Goal: Transaction & Acquisition: Purchase product/service

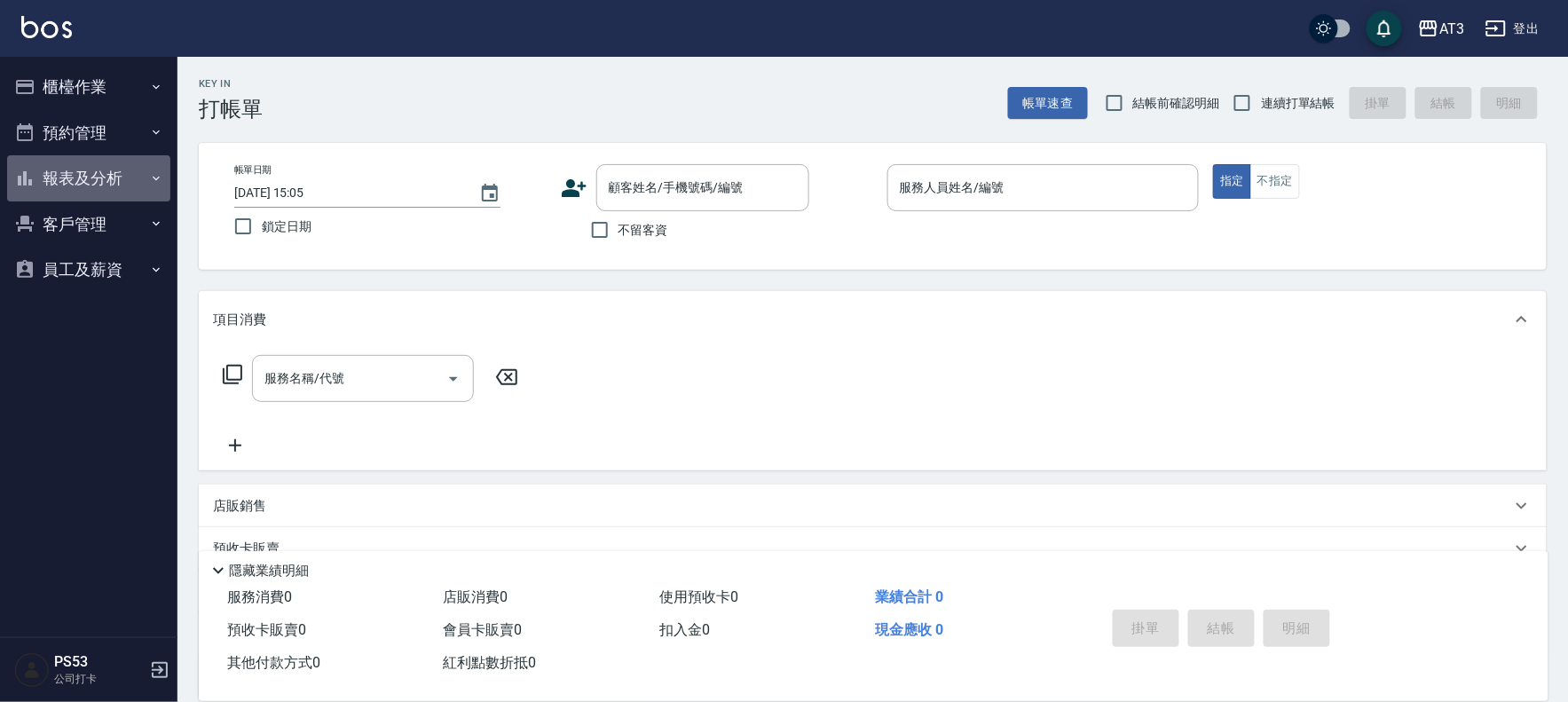
click at [80, 172] on button "報表及分析" at bounding box center [89, 178] width 163 height 46
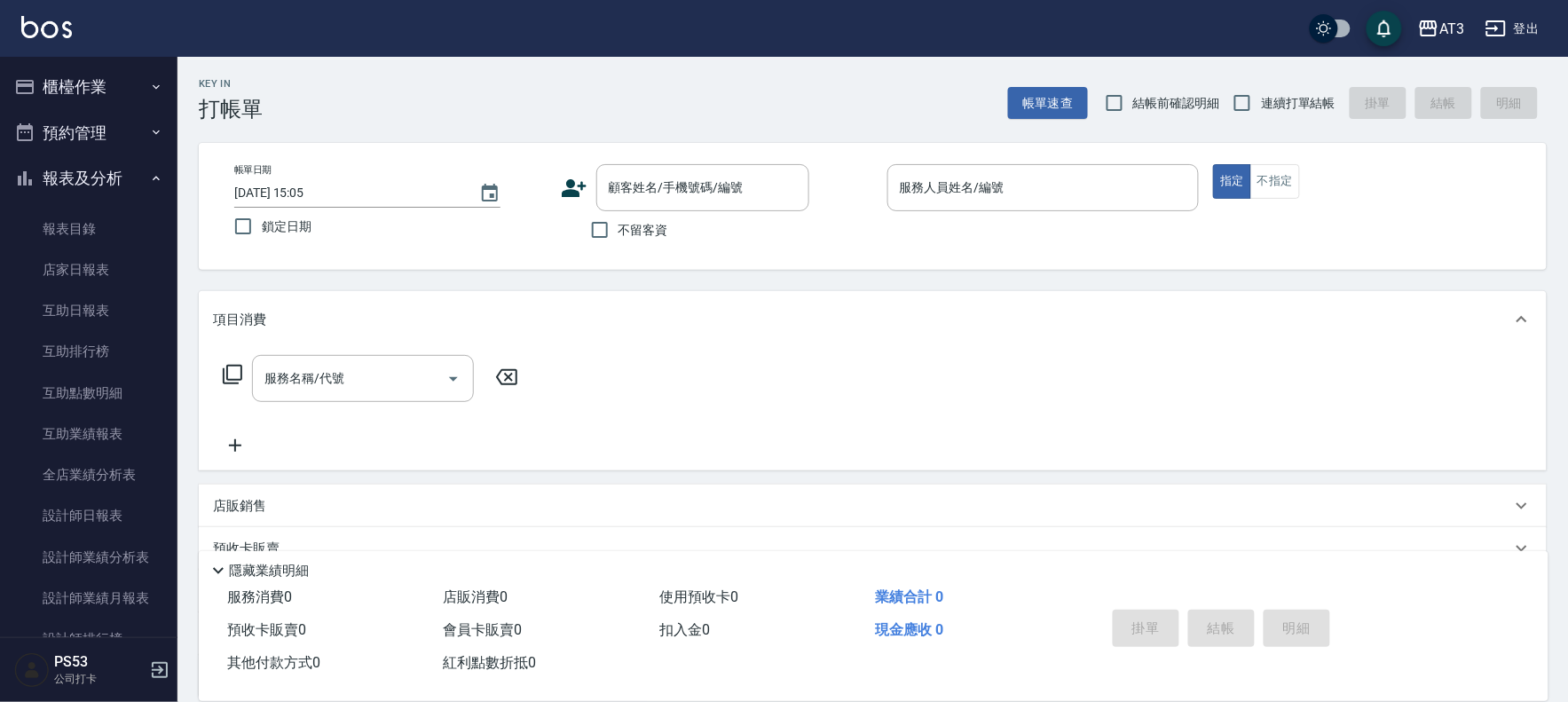
click at [106, 101] on button "櫃檯作業" at bounding box center [89, 86] width 163 height 46
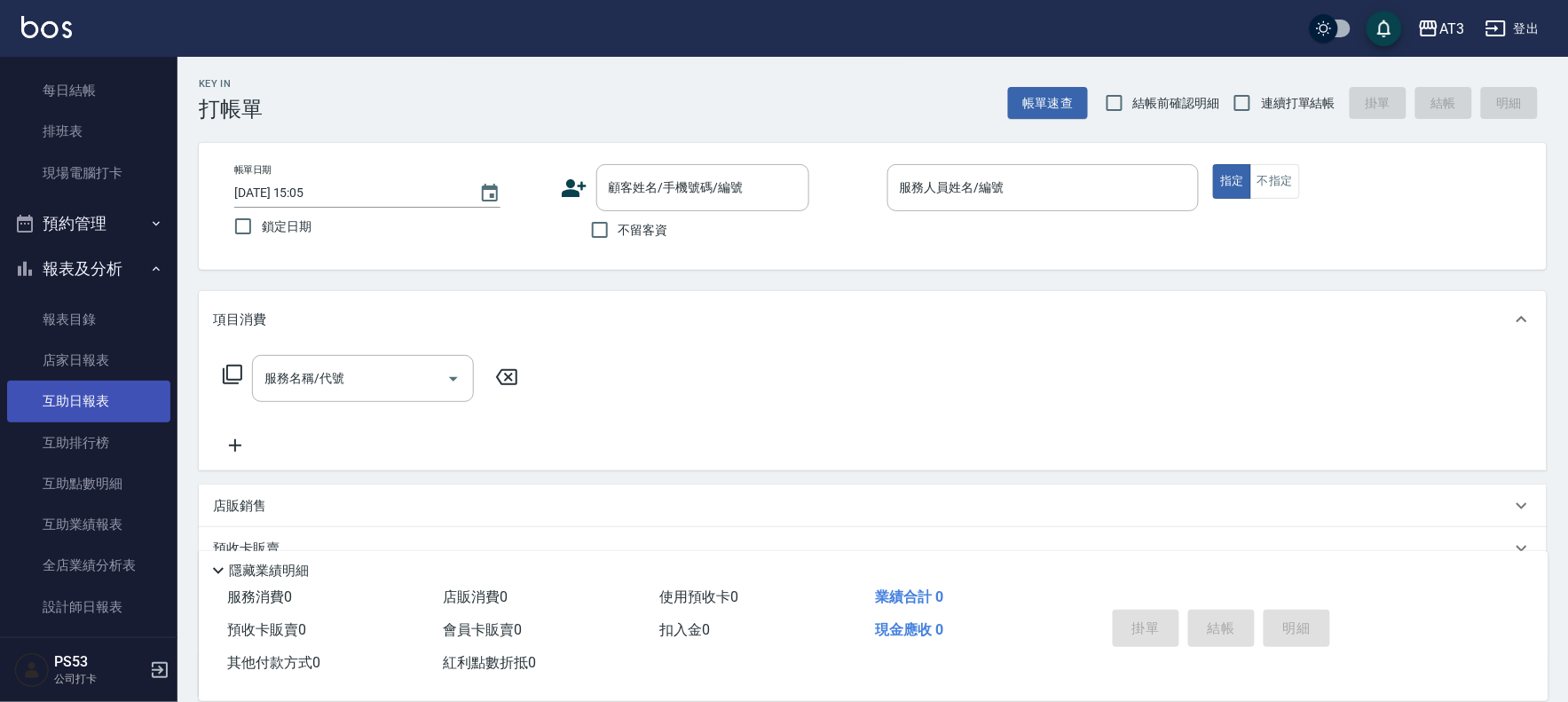
scroll to position [296, 0]
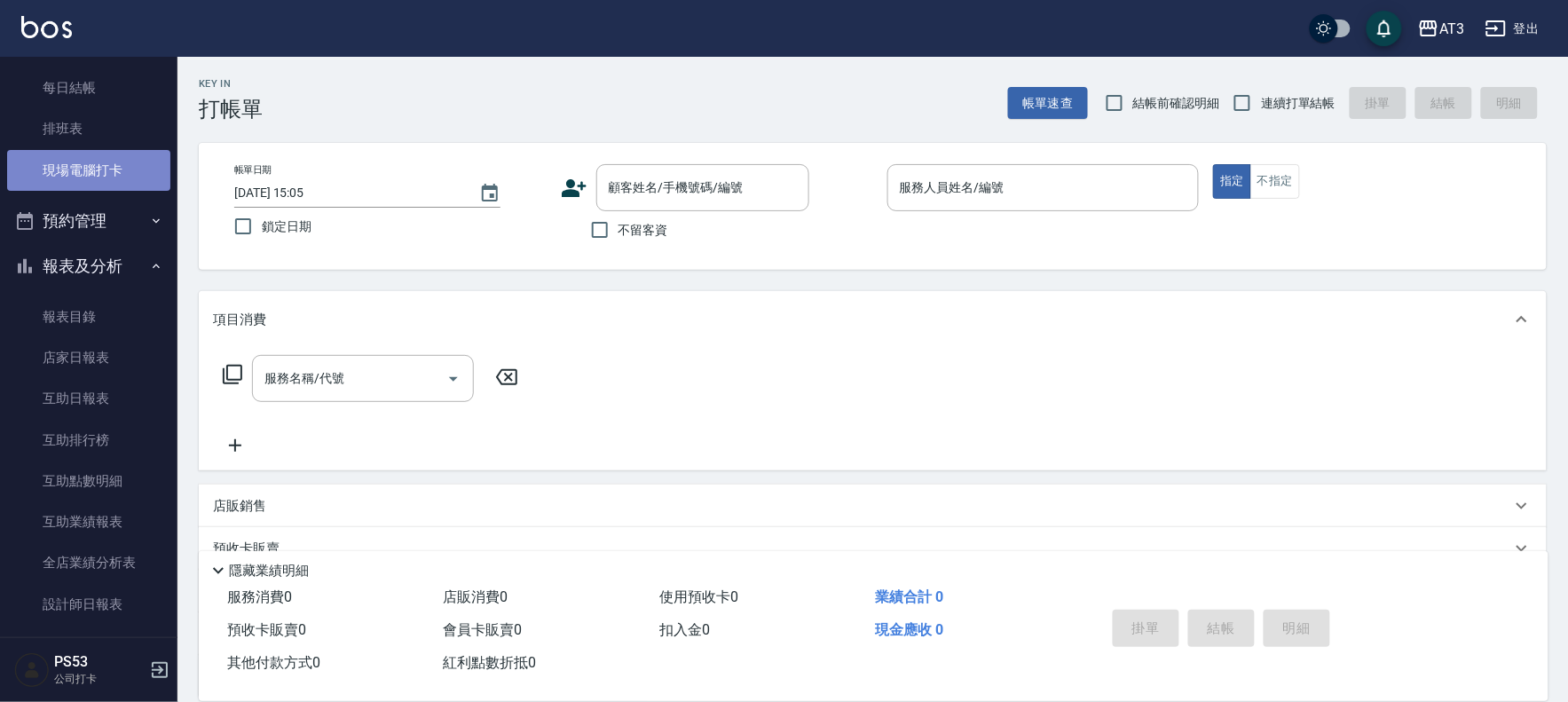
click at [94, 163] on link "現場電腦打卡" at bounding box center [89, 170] width 163 height 41
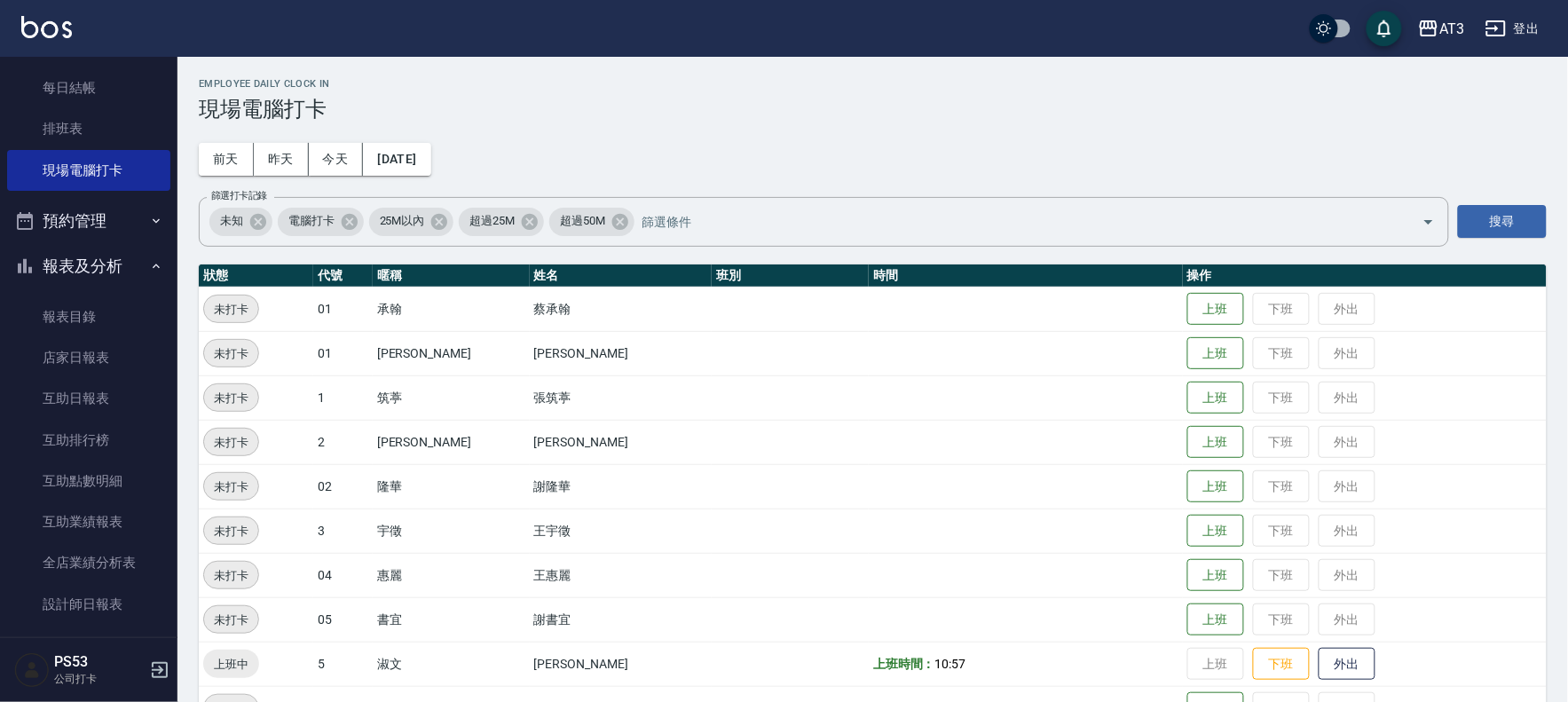
scroll to position [395, 0]
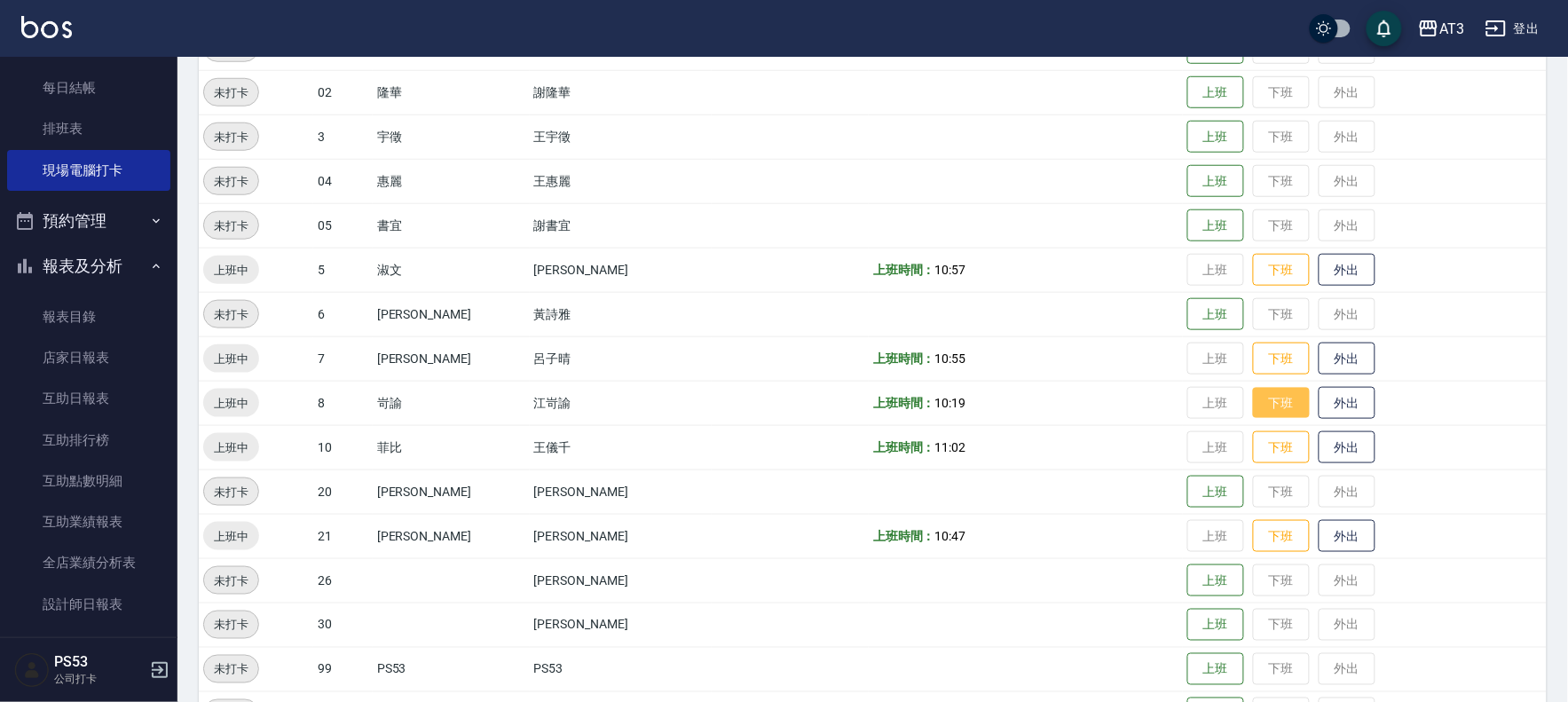
click at [1253, 398] on button "下班" at bounding box center [1281, 404] width 57 height 31
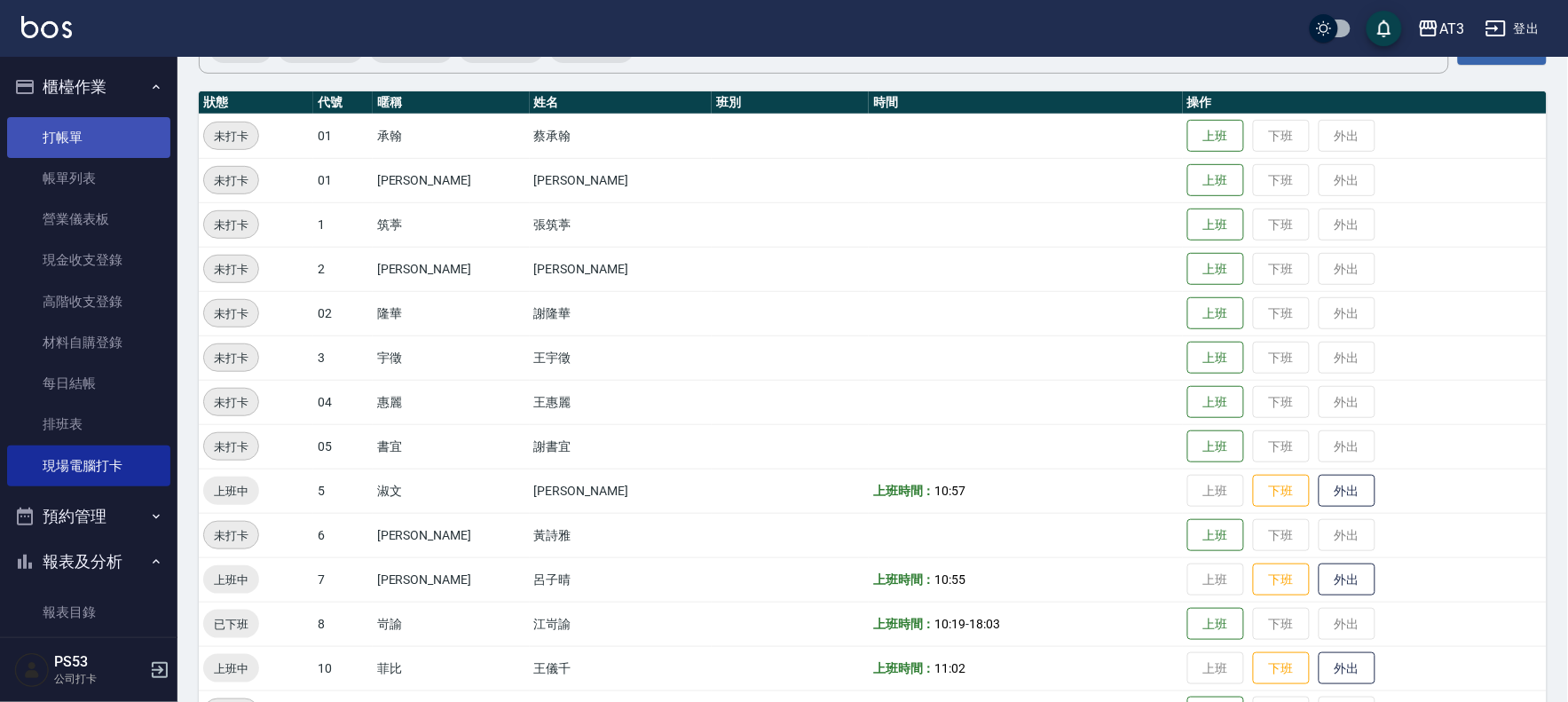
scroll to position [0, 0]
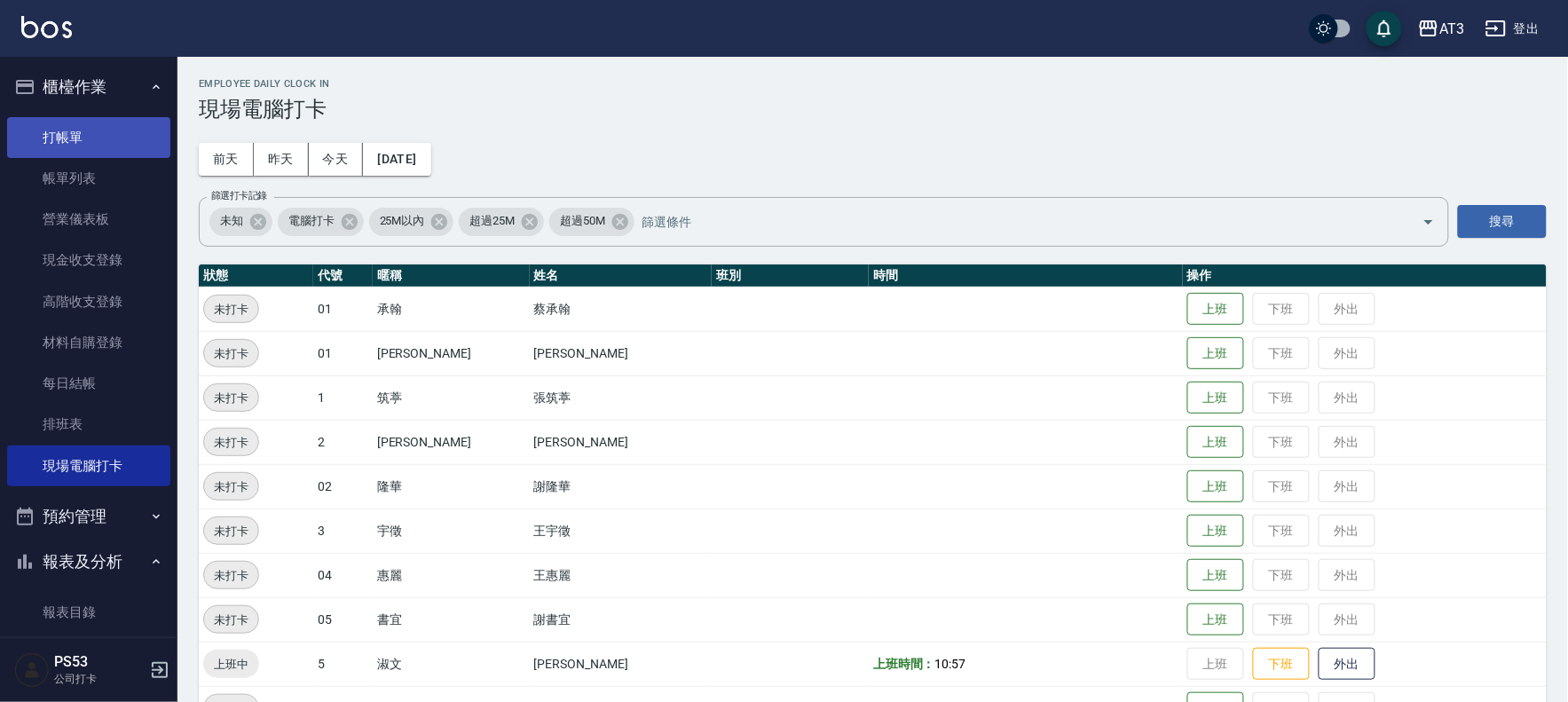
click at [65, 140] on link "打帳單" at bounding box center [89, 137] width 163 height 41
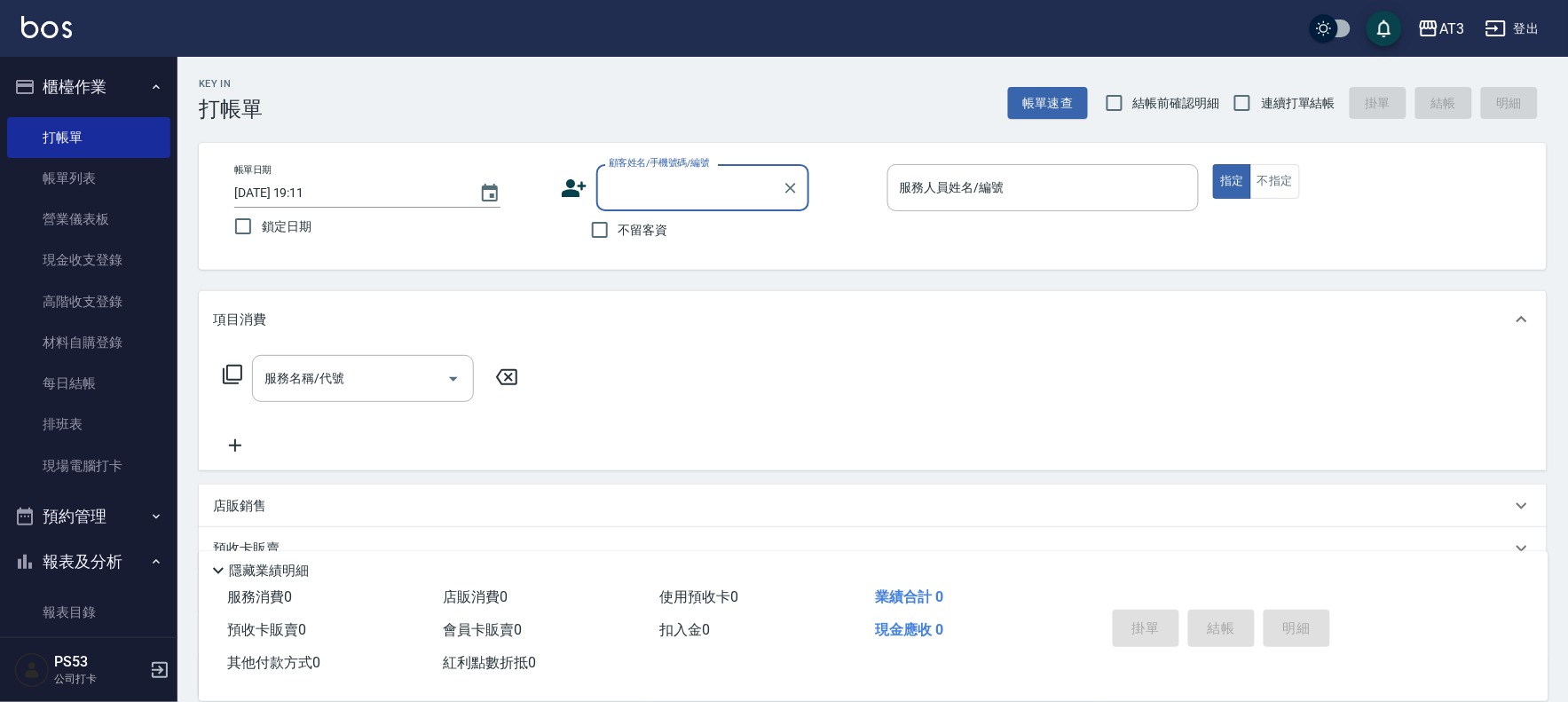
click at [570, 189] on icon at bounding box center [574, 188] width 26 height 26
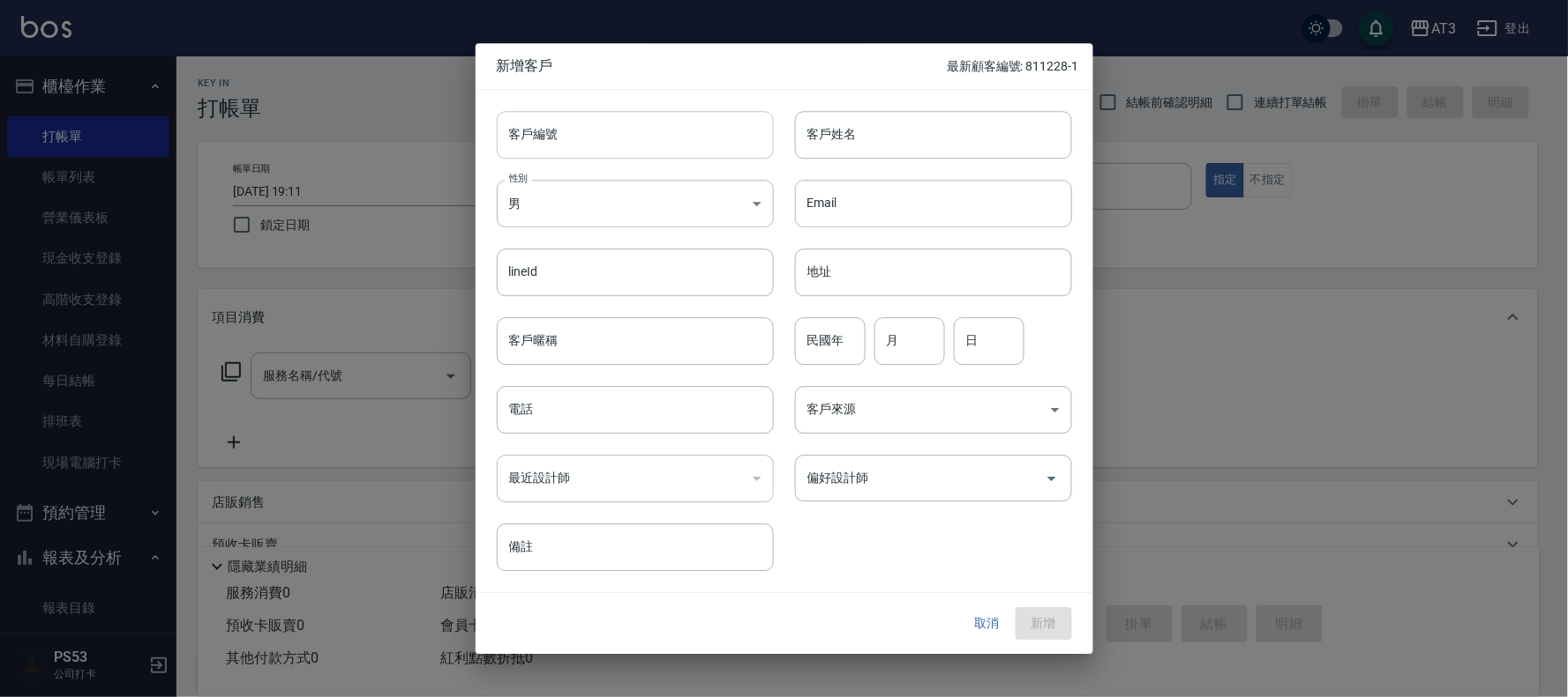
click at [626, 147] on input "客戶編號" at bounding box center [634, 134] width 277 height 48
type input "850128"
type input "e"
type input "[PERSON_NAME]"
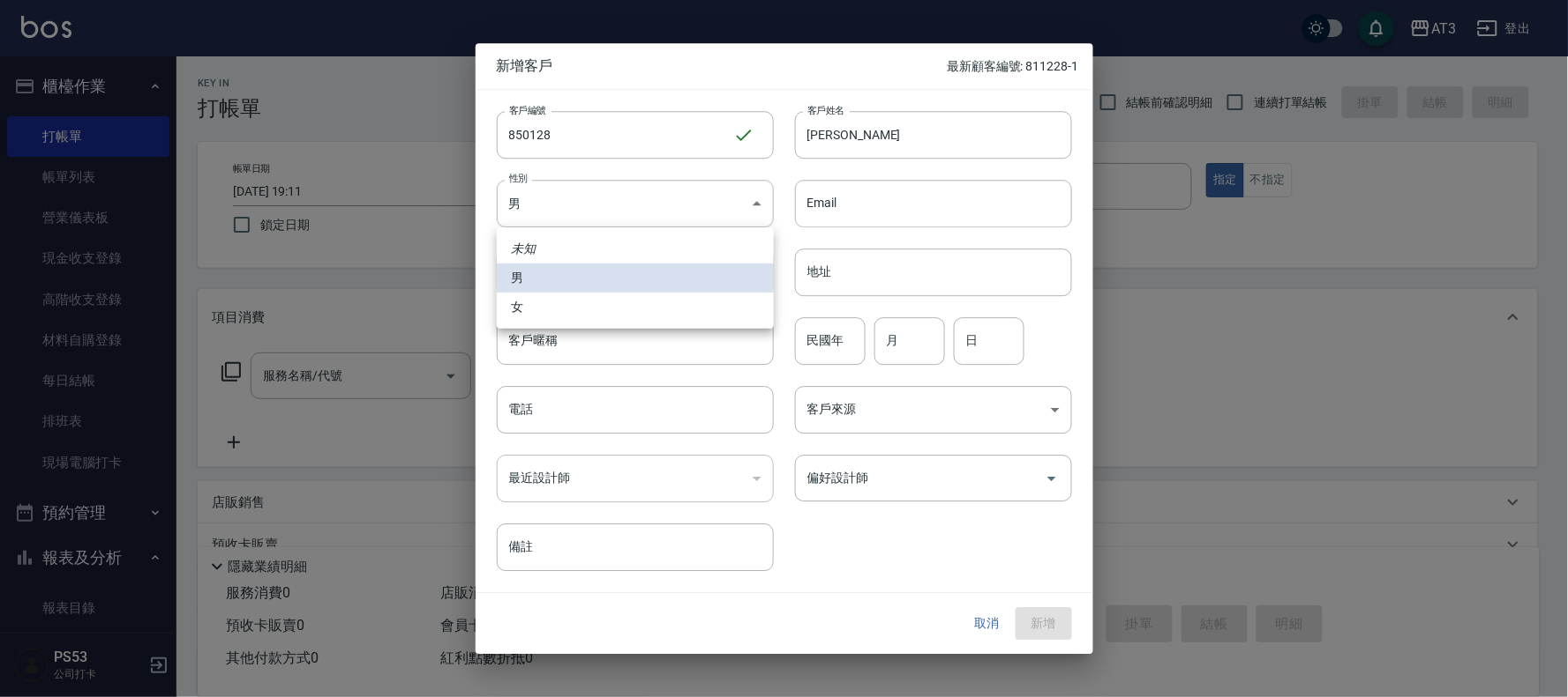
click at [563, 300] on li "女" at bounding box center [634, 307] width 277 height 29
type input "[DEMOGRAPHIC_DATA]"
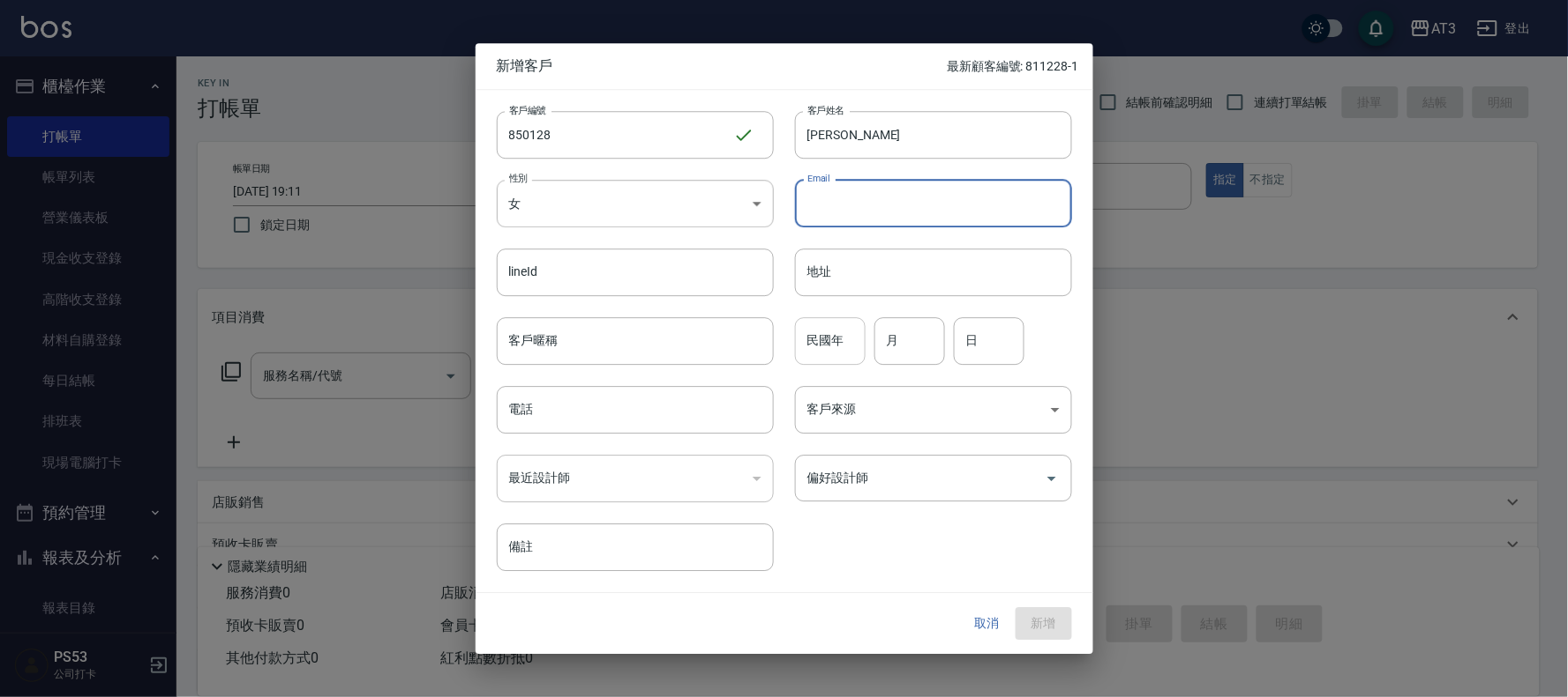
click at [840, 323] on div "民國年 民國年" at bounding box center [830, 340] width 70 height 48
type input "85"
type input "01"
type input "28"
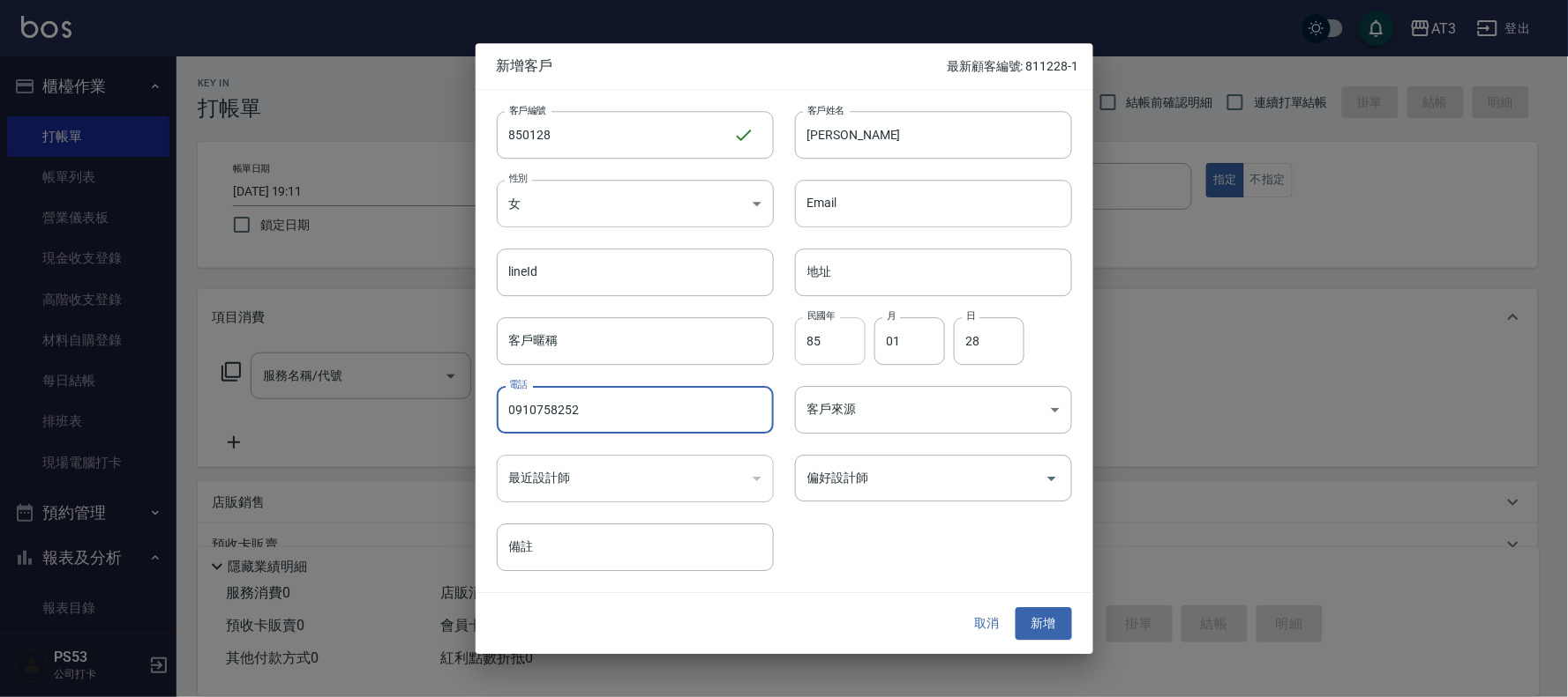
type input "0910758252"
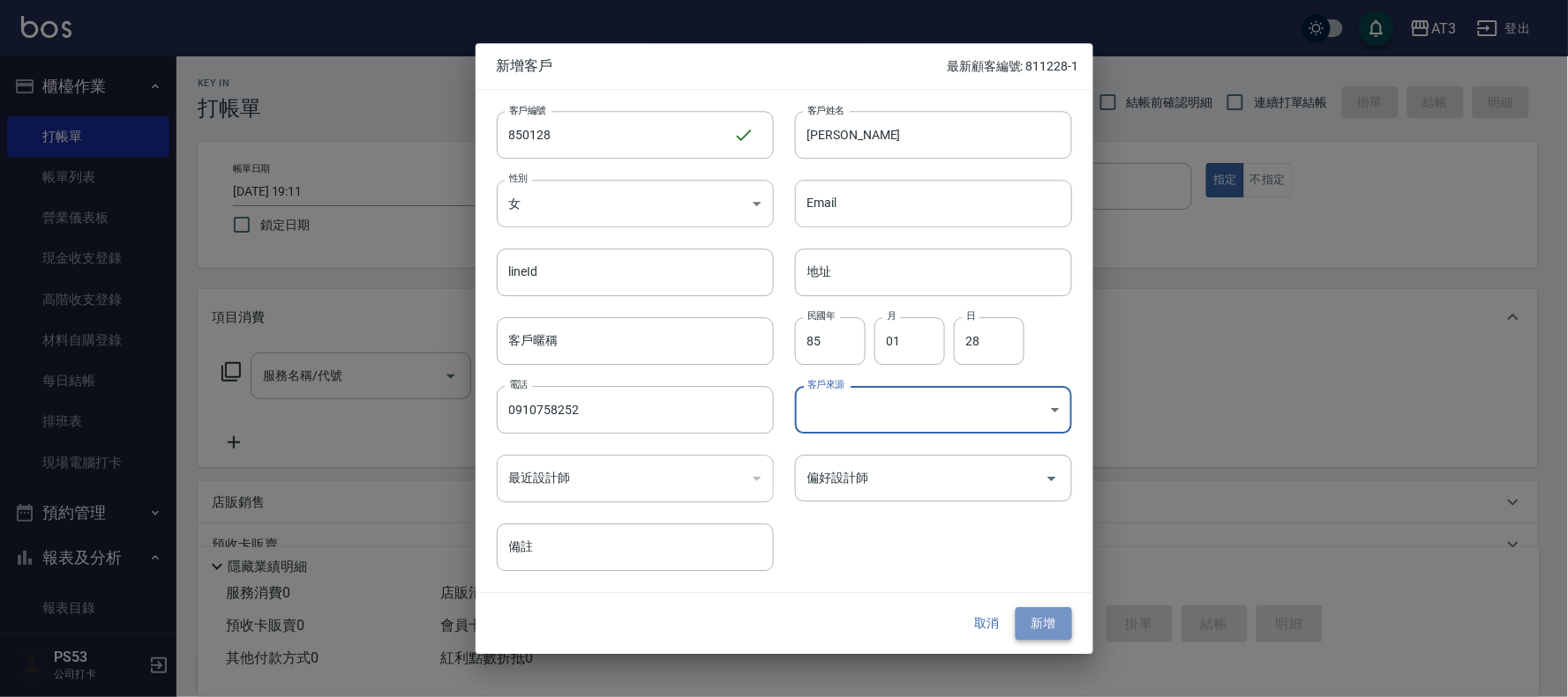
click at [1054, 621] on button "新增" at bounding box center [1044, 624] width 57 height 32
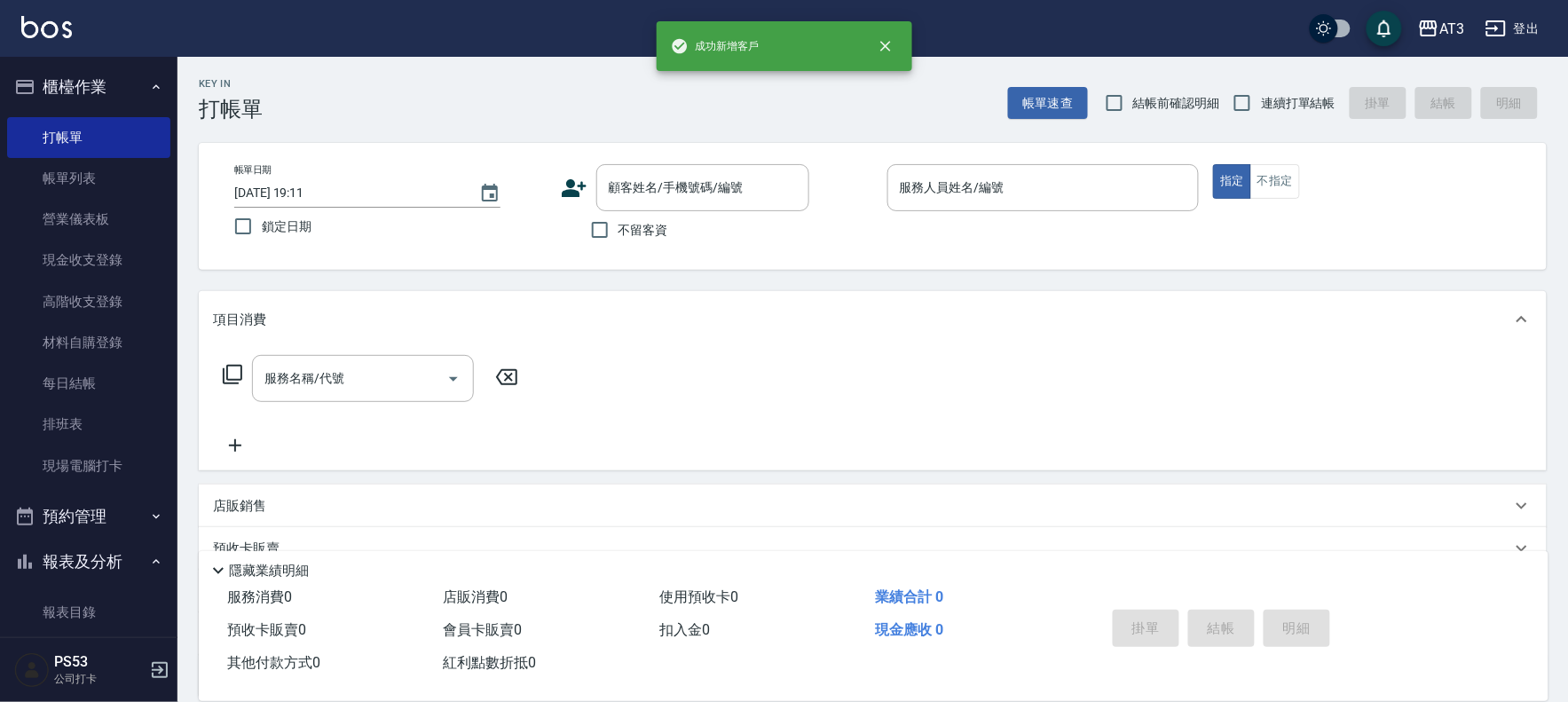
click at [568, 191] on icon at bounding box center [574, 189] width 24 height 18
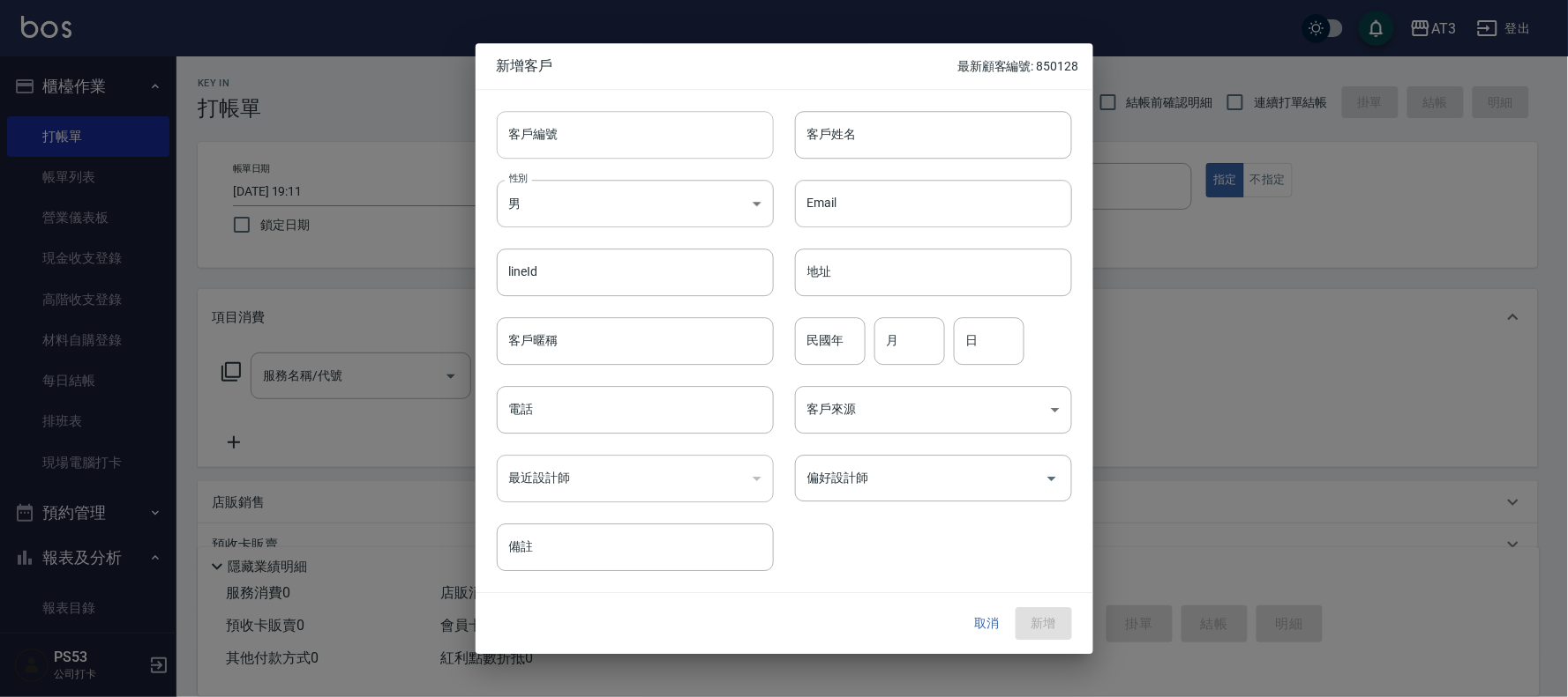
click at [567, 148] on input "客戶編號" at bounding box center [634, 134] width 277 height 48
type input "1010803"
type input "[PERSON_NAME]"
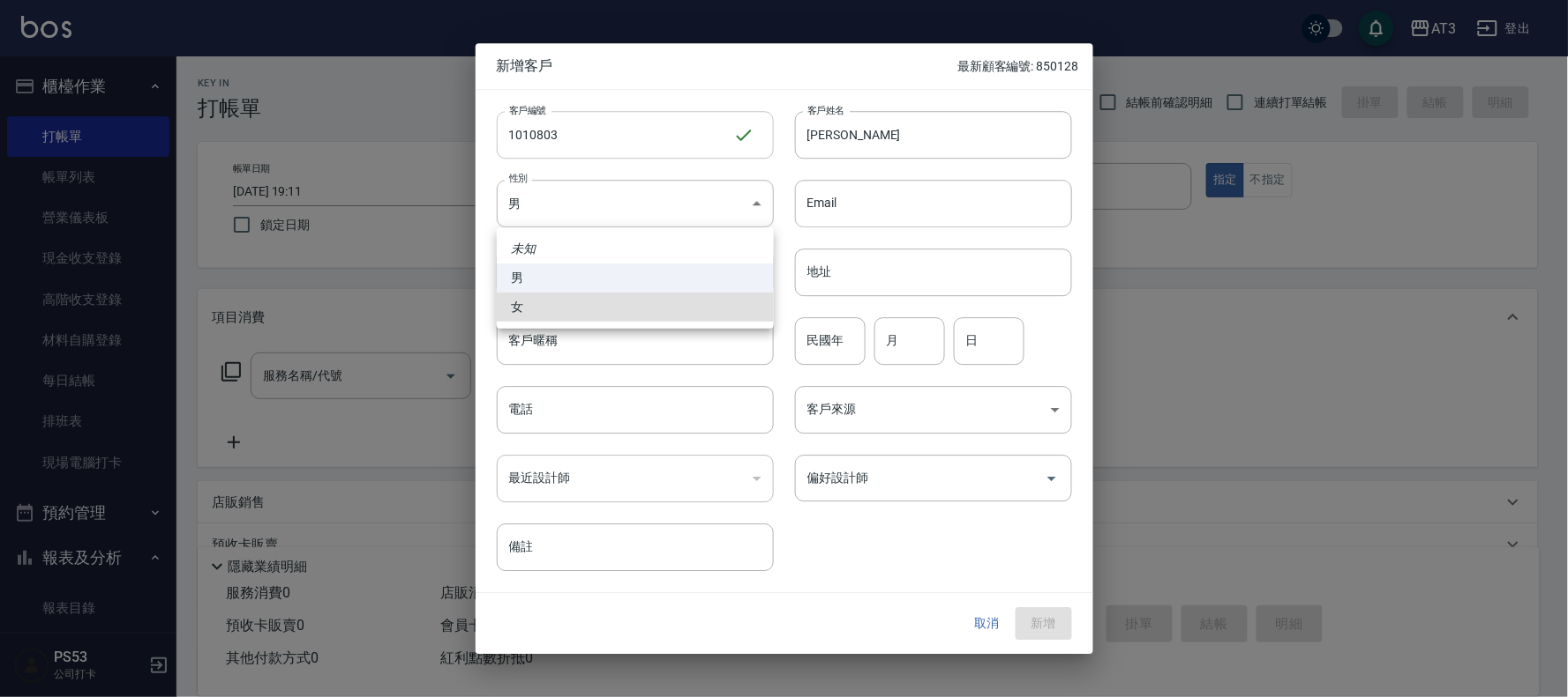
type input "[DEMOGRAPHIC_DATA]"
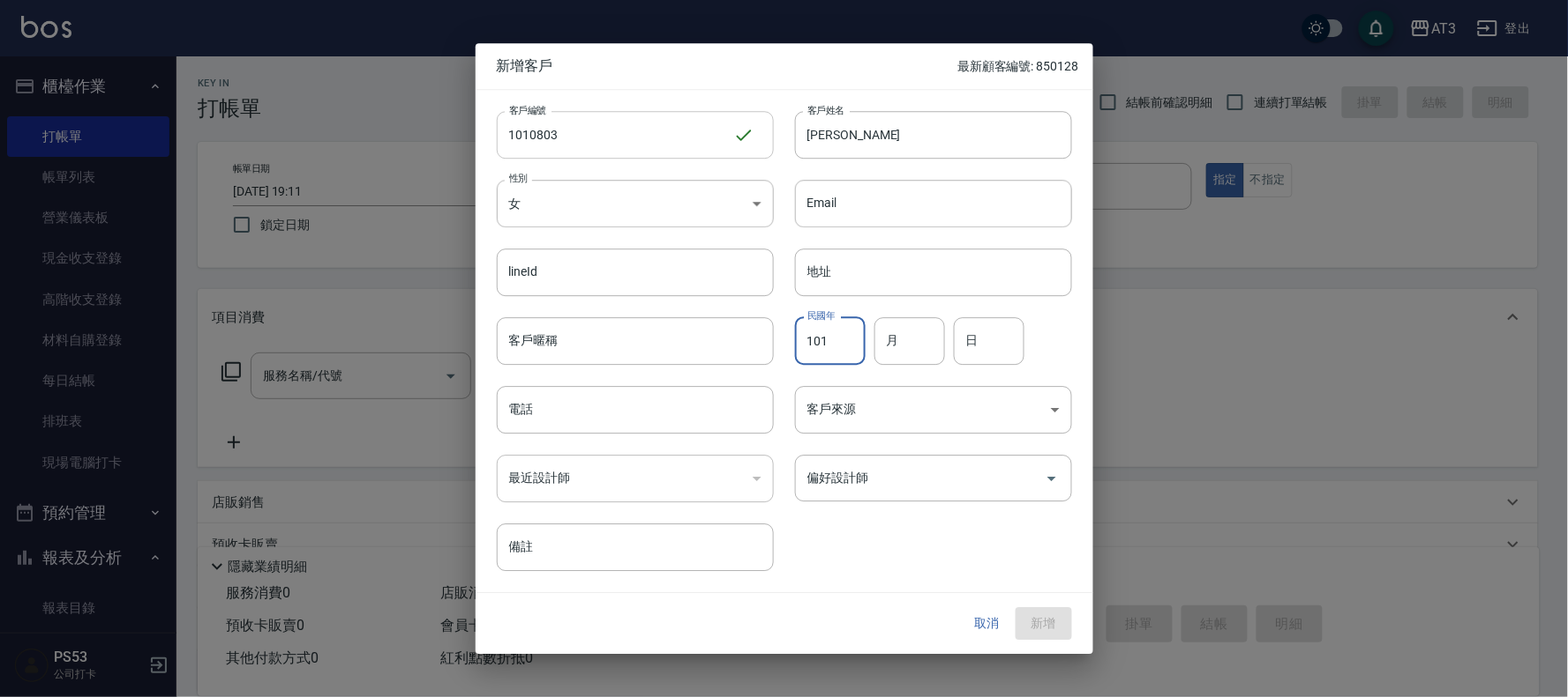
type input "101"
type input "08"
type input "03"
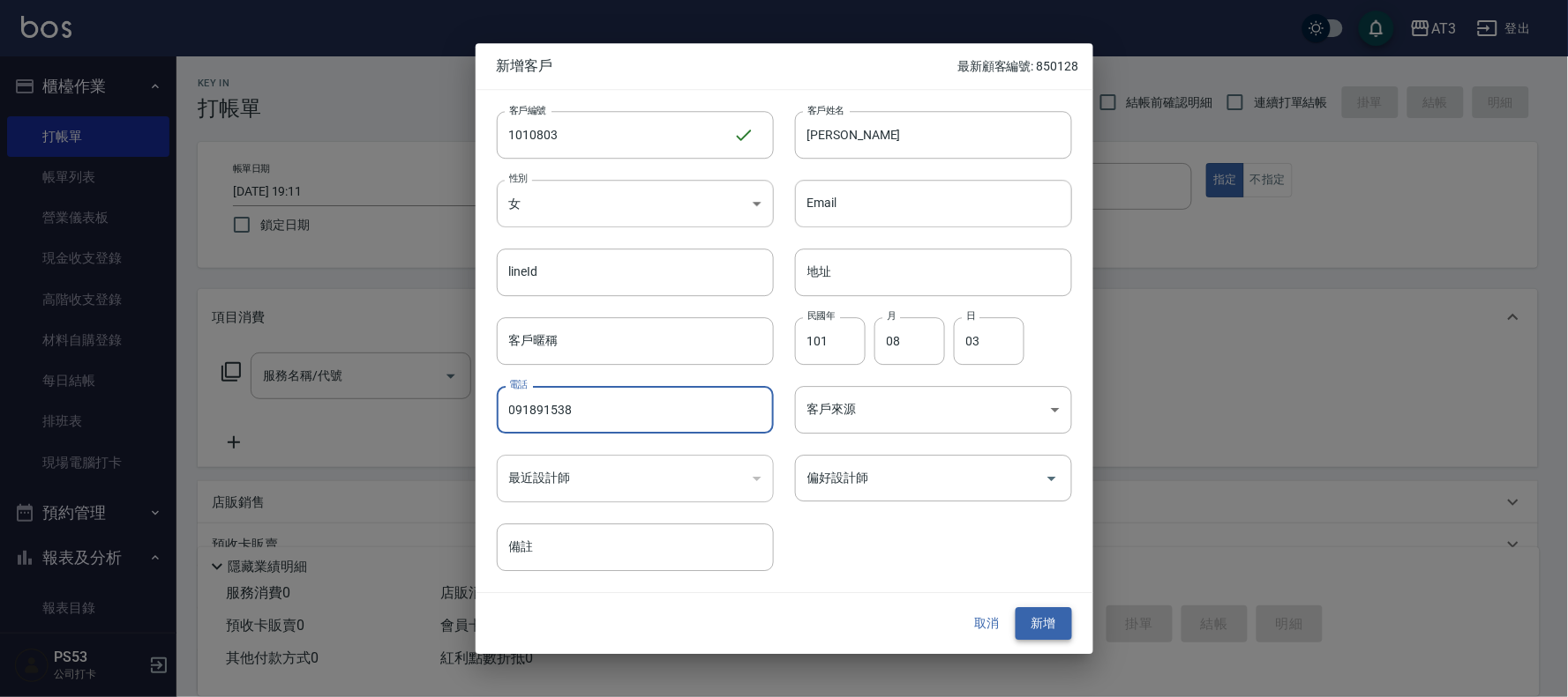
type input "091891538"
click at [1051, 629] on button "新增" at bounding box center [1044, 624] width 57 height 32
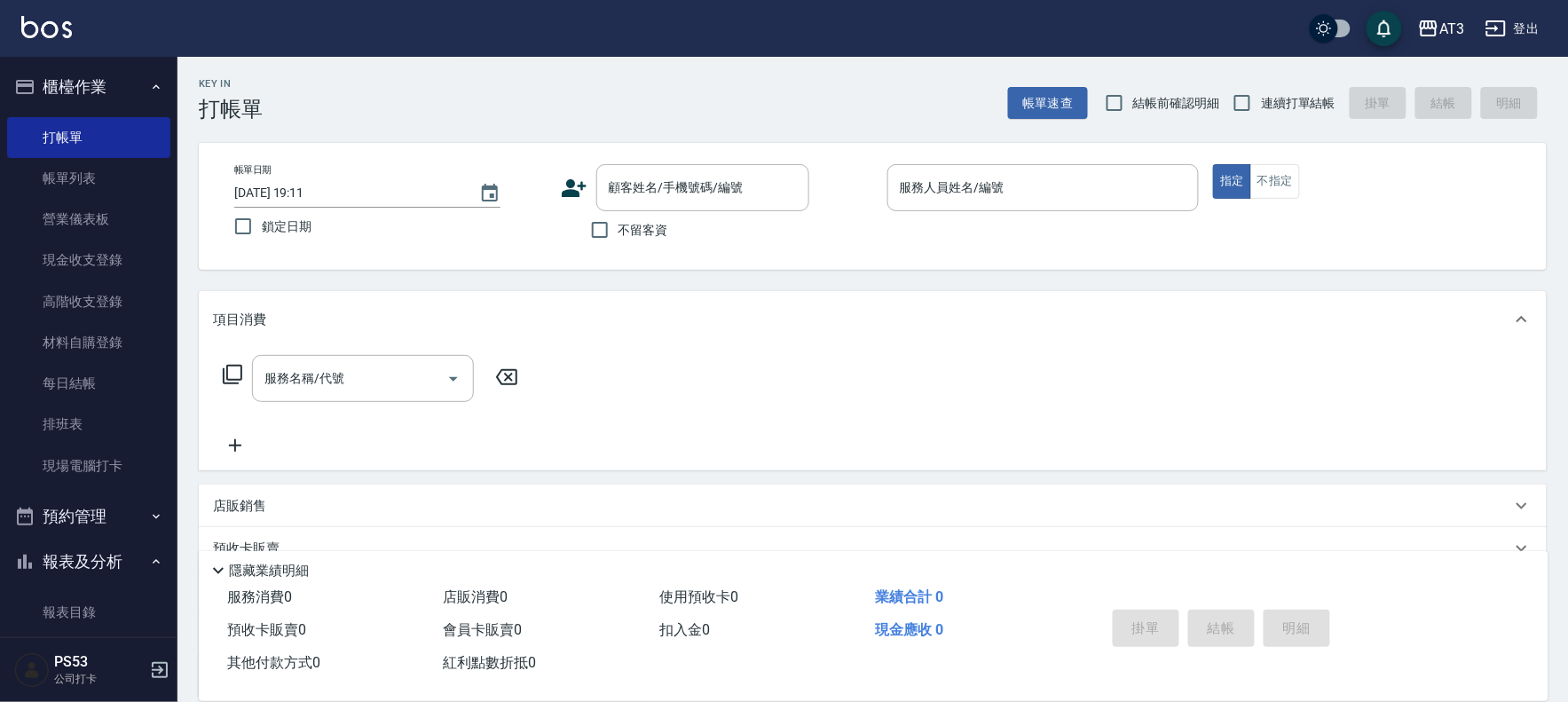
click at [563, 184] on icon at bounding box center [574, 188] width 26 height 26
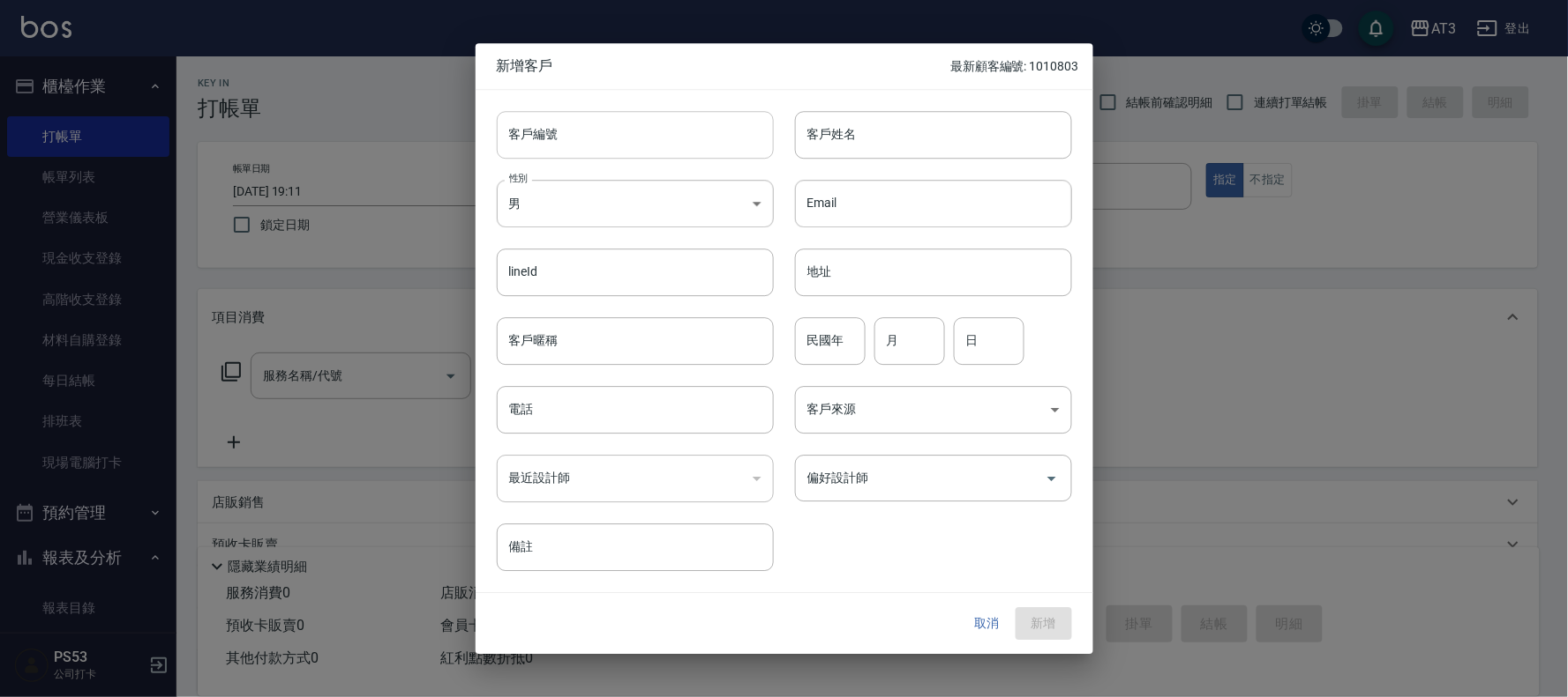
click at [577, 142] on input "客戶編號" at bounding box center [634, 134] width 277 height 48
type input "820315-1"
type input "[PERSON_NAME]"
click at [817, 345] on input "820" at bounding box center [830, 340] width 70 height 48
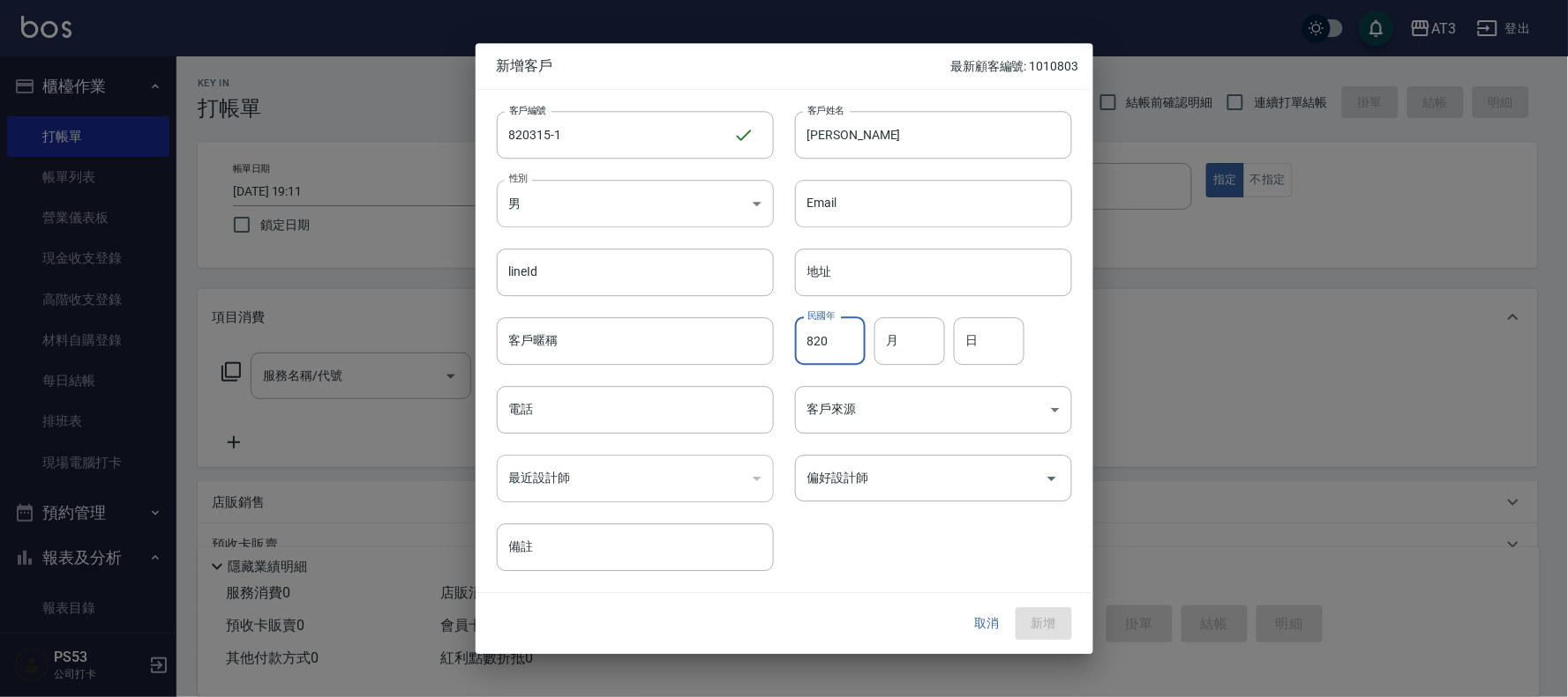
click at [817, 345] on input "820" at bounding box center [830, 340] width 70 height 48
type input "82"
type input "0.3"
type input "15"
click at [922, 322] on input "0.3" at bounding box center [909, 340] width 70 height 48
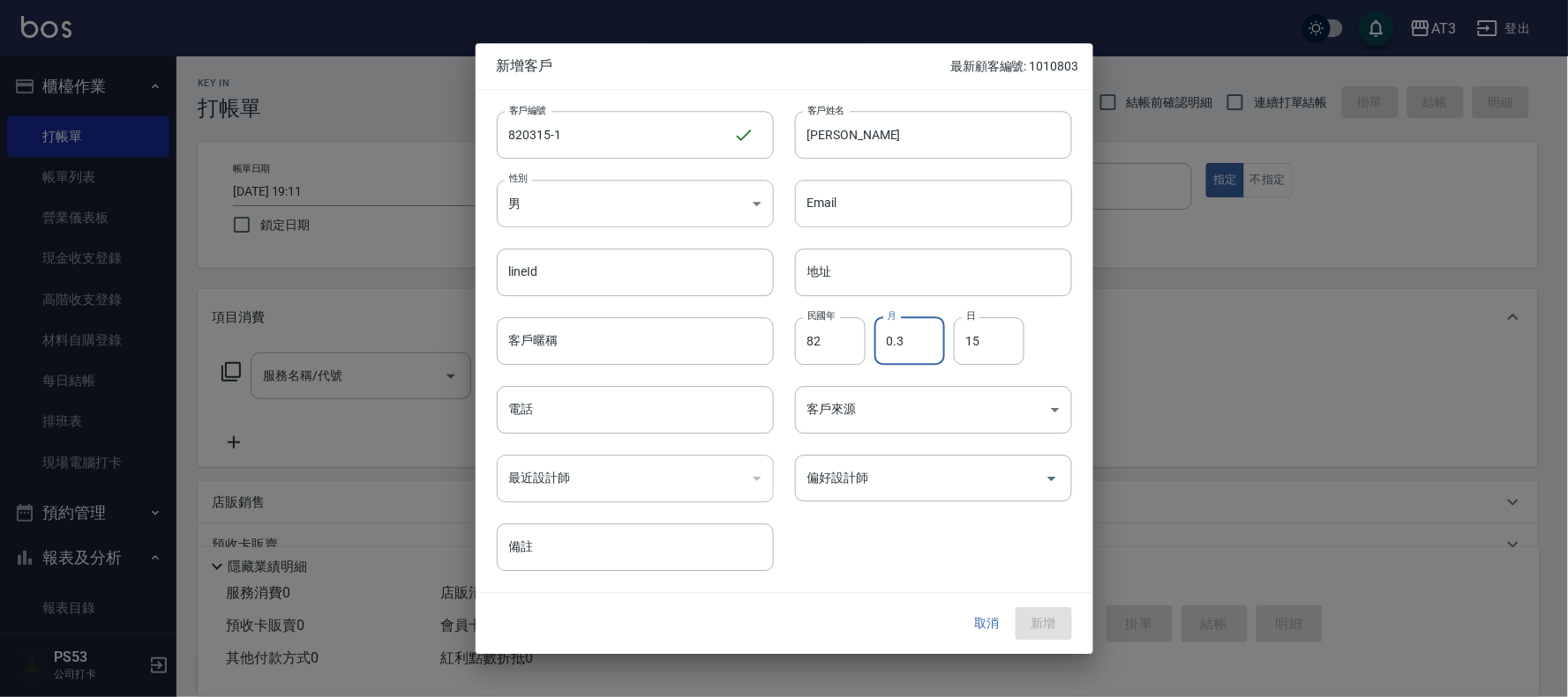
click at [921, 333] on input "0.3" at bounding box center [909, 340] width 70 height 48
type input "03"
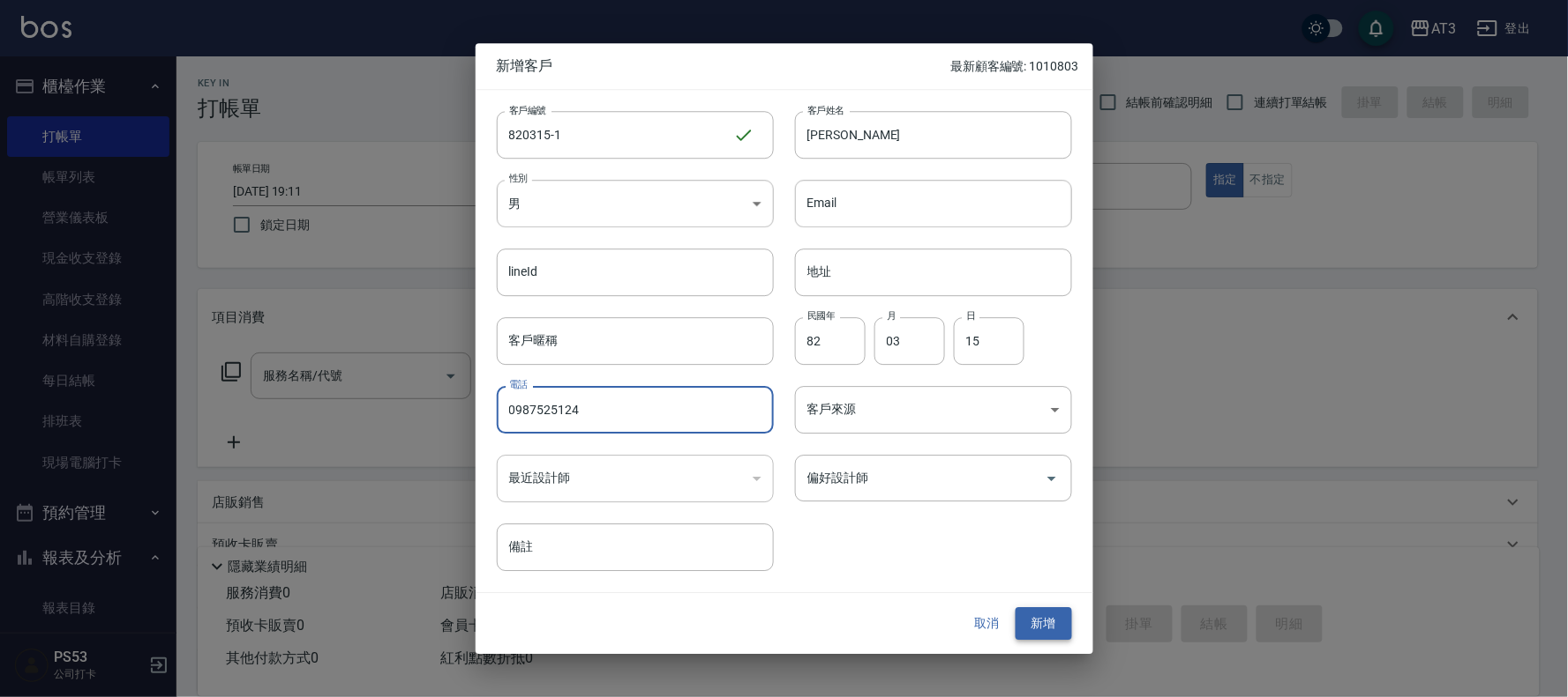
type input "0987525124"
click at [1041, 613] on button "新增" at bounding box center [1044, 624] width 57 height 32
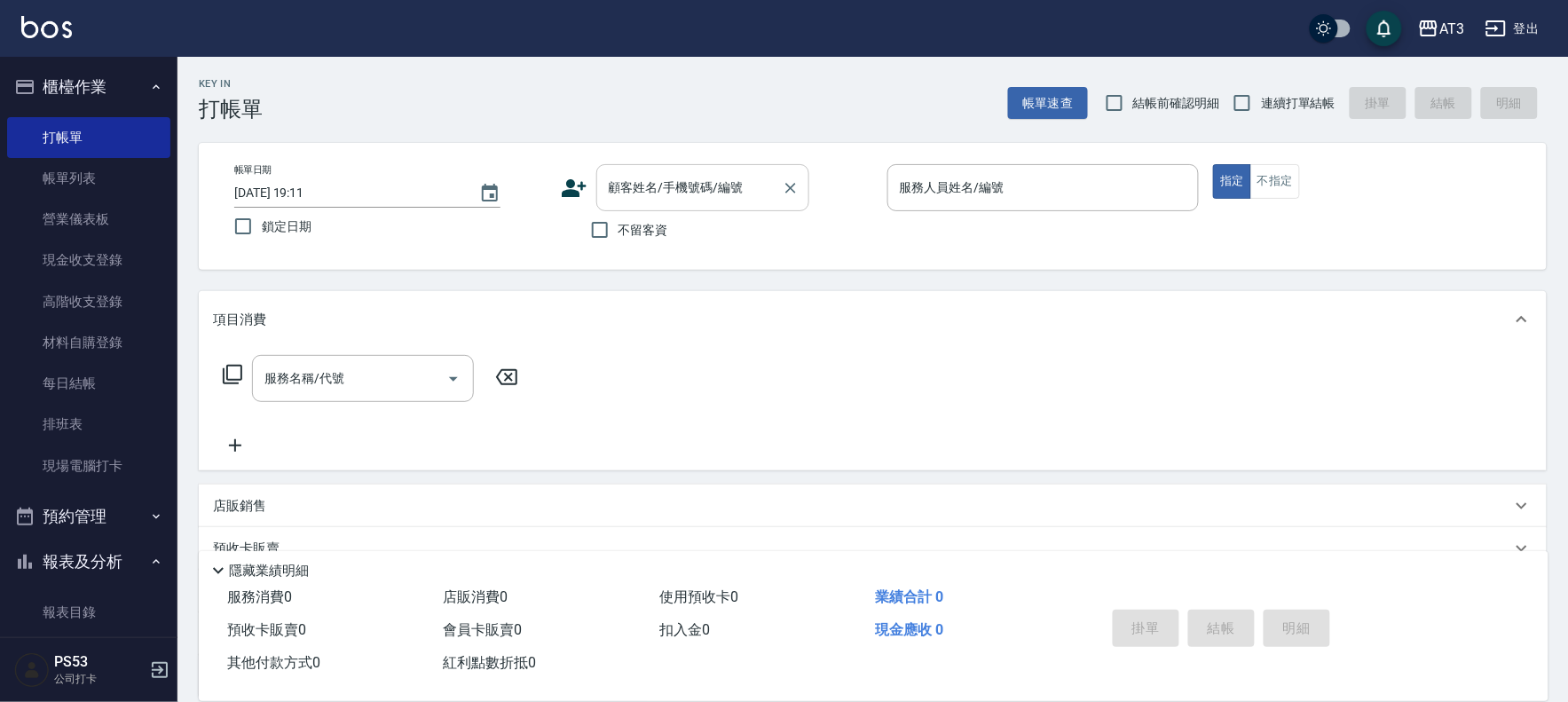
click at [749, 193] on input "顧客姓名/手機號碼/編號" at bounding box center [690, 188] width 170 height 31
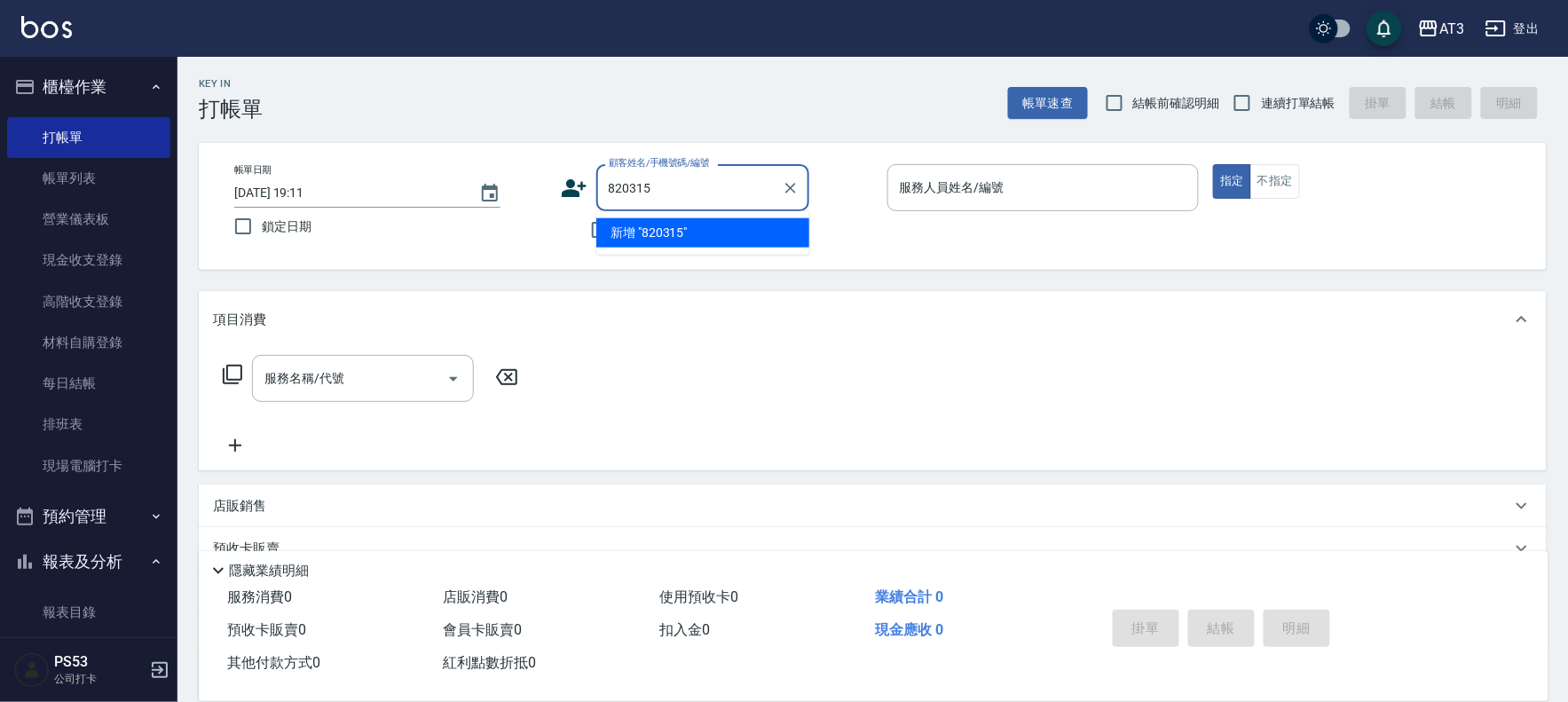
type input "820315-"
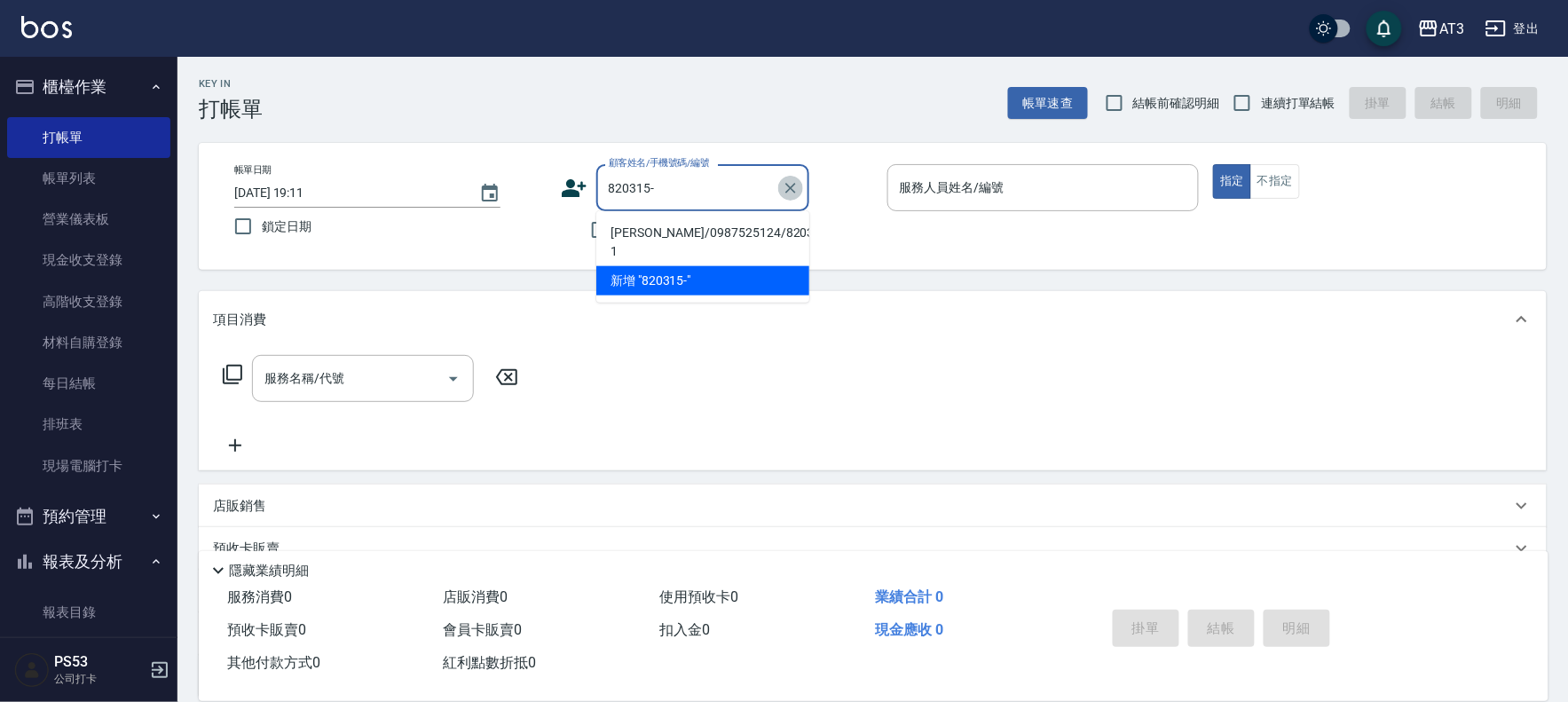
click at [791, 191] on icon "Clear" at bounding box center [790, 189] width 18 height 18
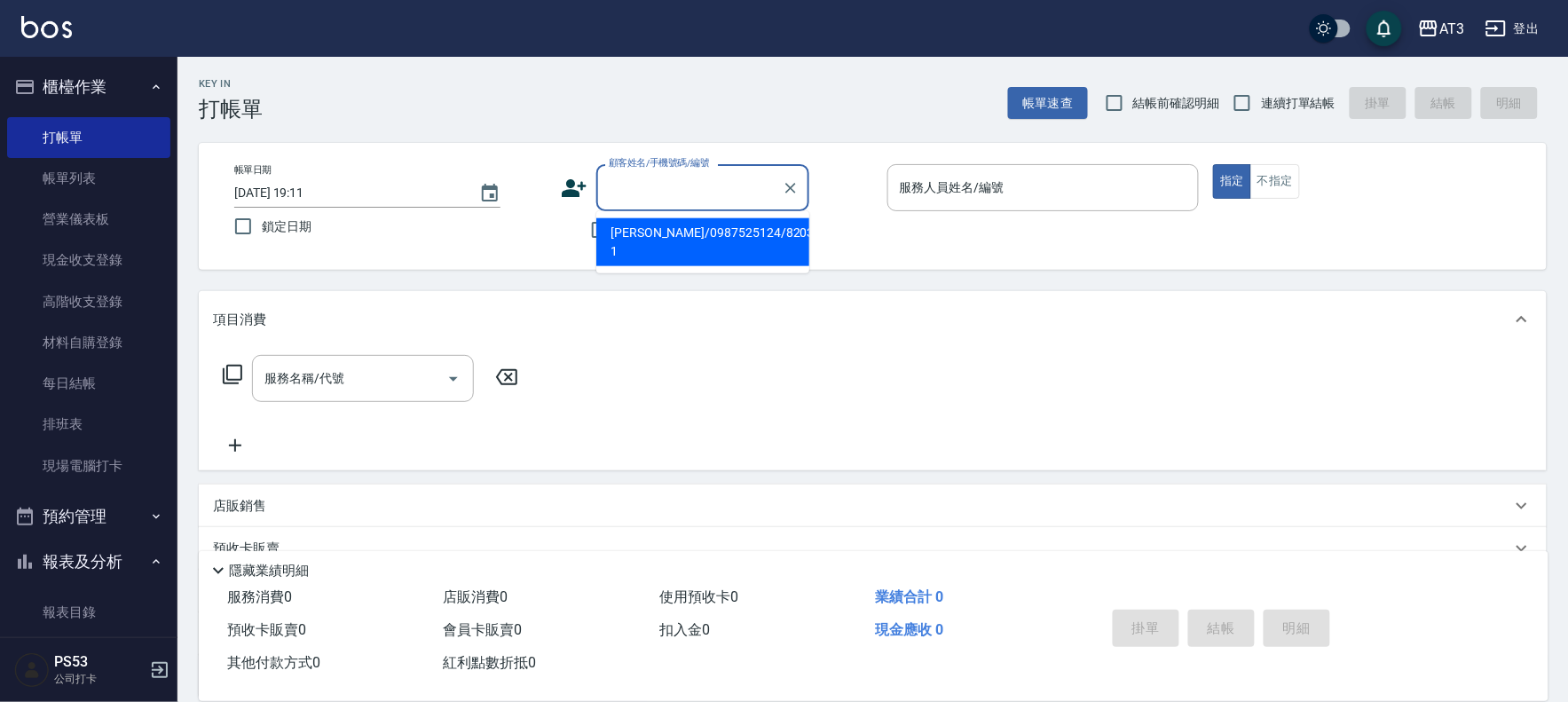
click at [562, 180] on div "帳單日期 [DATE] 19:11 鎖定日期 顧客姓名/手機號碼/編號 顧客姓名/手機號碼/編號 不留客資 服務人員姓名/編號 服務人員姓名/編號 指定 不指定" at bounding box center [873, 206] width 1305 height 84
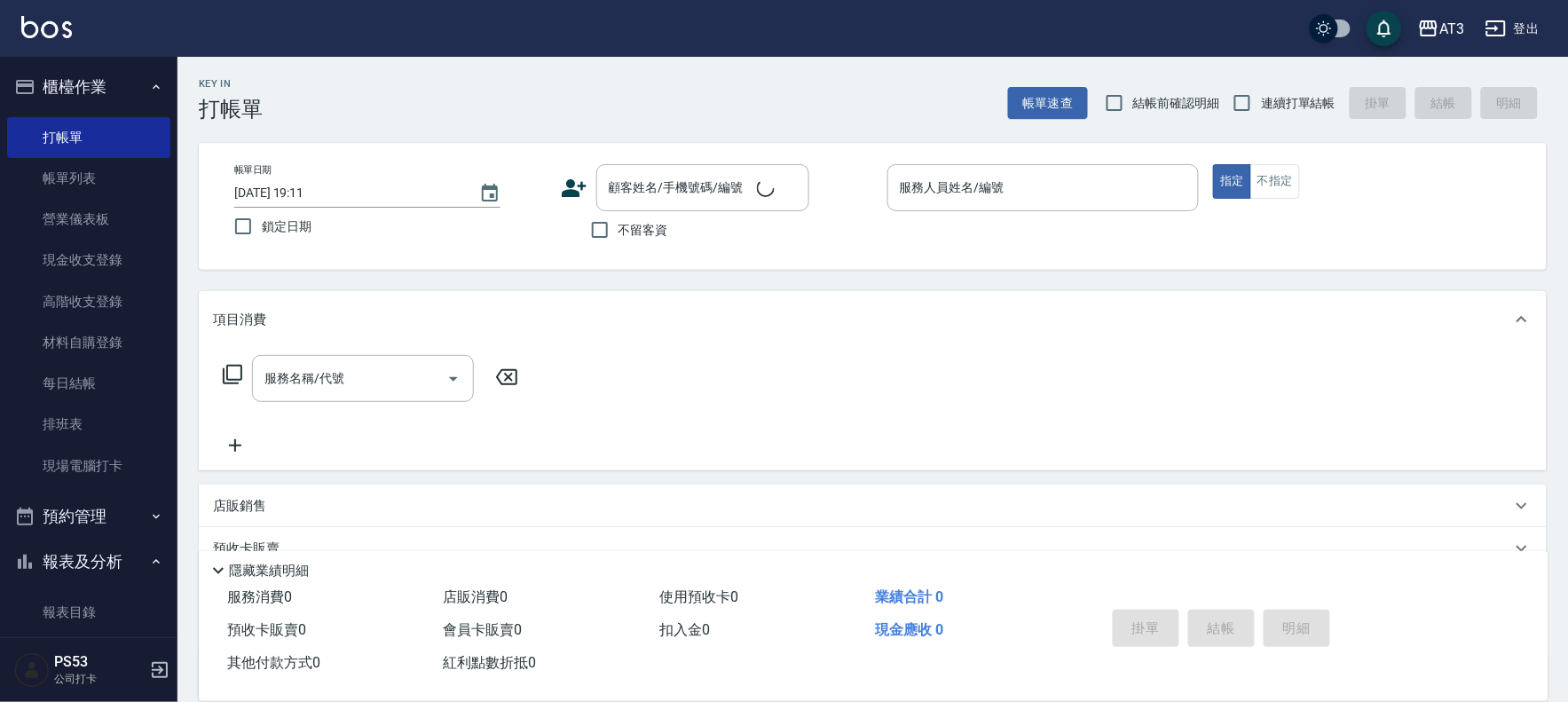
click at [569, 185] on icon at bounding box center [574, 189] width 24 height 18
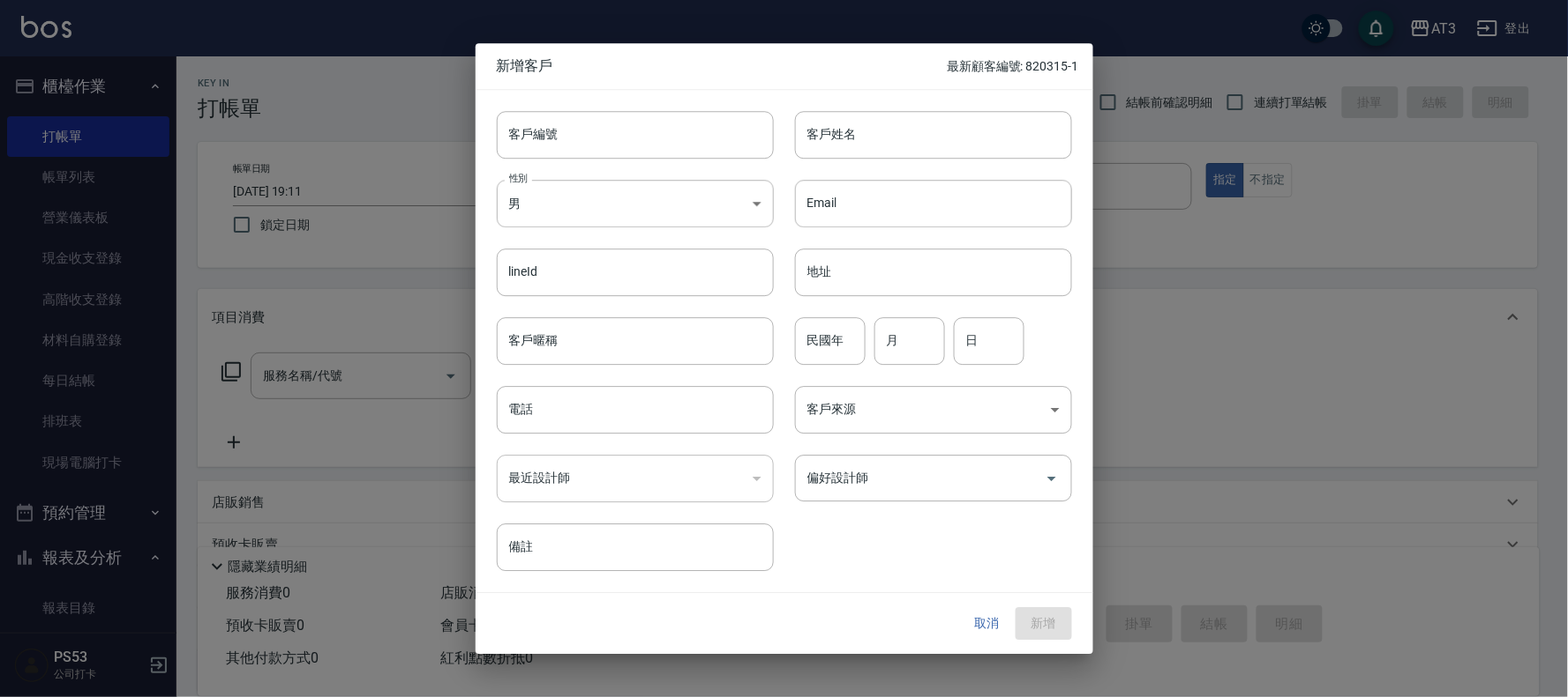
drag, startPoint x: 563, startPoint y: 137, endPoint x: 618, endPoint y: 173, distance: 65.7
click at [562, 136] on input "客戶編號" at bounding box center [634, 134] width 277 height 48
type input "8"
type input "931216"
type input "[PERSON_NAME]"
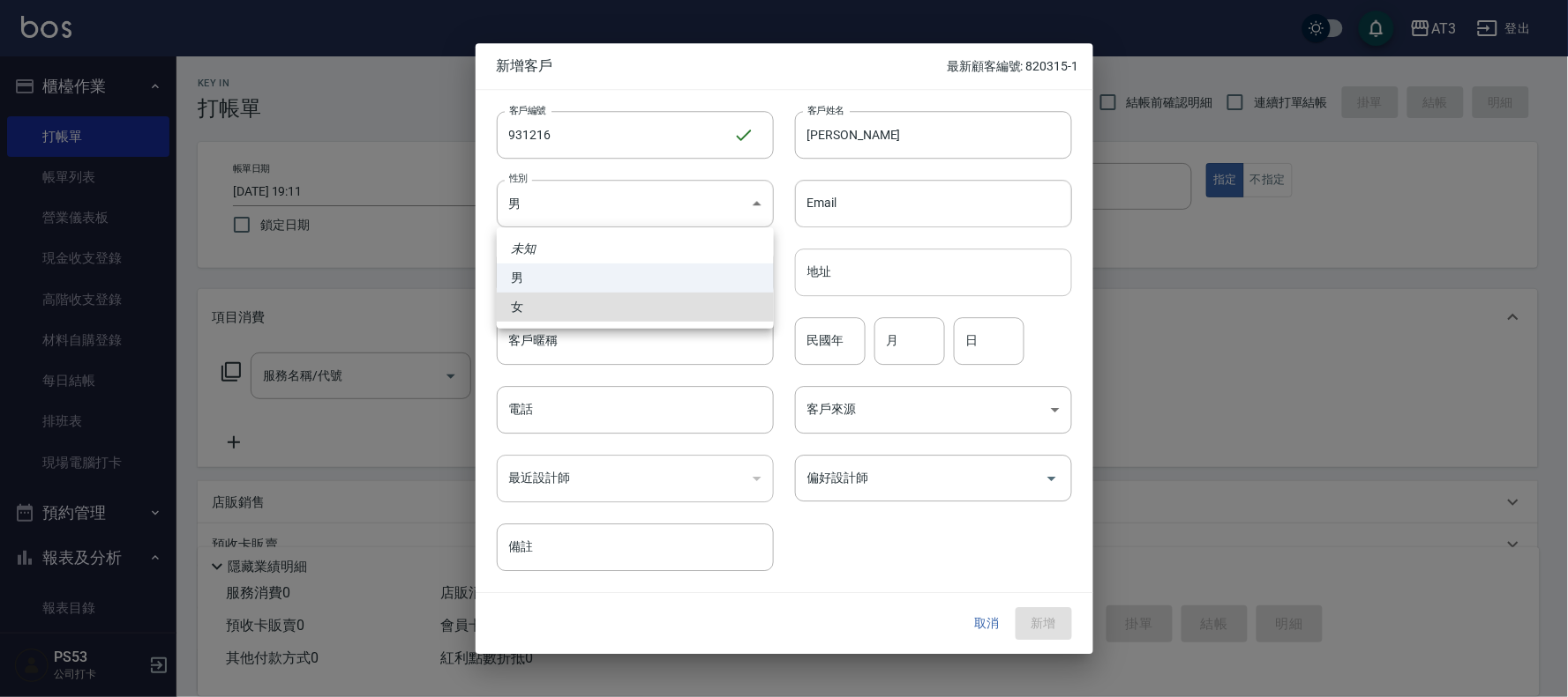
type input "[DEMOGRAPHIC_DATA]"
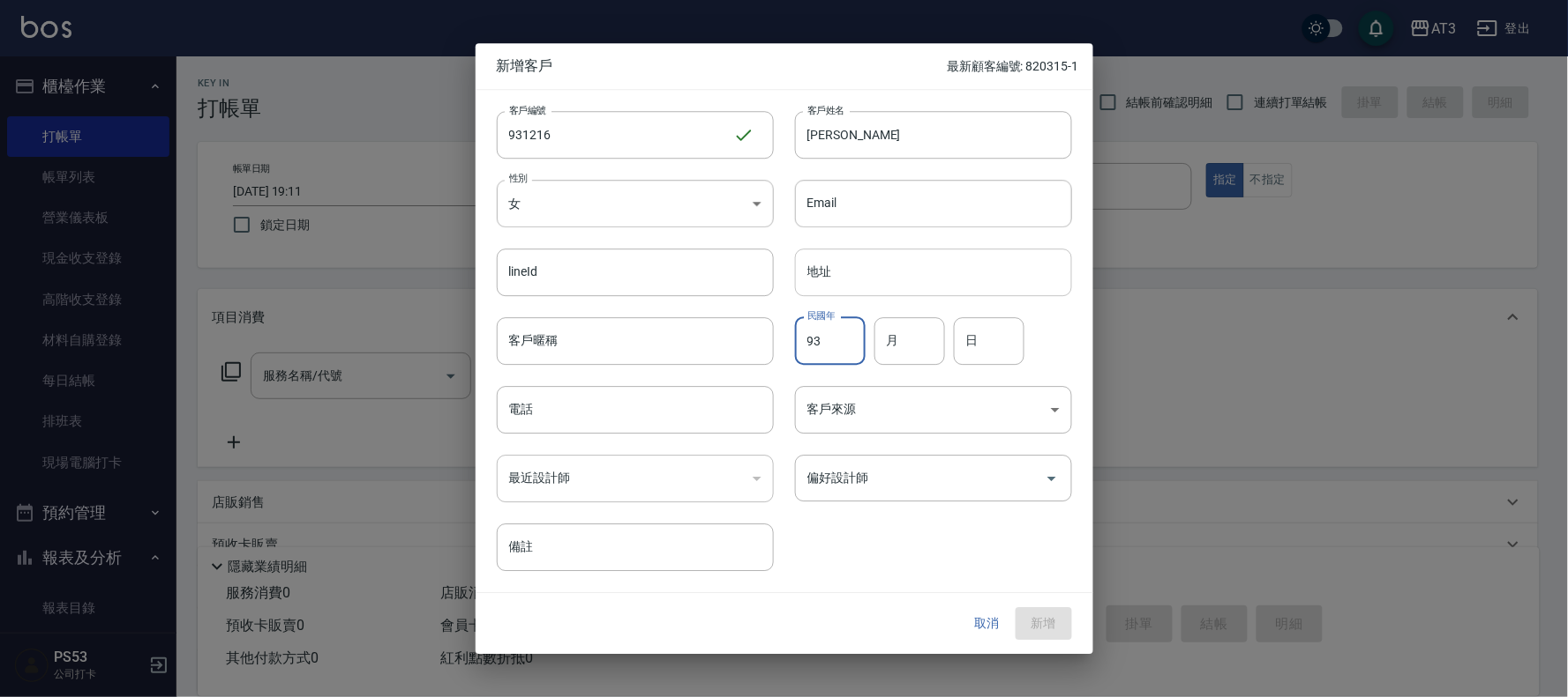
type input "93"
type input "12"
click at [989, 346] on input "06" at bounding box center [989, 340] width 70 height 48
type input "0"
type input "16"
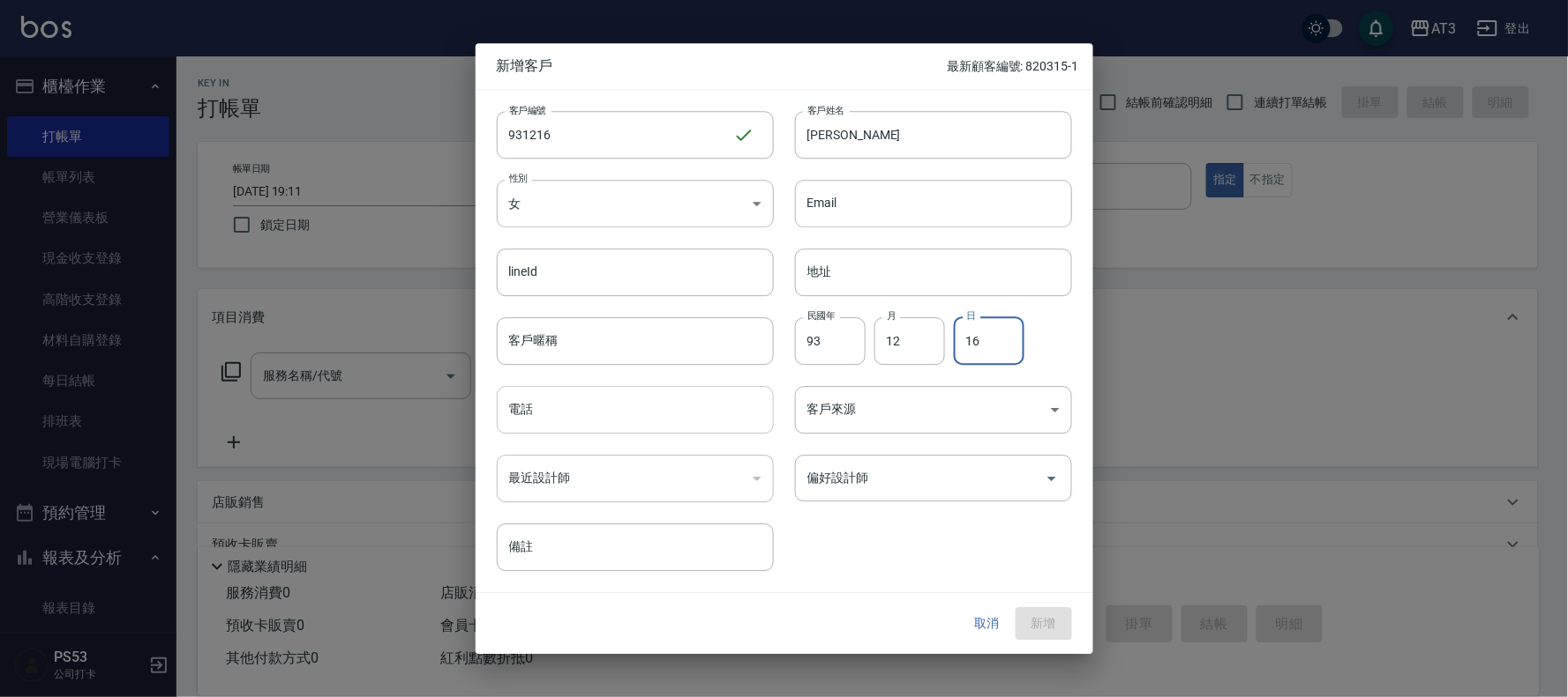
click at [634, 428] on input "電話" at bounding box center [634, 410] width 277 height 48
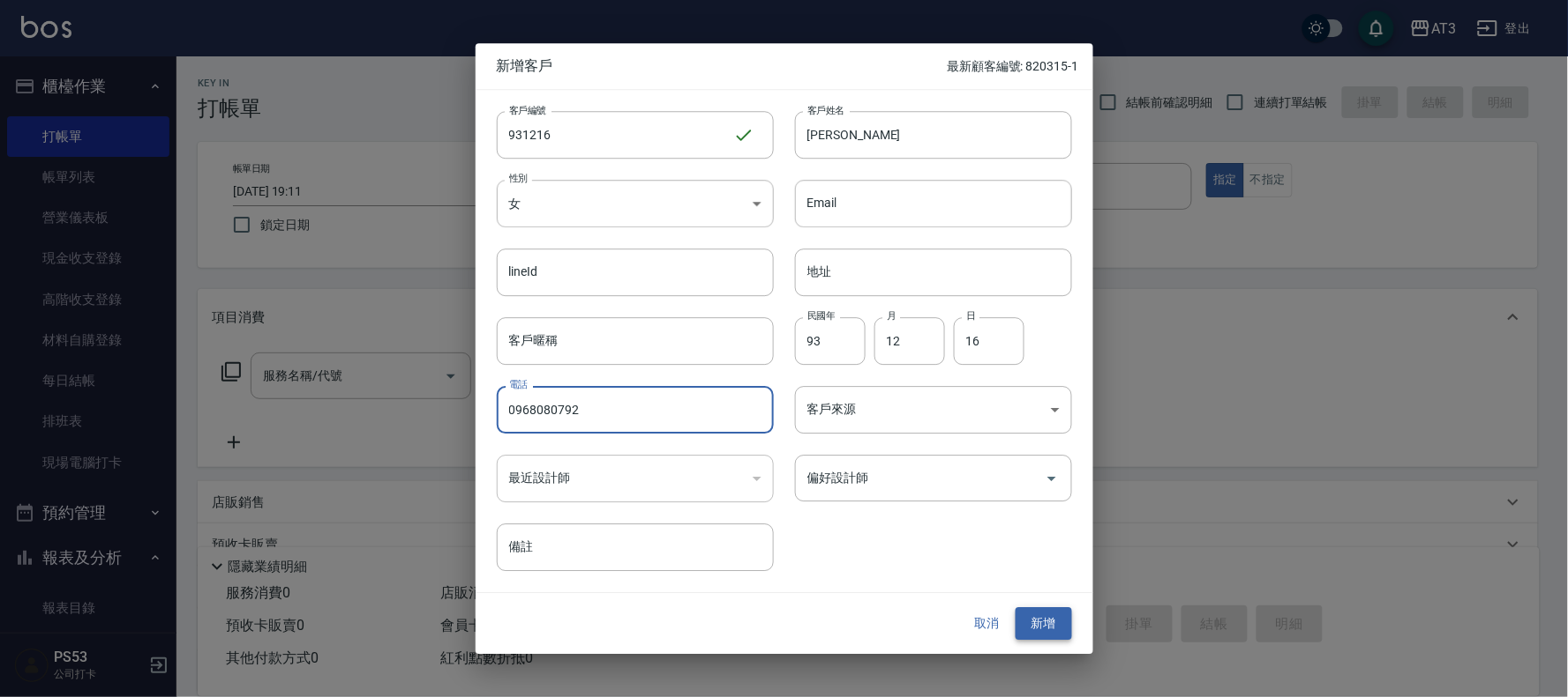
type input "0968080792"
click at [1061, 614] on button "新增" at bounding box center [1044, 624] width 57 height 32
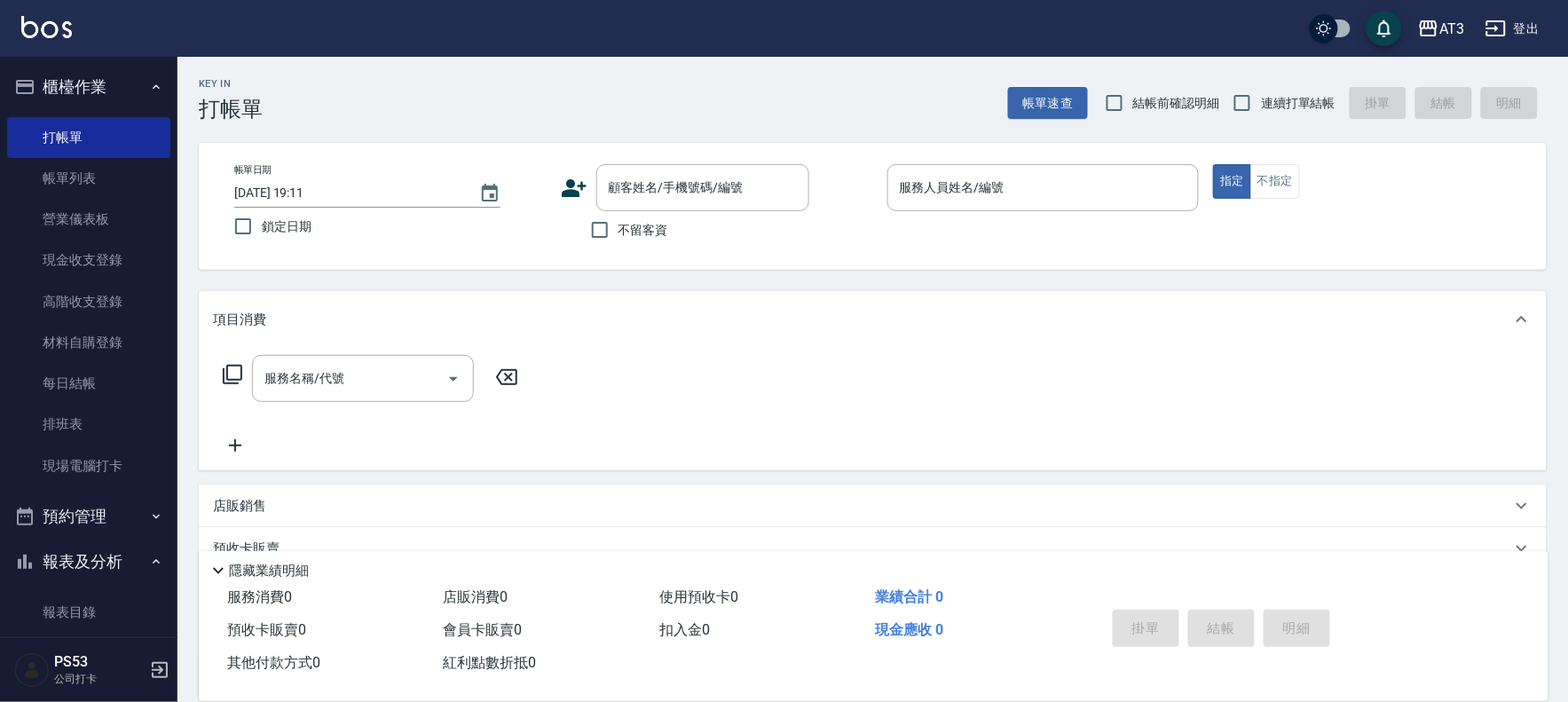
click at [572, 190] on icon at bounding box center [574, 189] width 24 height 18
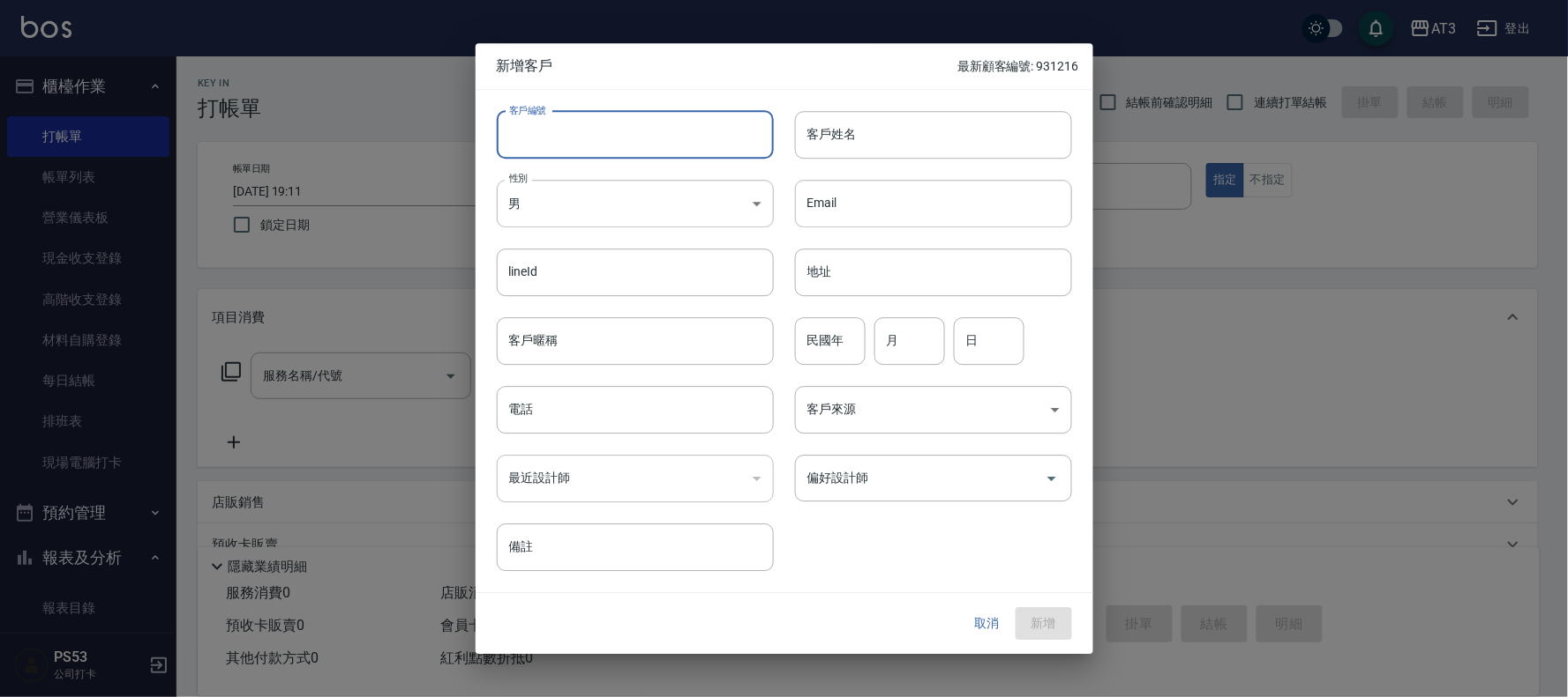
click at [535, 129] on input "客戶編號" at bounding box center [634, 134] width 277 height 48
type input "950522-1"
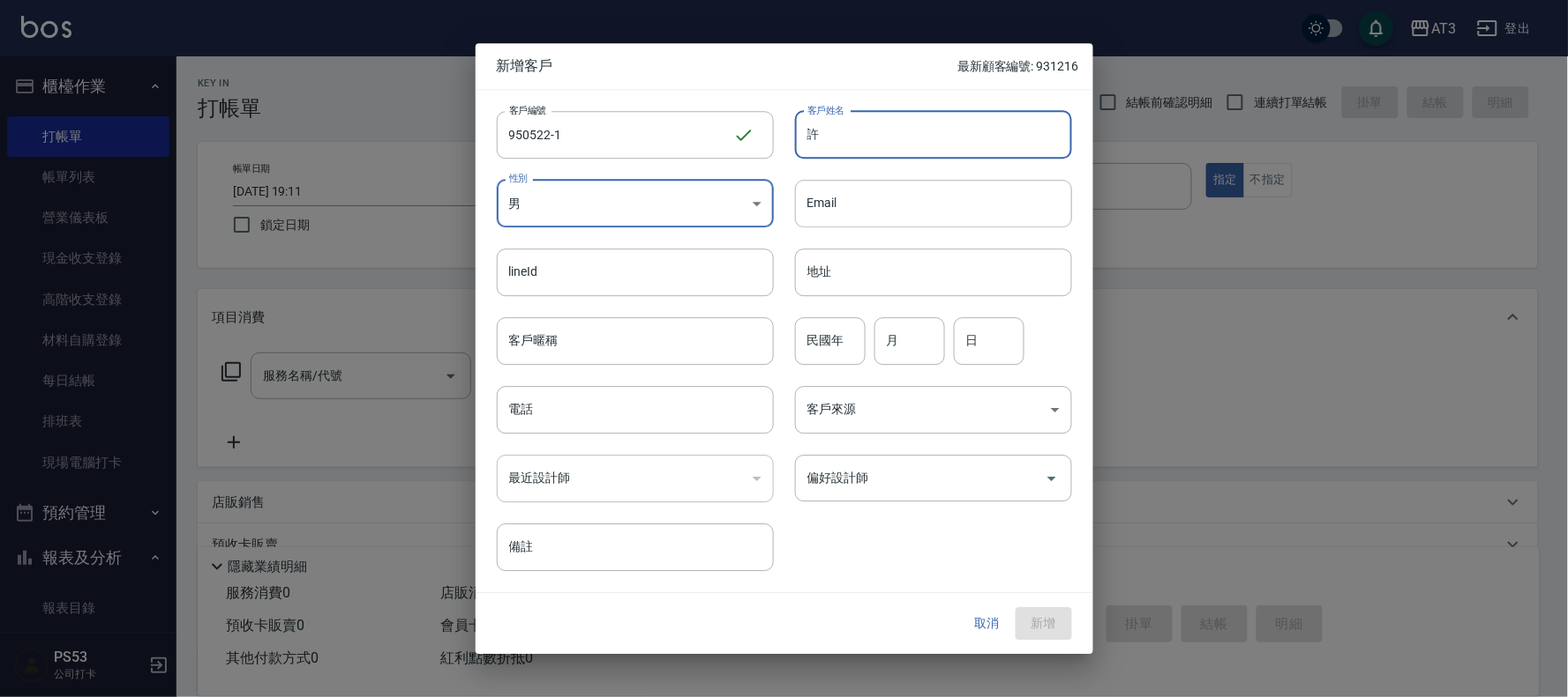
click at [859, 156] on input "許" at bounding box center [933, 134] width 277 height 48
type input "[PERSON_NAME]"
click at [825, 342] on input "民國年" at bounding box center [830, 340] width 70 height 48
type input "95"
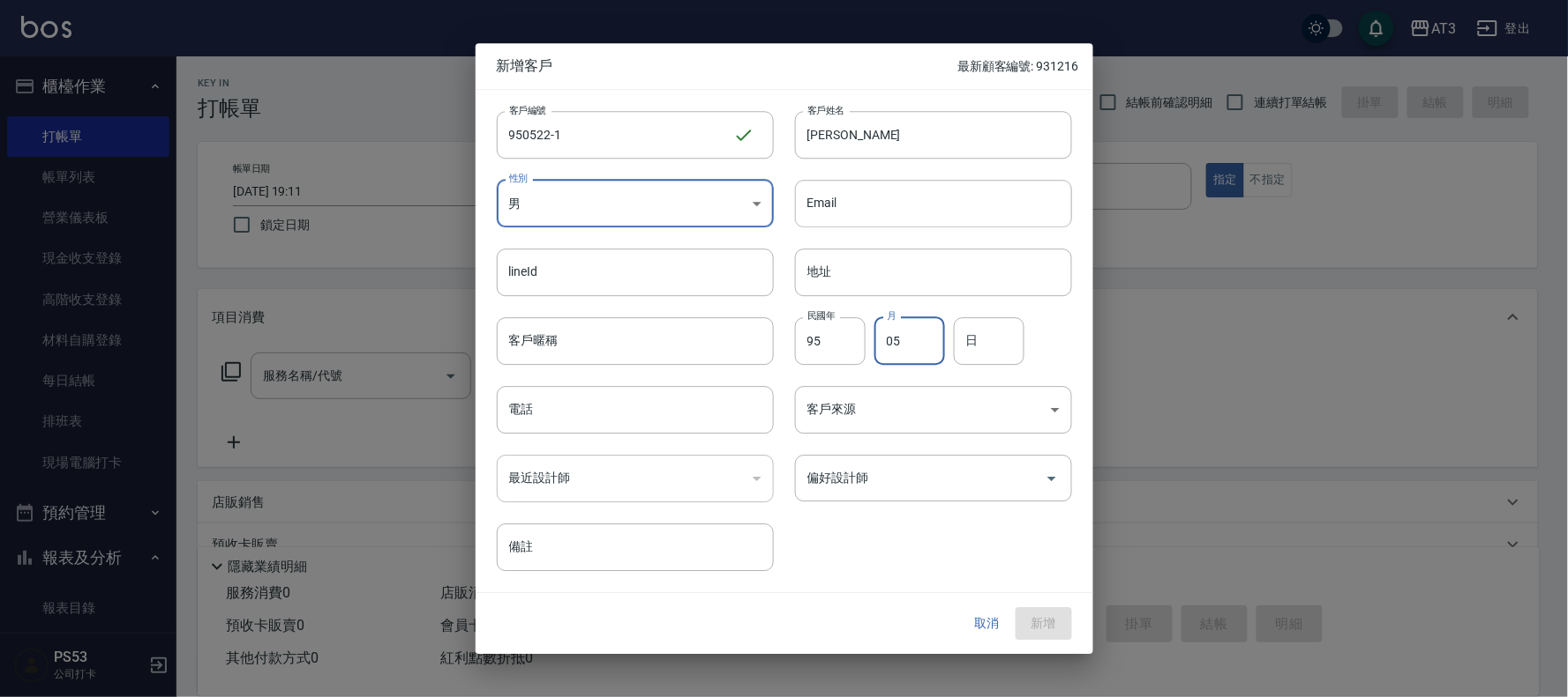
type input "05"
type input "22"
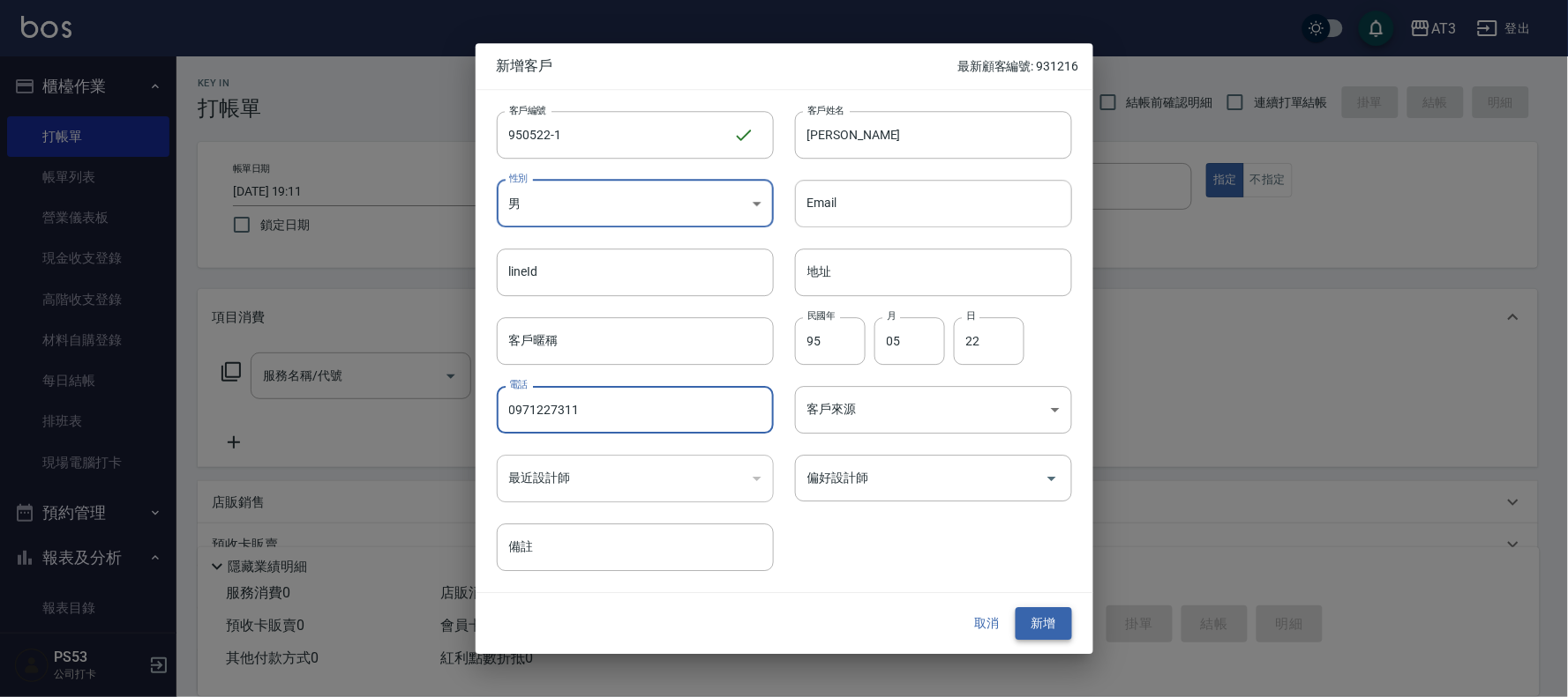
type input "0971227311"
click at [1035, 614] on button "新增" at bounding box center [1044, 624] width 57 height 32
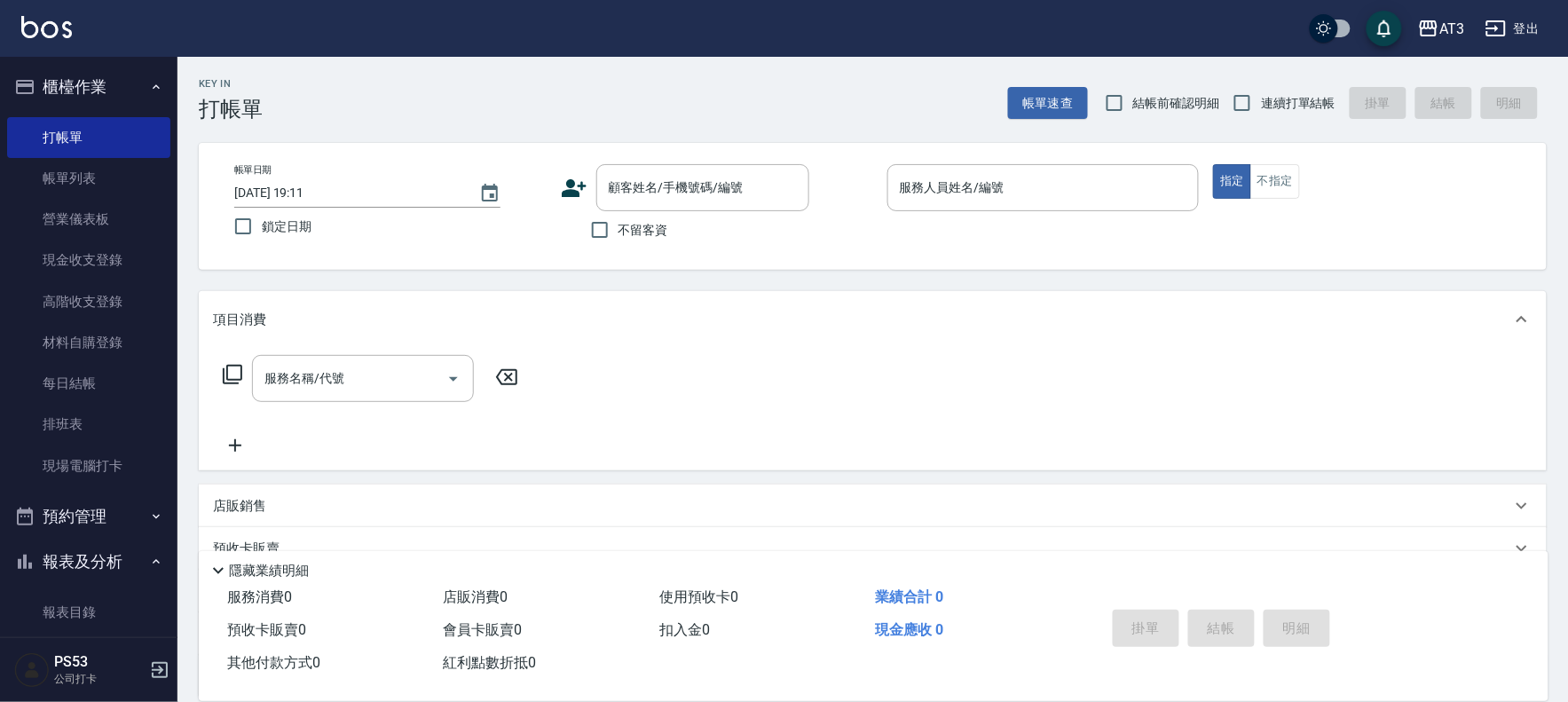
click at [576, 183] on icon at bounding box center [574, 188] width 26 height 26
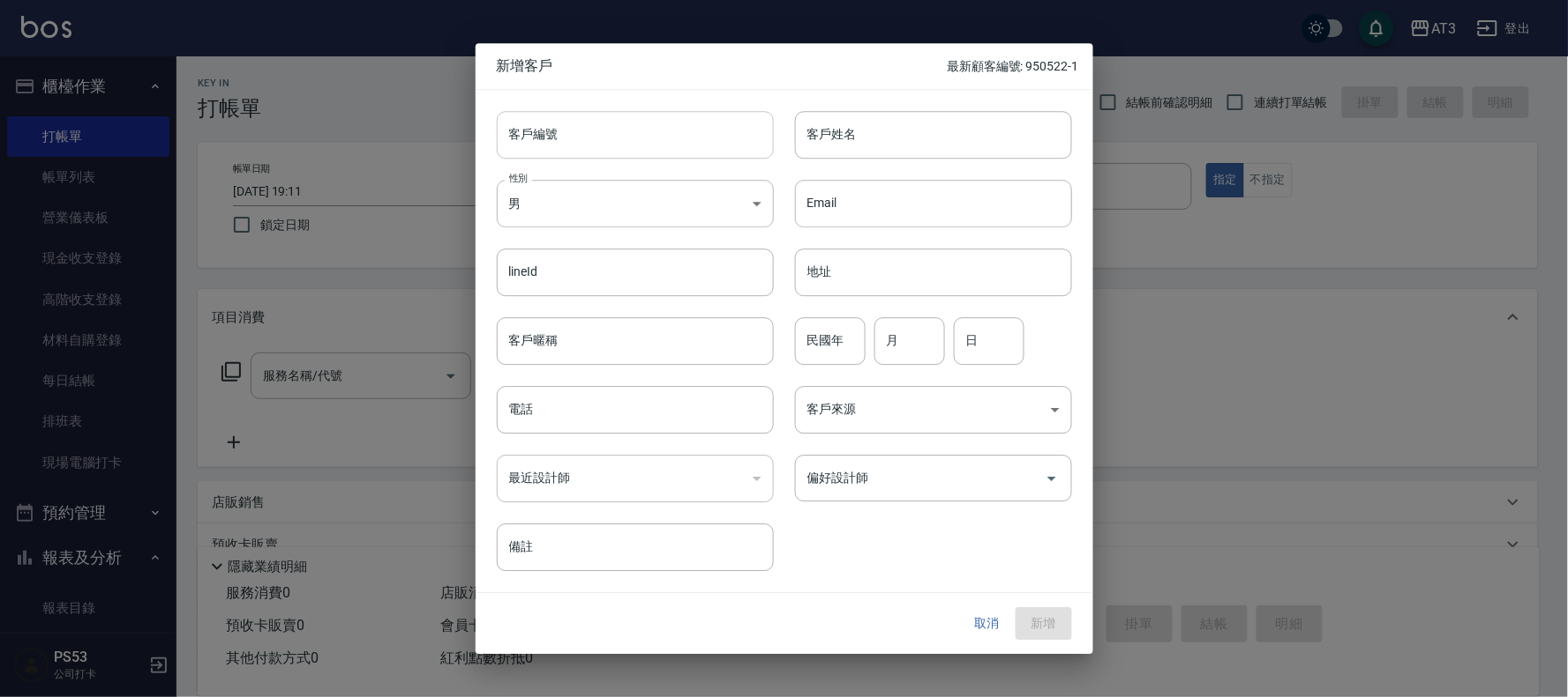
click at [567, 147] on input "客戶編號" at bounding box center [634, 134] width 277 height 48
type input "960721-2"
drag, startPoint x: 641, startPoint y: 409, endPoint x: 679, endPoint y: 432, distance: 44.4
click at [641, 409] on input "電話" at bounding box center [634, 410] width 277 height 48
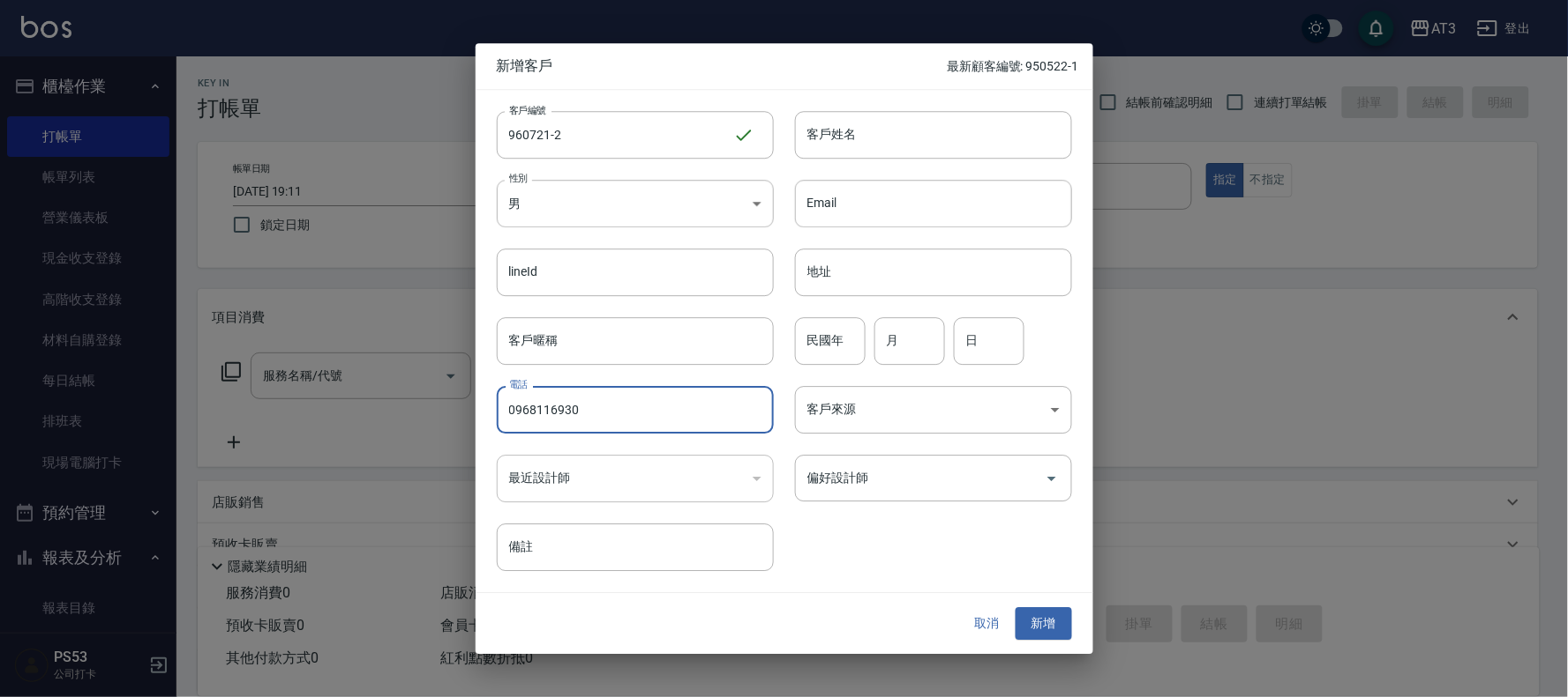
type input "0968116930"
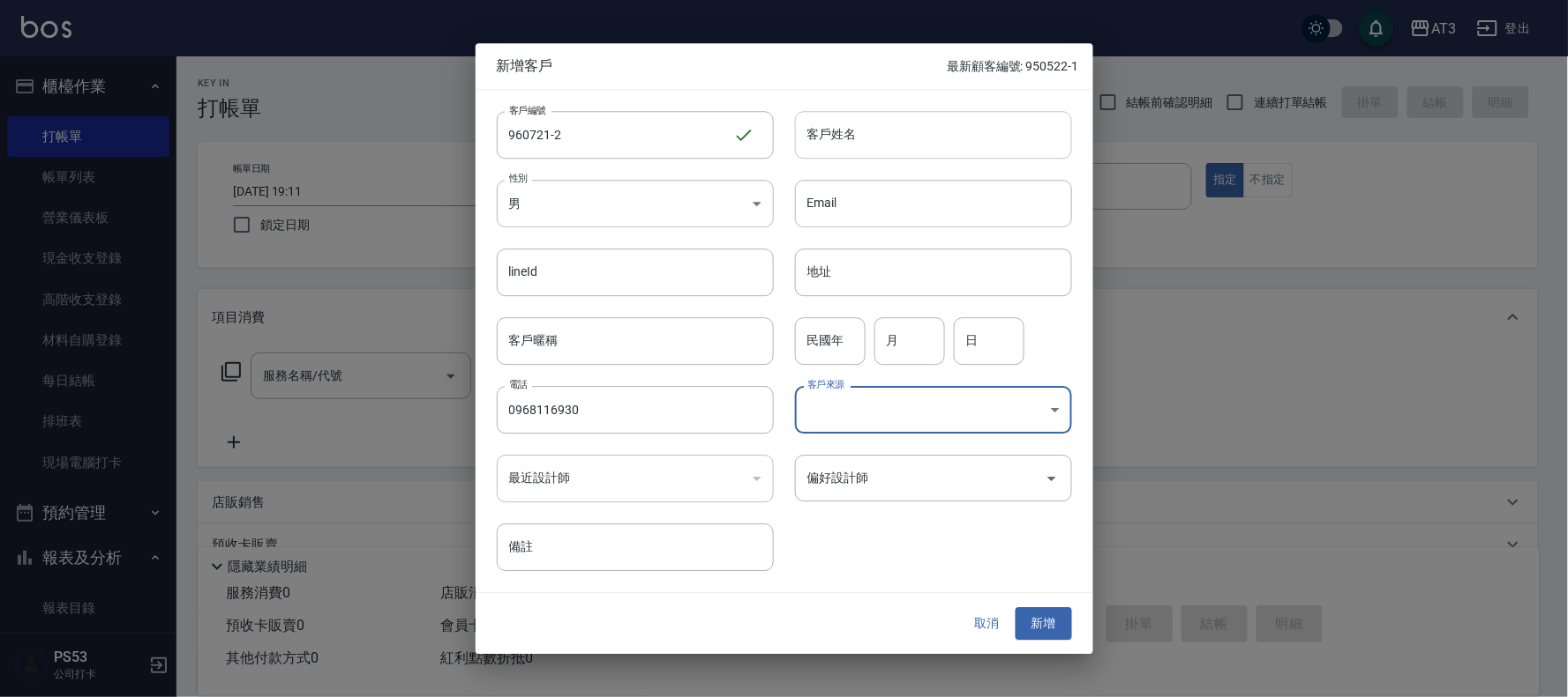
click at [860, 134] on input "客戶姓名" at bounding box center [933, 134] width 277 height 48
type input "混"
type input "＿"
click at [826, 136] on input "＿" at bounding box center [933, 134] width 277 height 48
type input "[PERSON_NAME]"
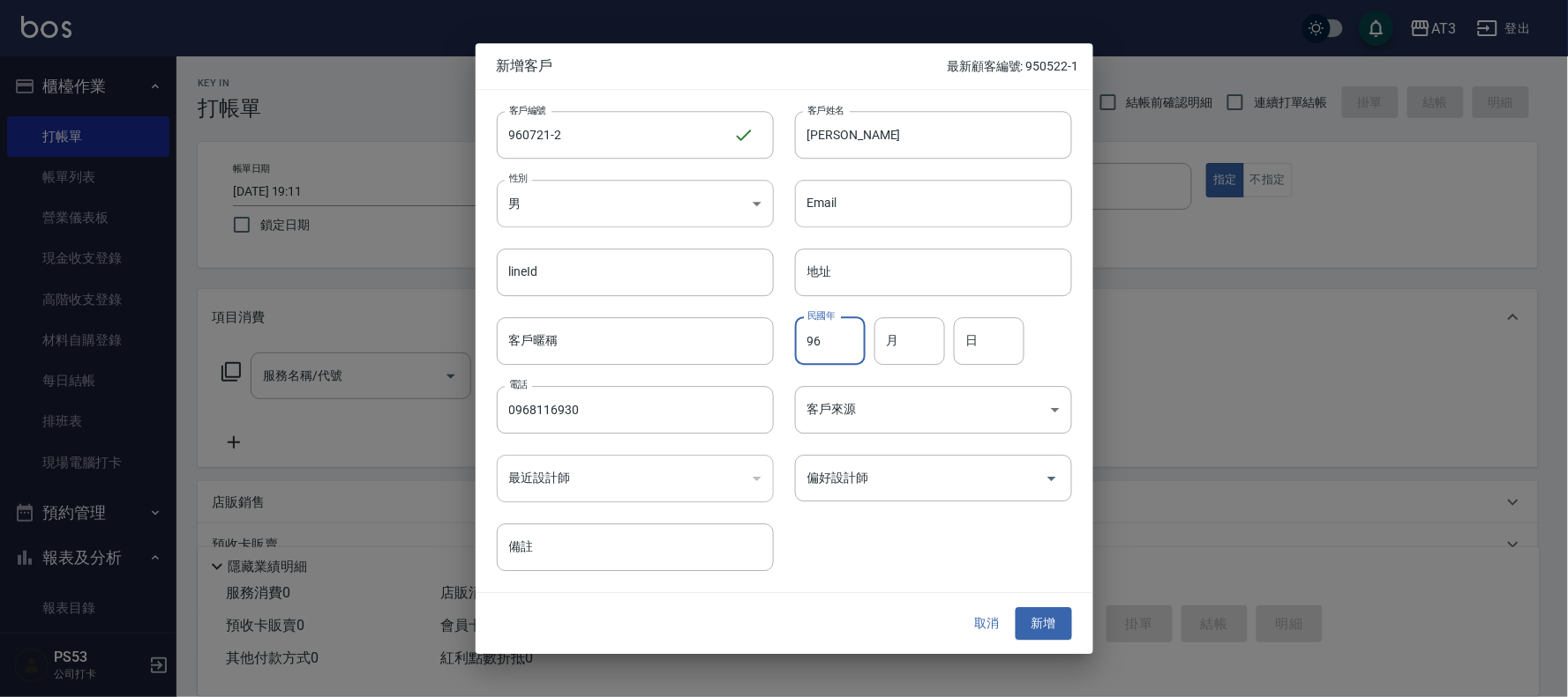
type input "96"
type input "07"
type input "21"
click at [1056, 621] on button "新增" at bounding box center [1044, 624] width 57 height 32
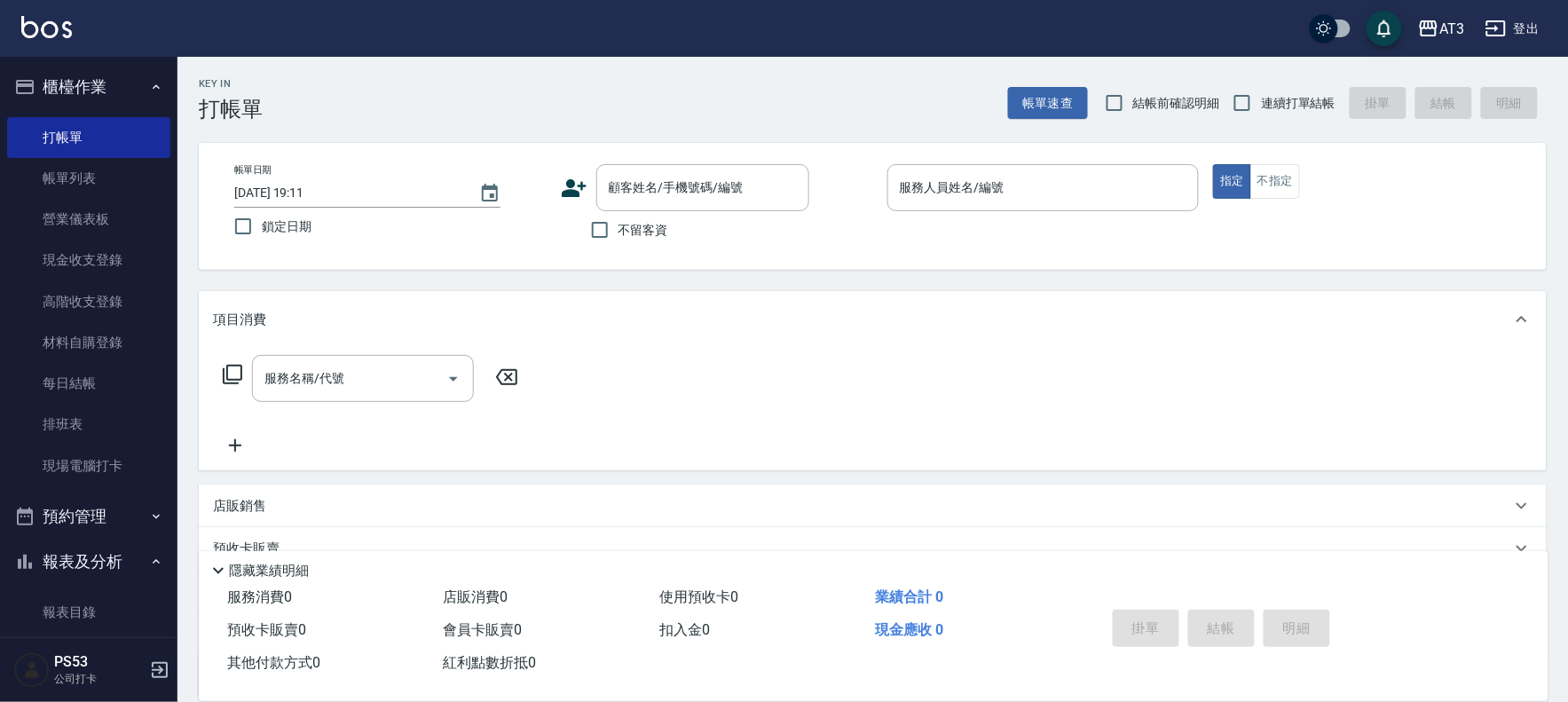
click at [579, 184] on icon at bounding box center [574, 189] width 24 height 18
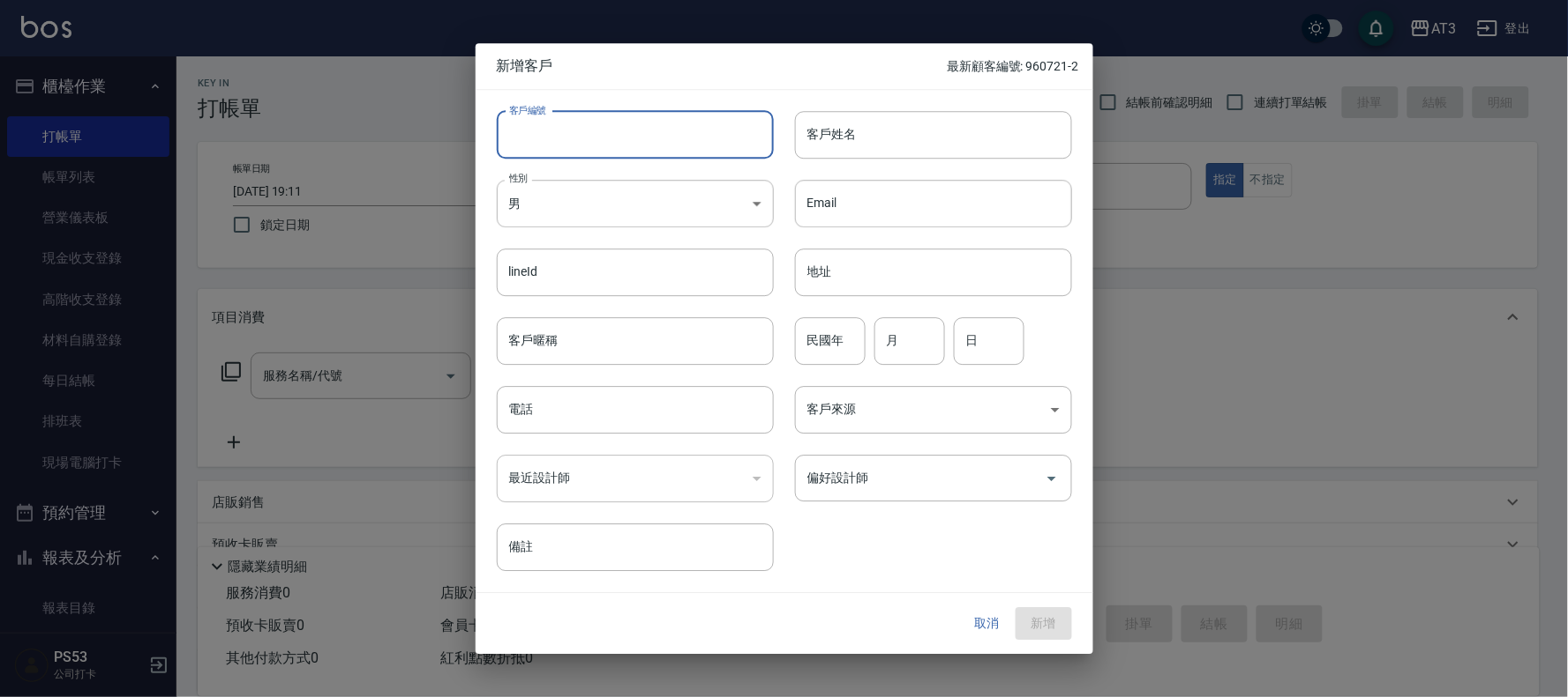
click at [558, 145] on input "客戶編號" at bounding box center [634, 134] width 277 height 48
type input "001004-2"
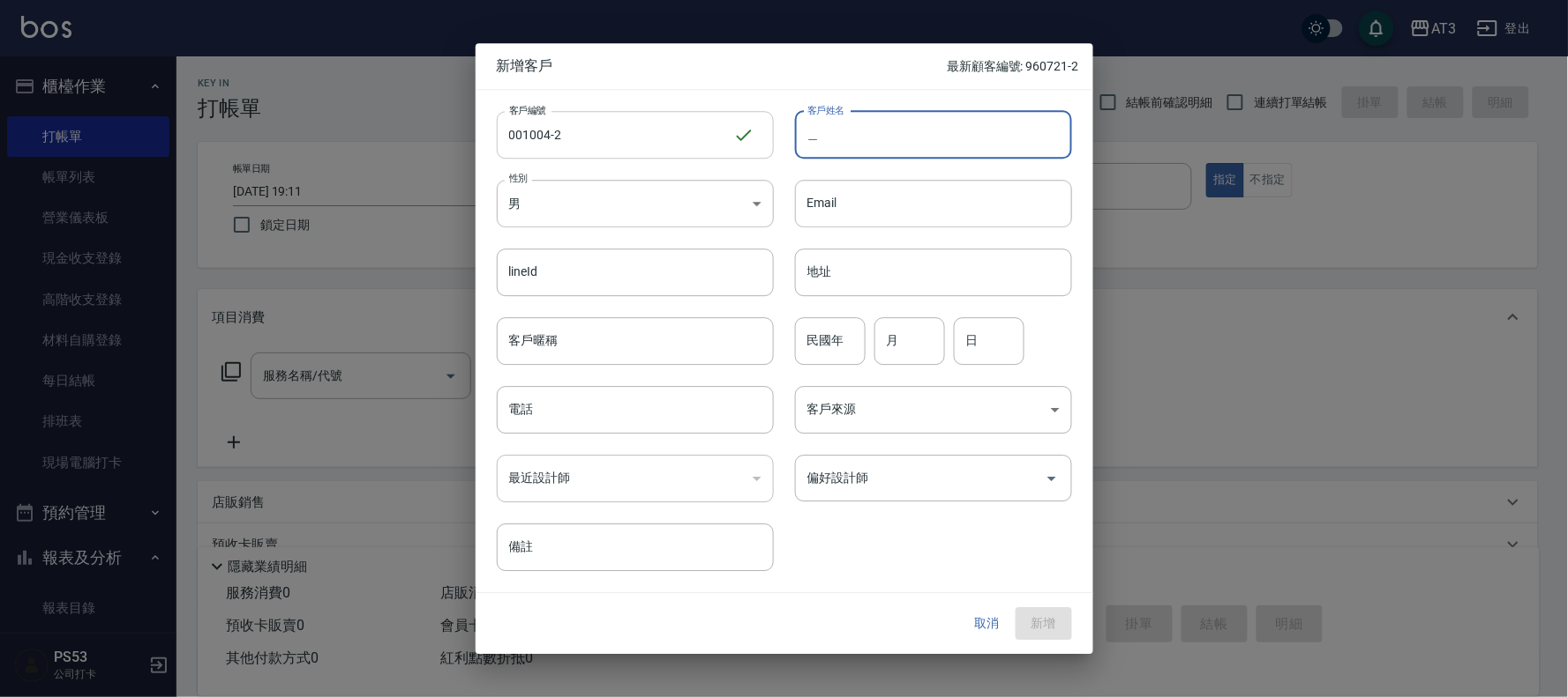
type input "曹"
type input "[PERSON_NAME]"
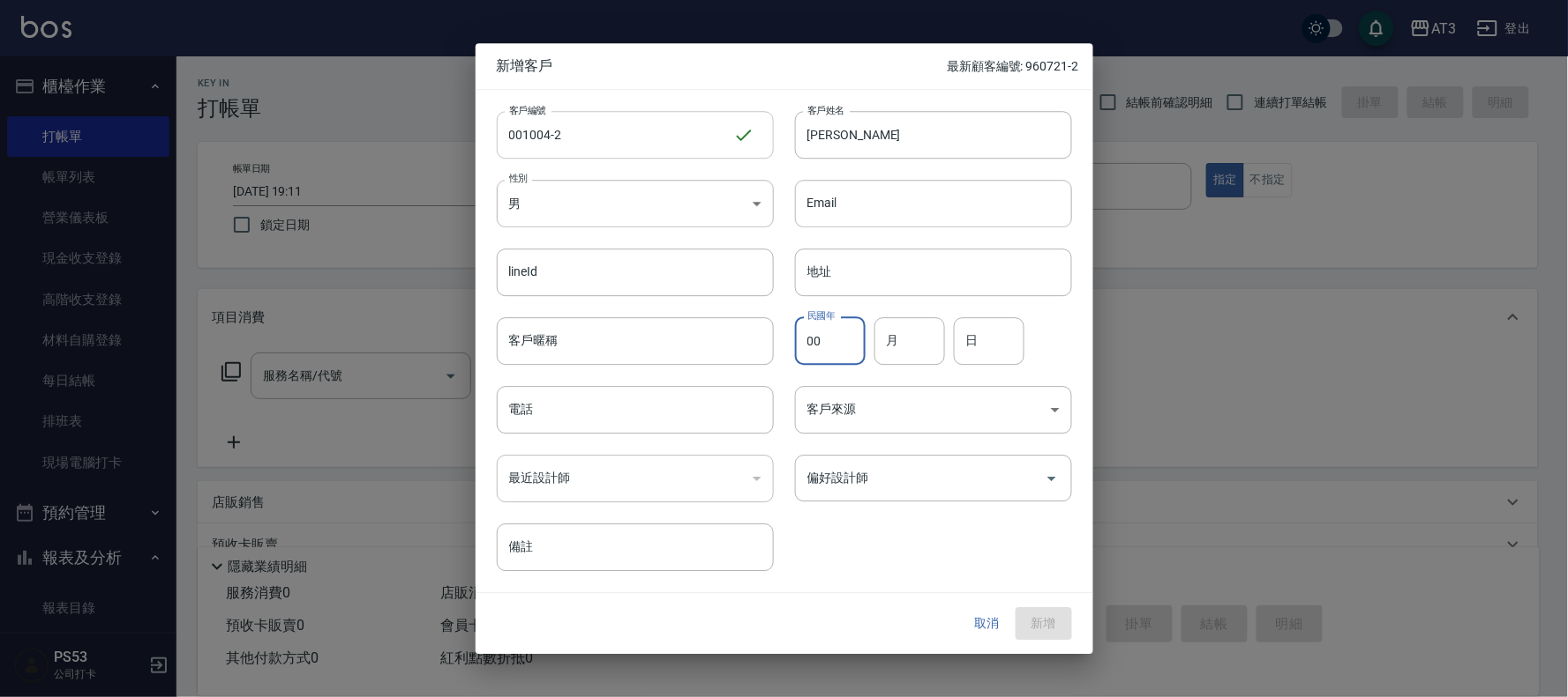
type input "00"
type input "10"
type input "04"
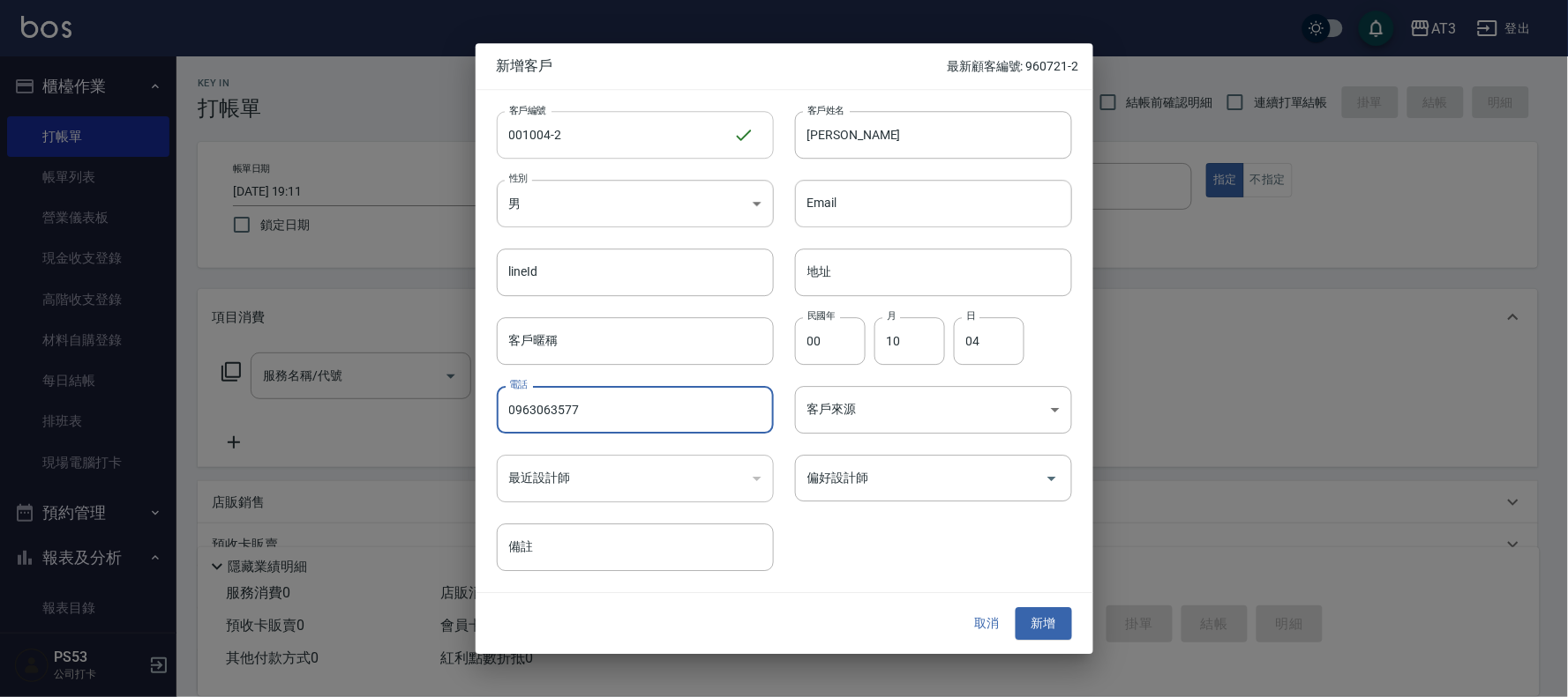
type input "0963063577"
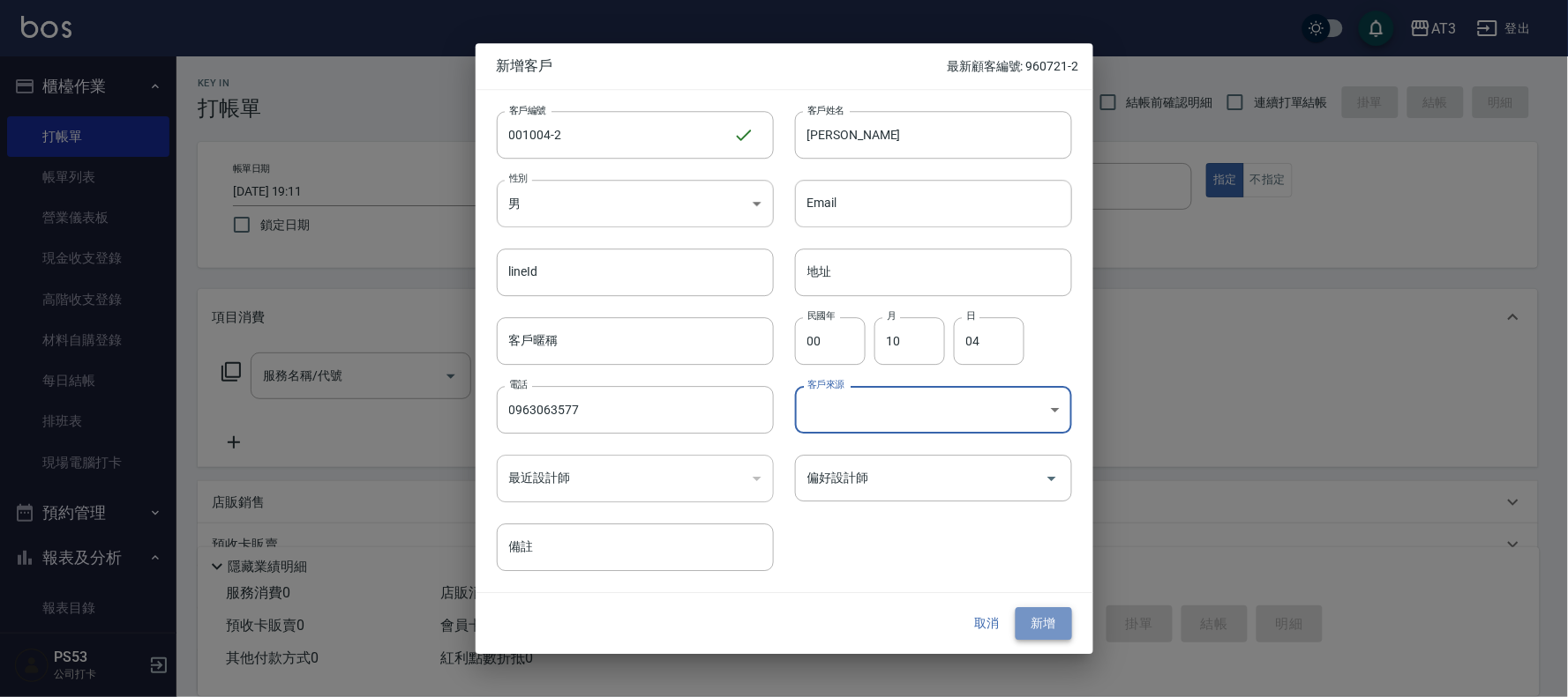
click at [1032, 626] on button "新增" at bounding box center [1044, 624] width 57 height 32
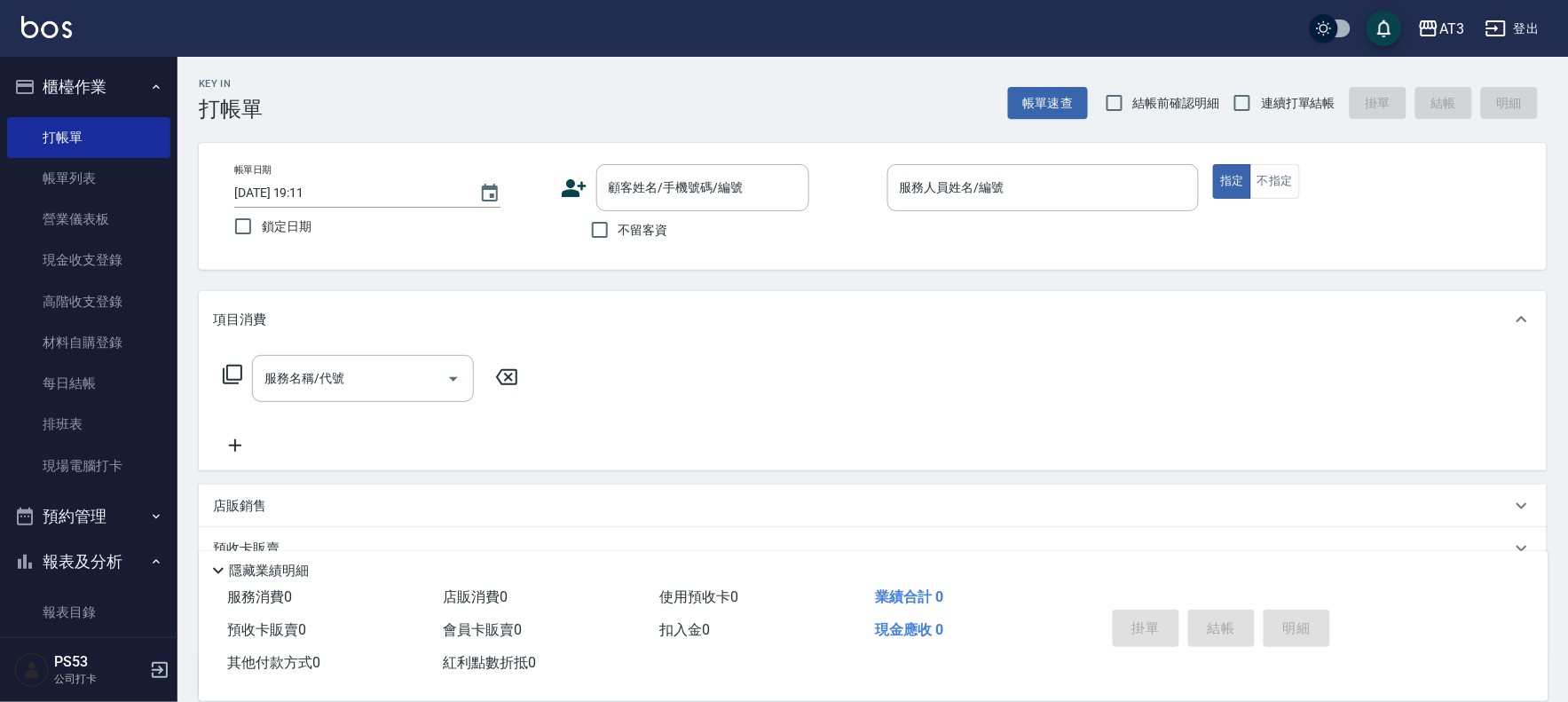
click at [561, 197] on icon at bounding box center [574, 188] width 26 height 26
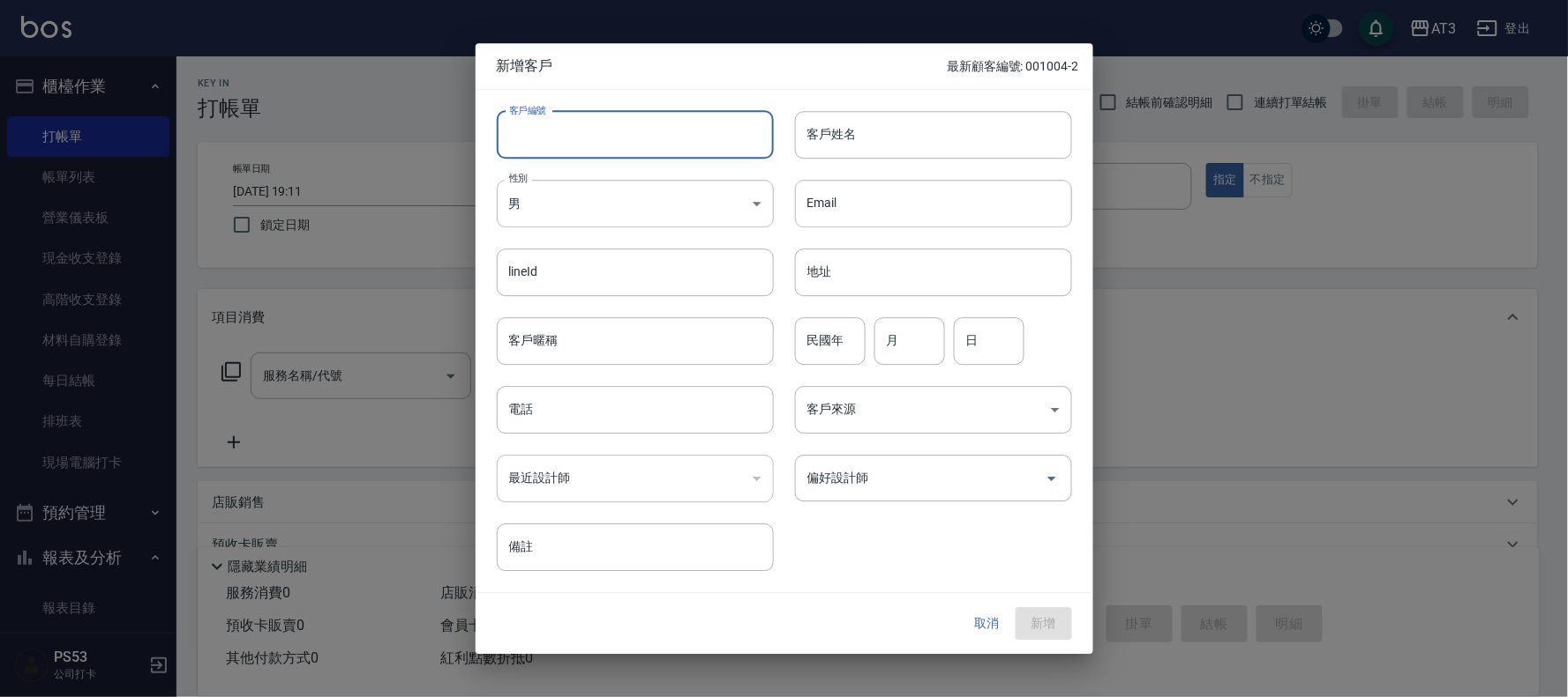
click at [573, 152] on input "客戶編號" at bounding box center [634, 134] width 277 height 48
type input "830629-1"
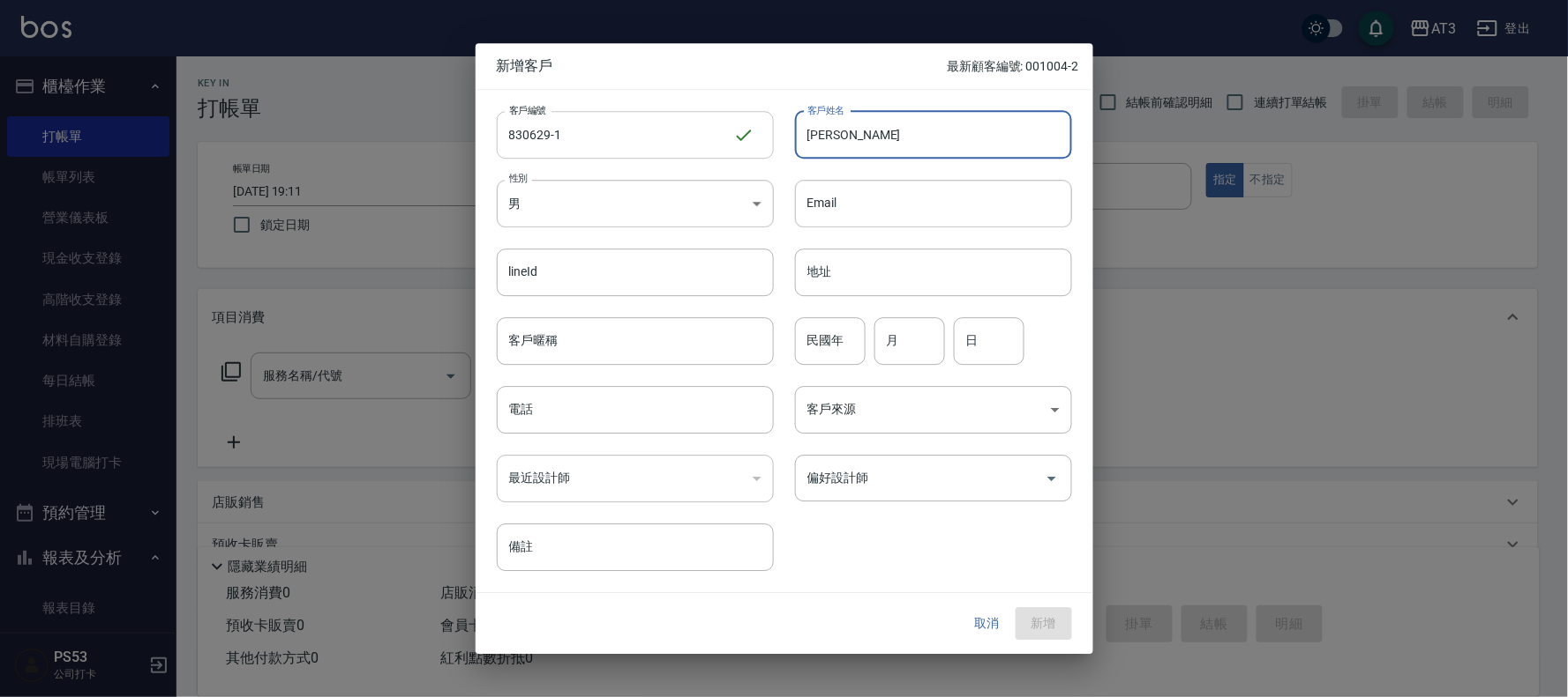
type input "[PERSON_NAME]"
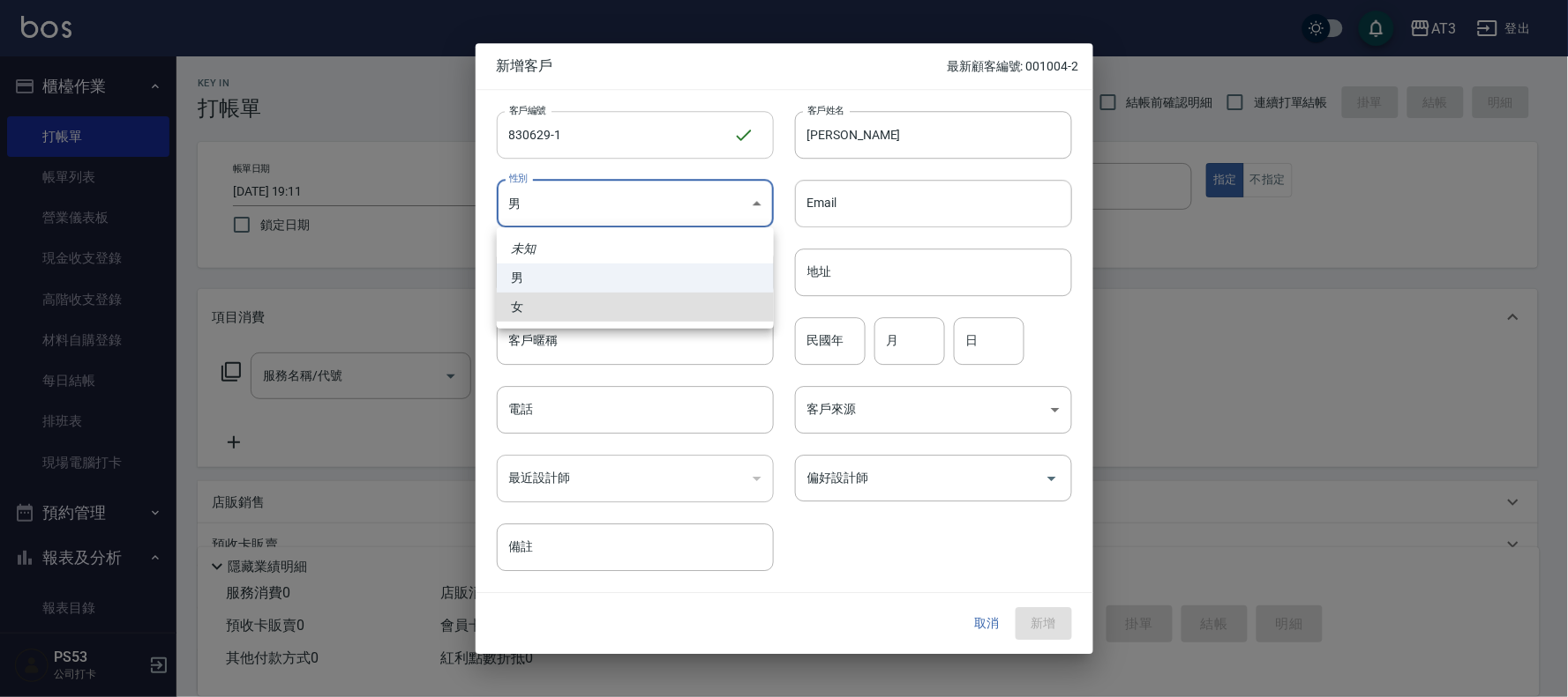
type input "[DEMOGRAPHIC_DATA]"
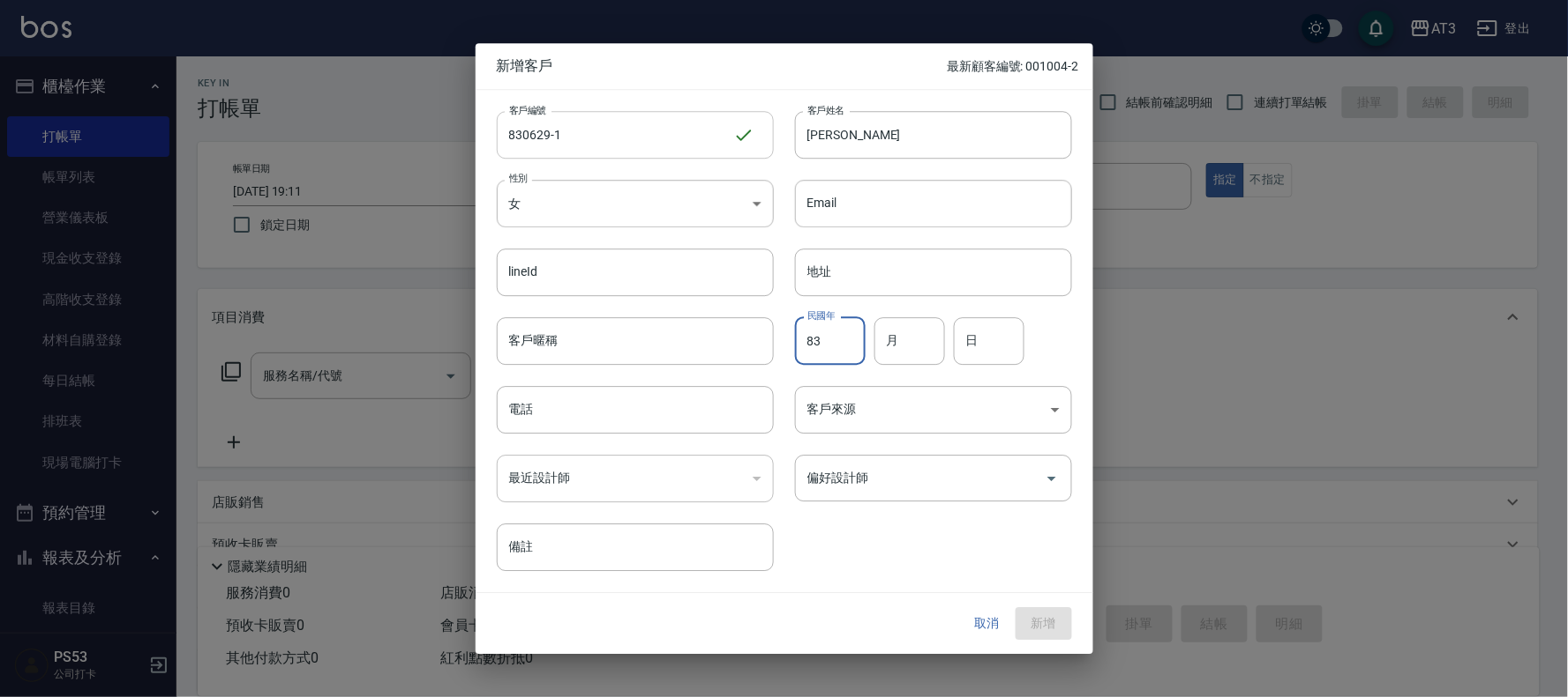
type input "83"
type input "06"
type input "29"
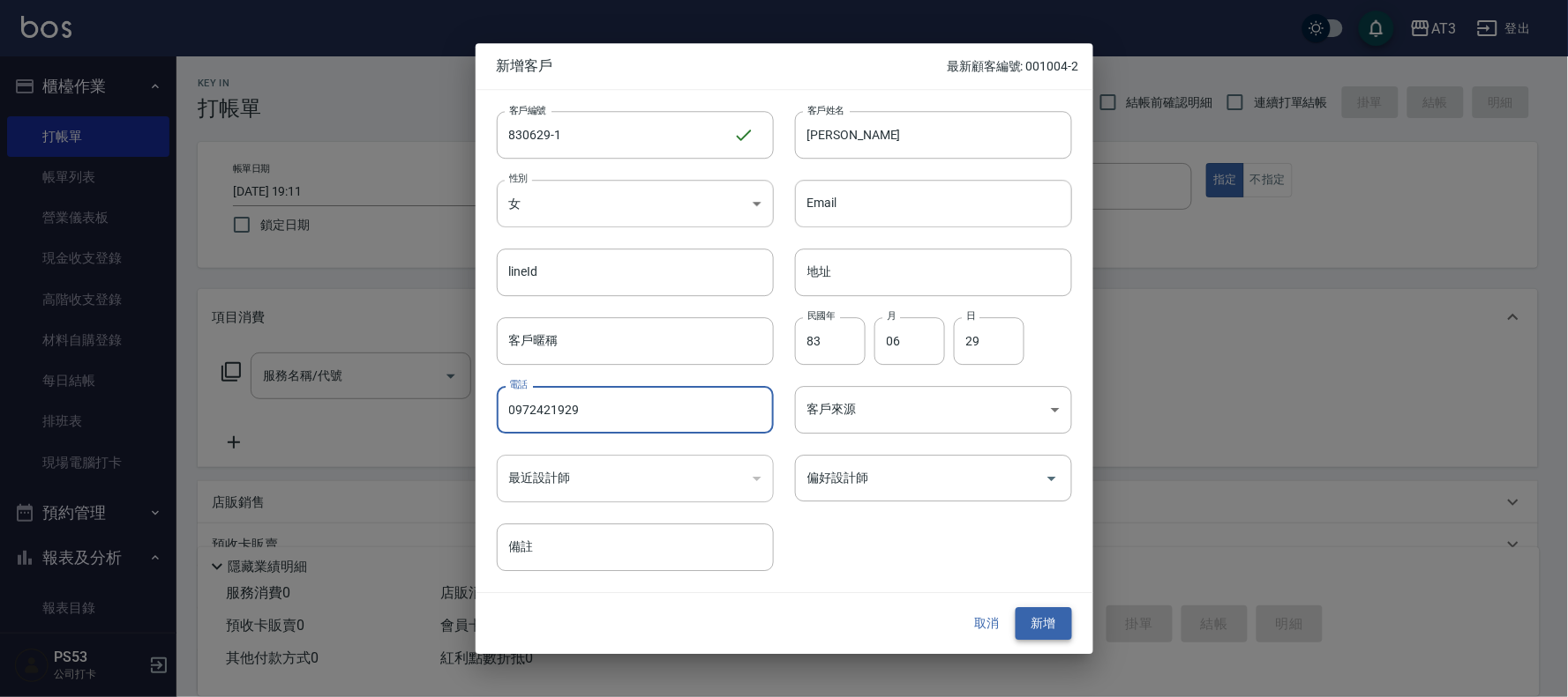
type input "0972421929"
click at [1063, 630] on button "新增" at bounding box center [1044, 624] width 57 height 32
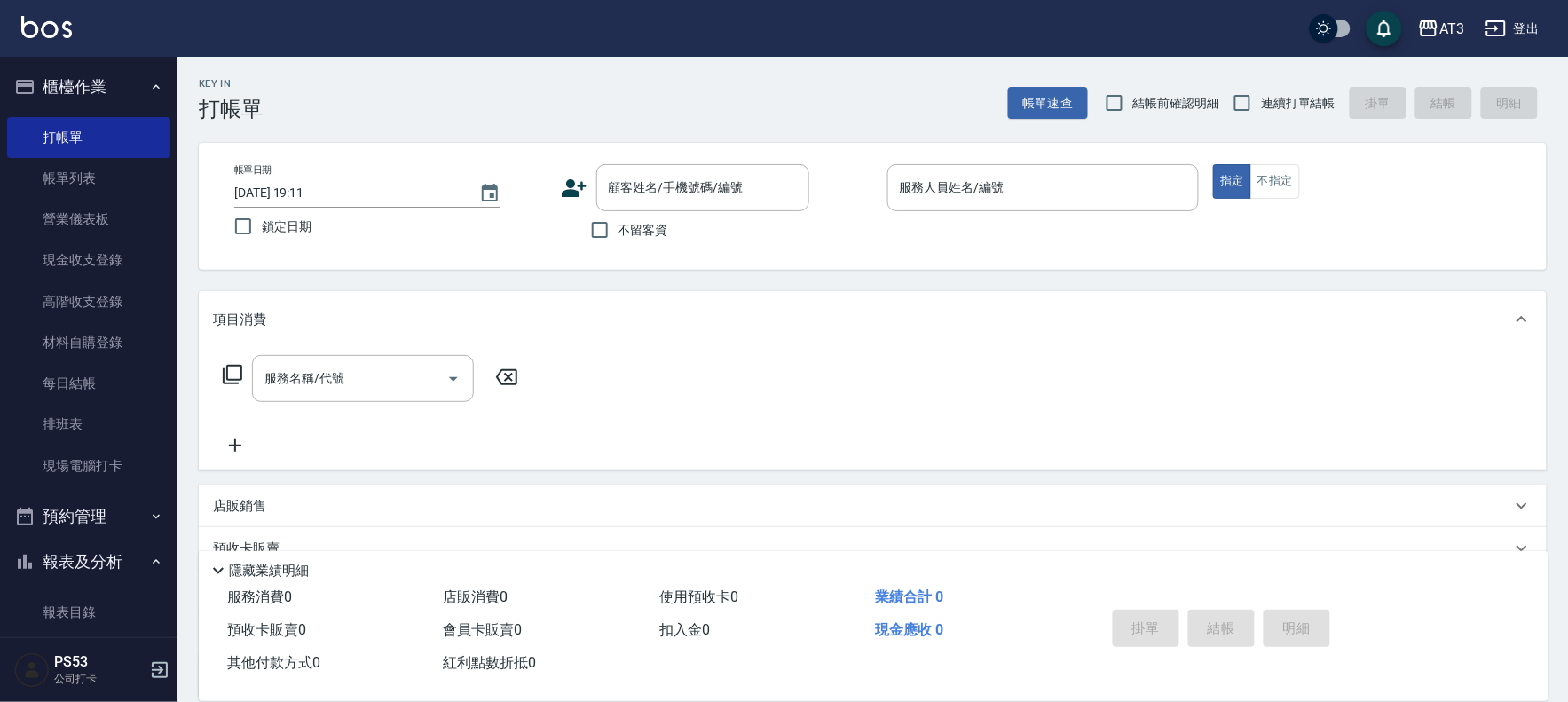
click at [570, 187] on icon at bounding box center [574, 189] width 24 height 18
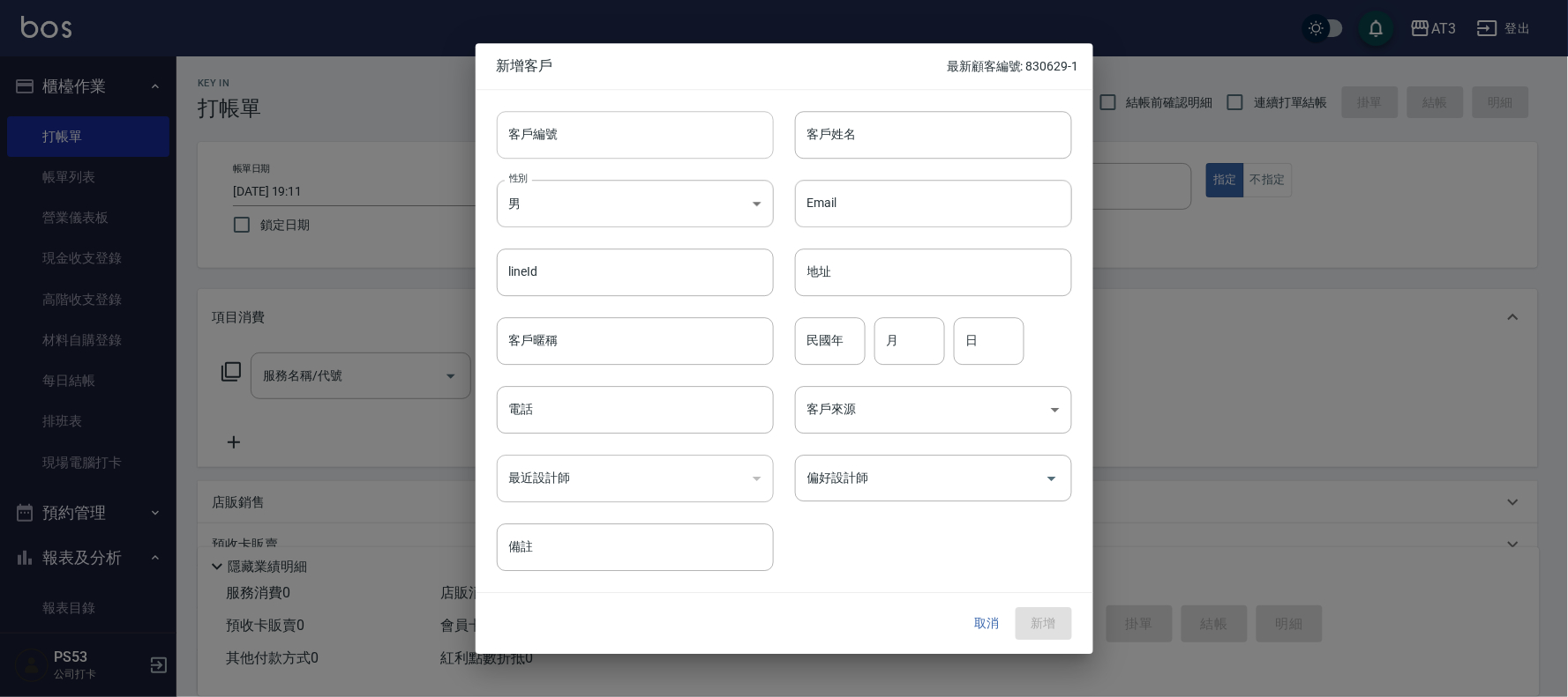
click at [561, 149] on input "客戶編號" at bounding box center [634, 134] width 277 height 48
type input "780216"
type input "游家渾"
click at [689, 207] on body "AT3 登出 櫃檯作業 打帳單 帳單列表 營業儀表板 現金收支登錄 高階收支登錄 材料自購登錄 每日結帳 排班表 現場電腦打卡 預約管理 預約管理 單日預約紀…" at bounding box center [784, 430] width 1568 height 860
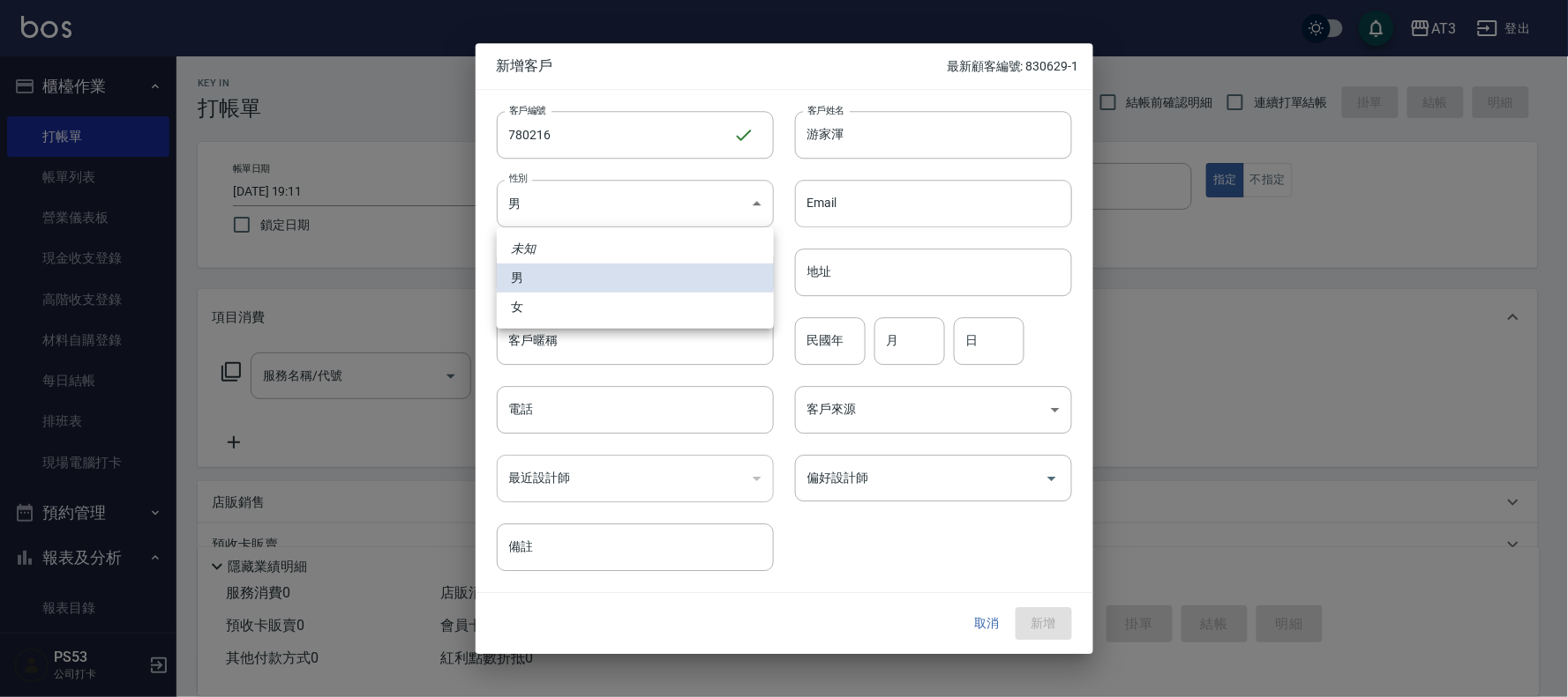
click at [842, 345] on div at bounding box center [784, 348] width 1568 height 697
click at [842, 345] on div "民國年 民國年" at bounding box center [830, 340] width 70 height 48
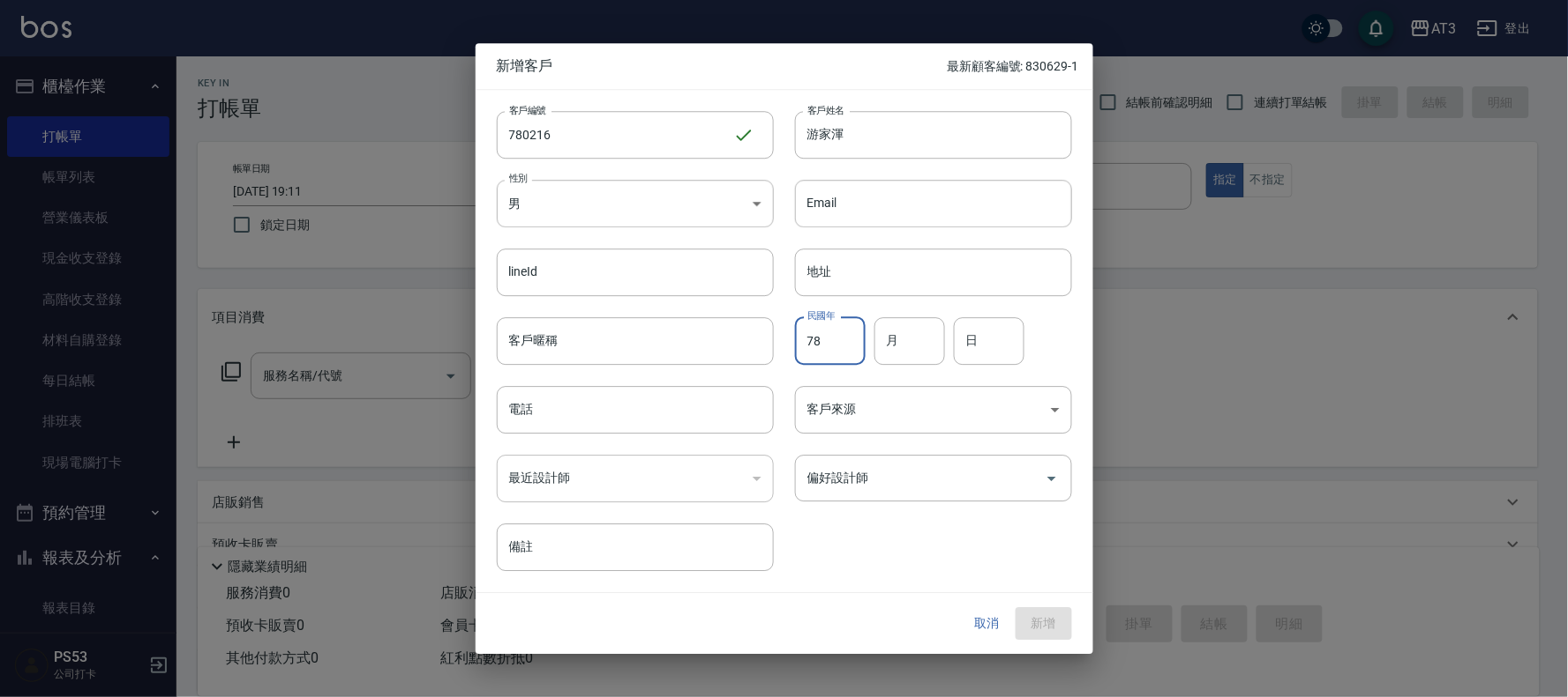
type input "78"
type input "02"
type input "16"
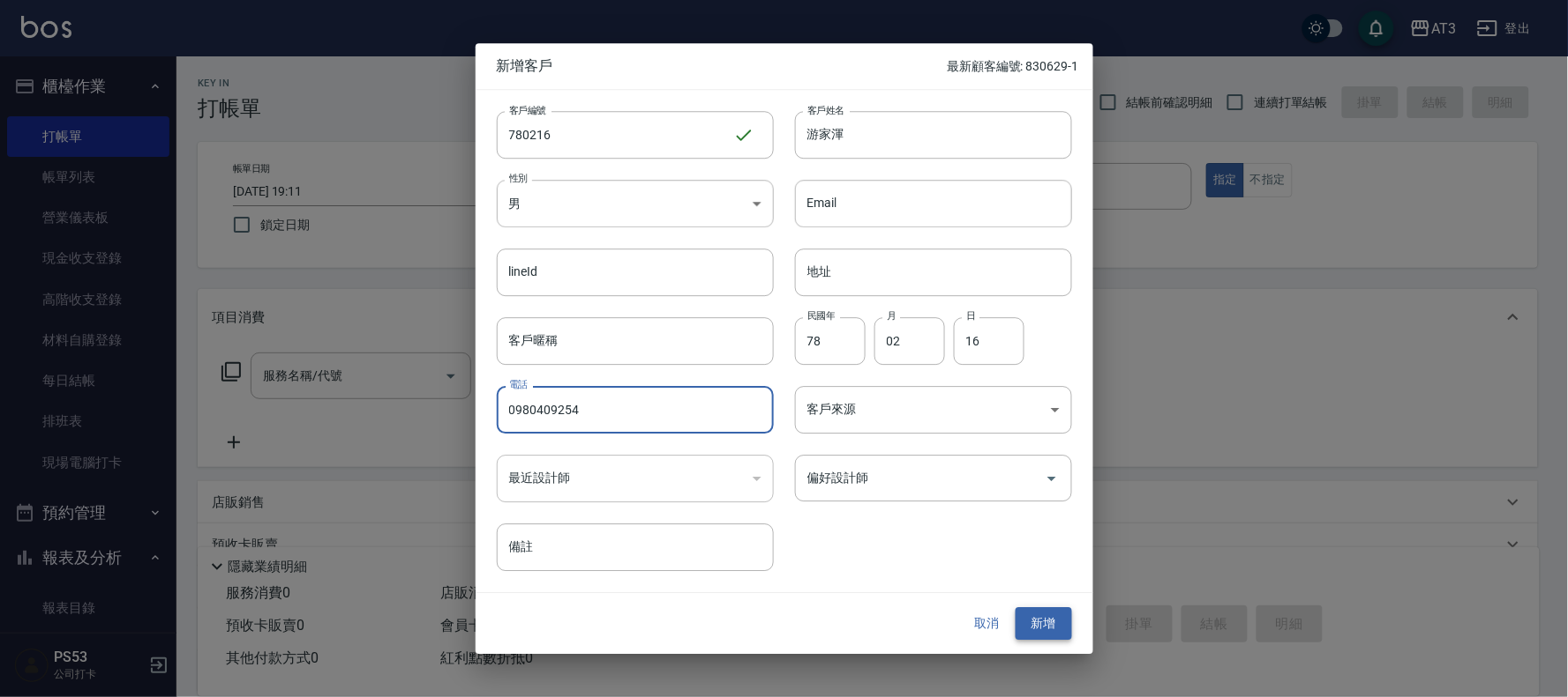
type input "0980409254"
click at [1042, 619] on button "新增" at bounding box center [1044, 624] width 57 height 32
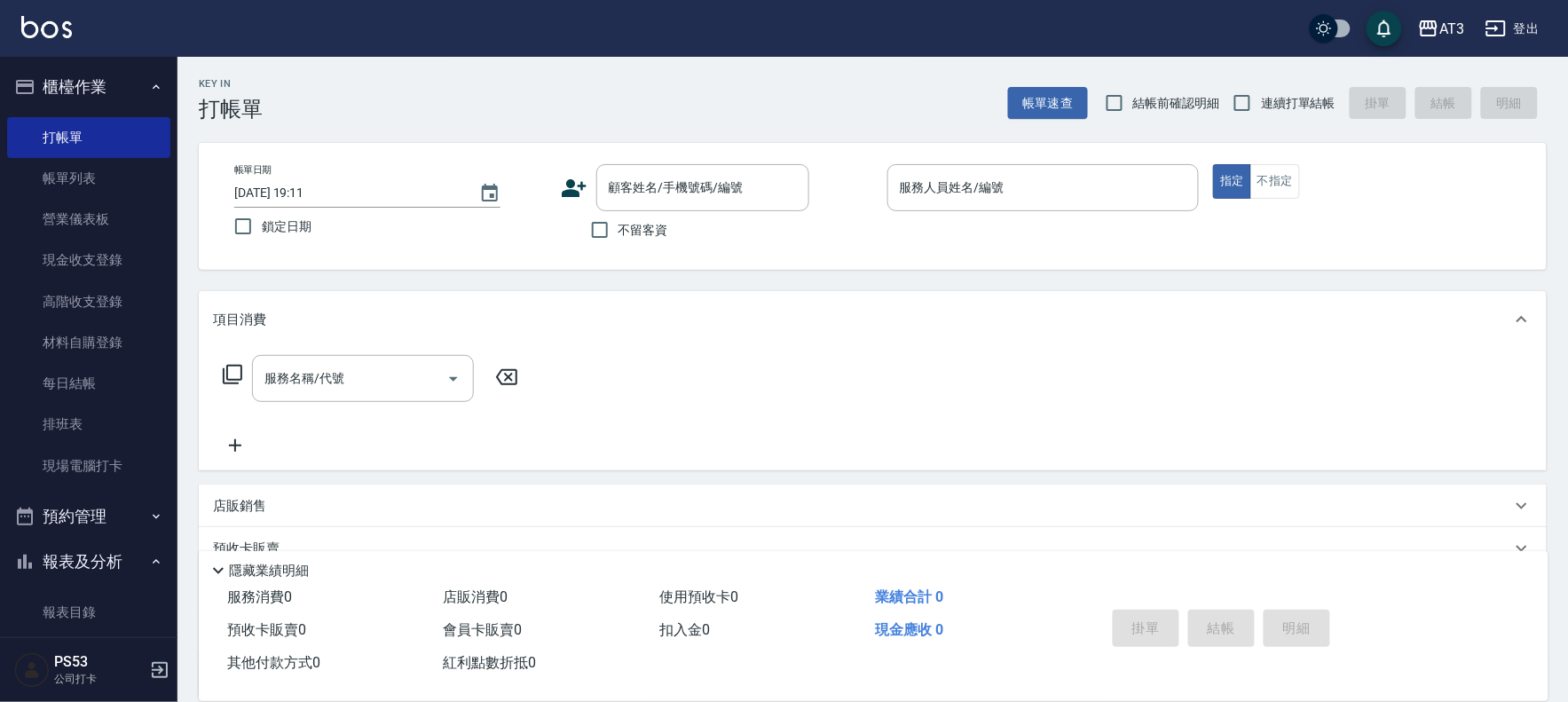
click at [575, 185] on icon at bounding box center [574, 188] width 26 height 26
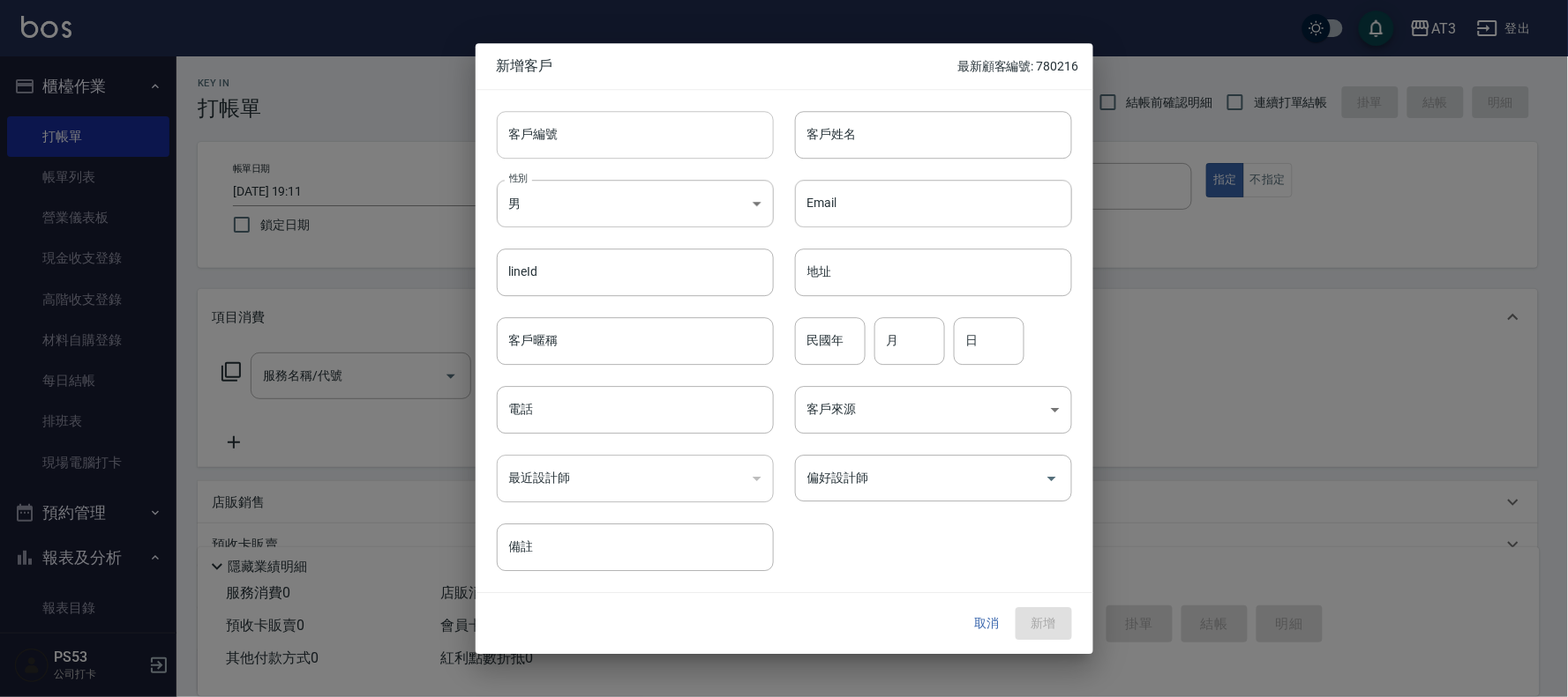
click at [594, 143] on input "客戶編號" at bounding box center [634, 134] width 277 height 48
type input "930507-1"
type input "[PERSON_NAME]"
type input "93"
type input "05"
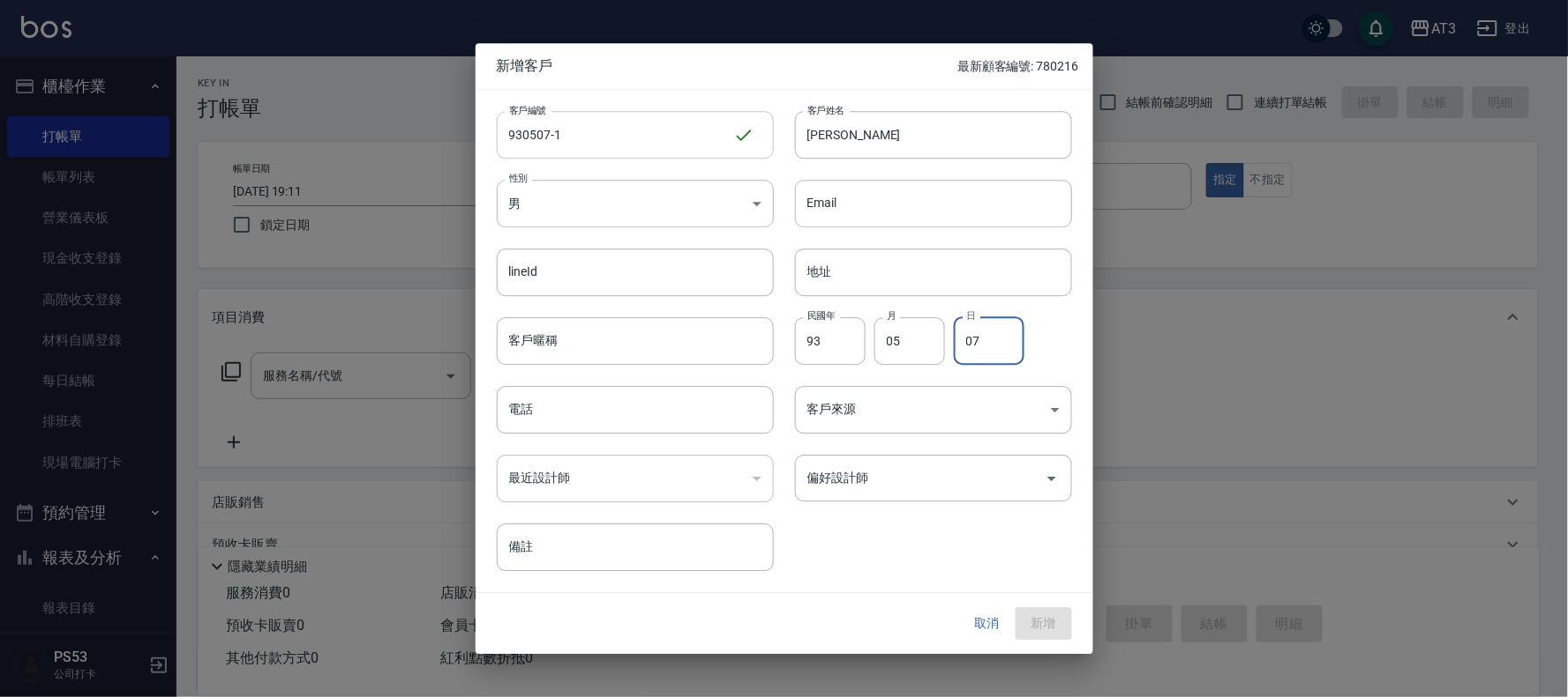
type input "07"
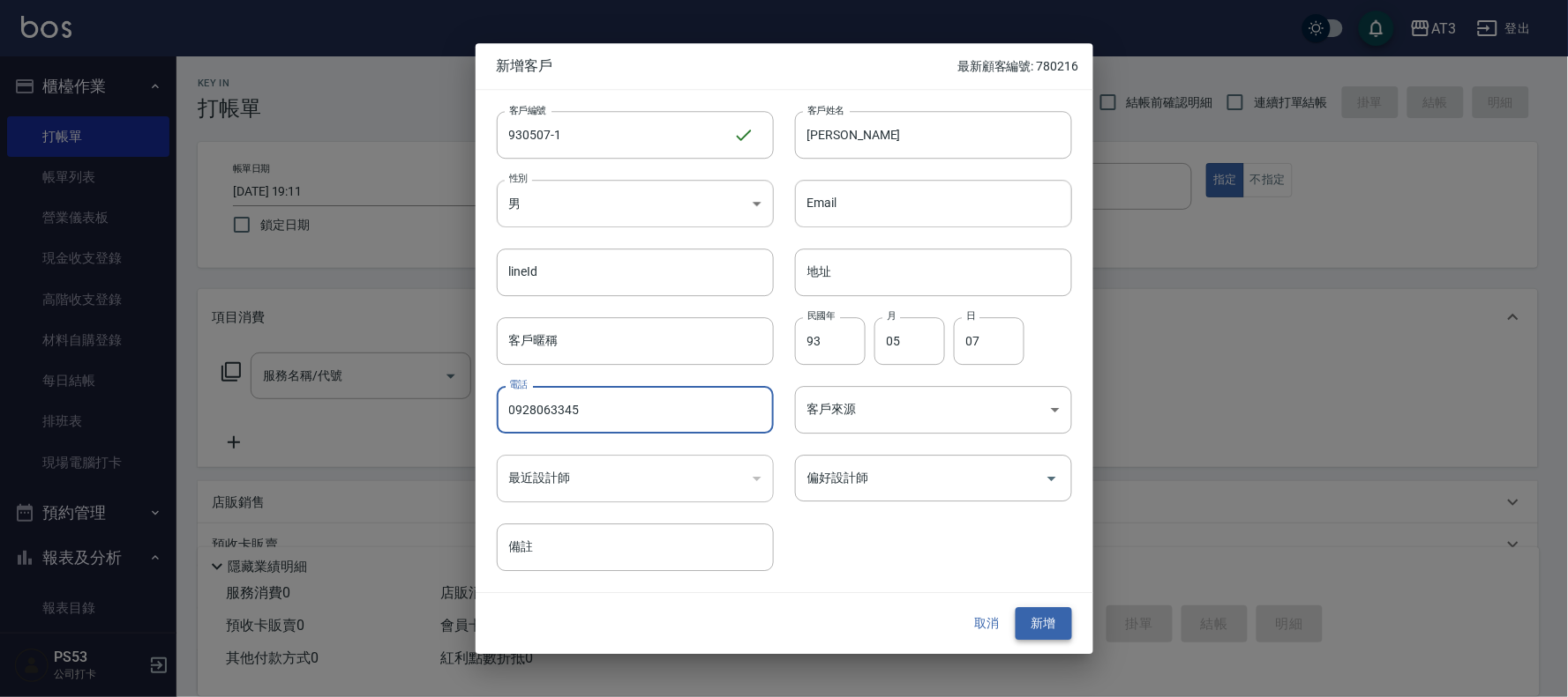
type input "0928063345"
click at [1035, 626] on button "新增" at bounding box center [1044, 624] width 57 height 32
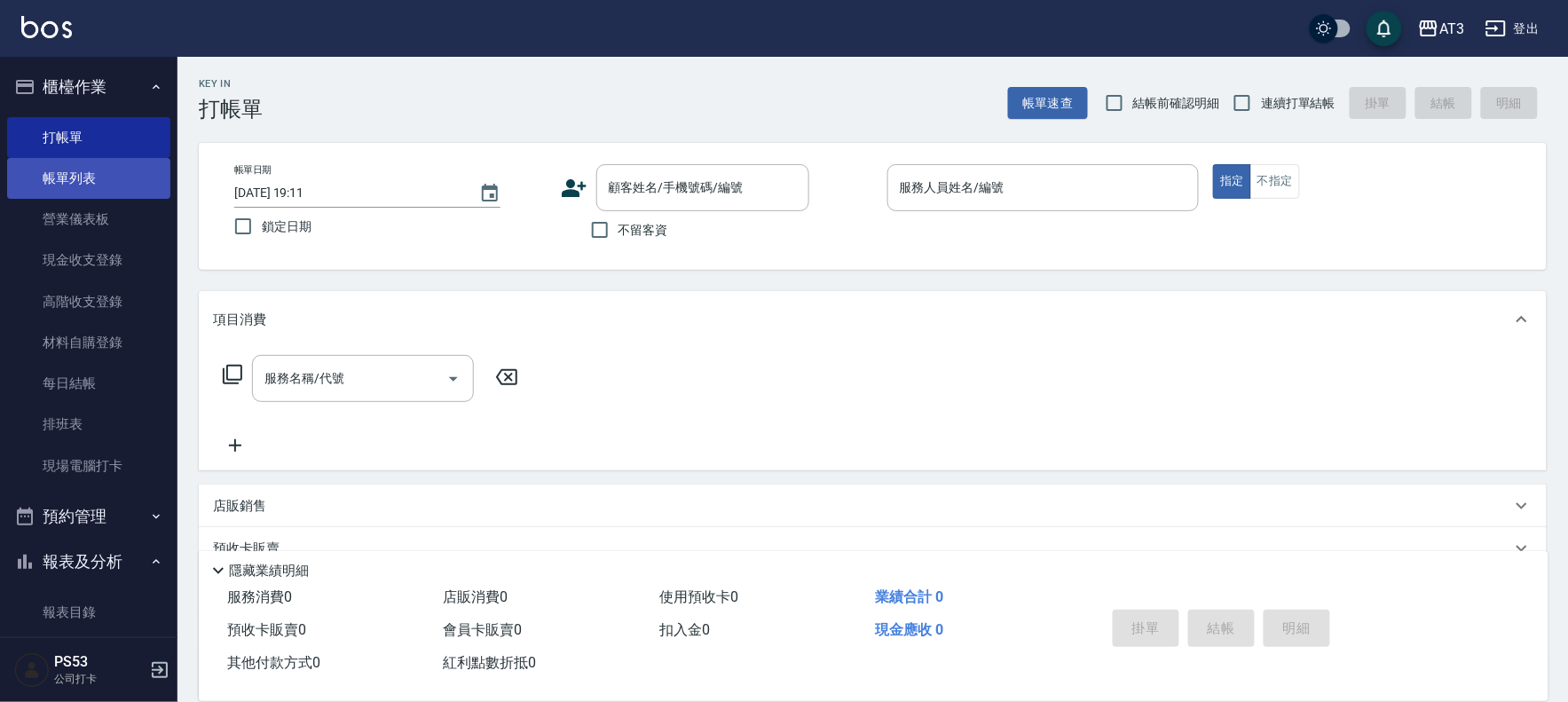
click at [59, 169] on link "帳單列表" at bounding box center [89, 178] width 163 height 41
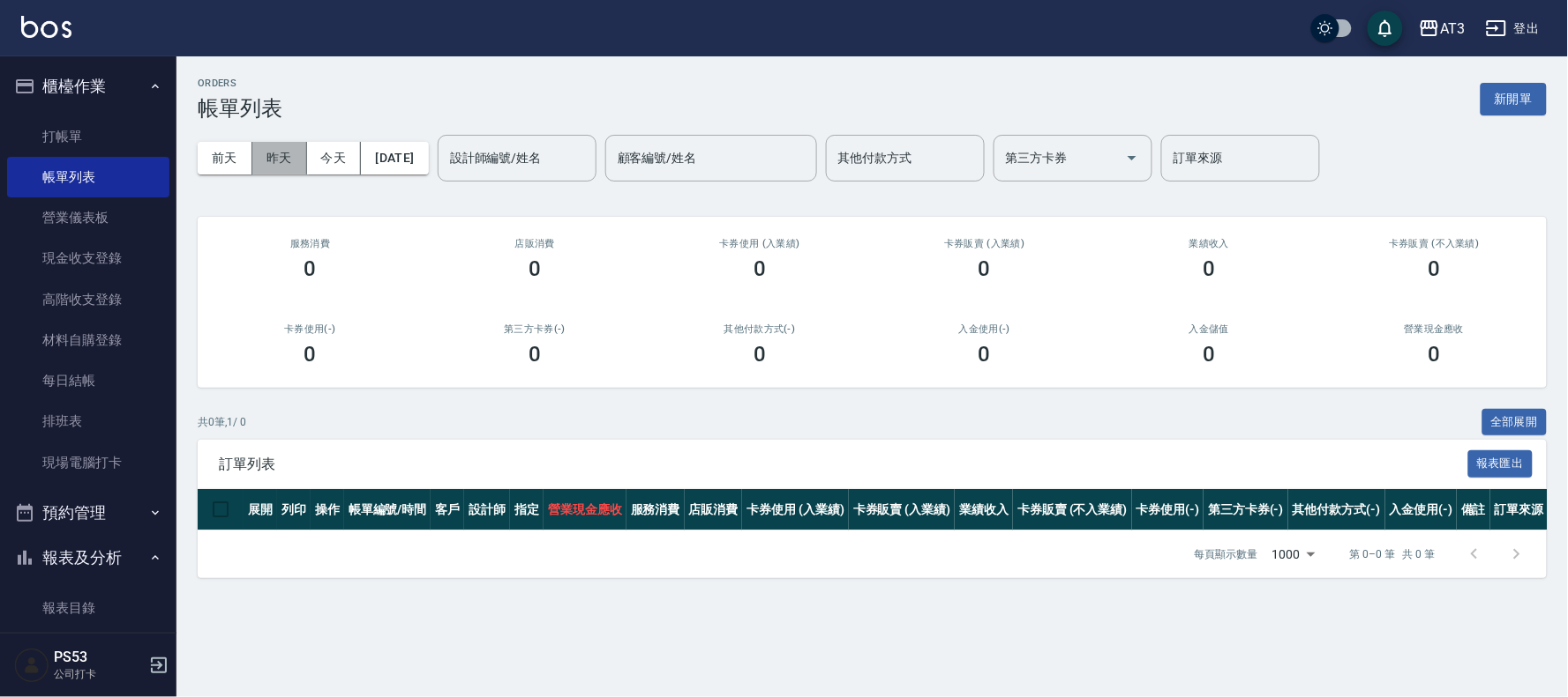
click at [270, 158] on button "昨天" at bounding box center [279, 158] width 55 height 32
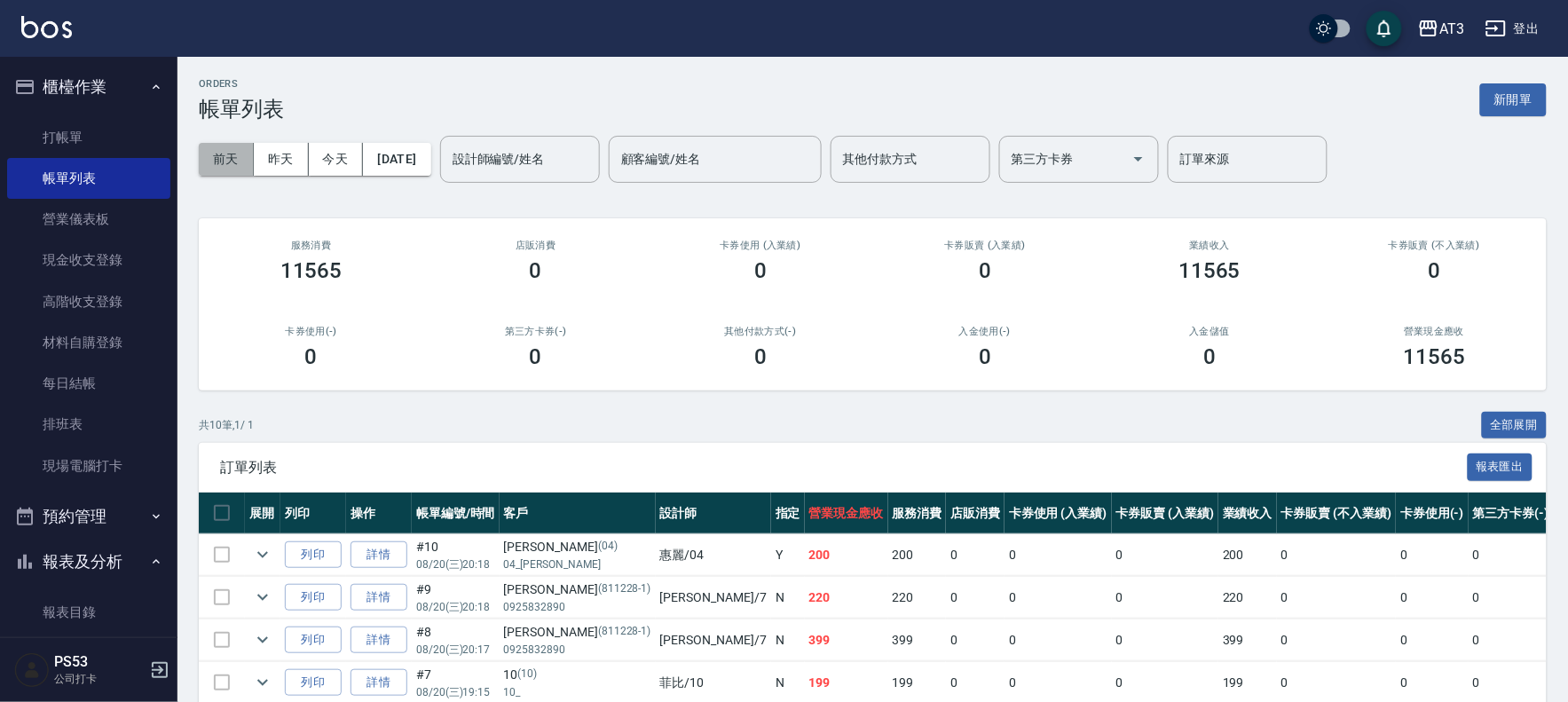
click at [225, 146] on button "前天" at bounding box center [226, 160] width 55 height 33
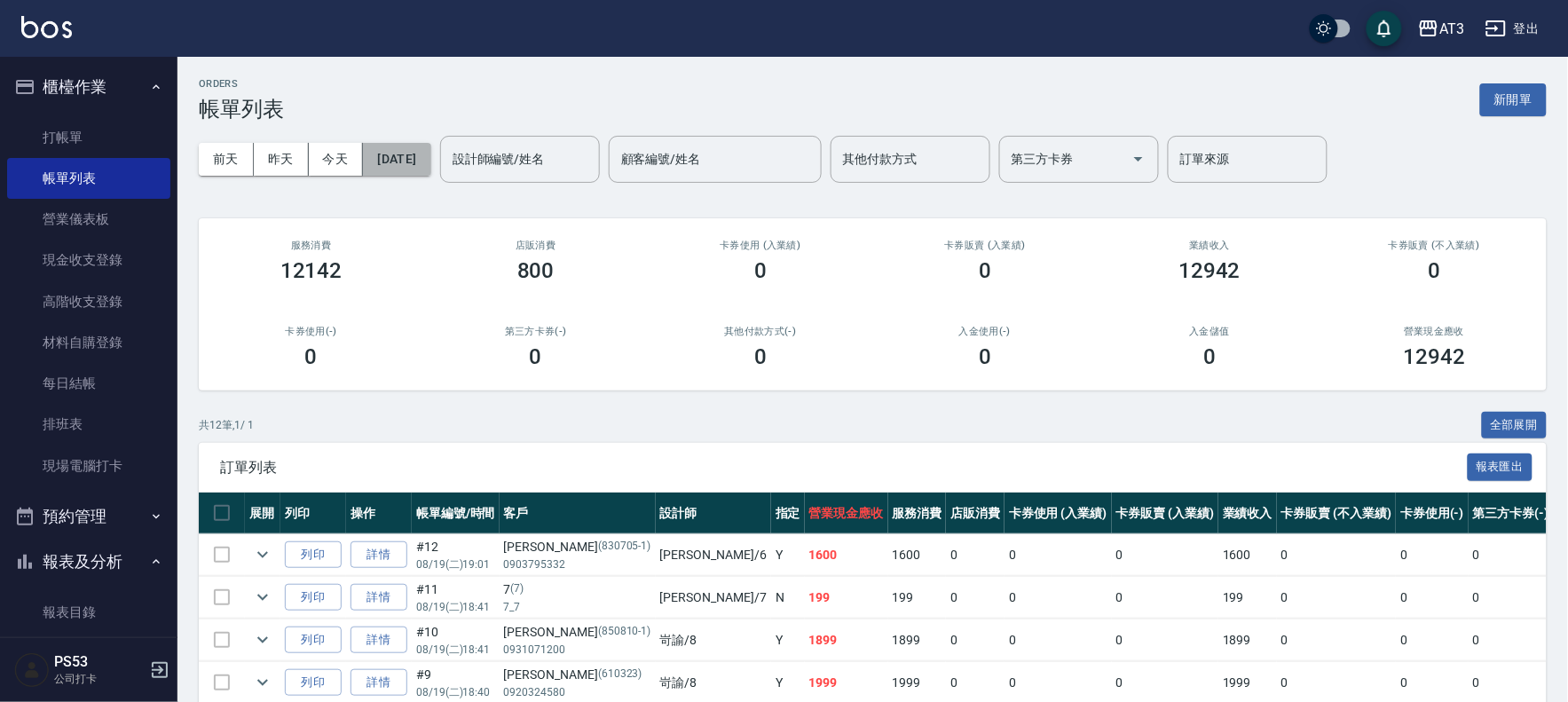
click at [400, 165] on button "[DATE]" at bounding box center [396, 160] width 67 height 33
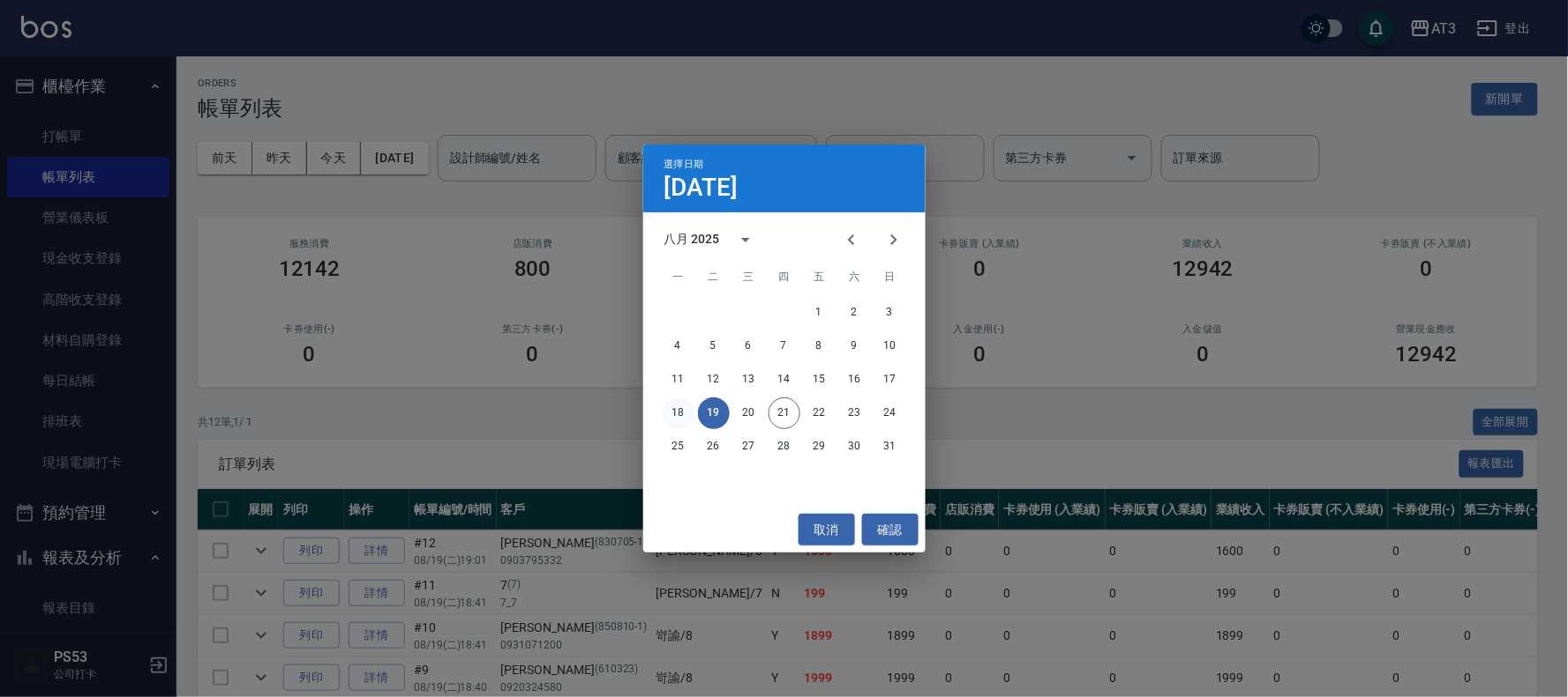
click at [681, 416] on button "18" at bounding box center [678, 413] width 32 height 32
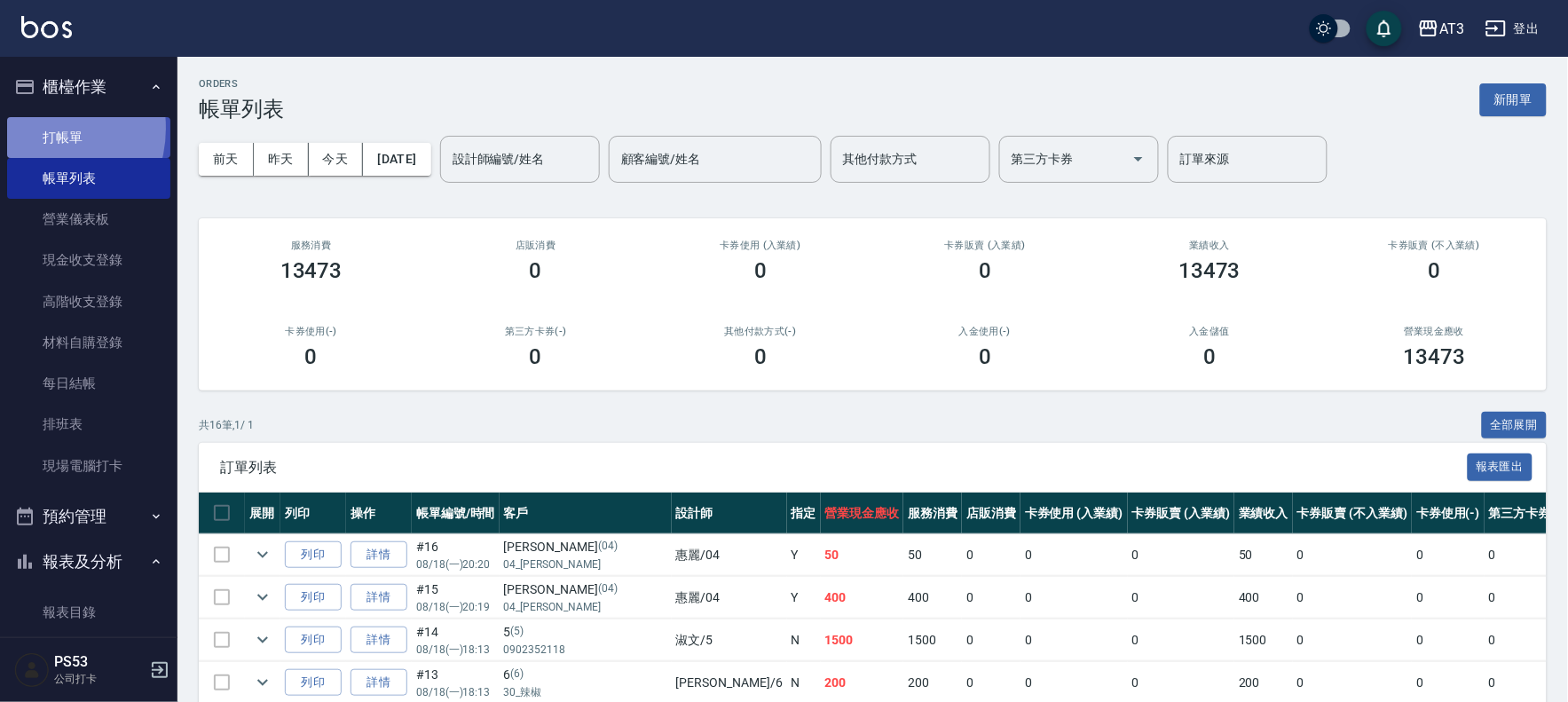
click at [37, 128] on link "打帳單" at bounding box center [89, 137] width 163 height 41
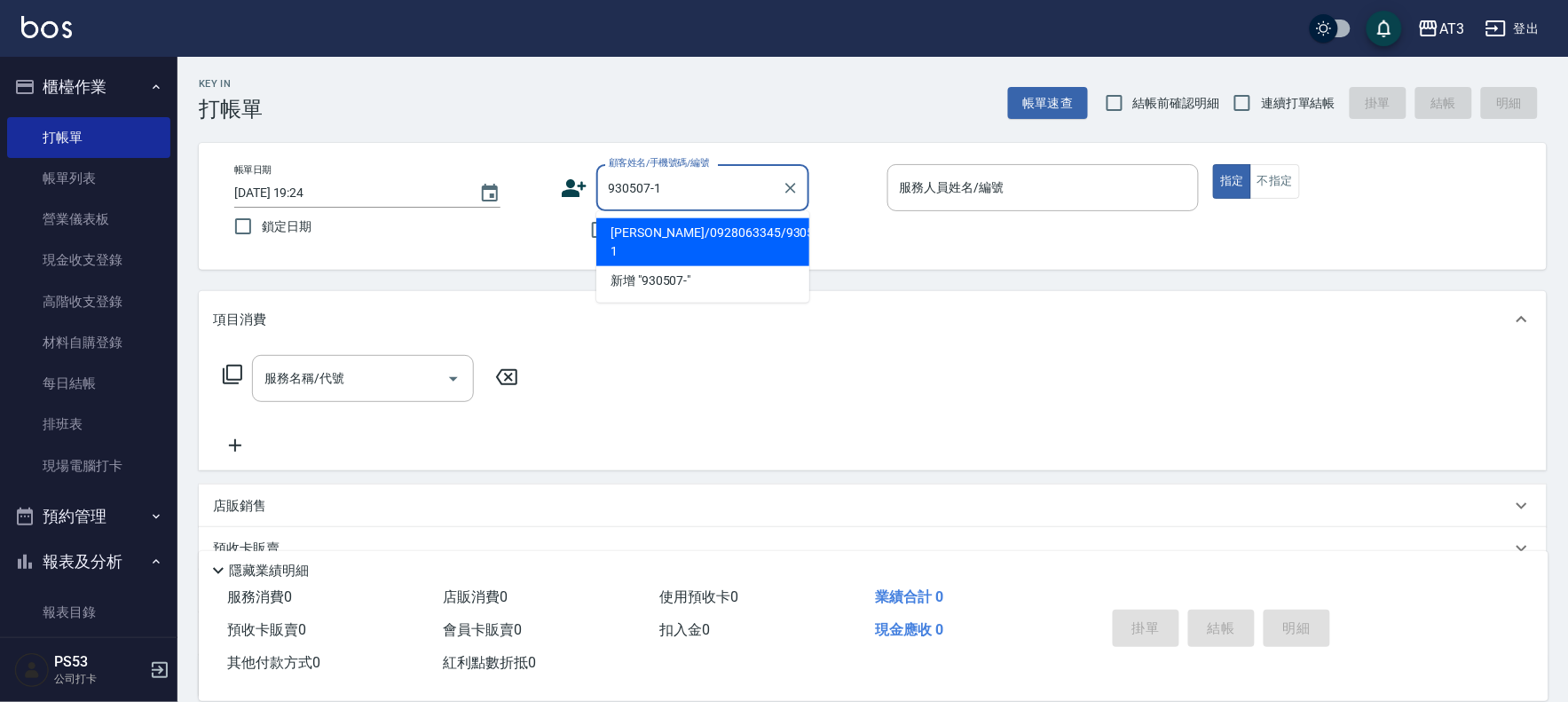
type input "[PERSON_NAME]/0928063345/930507-1"
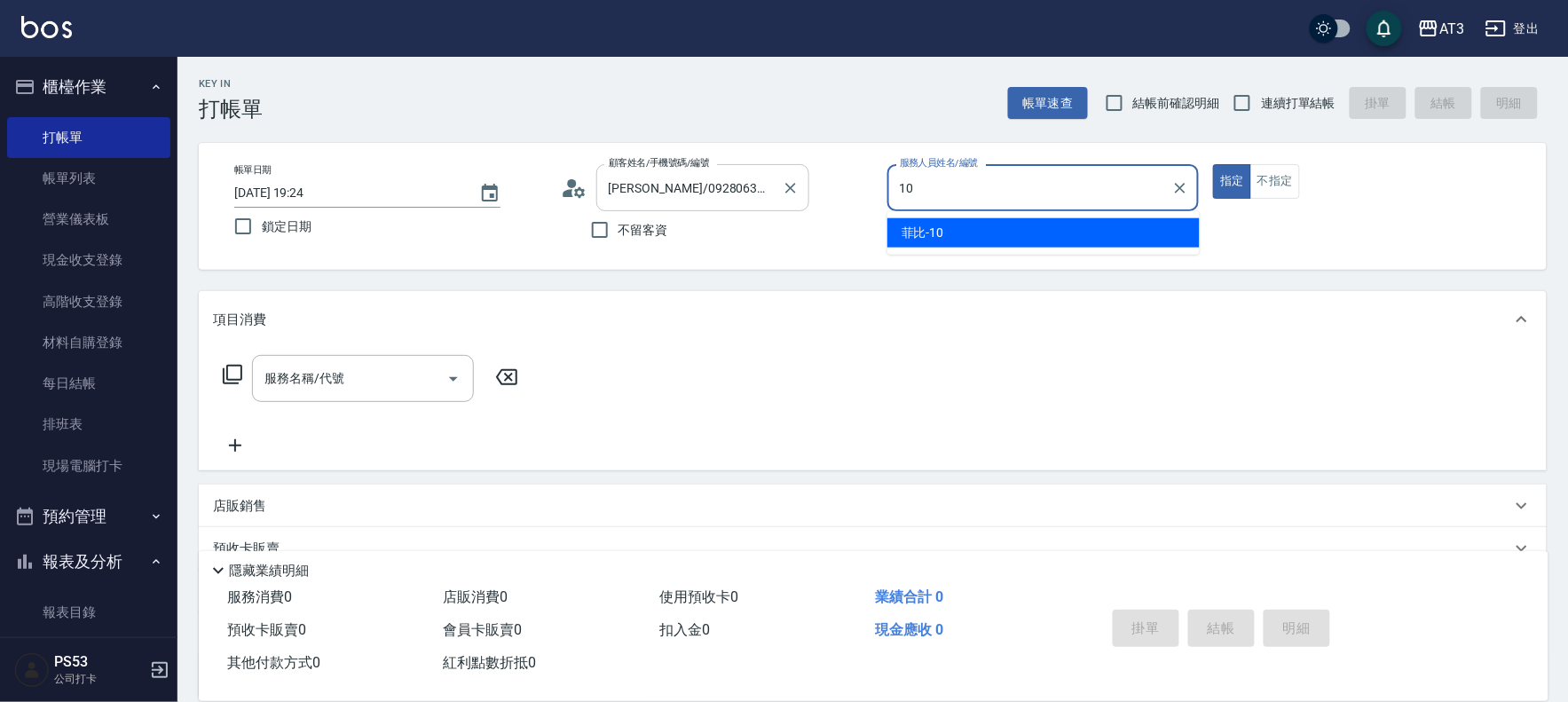
type input "菲比-10"
type button "true"
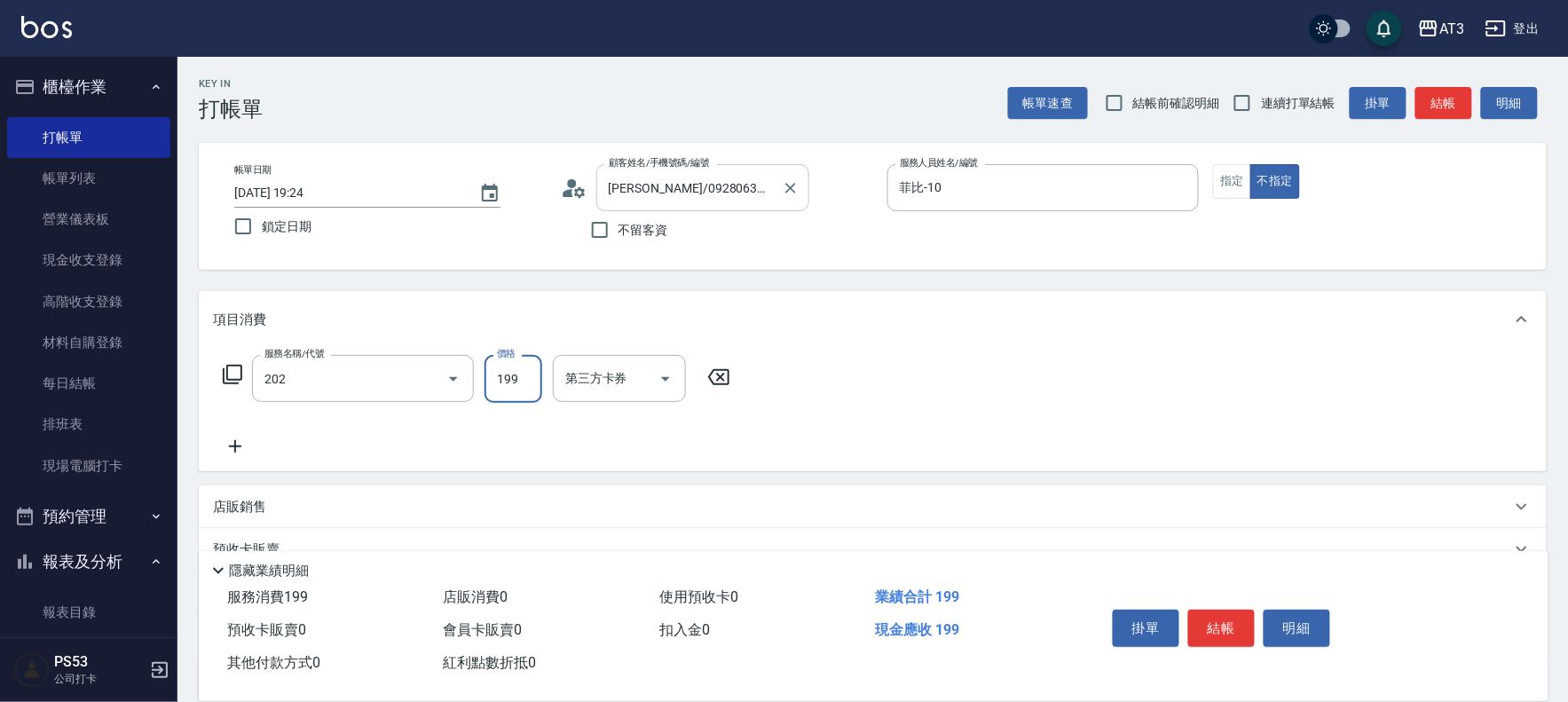
type input "不指定單剪(202)"
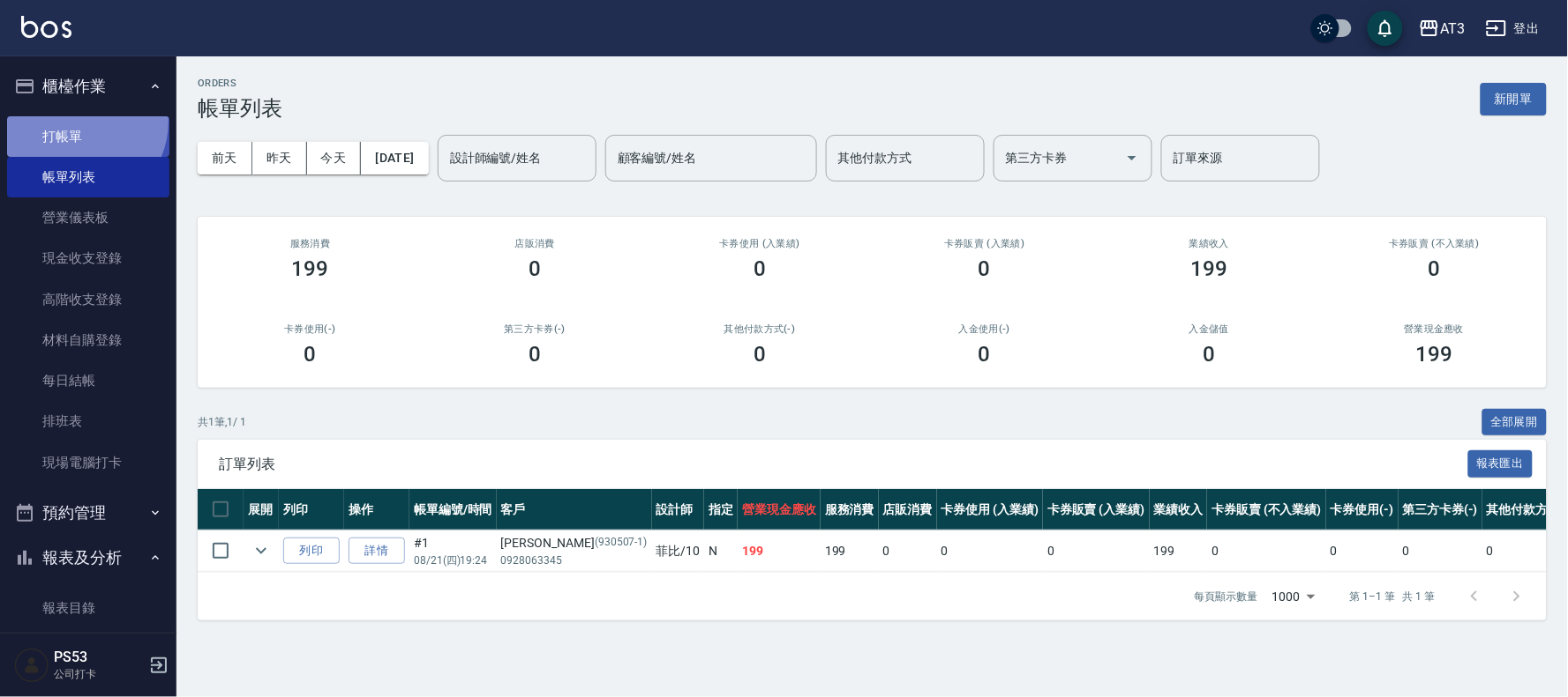
click at [77, 121] on link "打帳單" at bounding box center [88, 136] width 162 height 41
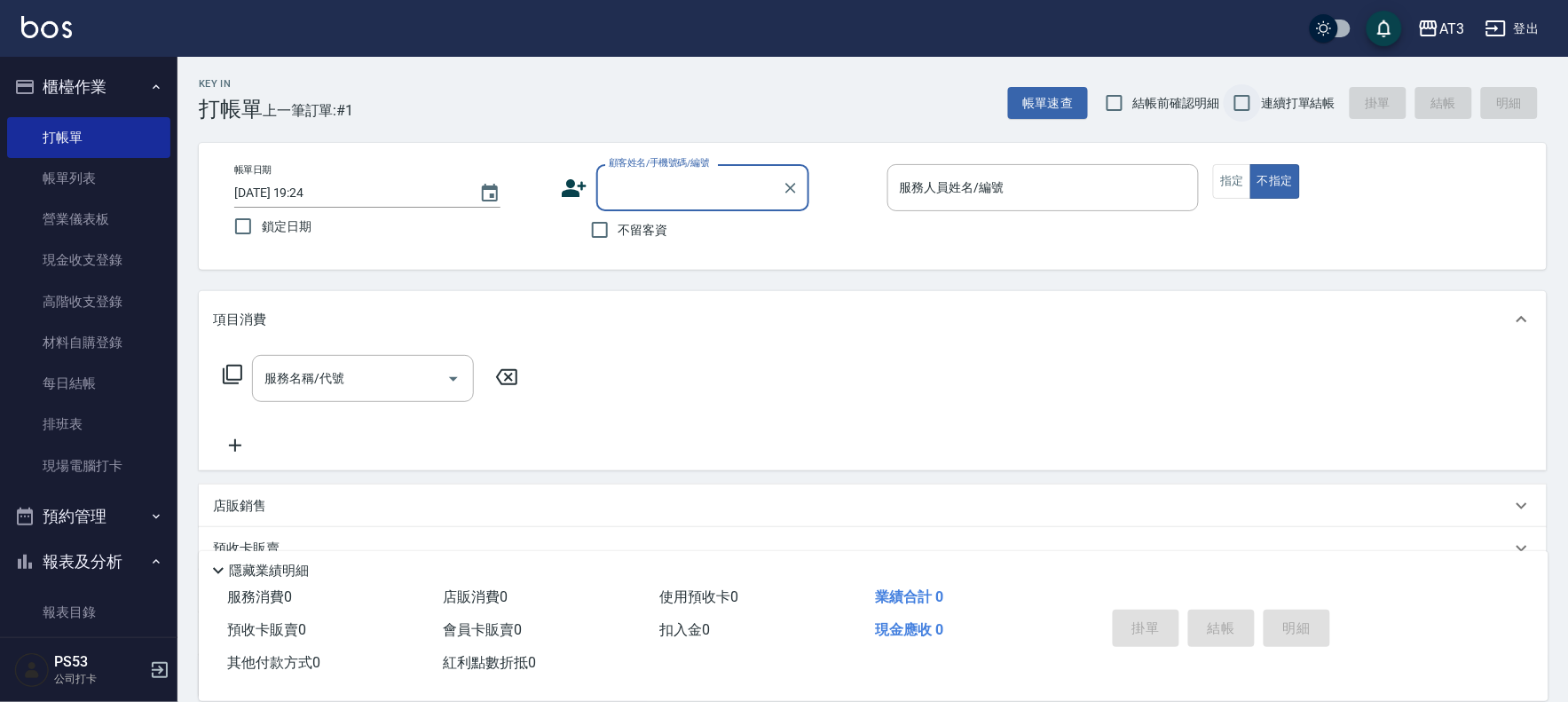
click at [1243, 102] on input "連續打單結帳" at bounding box center [1242, 102] width 37 height 37
checkbox input "true"
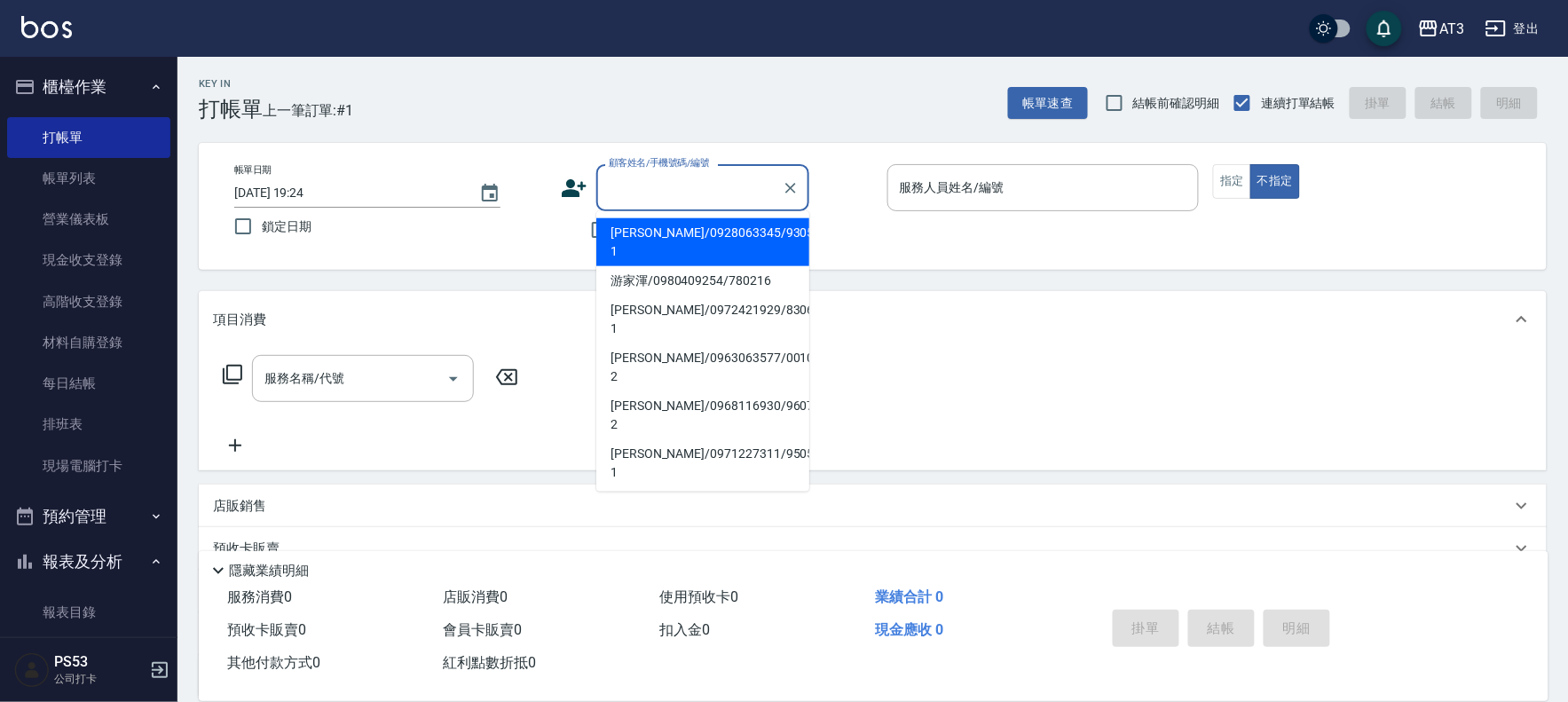
click at [679, 193] on input "顧客姓名/手機號碼/編號" at bounding box center [690, 188] width 170 height 31
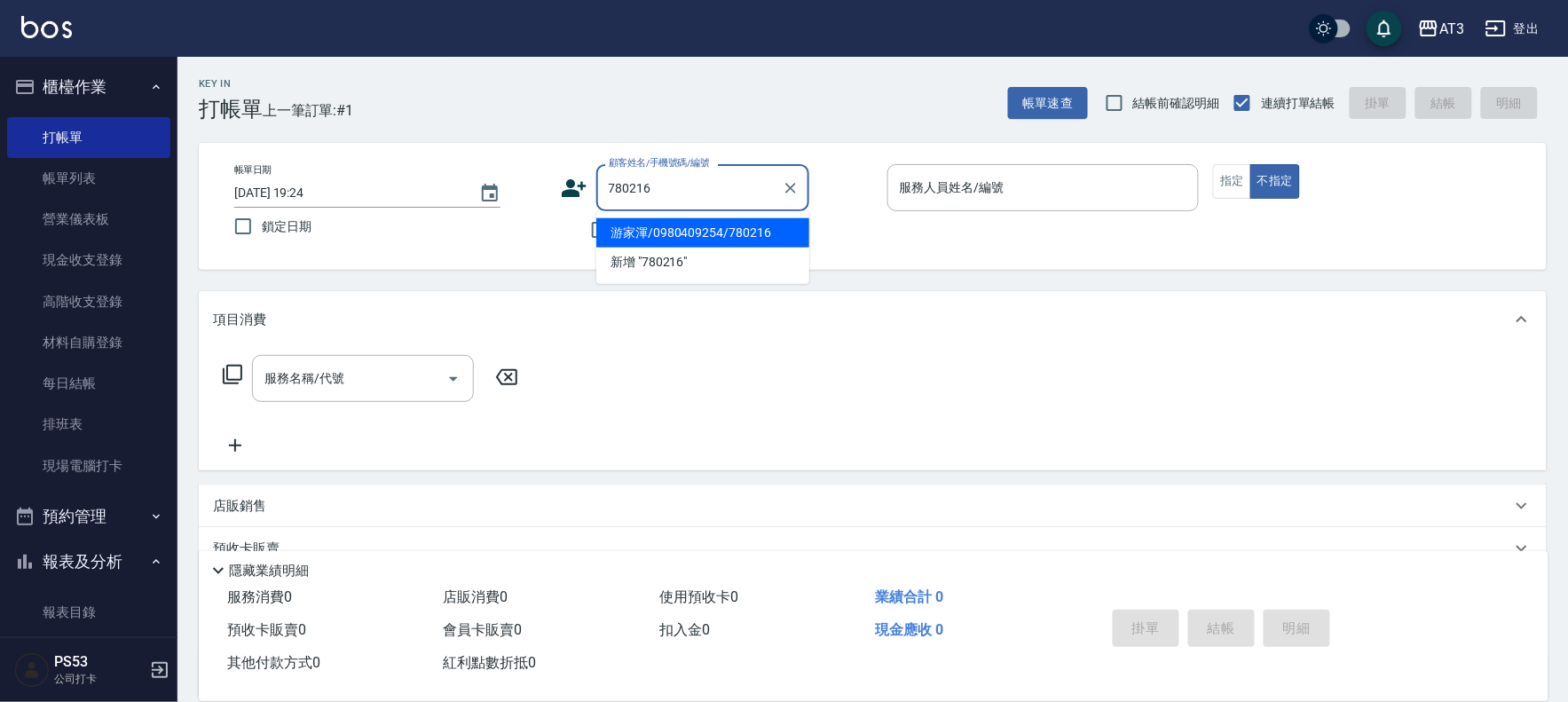
type input "游家渾/0980409254/780216"
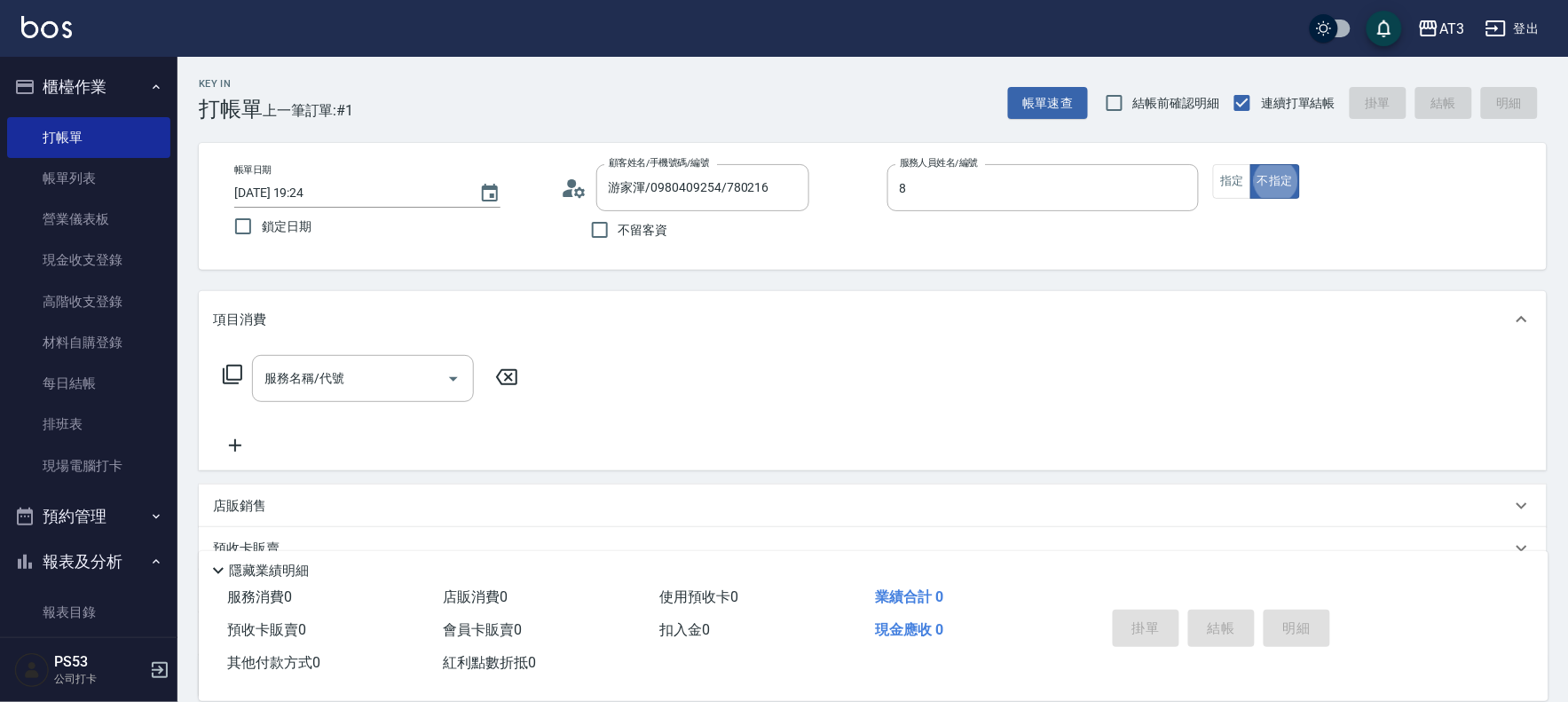
type input "岢諭-8"
type button "false"
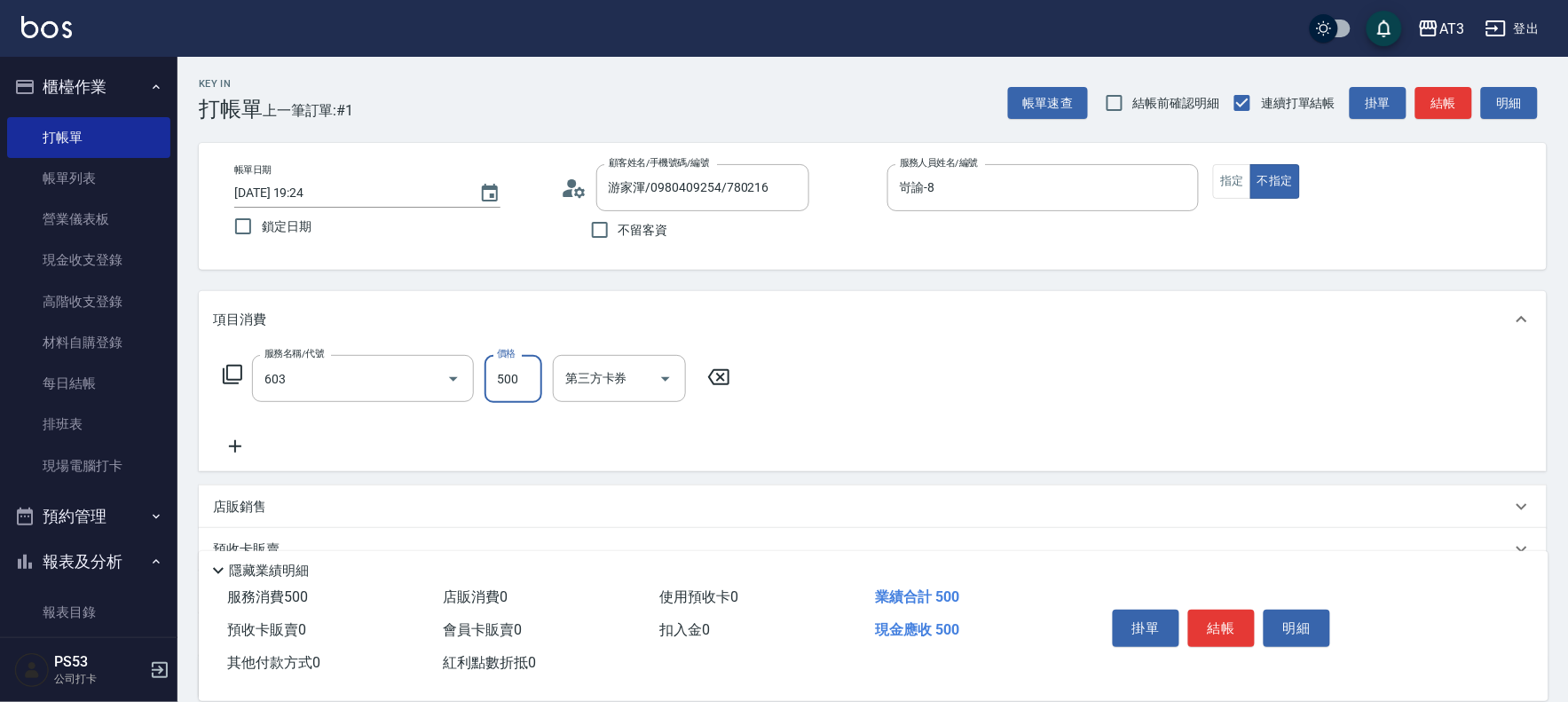
type input "髮原素清潔舒醒頭皮洗髮(603)"
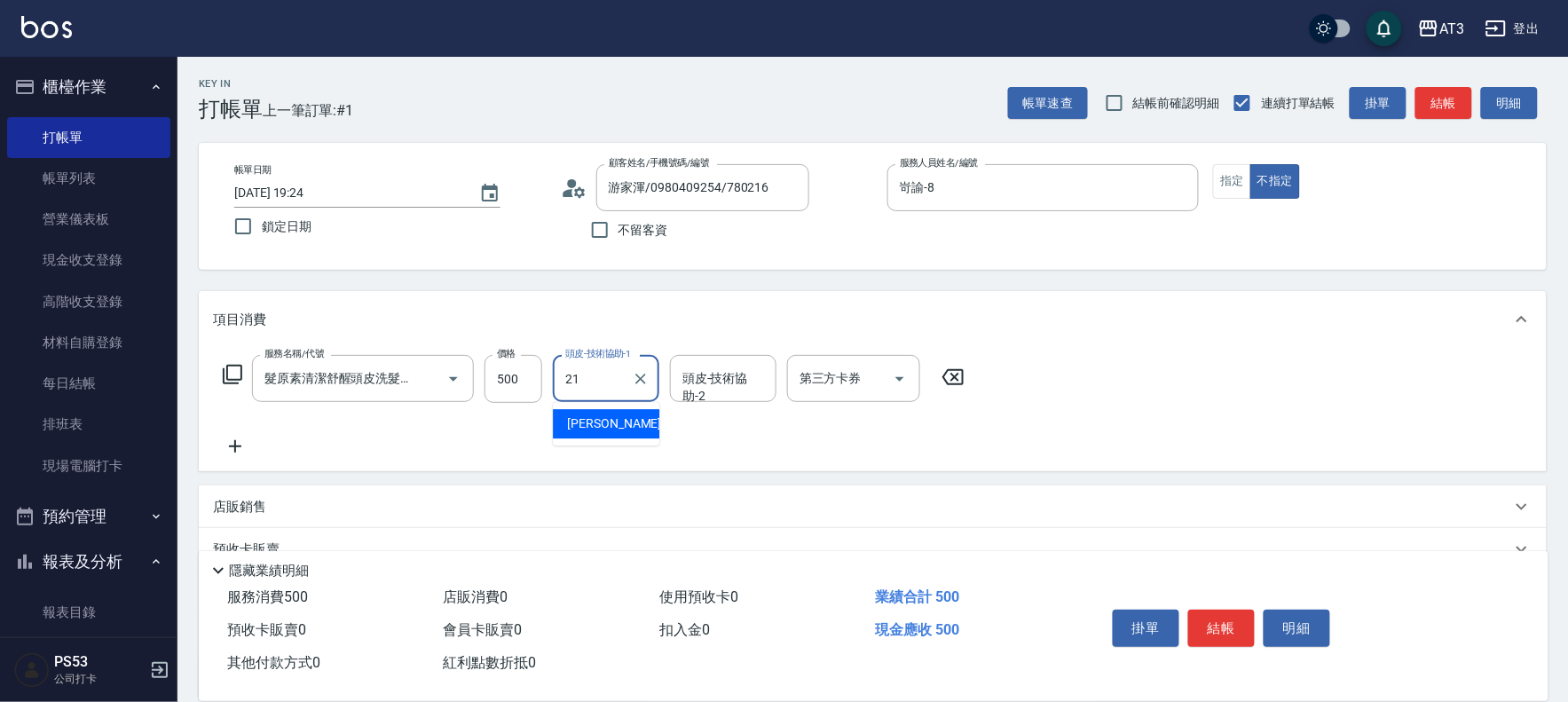
type input "[PERSON_NAME]-21"
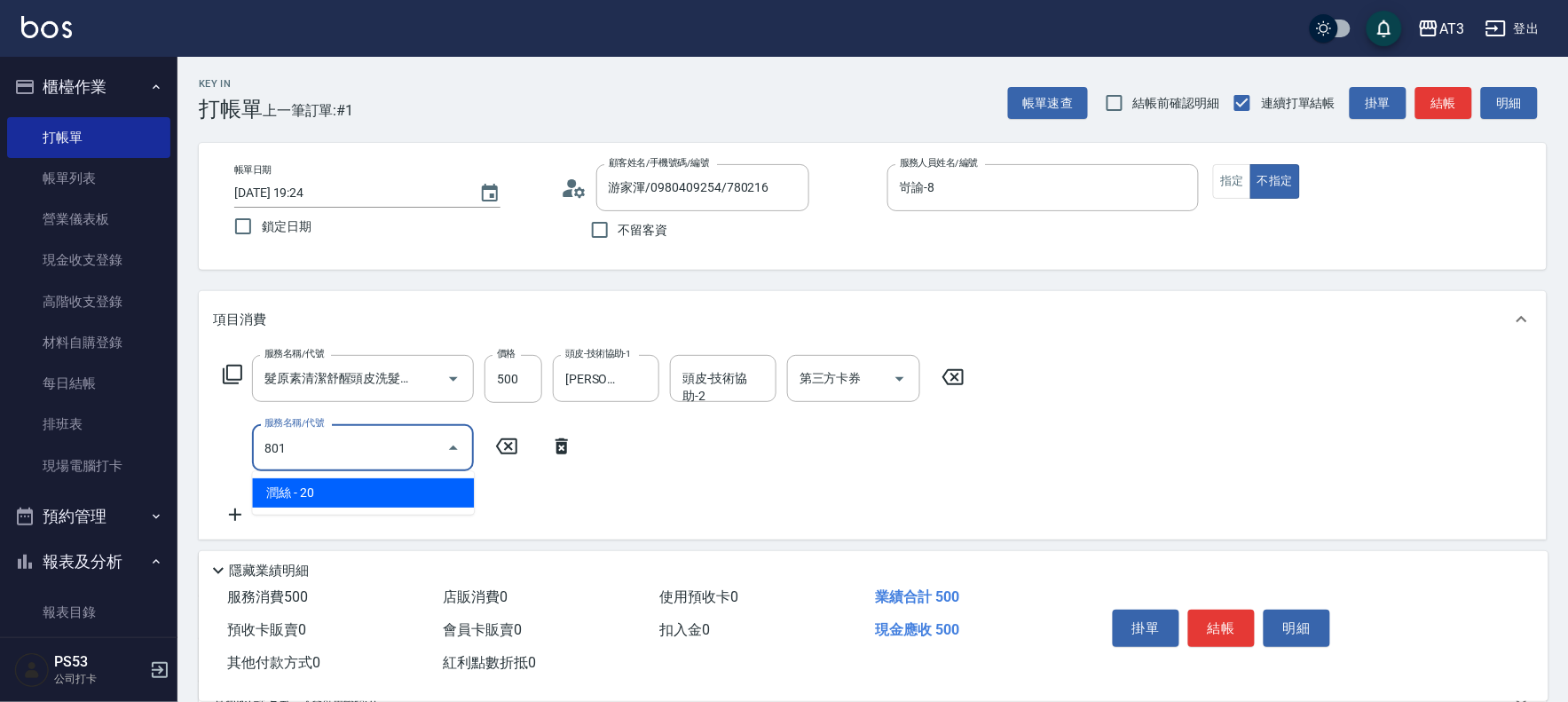
type input "潤絲(801)"
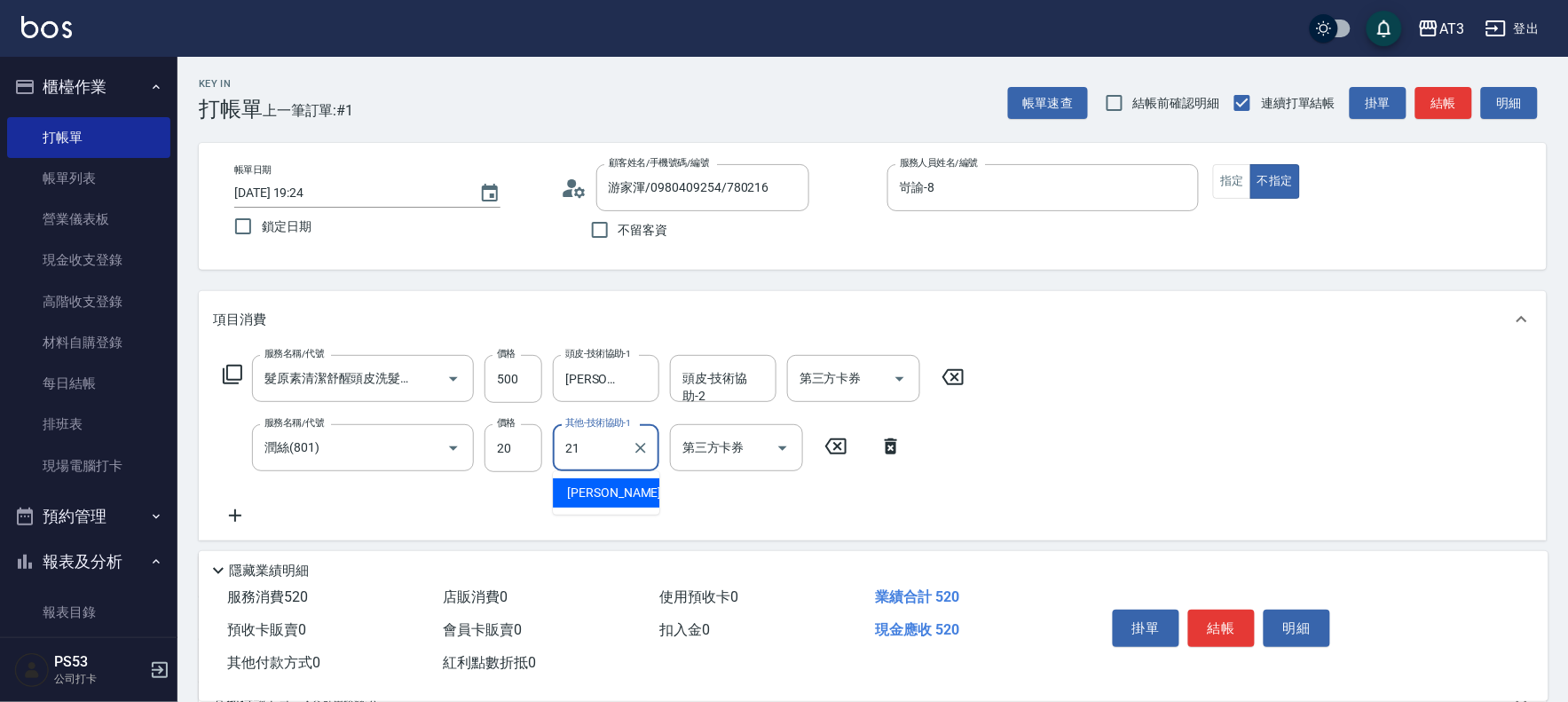
type input "[PERSON_NAME]-21"
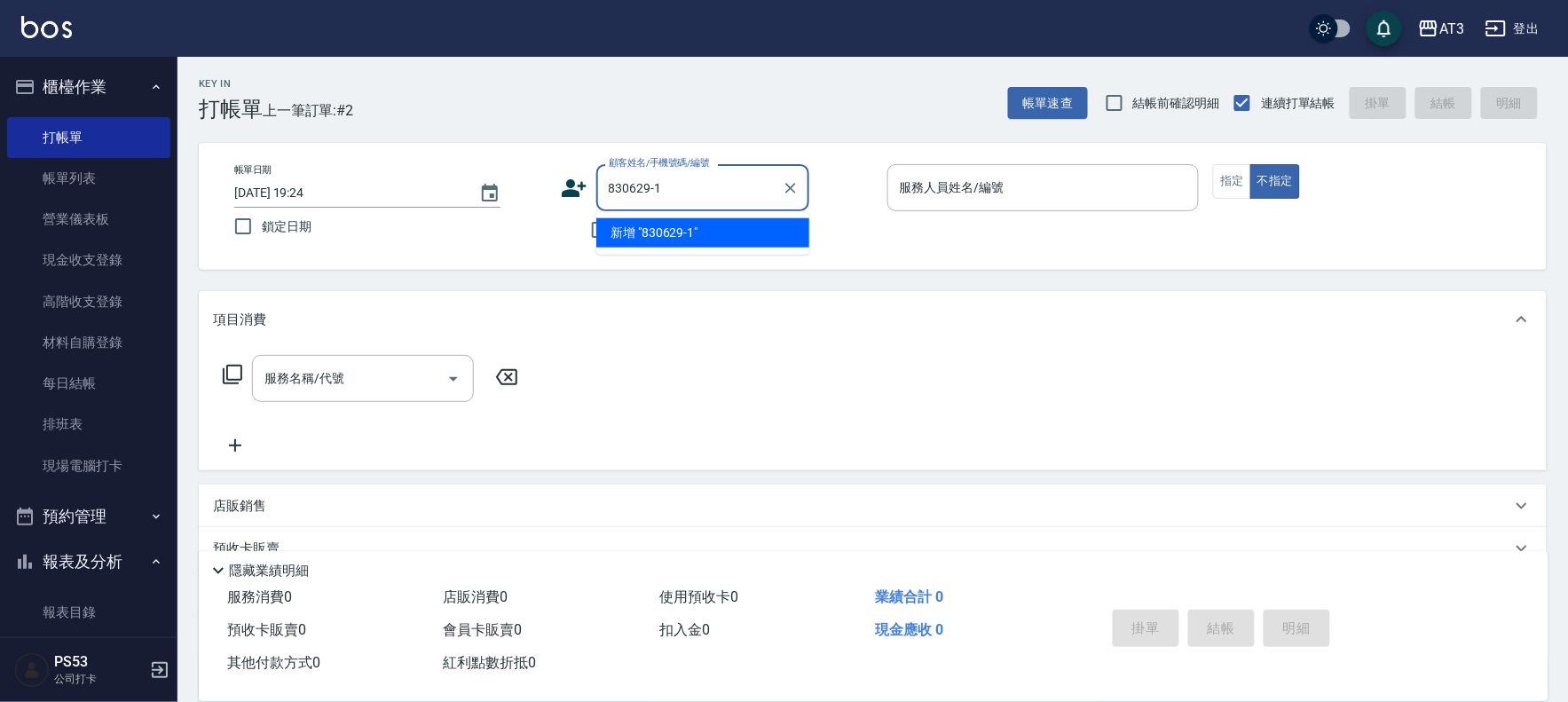
type input "830629-1"
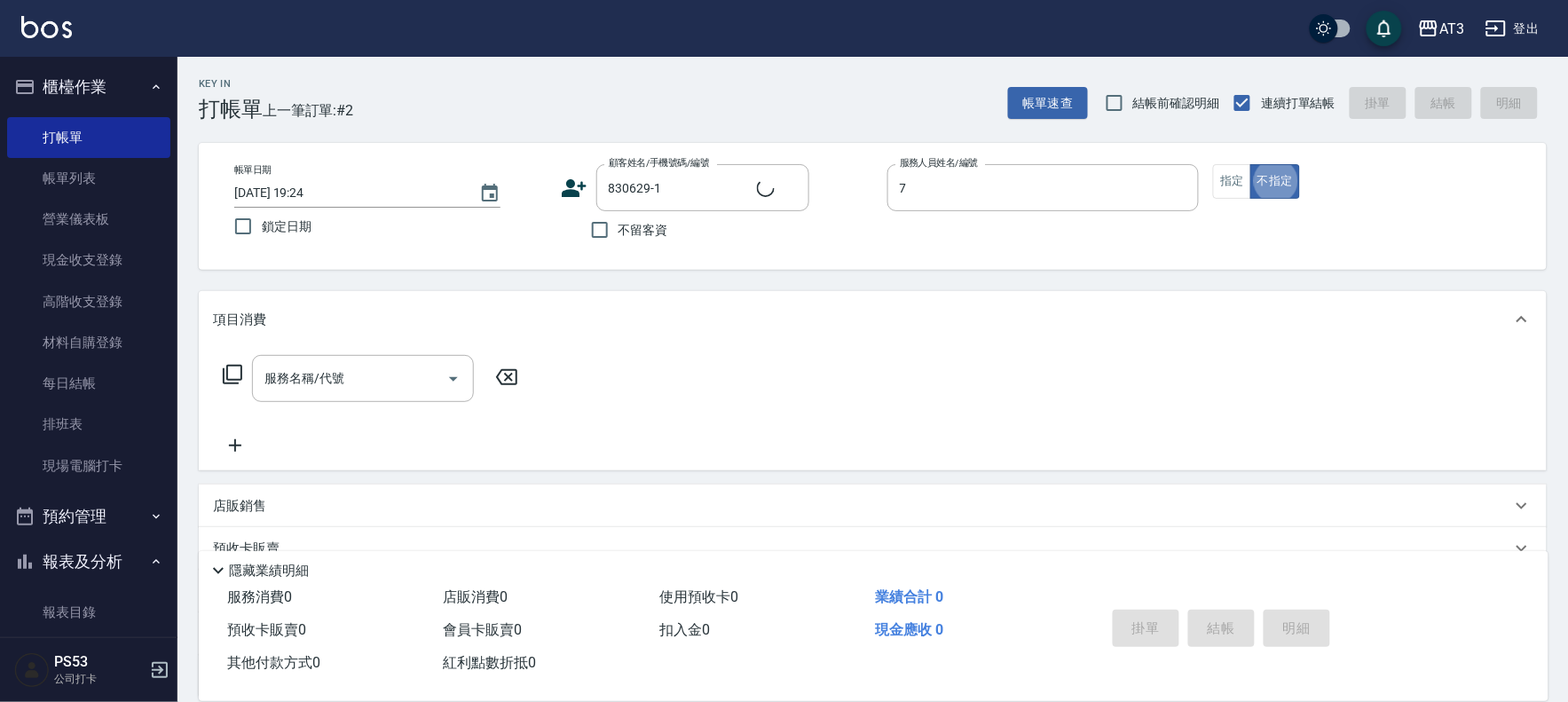
type input "子晴-7"
type input "[PERSON_NAME]/0972421929/830629-1"
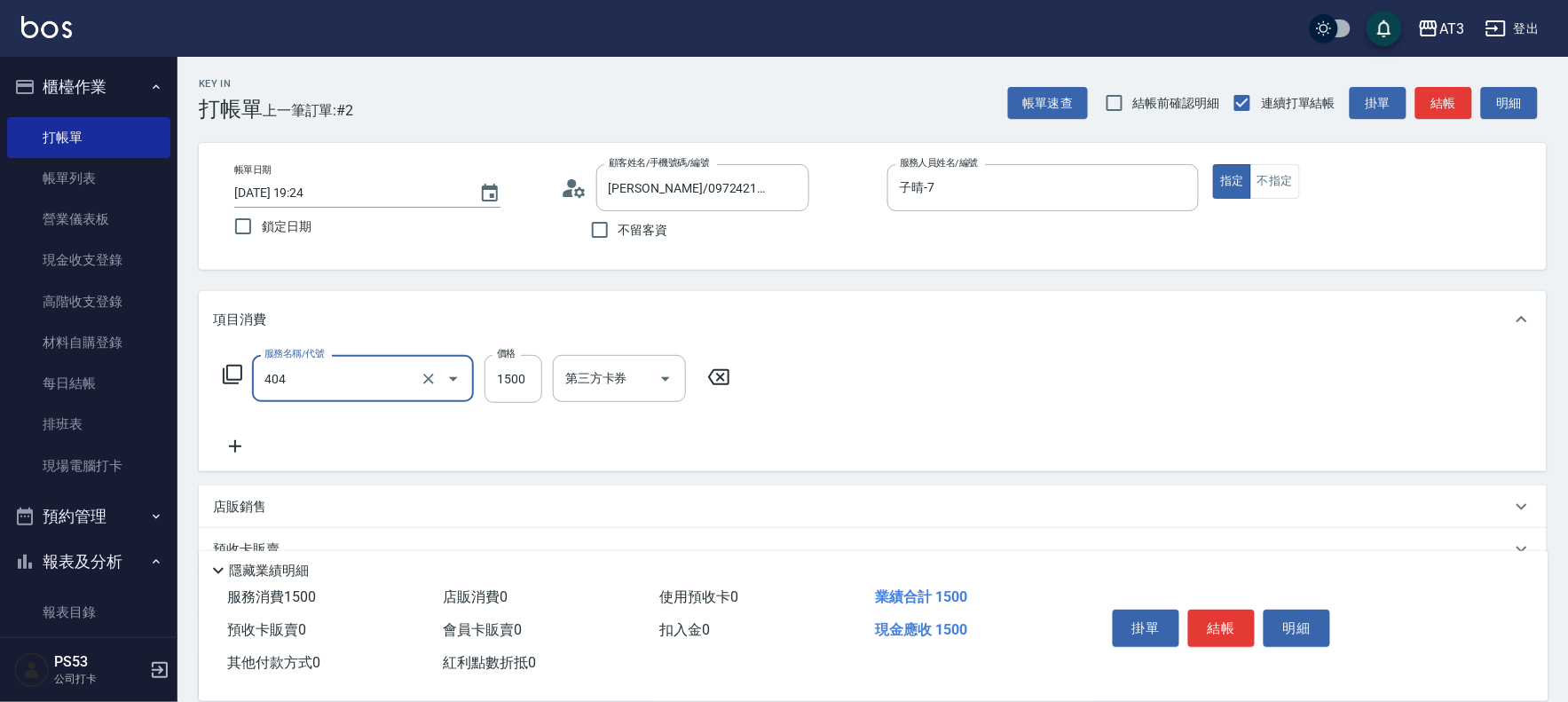
type input "設計染髮(404)"
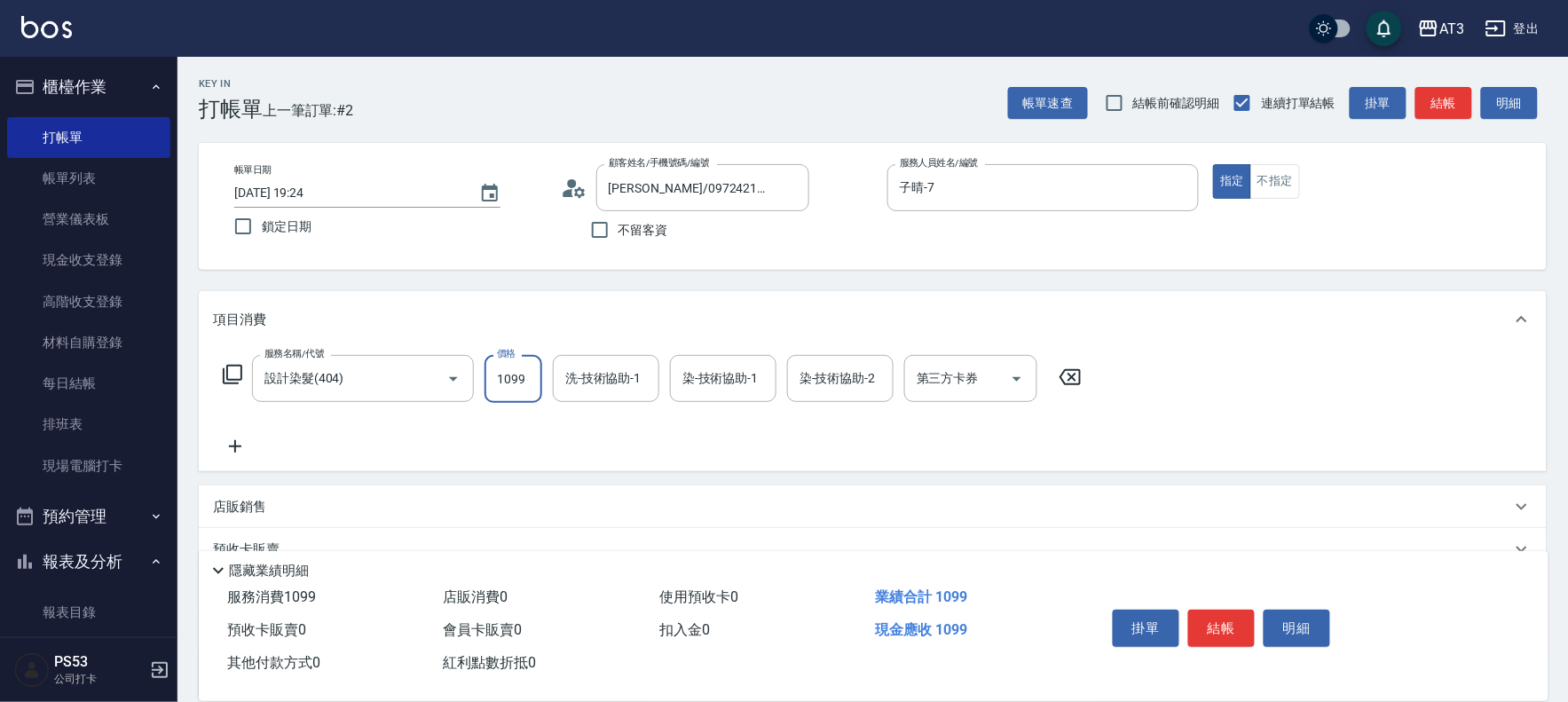
type input "1099"
type input "子晴-7"
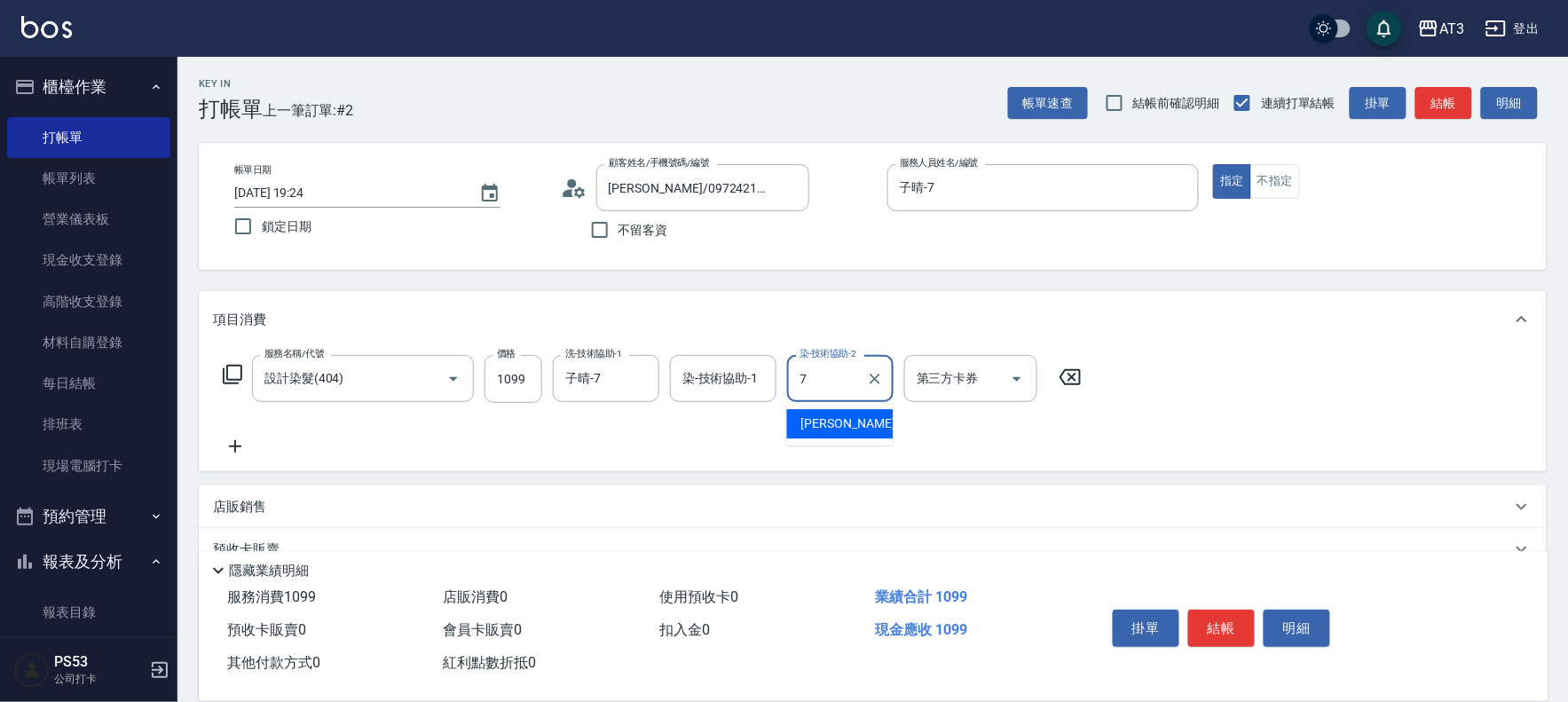
type input "子晴-7"
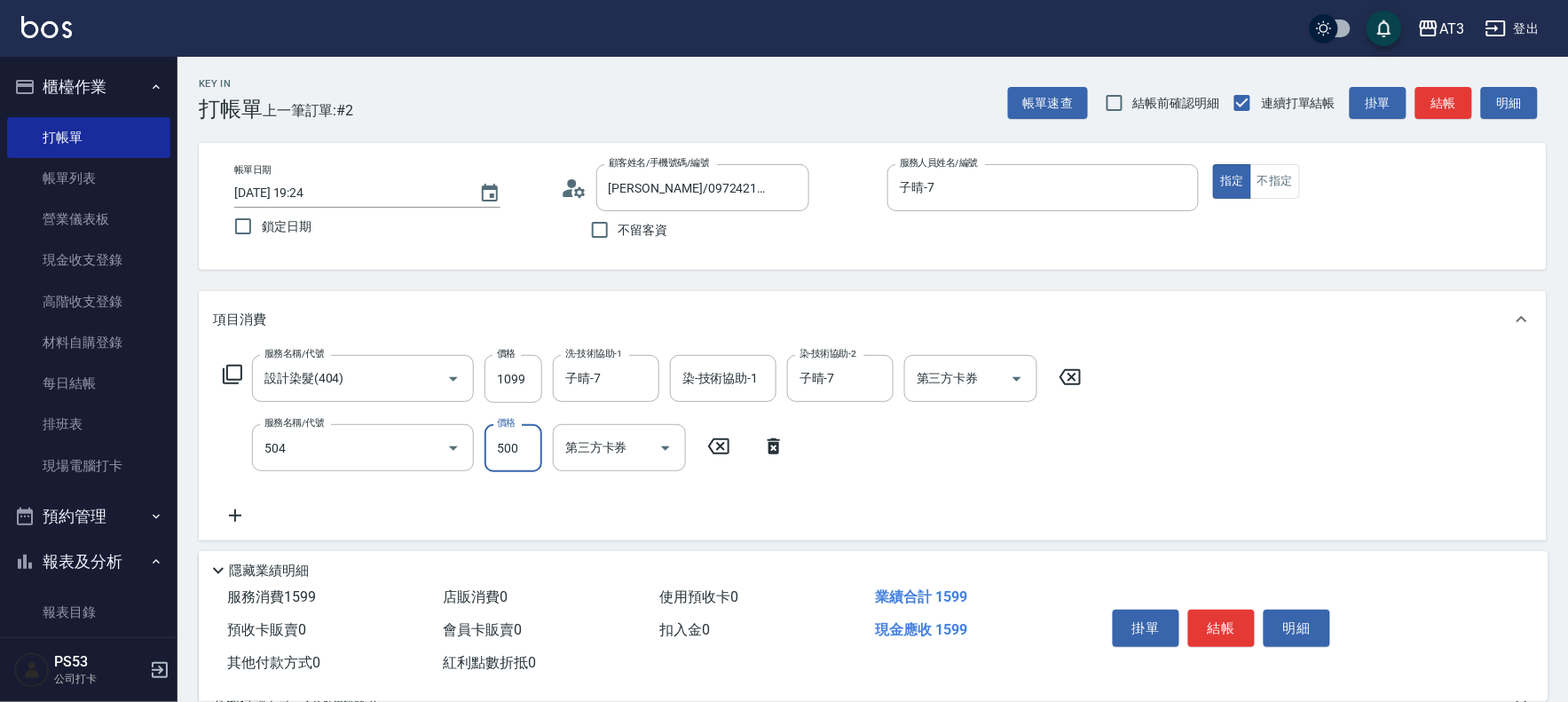
type input "順子護髮(504)"
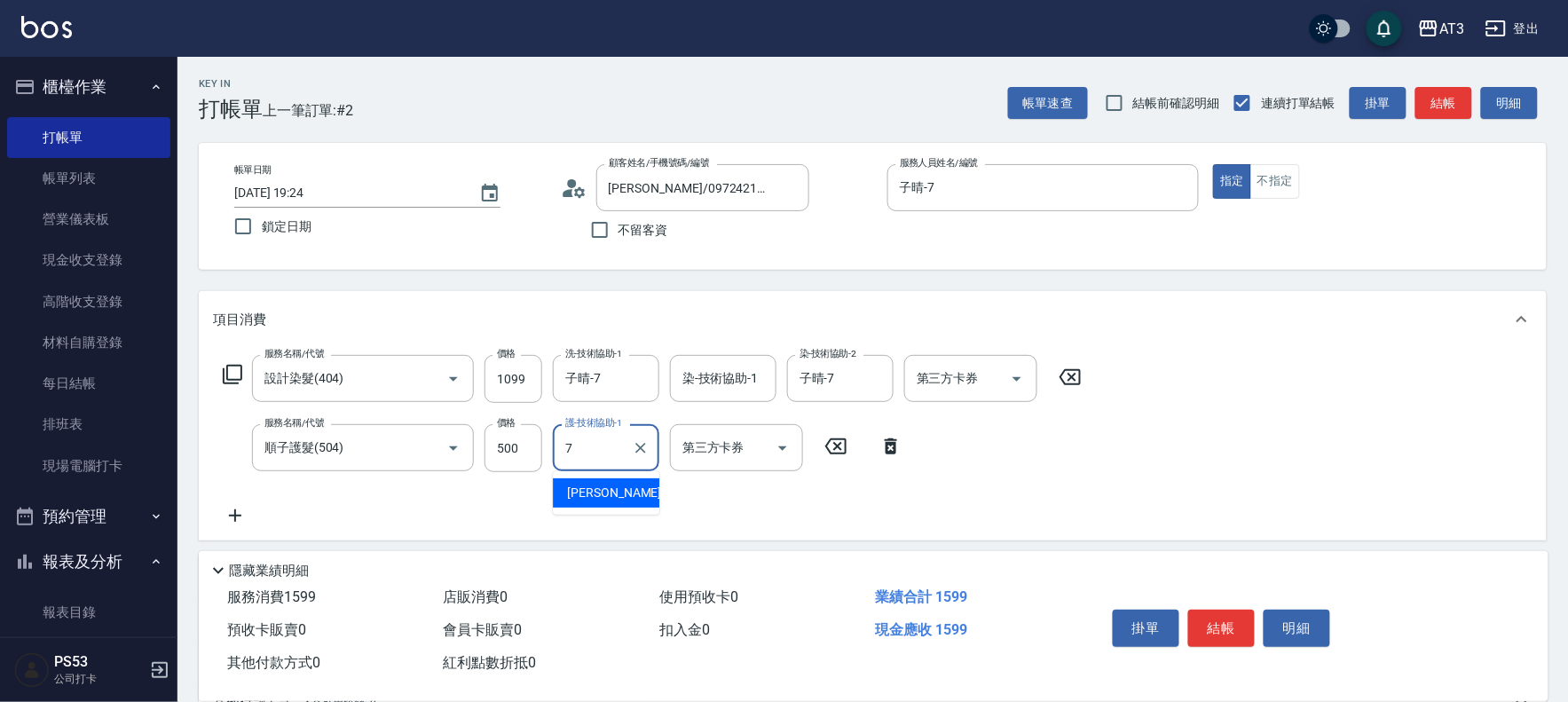
type input "子晴-7"
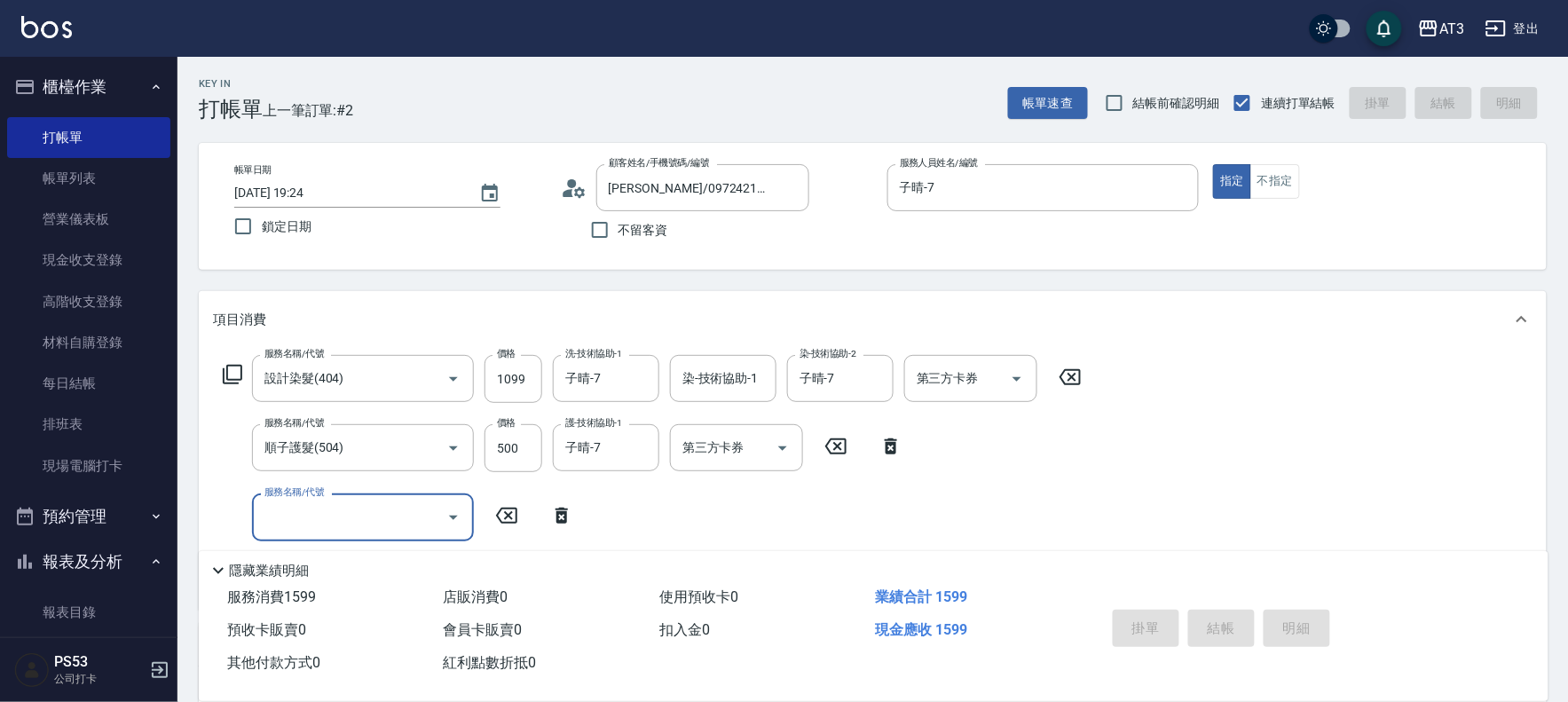
type input "[DATE] 19:25"
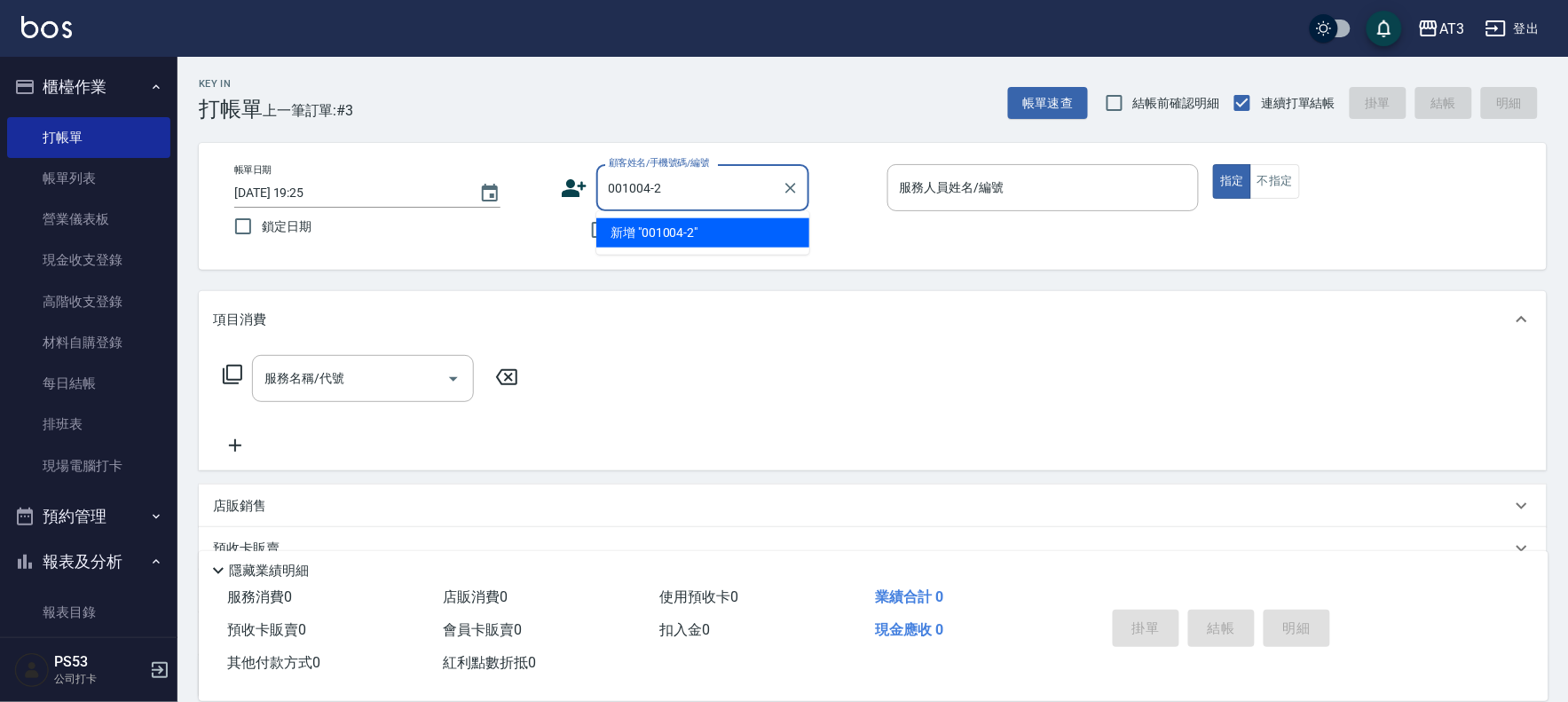
type input "001004-2"
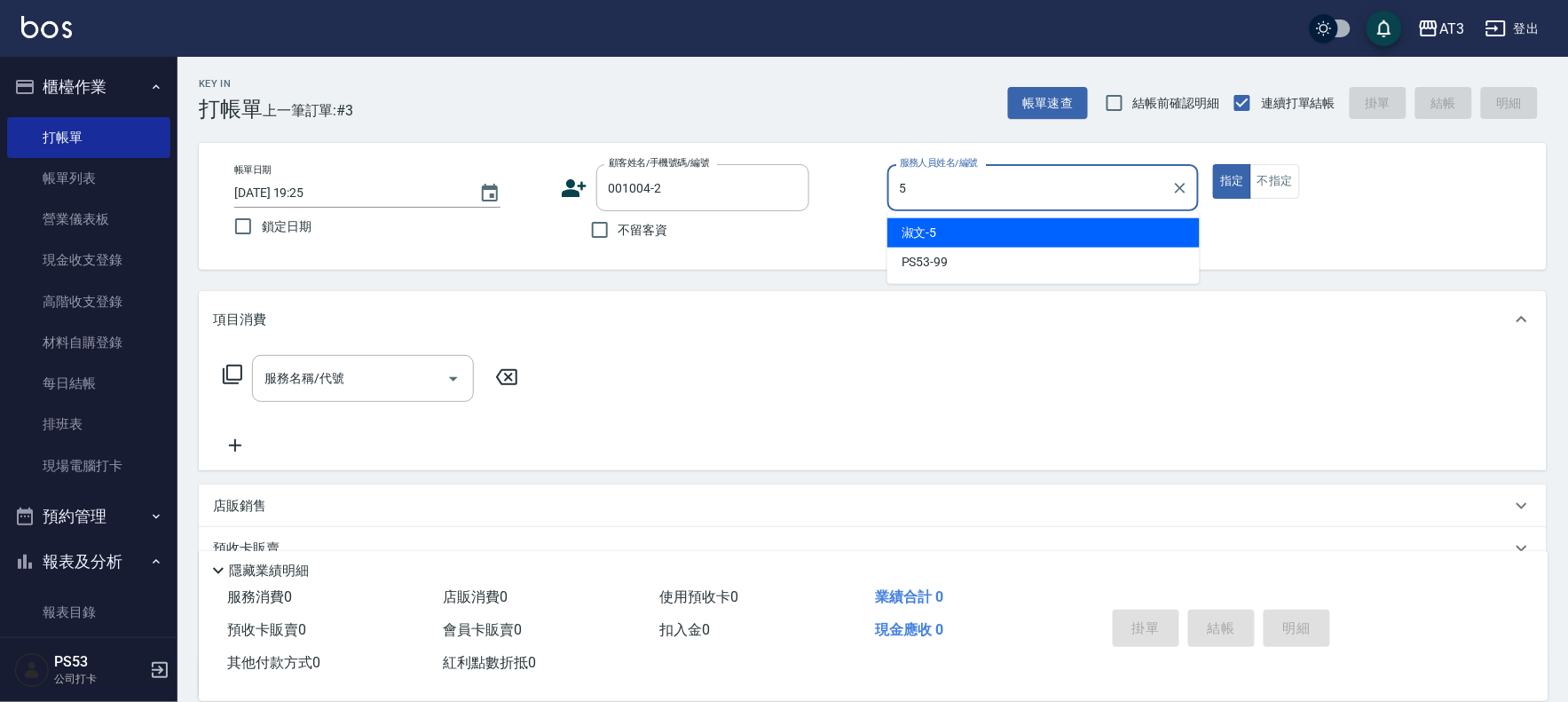
type input "5"
type button "true"
type input "淑文-5"
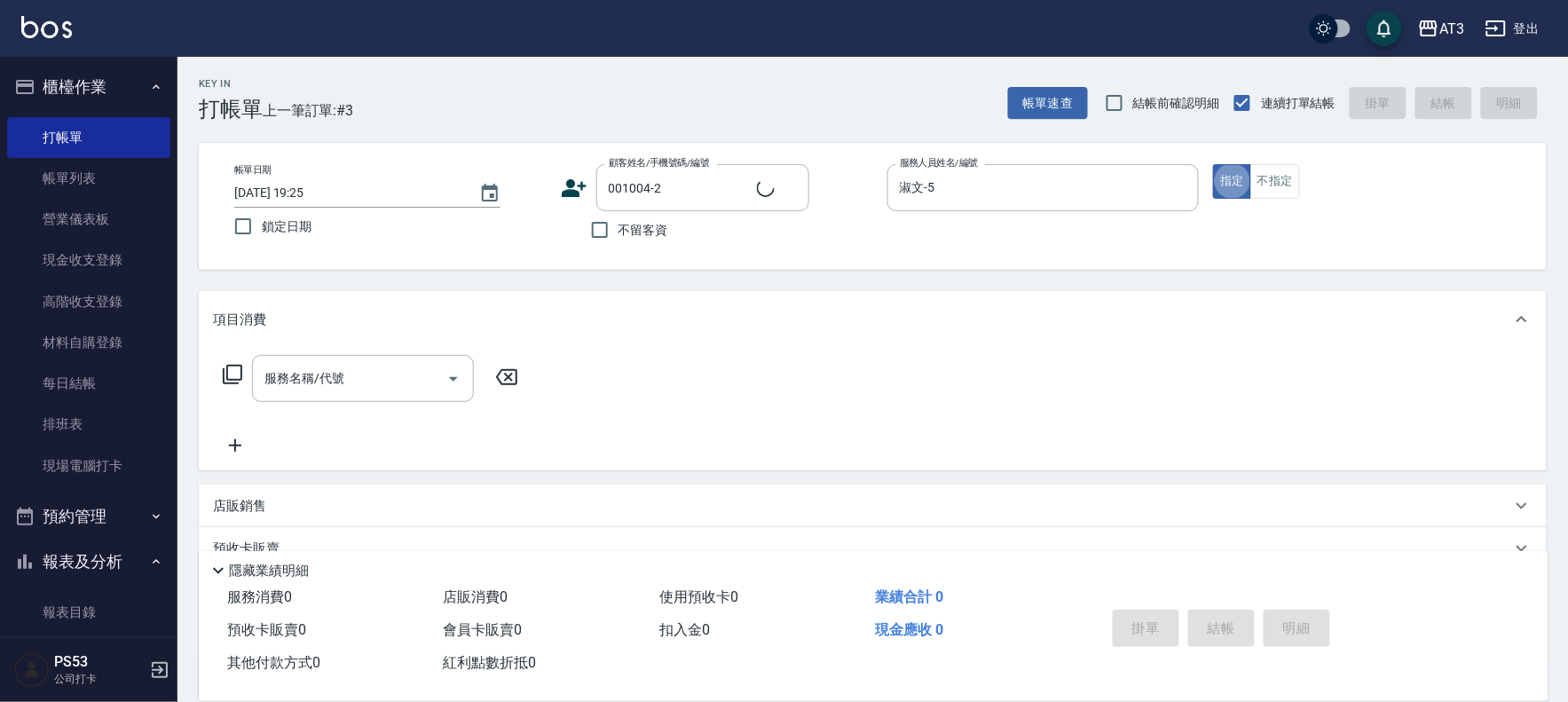
type input "[PERSON_NAME]/0963063577/001004-2"
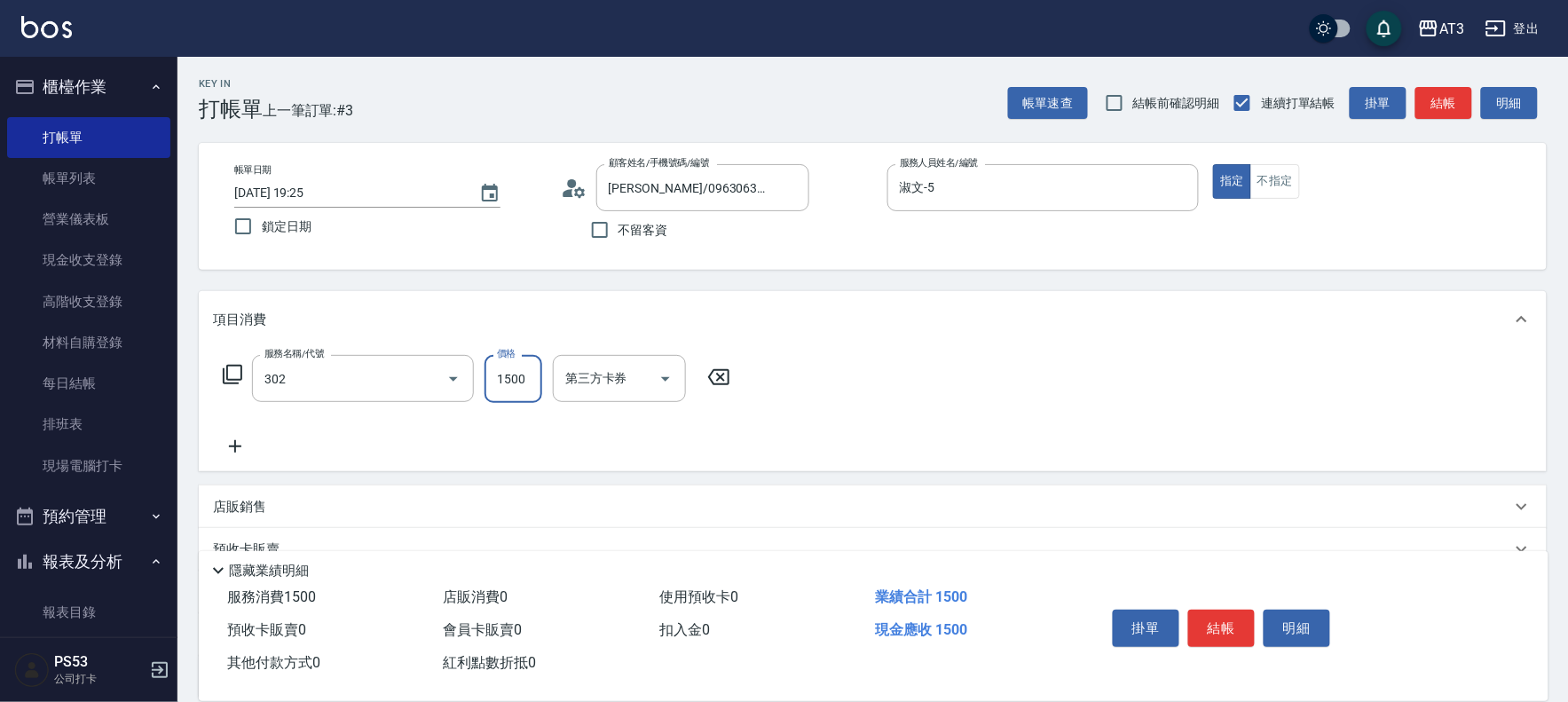
type input "設計燙髮(302)"
type input "1080"
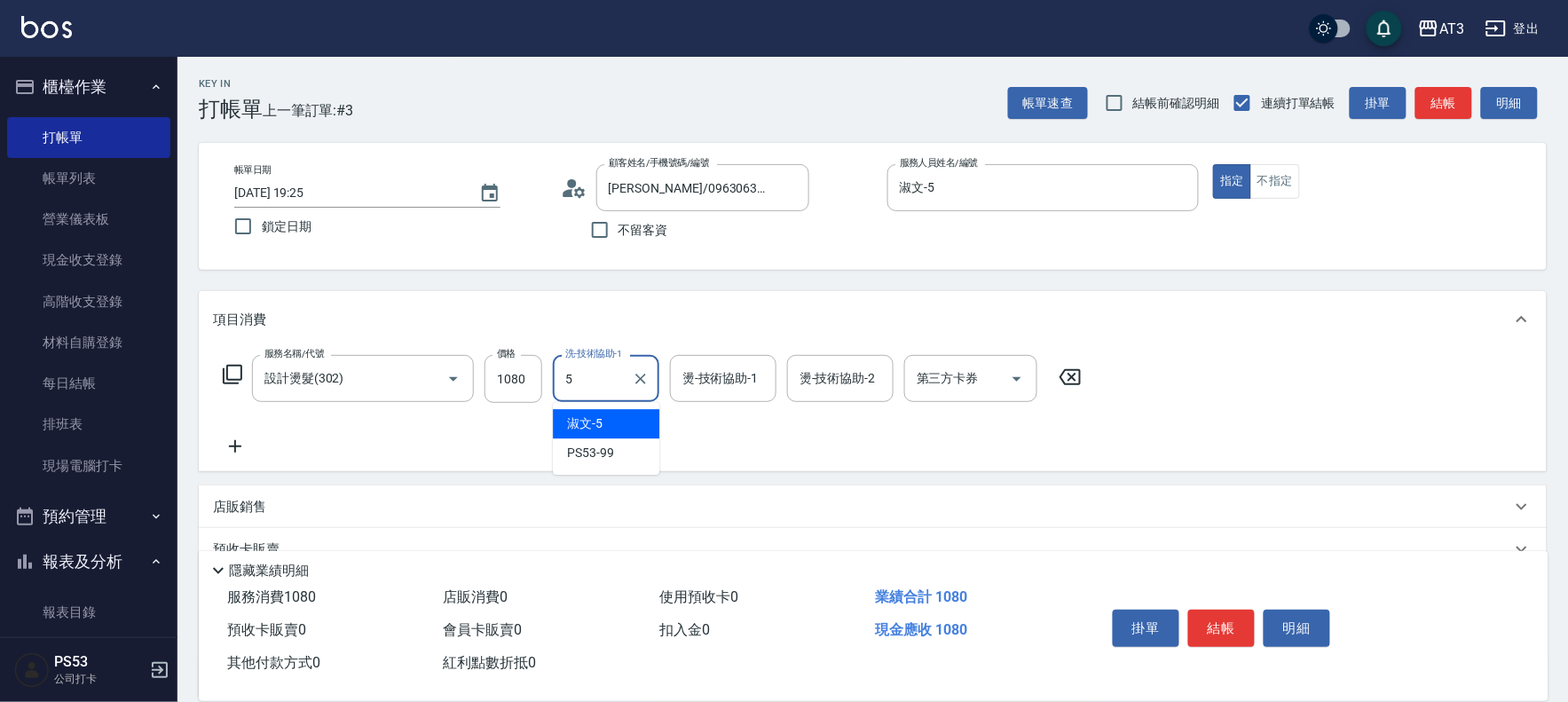
type input "淑文-5"
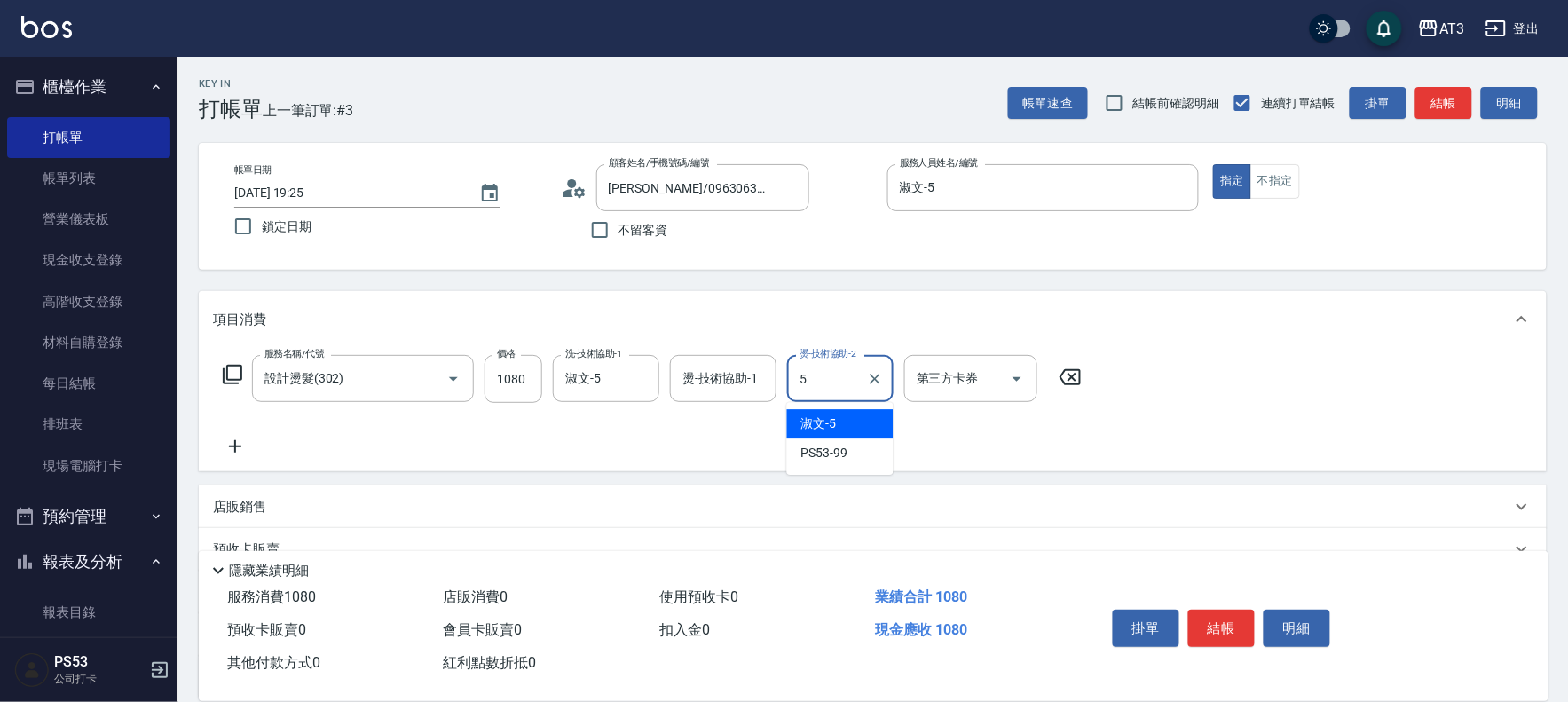
type input "淑文-5"
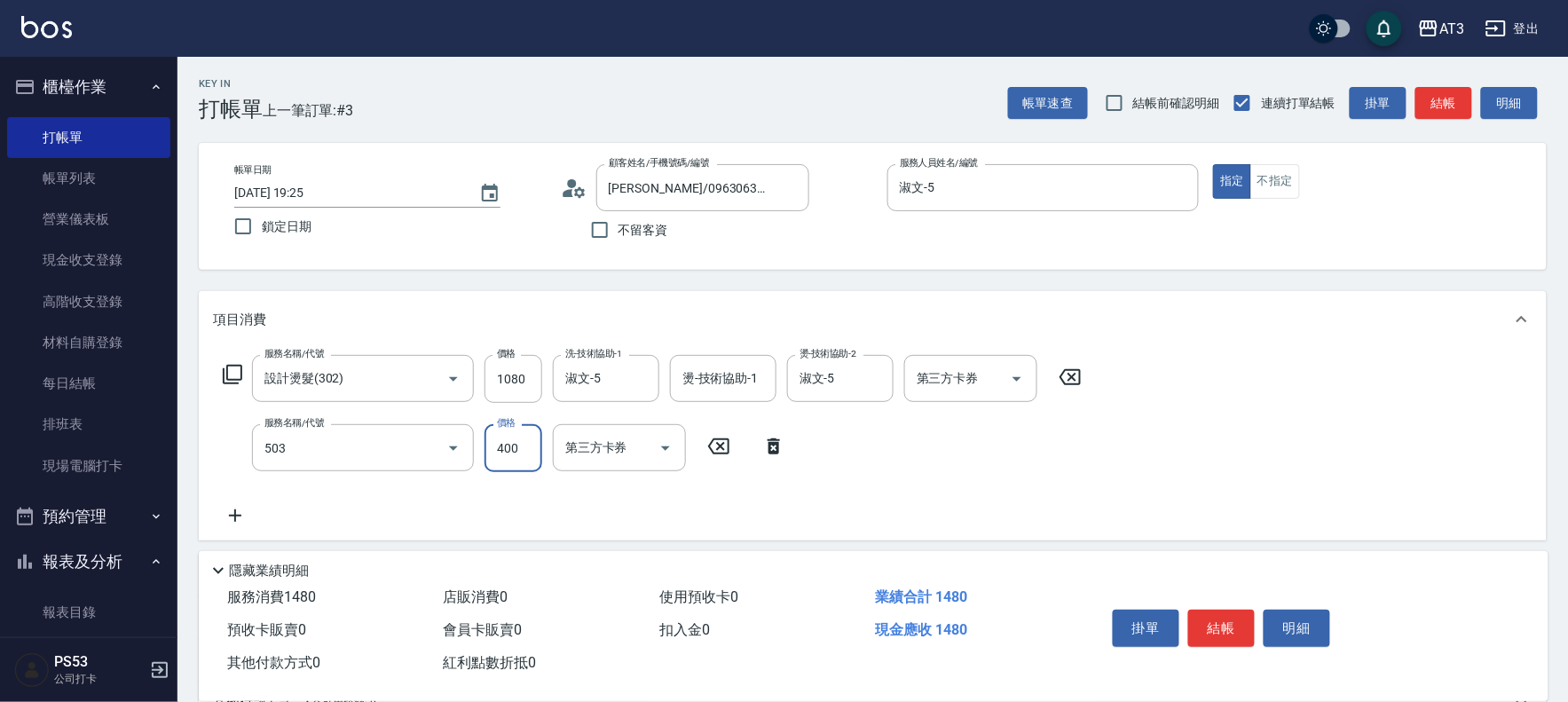
type input "天天護髮(503)"
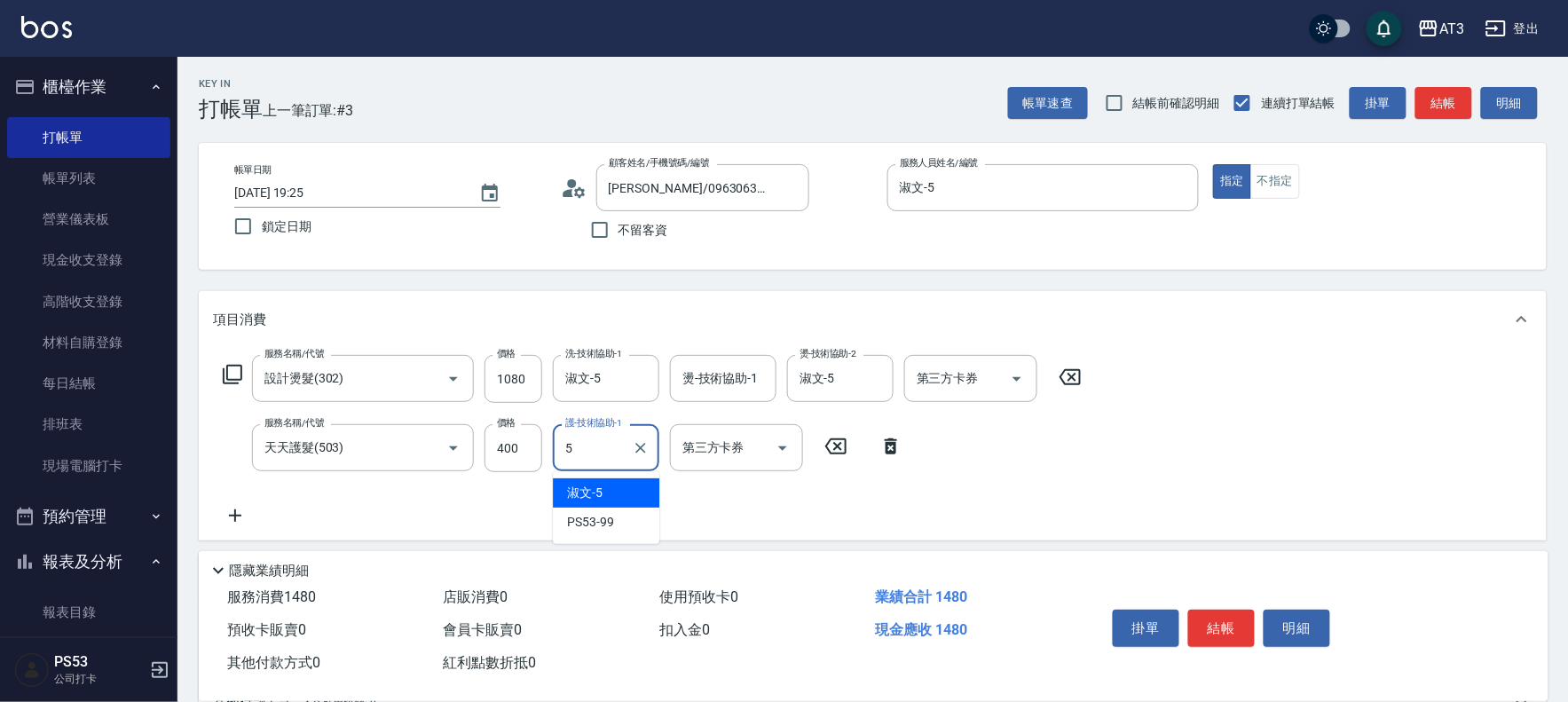
type input "淑文-5"
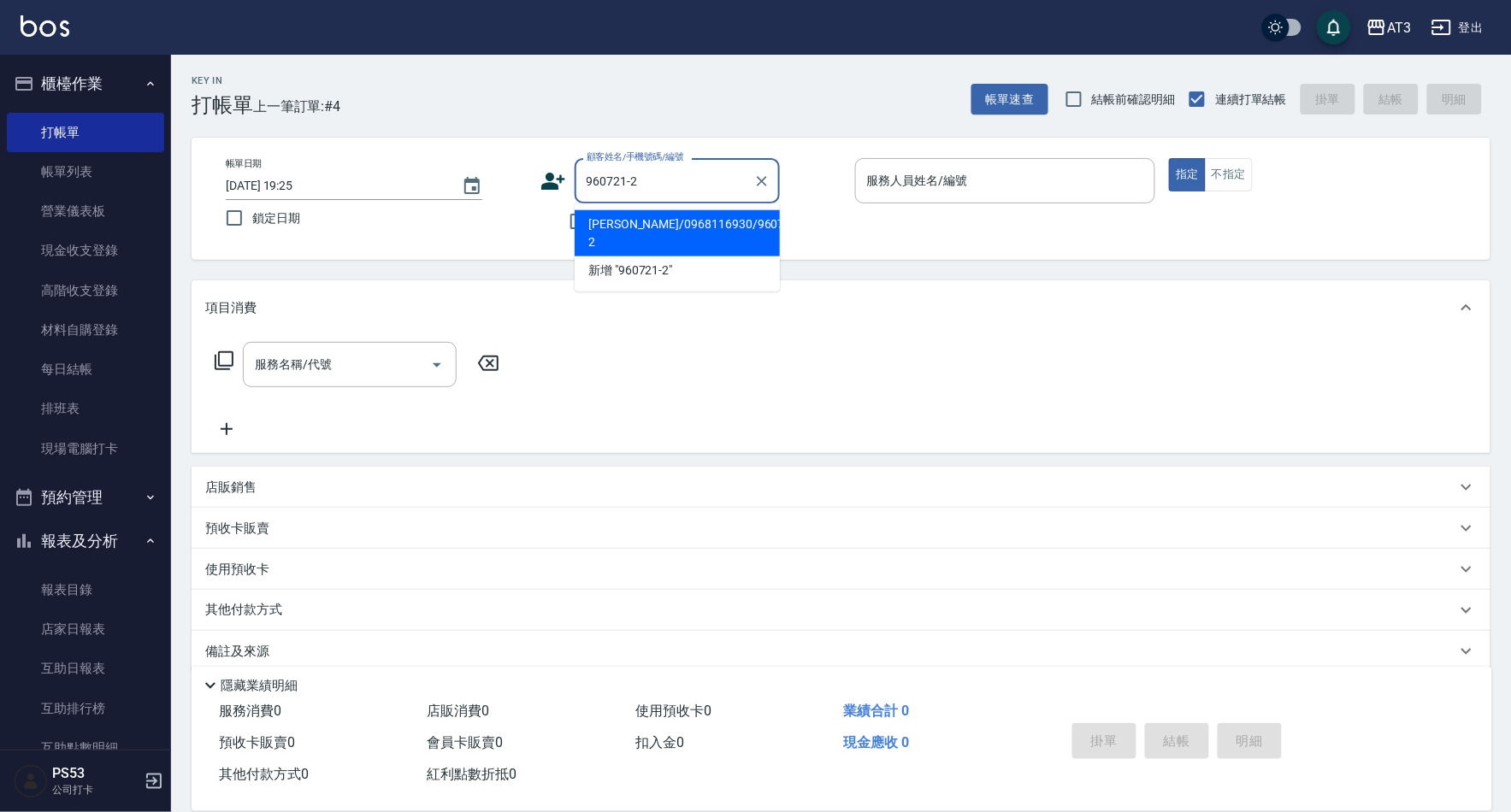
type input "[PERSON_NAME]/0968116930/960721-2"
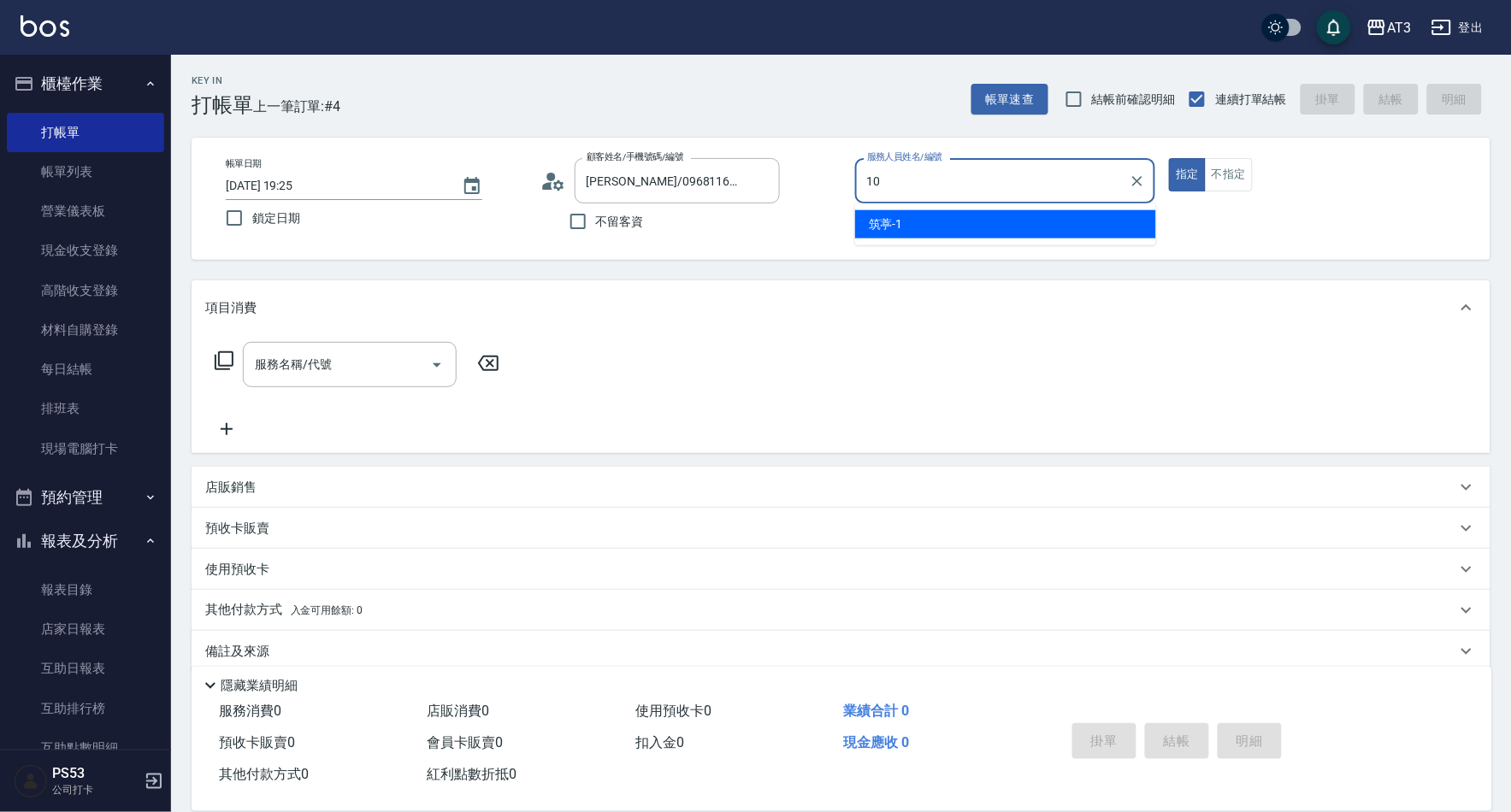
type input "菲比-10"
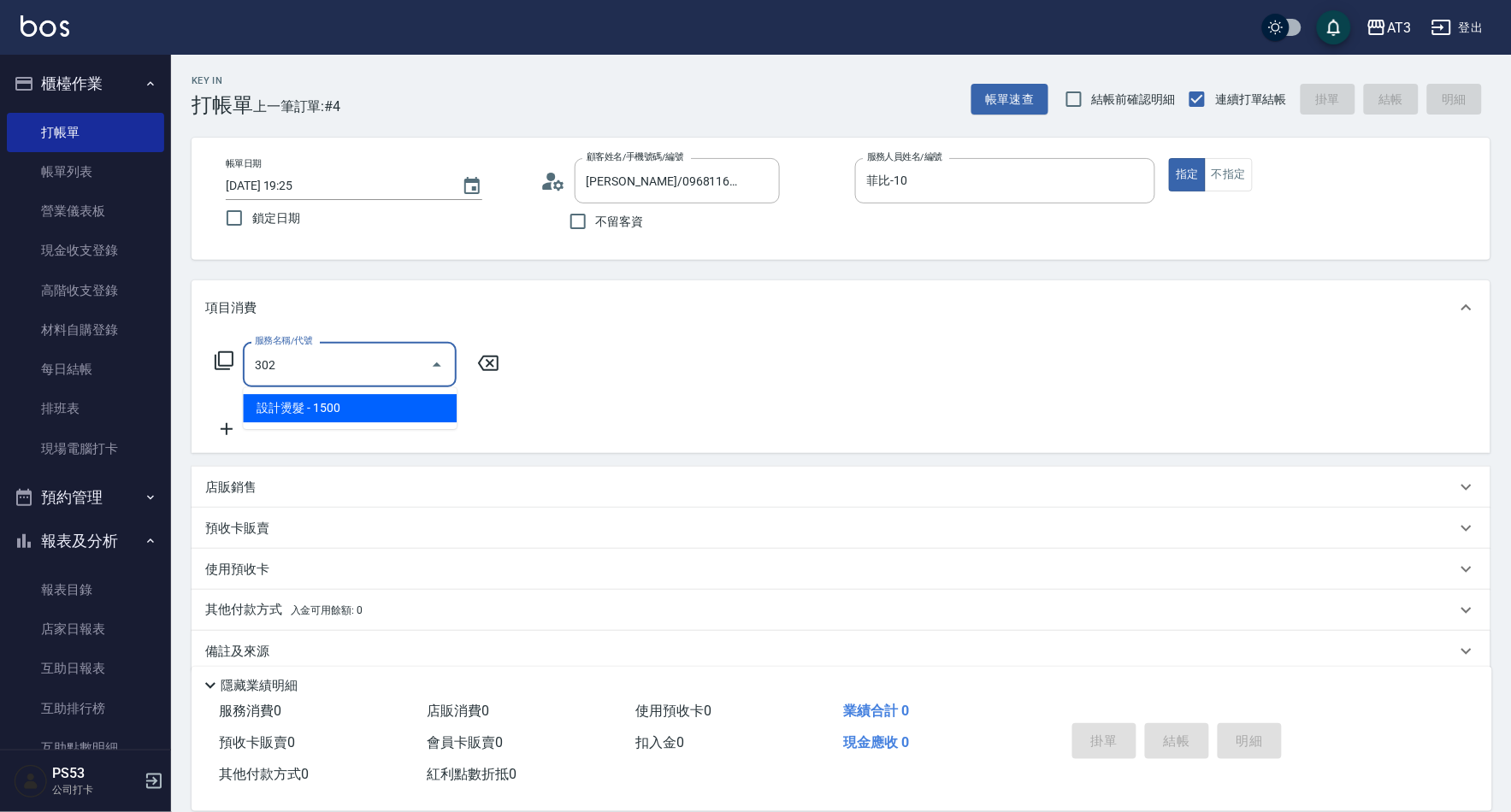
type input "設計燙髮(302)"
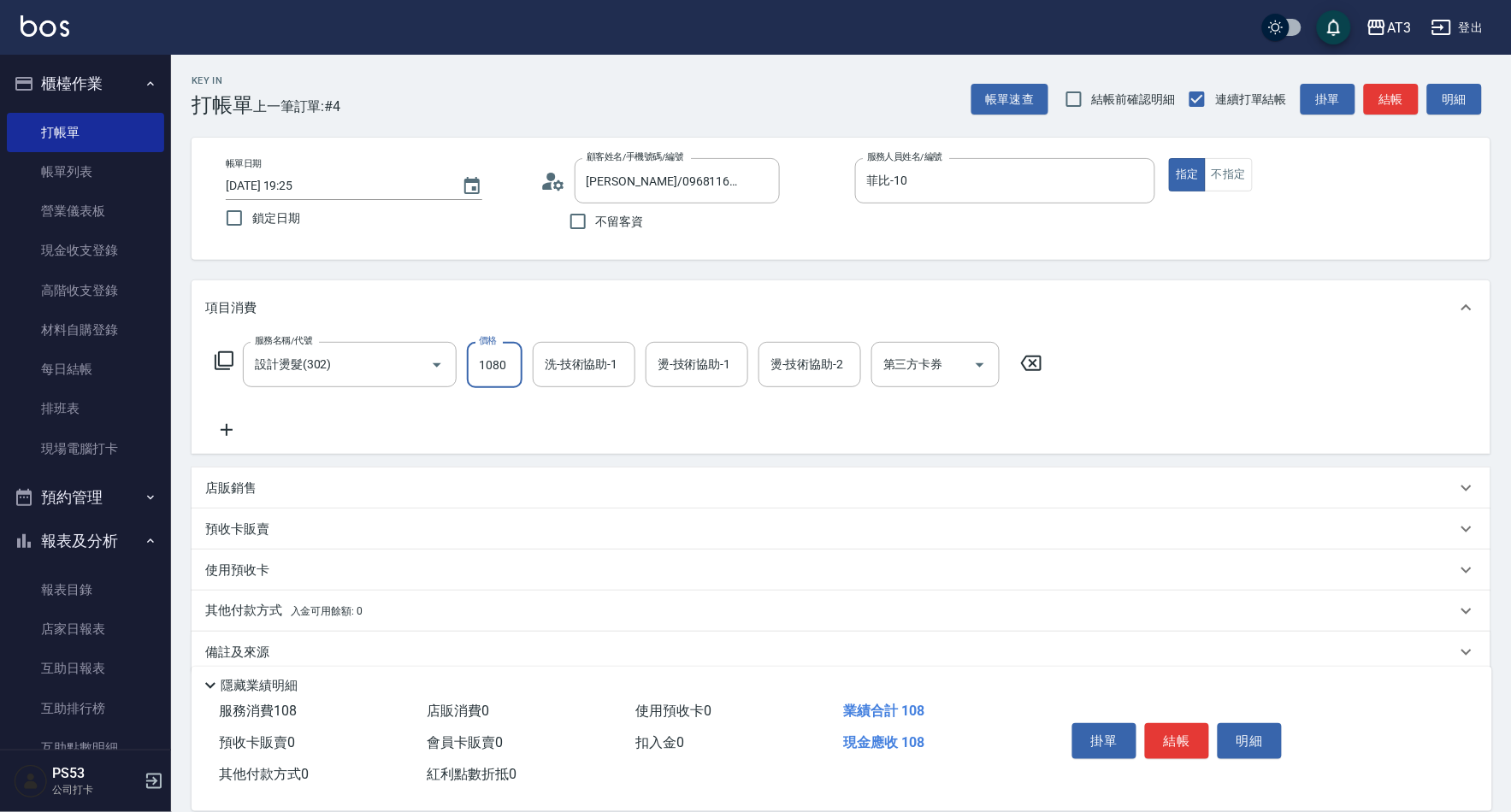
type input "1080"
type input "[PERSON_NAME]-21"
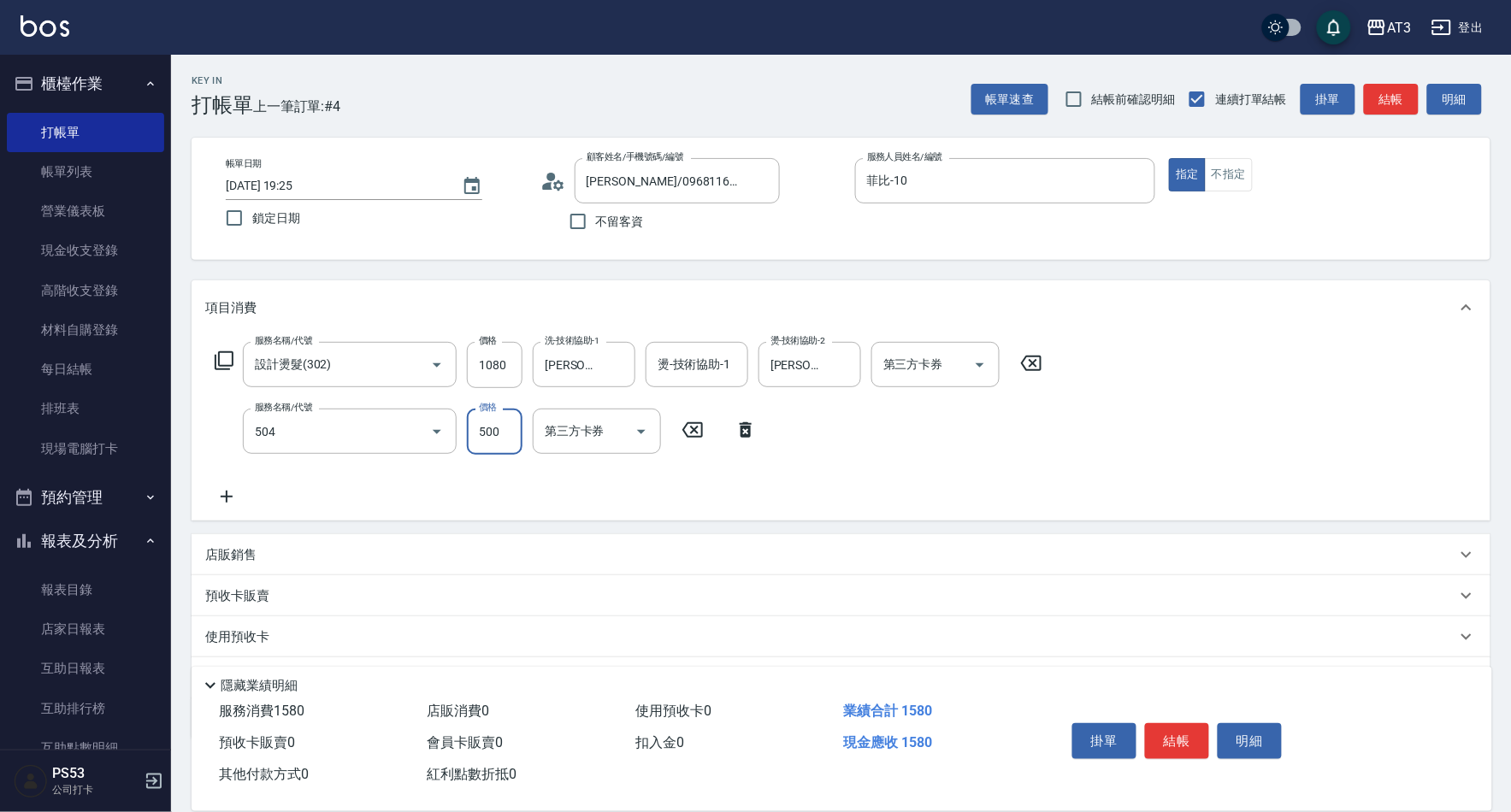
type input "順子護髮(504)"
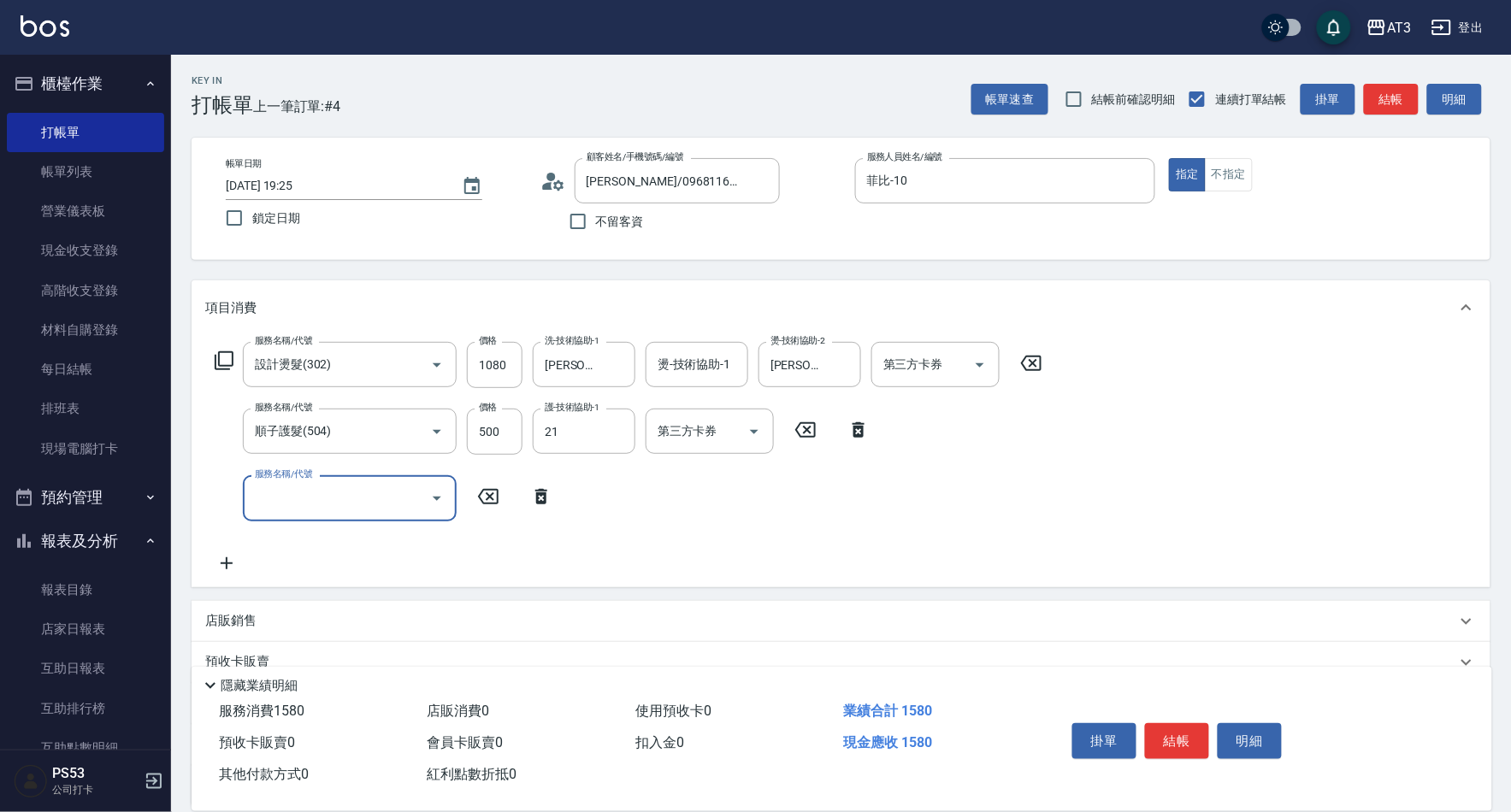
type input "[PERSON_NAME]-21"
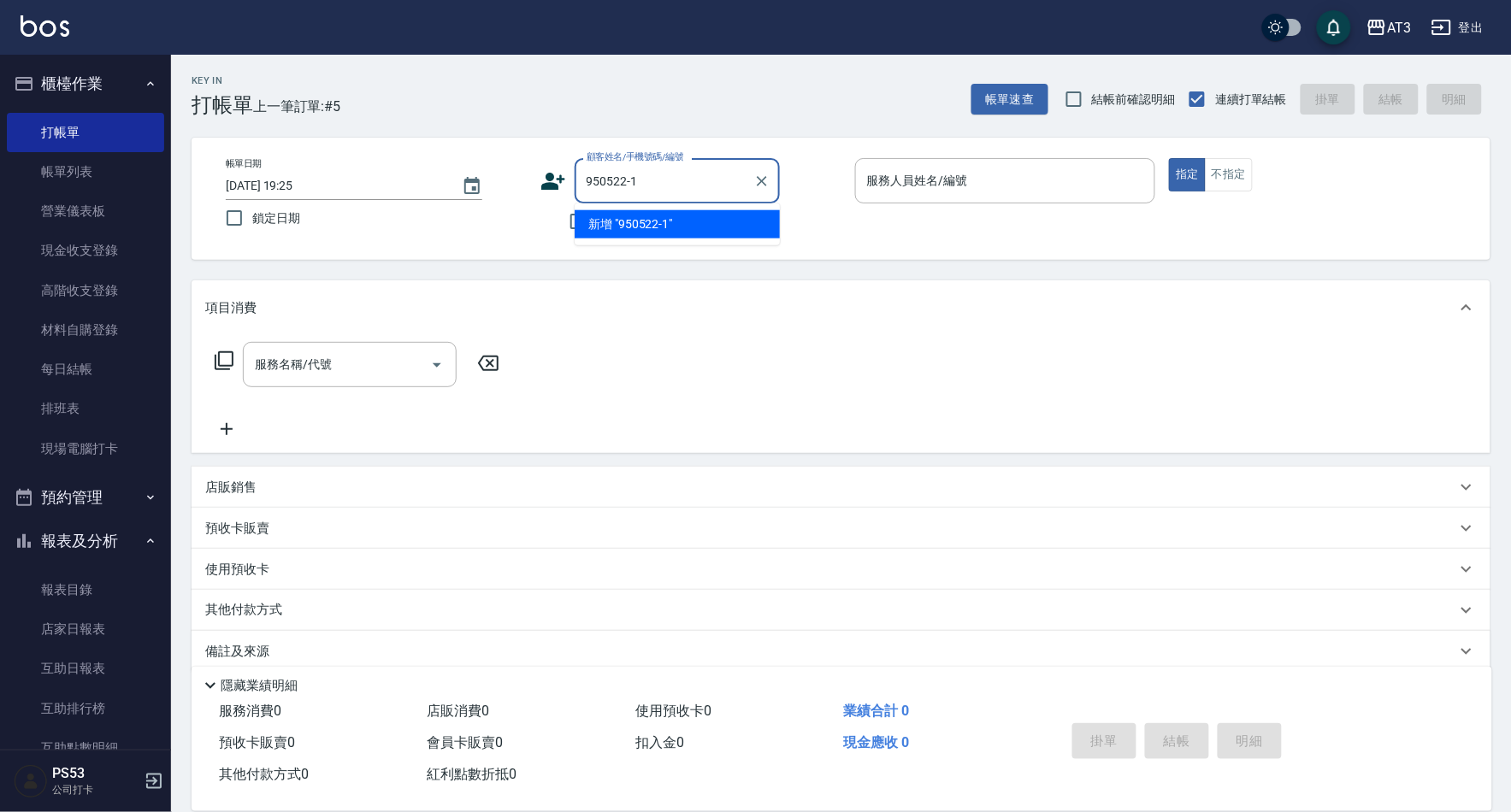
type input "950522-1"
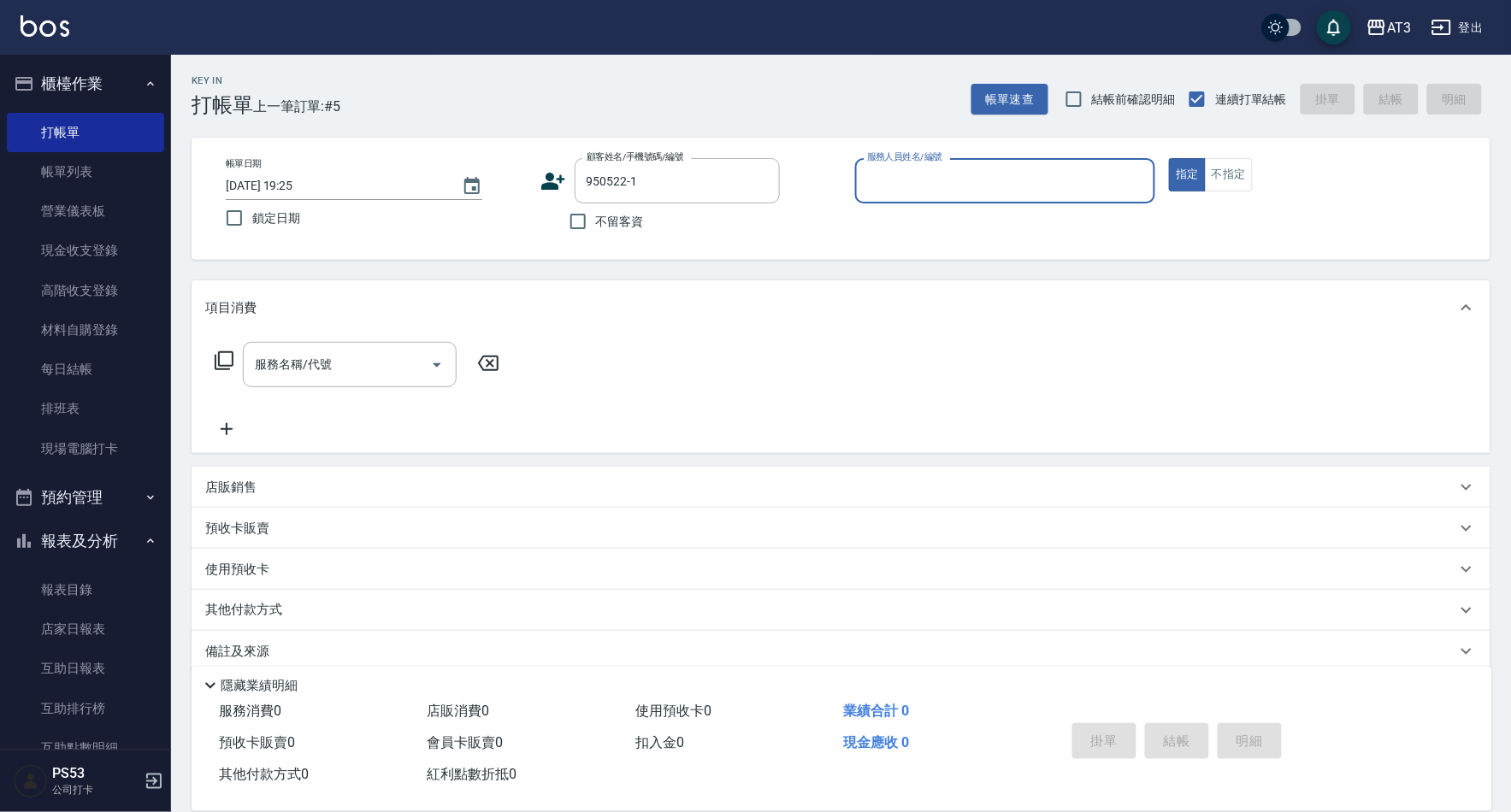
type input "1"
type input "[PERSON_NAME]/0971227311/950522-1"
type input "菲比-10"
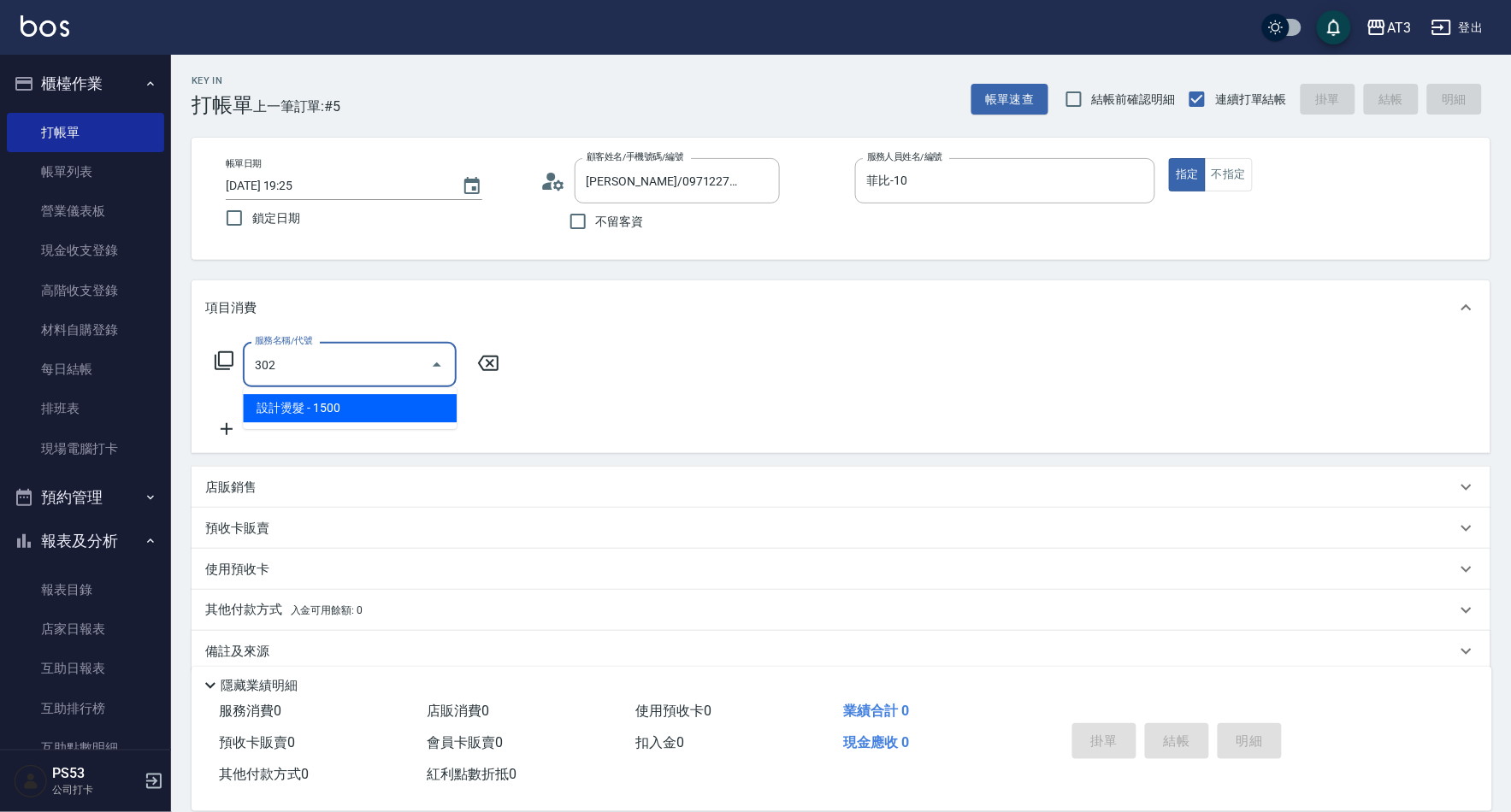
type input "設計燙髮(302)"
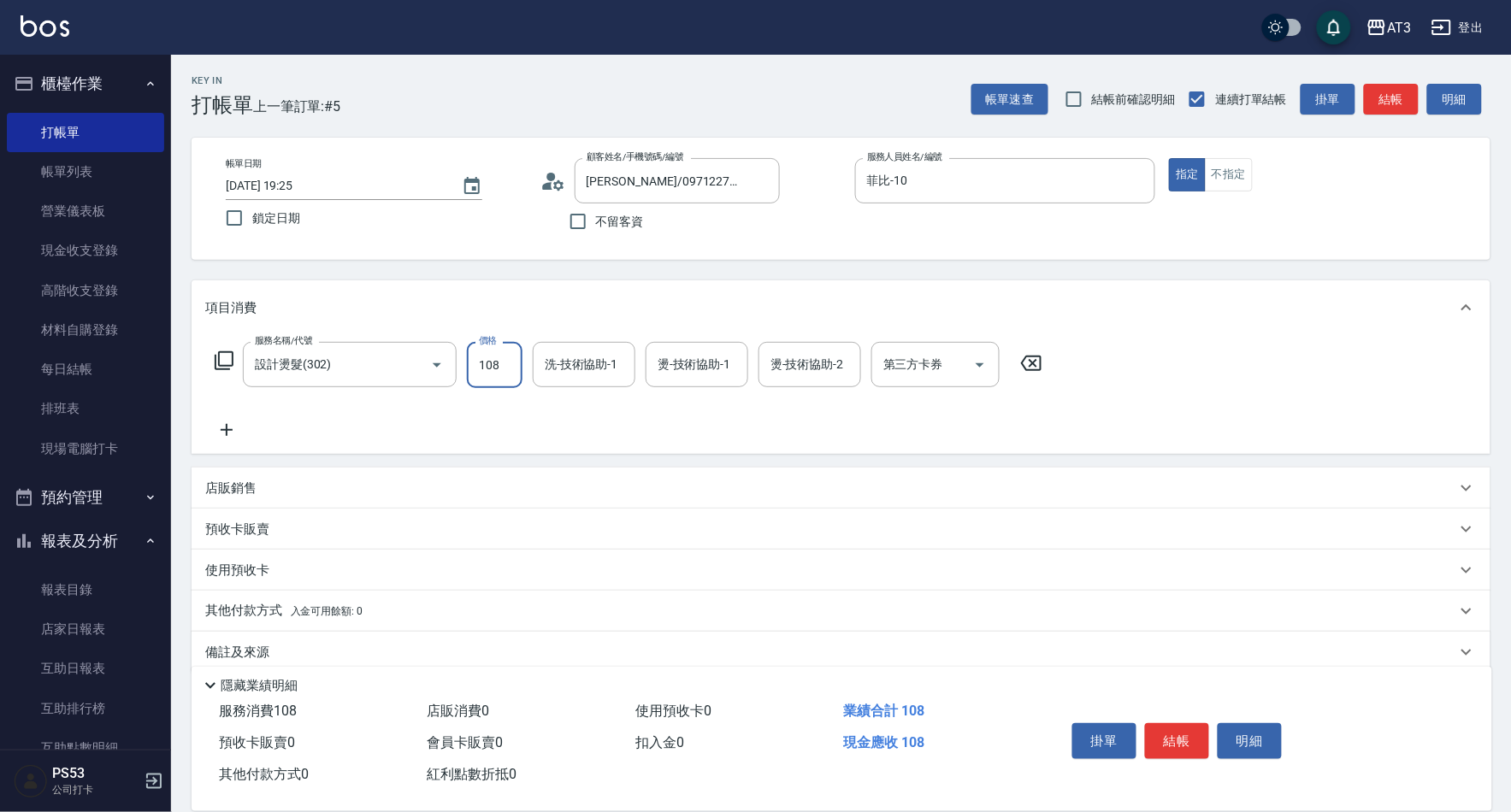
type input "1080"
type input "[PERSON_NAME]-21"
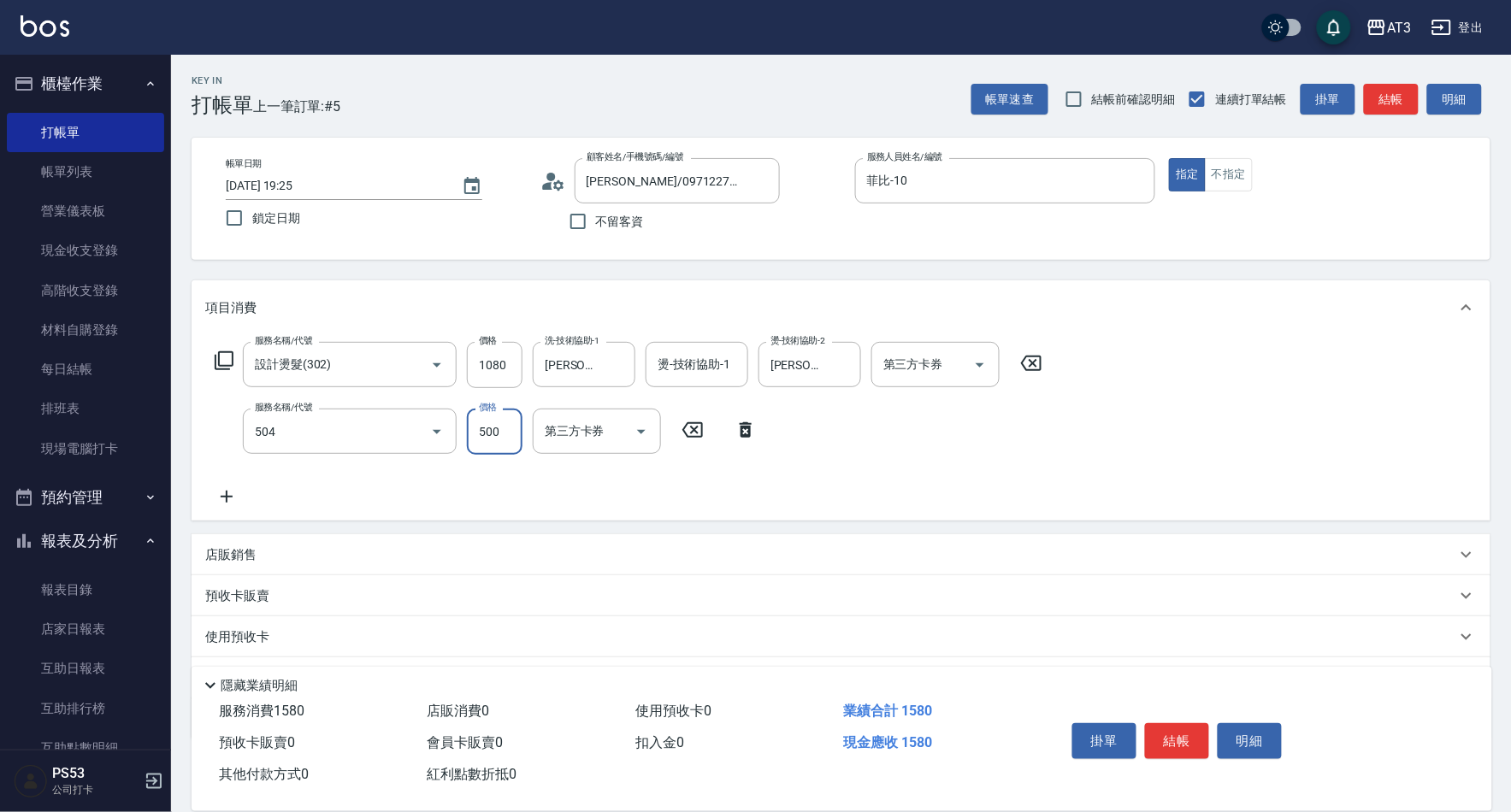
type input "順子護髮(504)"
type input "[PERSON_NAME]-21"
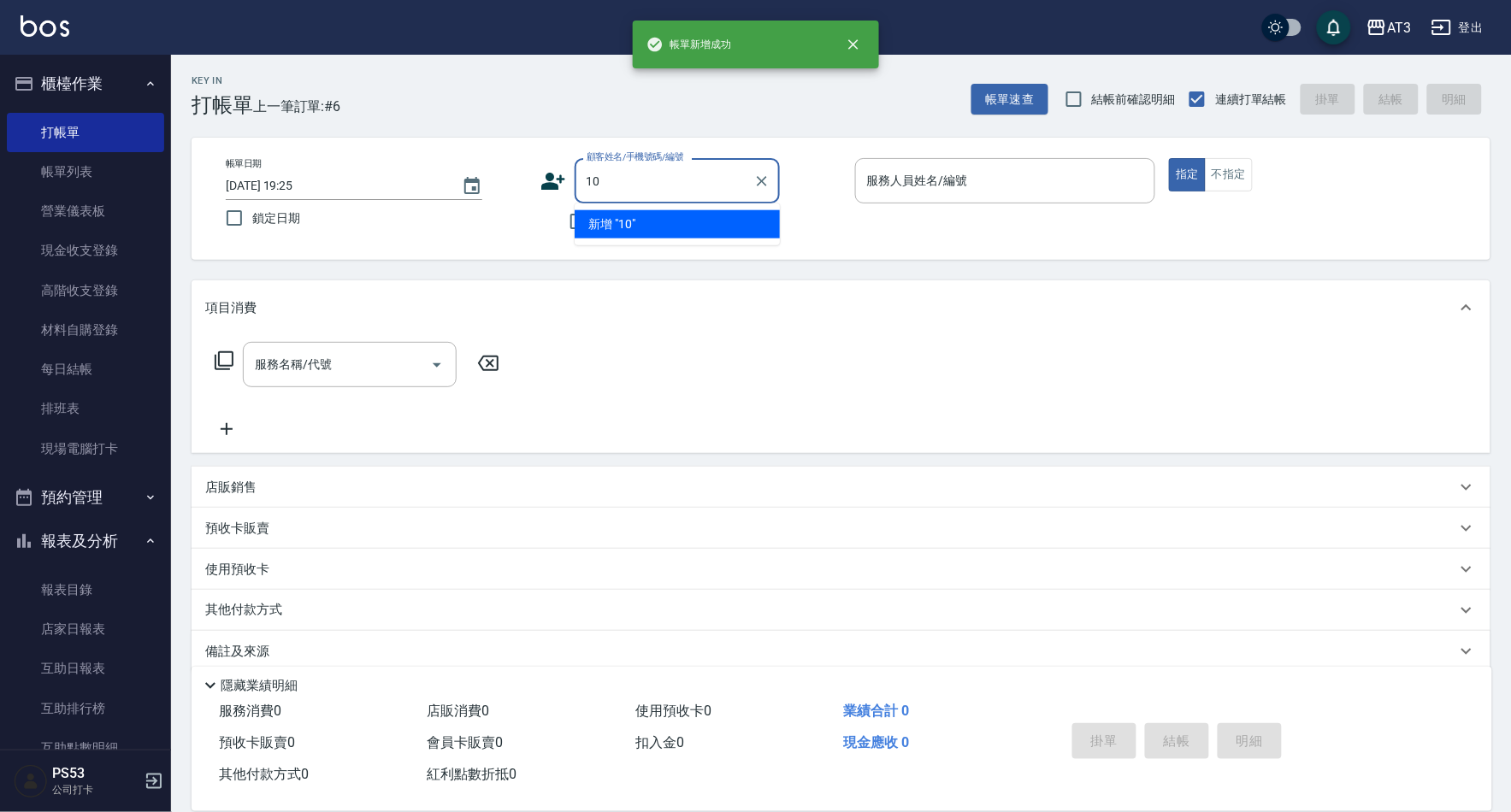
type input "10"
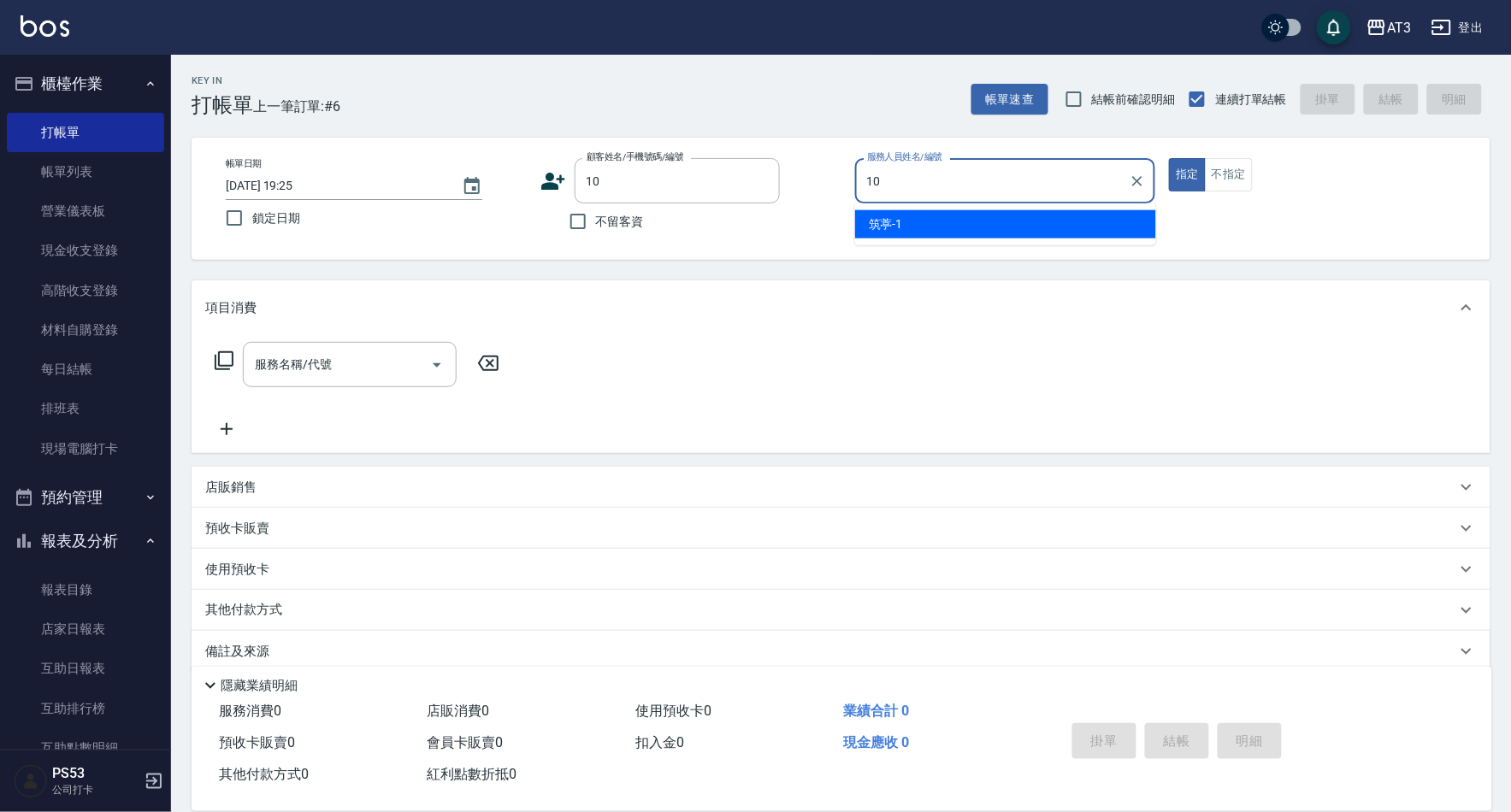
type input "菲比-10"
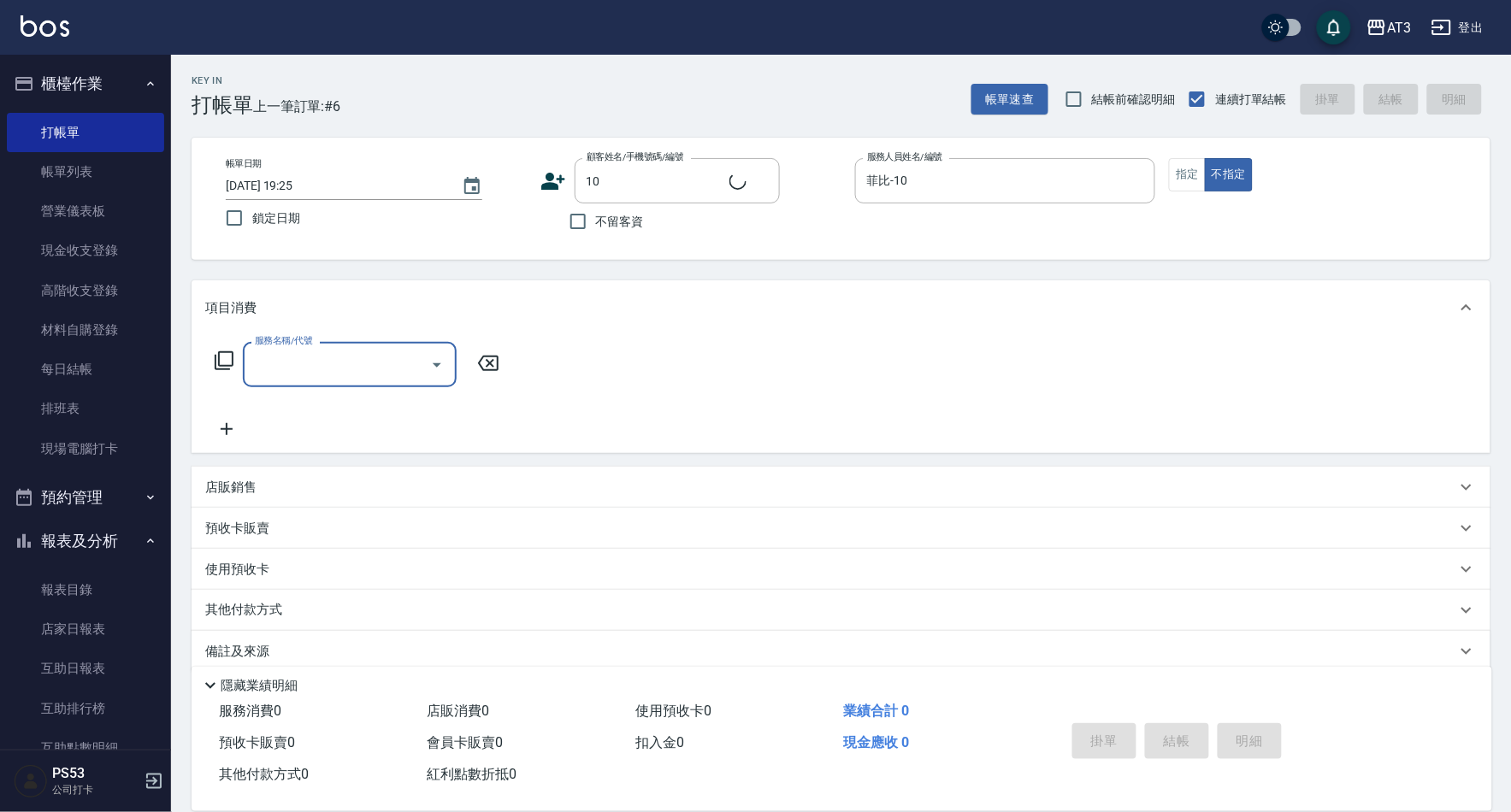
type input "10/10_/10"
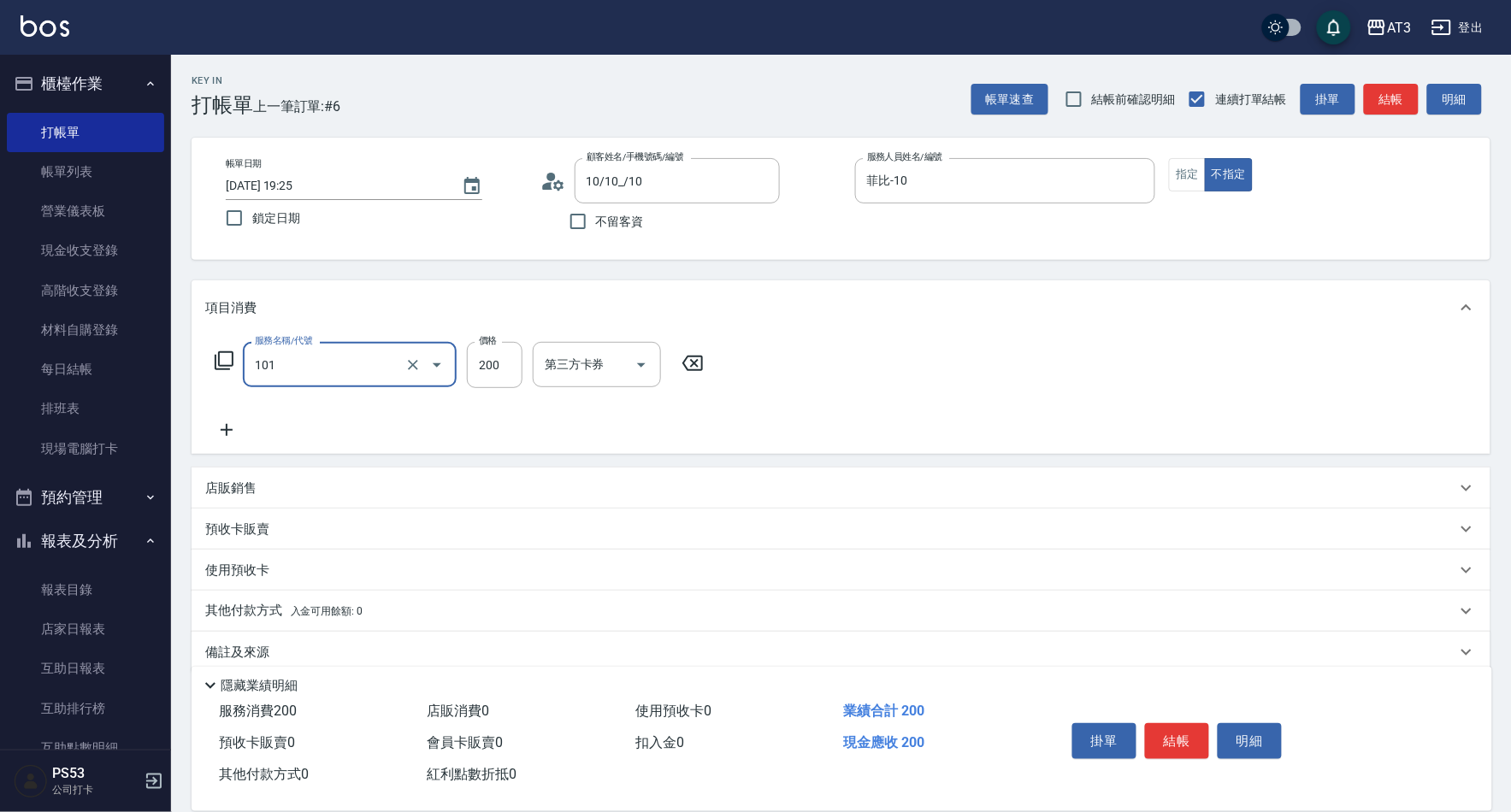
type input "洗髮(101)"
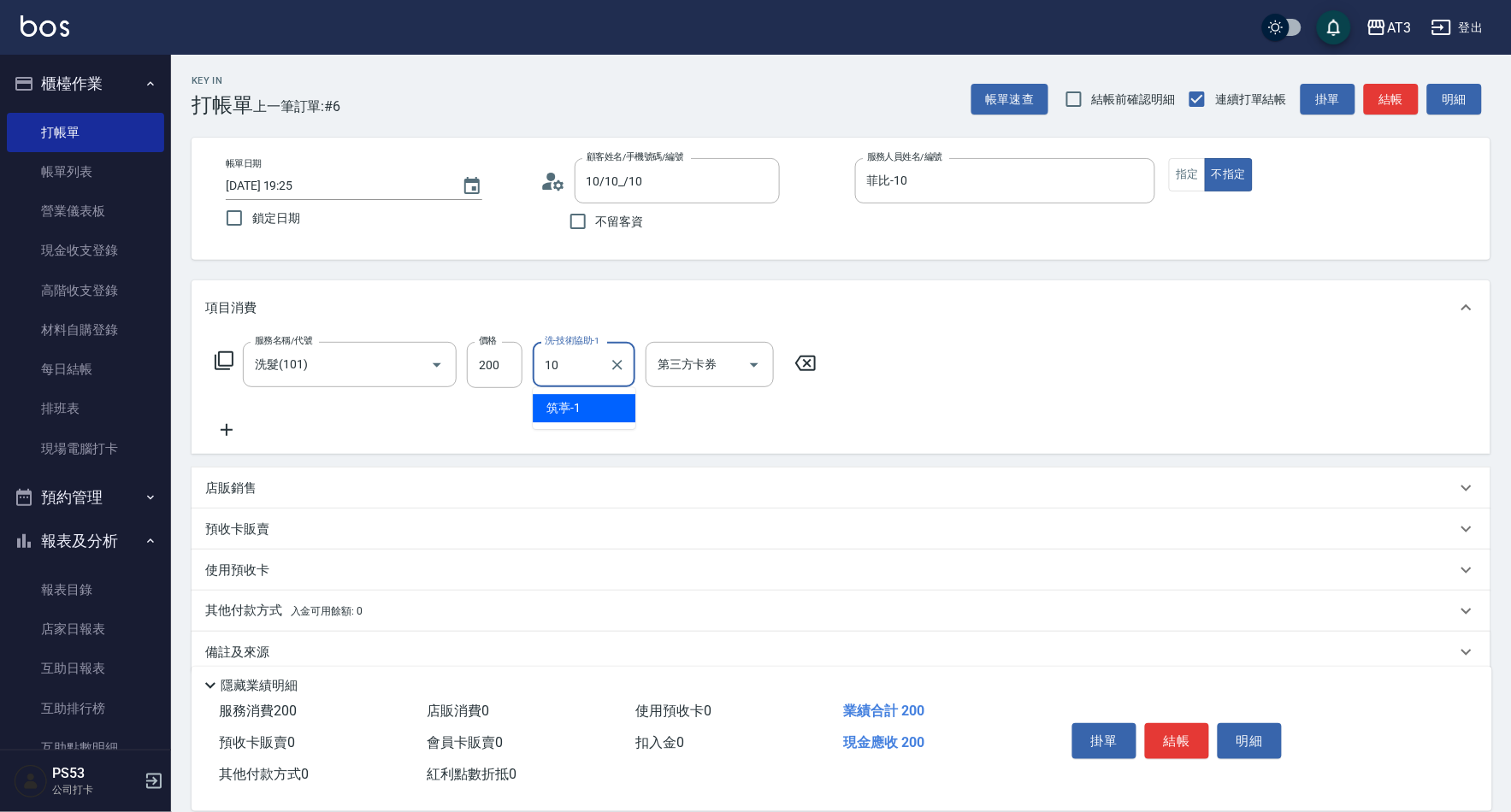
type input "菲比-10"
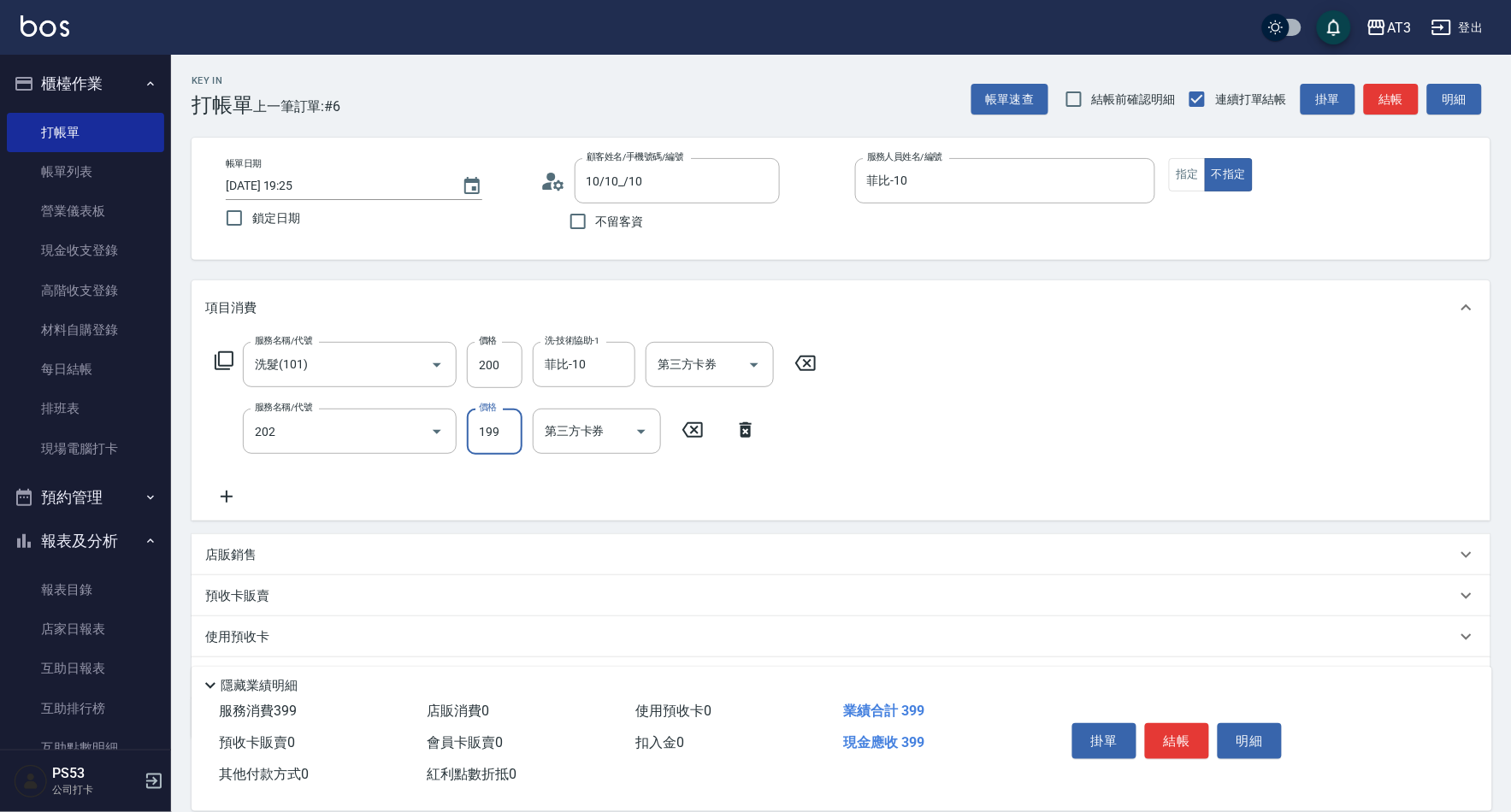
type input "不指定單剪(202)"
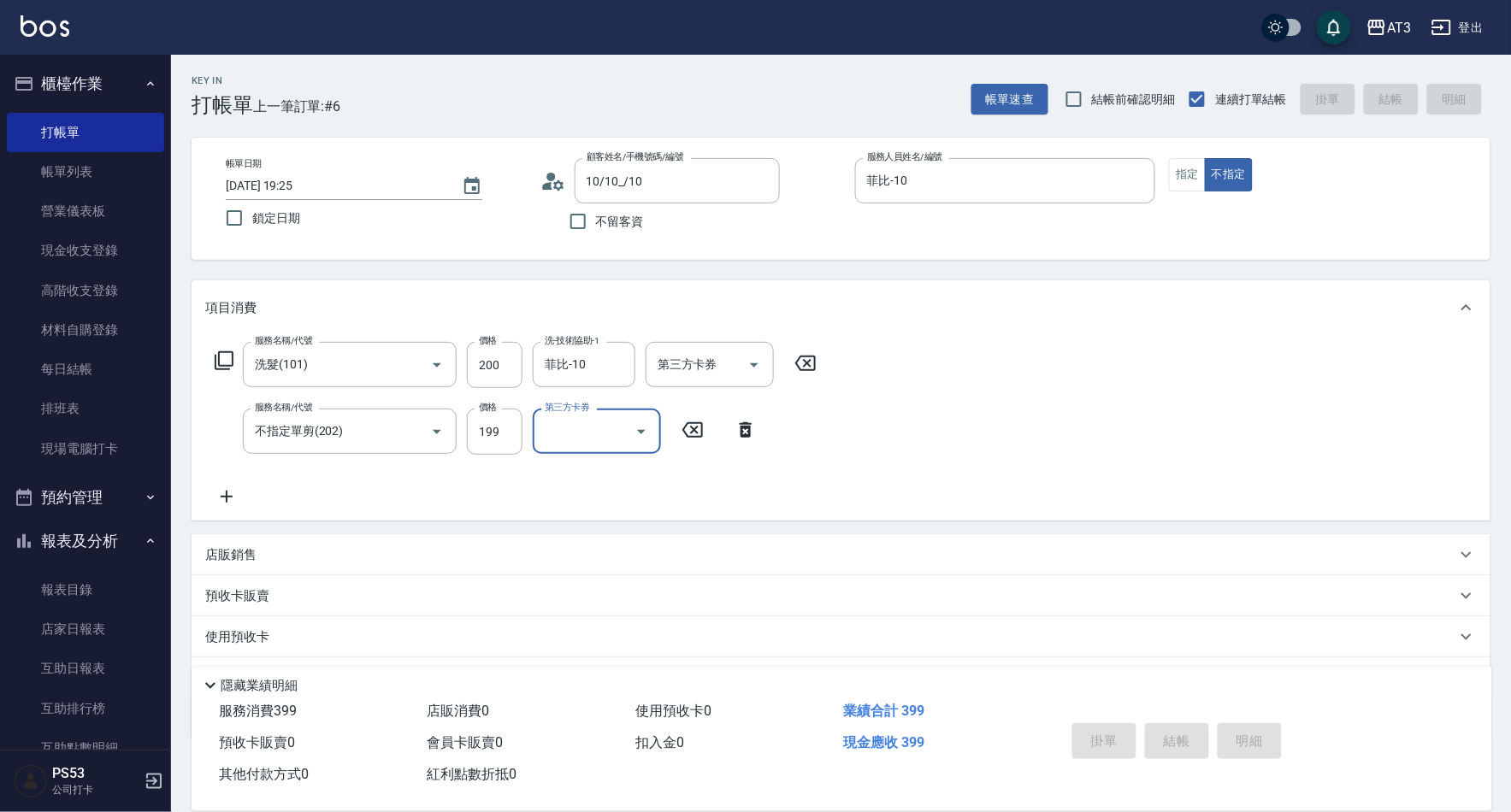
type input "[DATE] 19:26"
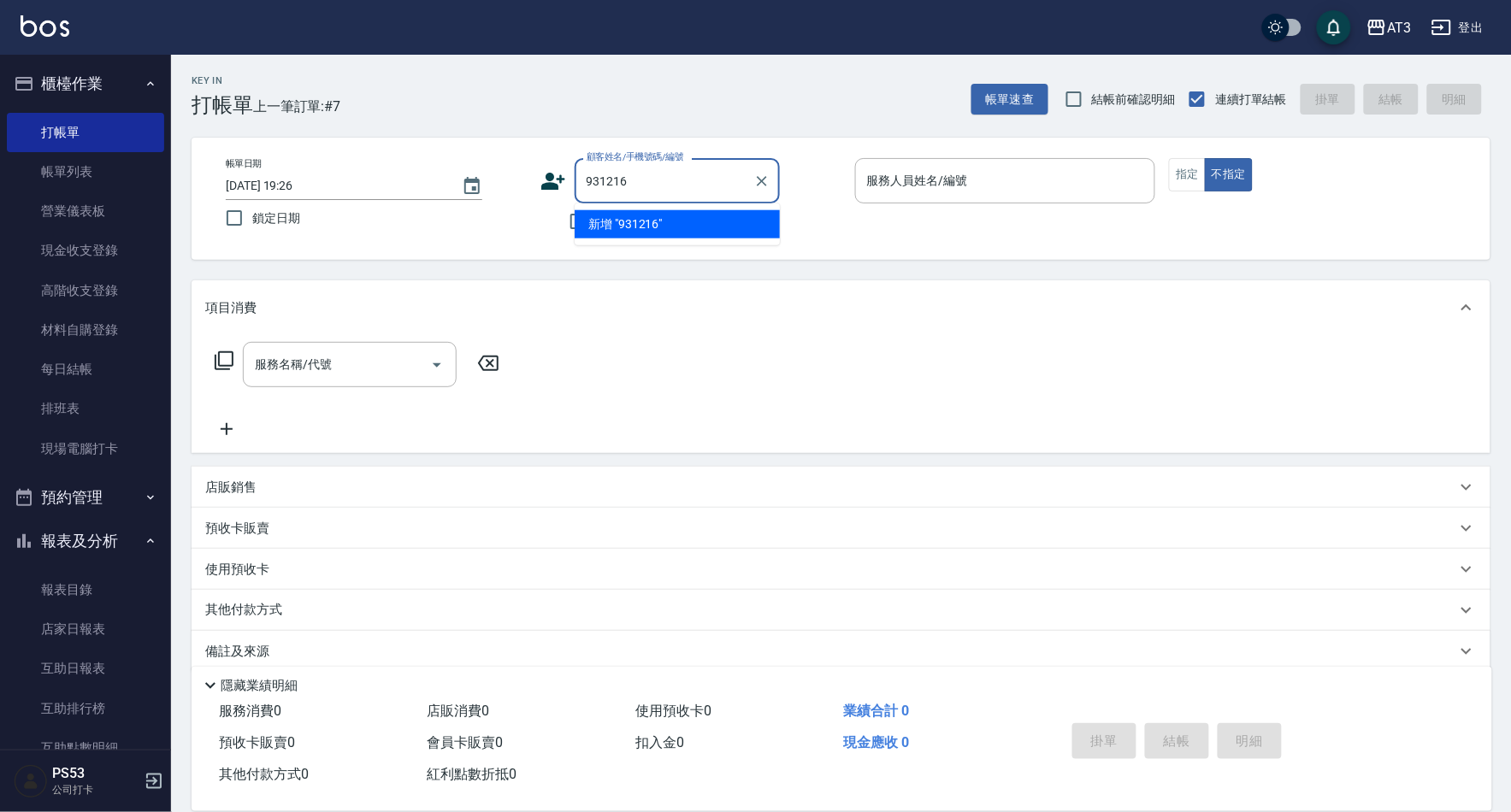
type input "931216"
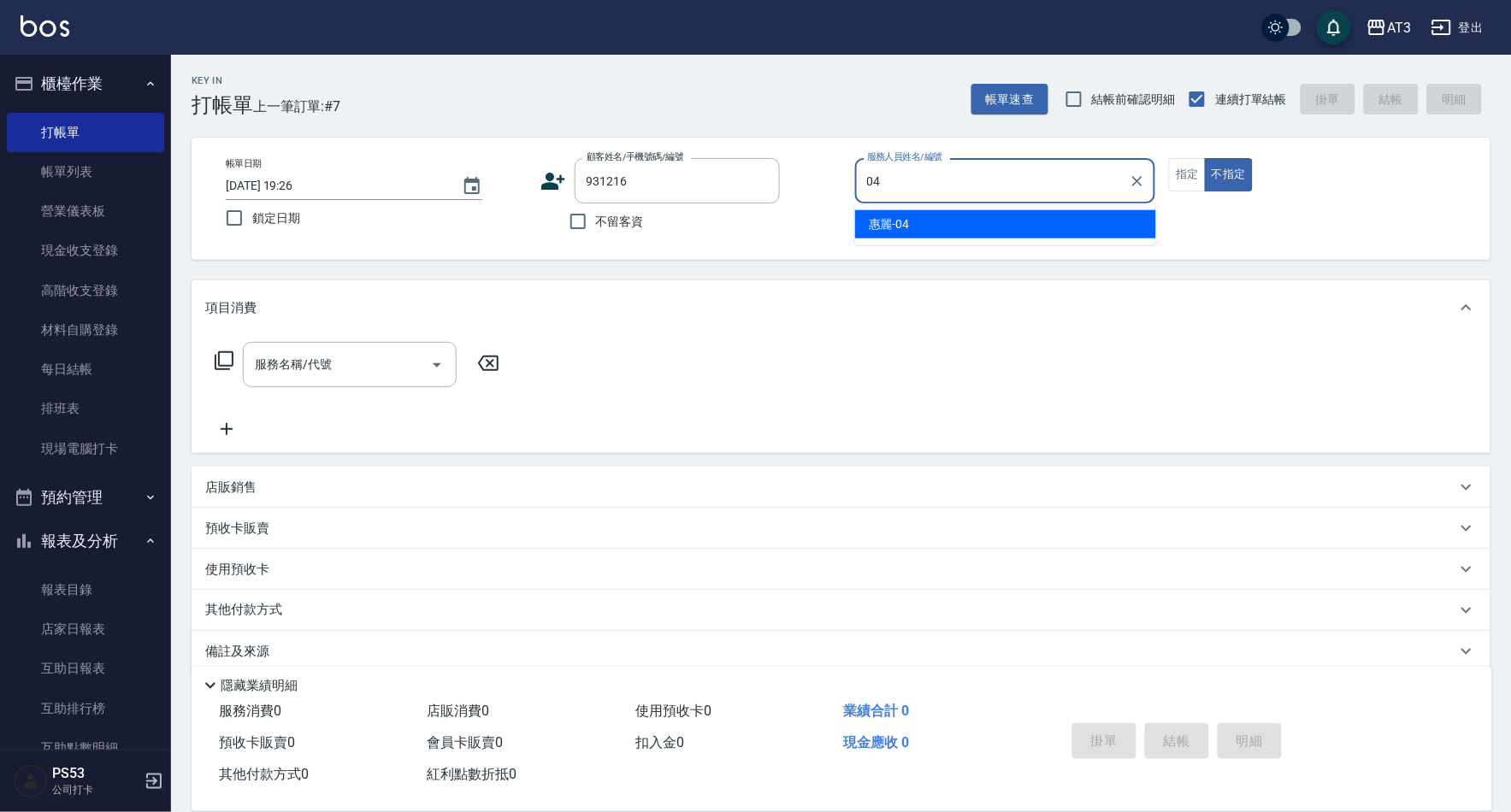
type input "惠麗-04"
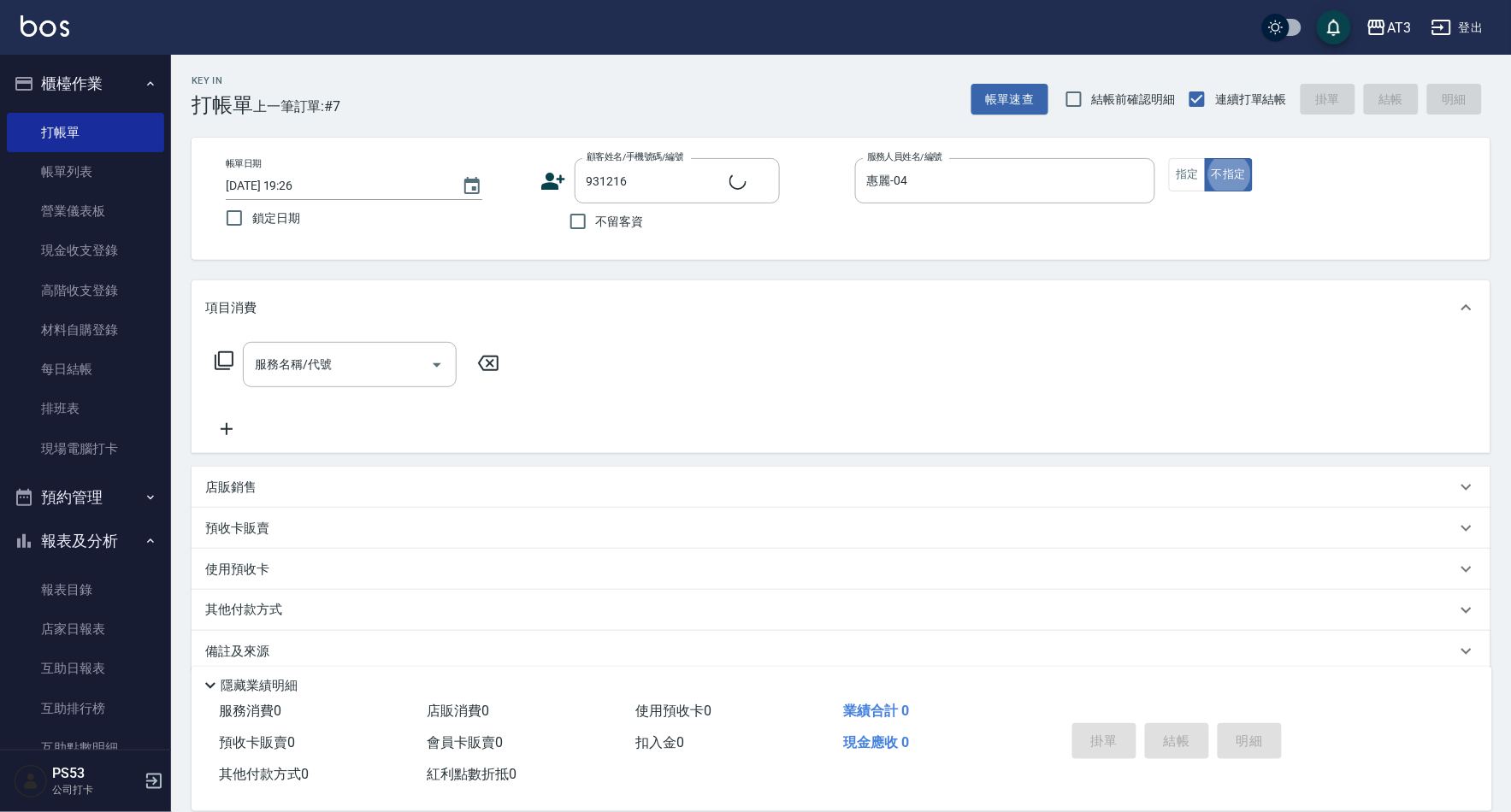
type input "[PERSON_NAME]/0968080792/931216"
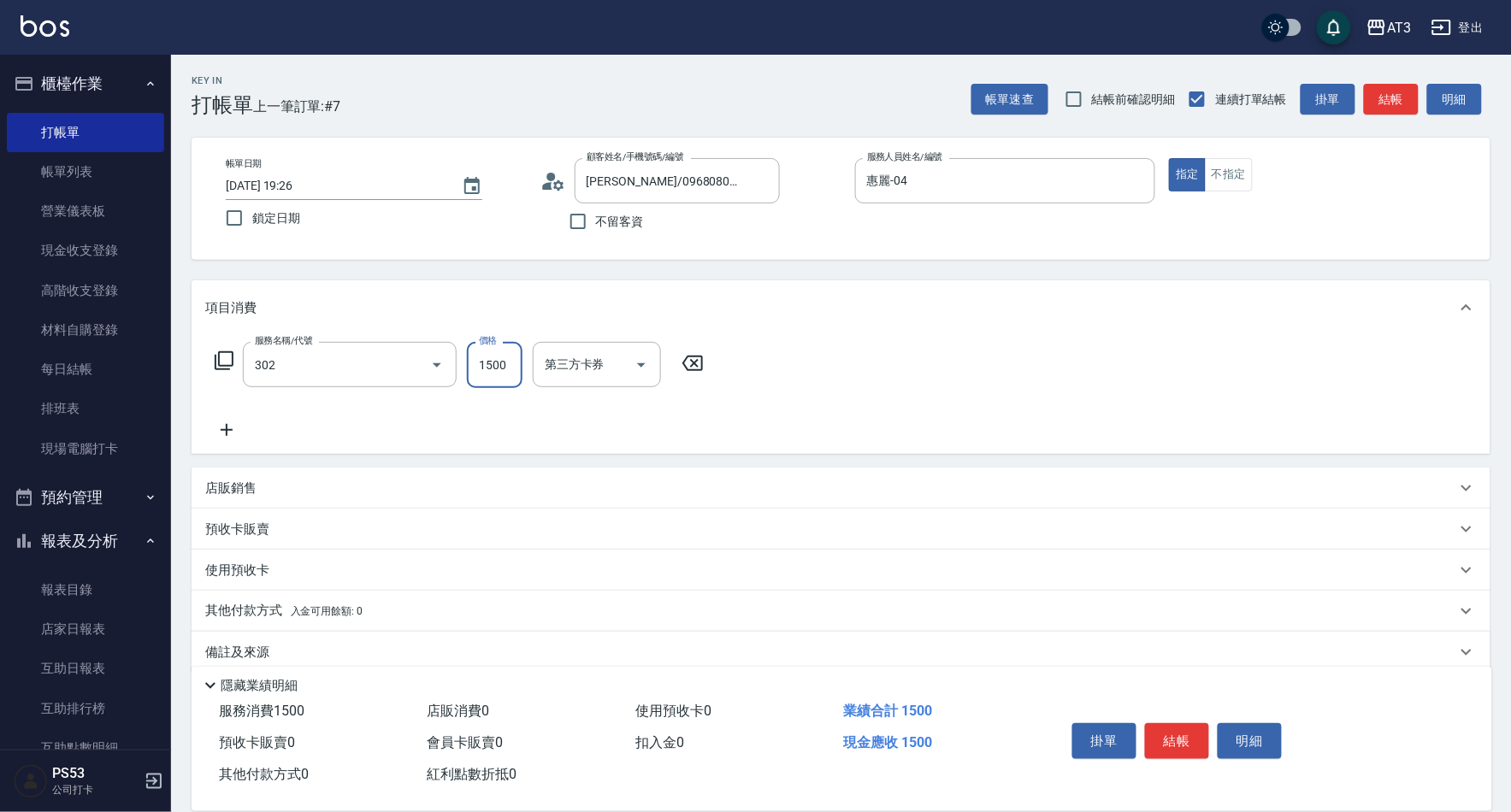
type input "設計燙髮(302)"
type input "1200"
type input "惠麗-04"
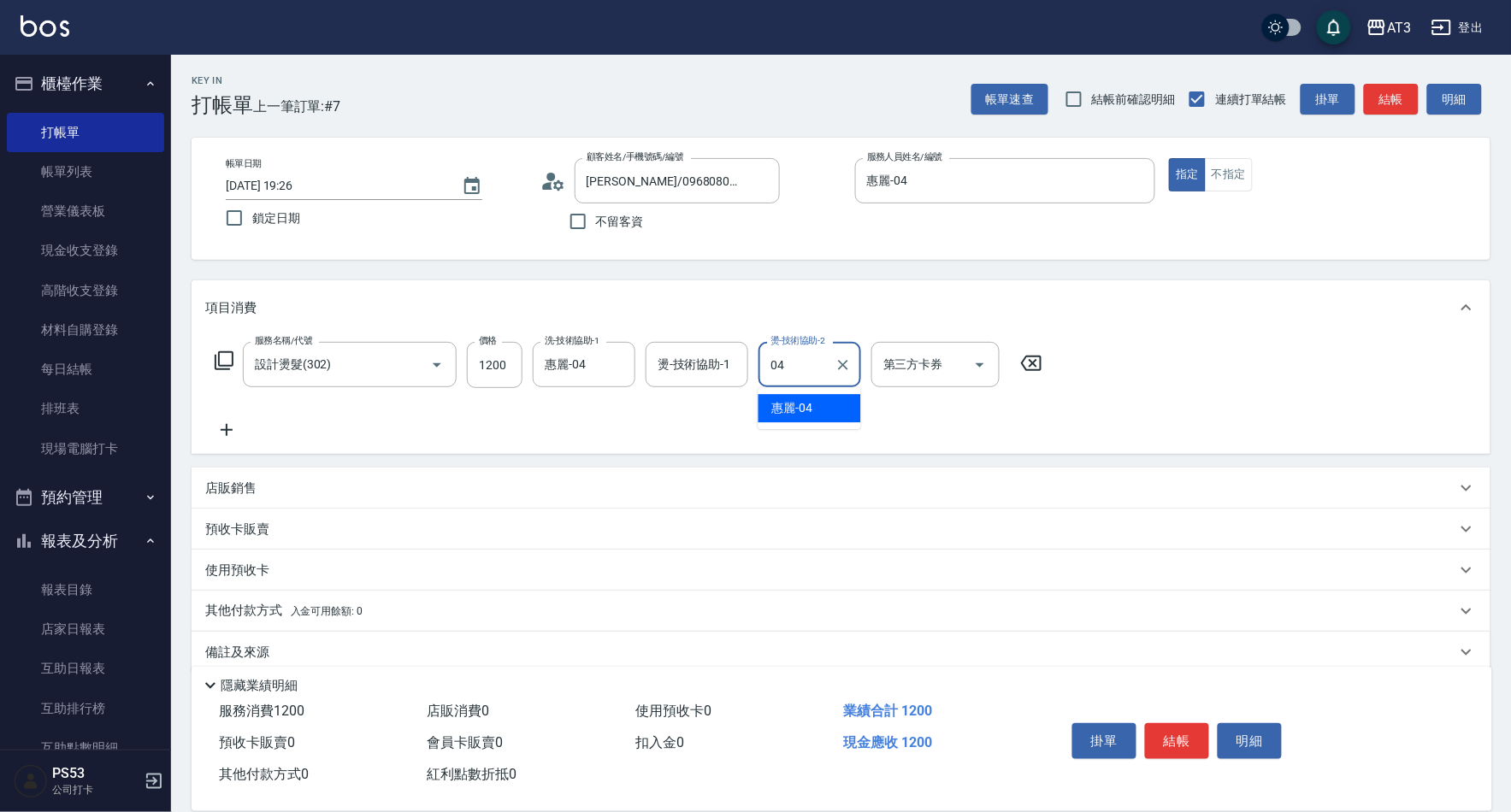
type input "惠麗-04"
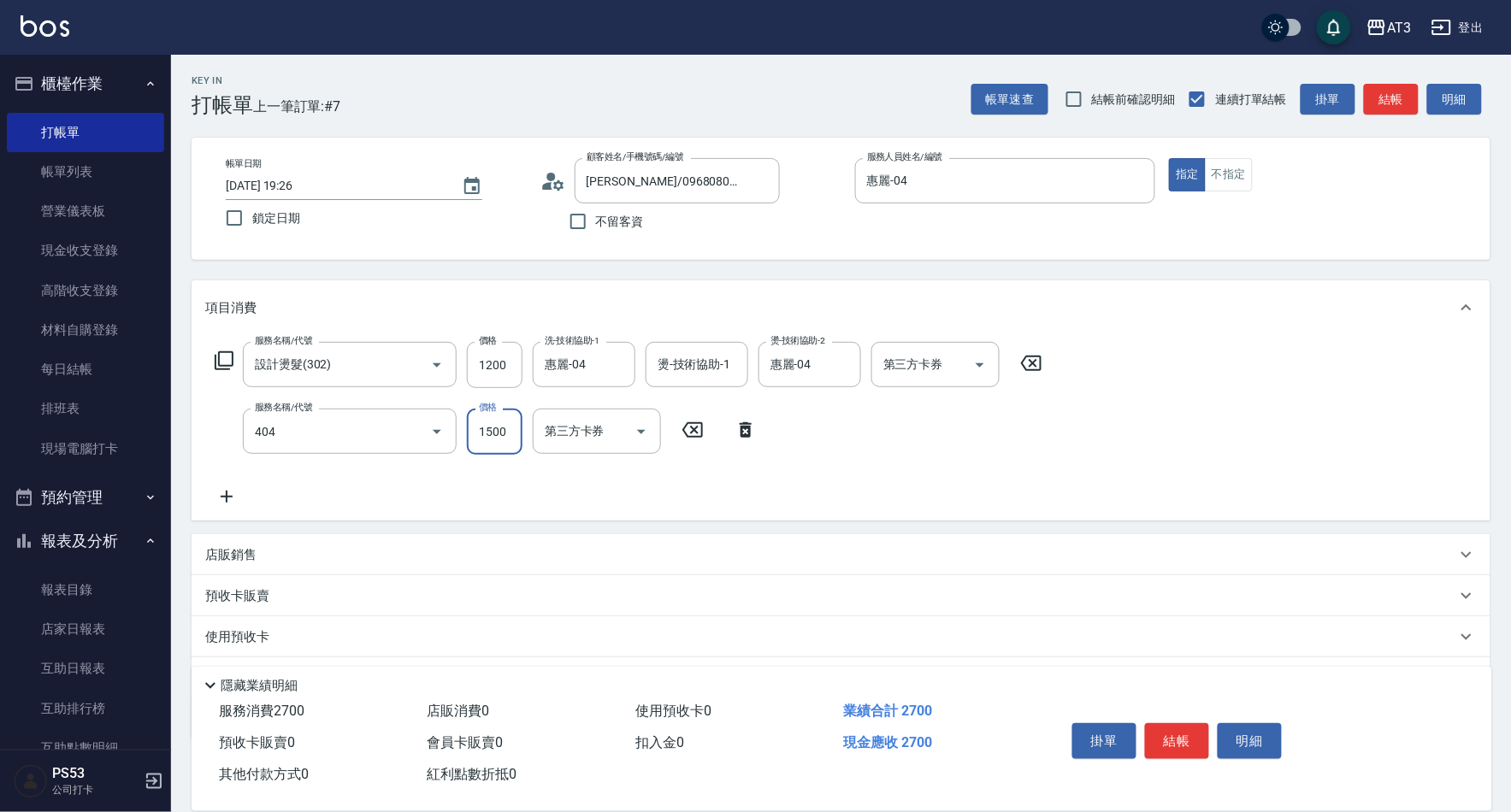
type input "設計染髮(404)"
type input "1500"
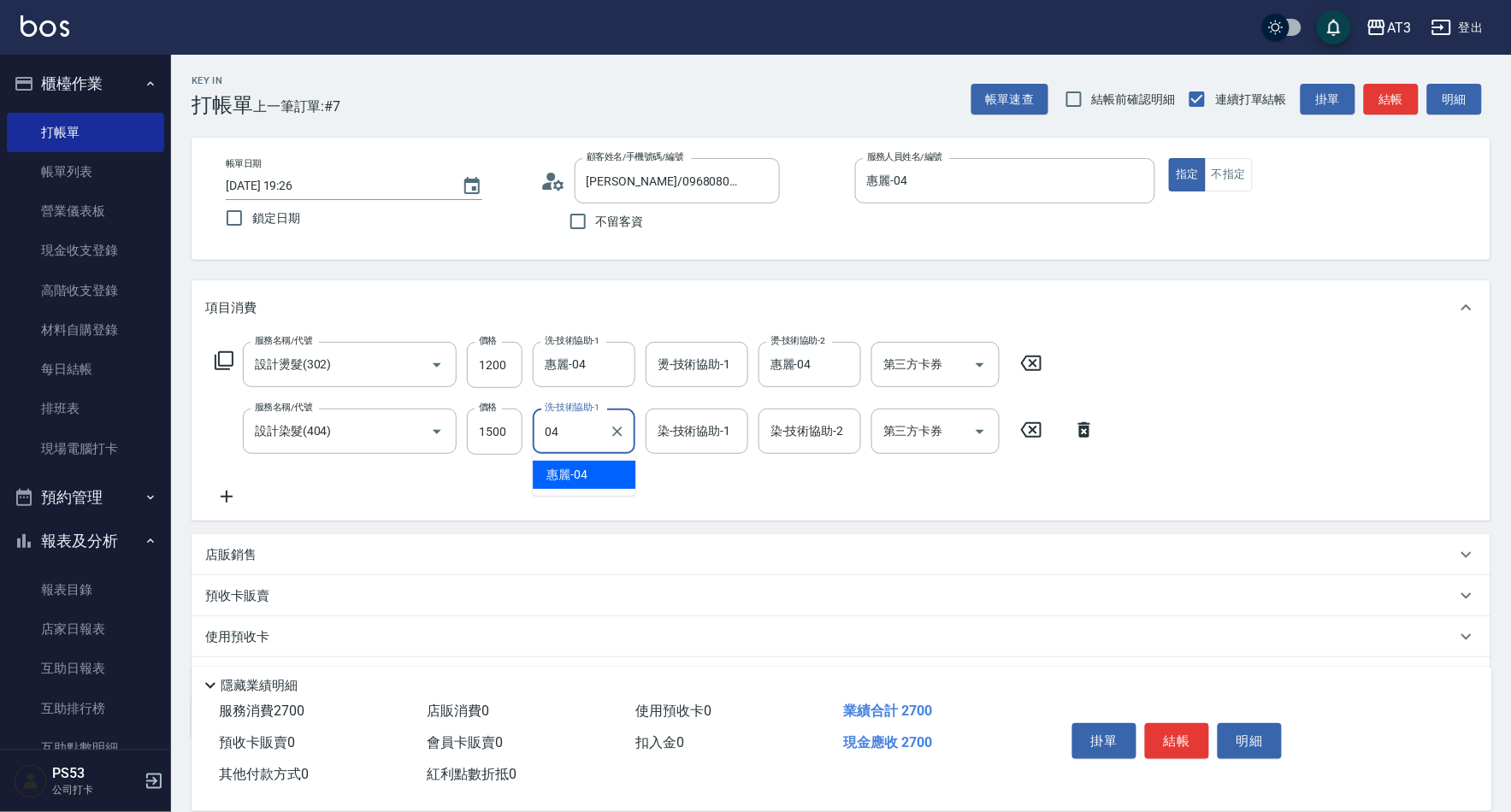
type input "惠麗-04"
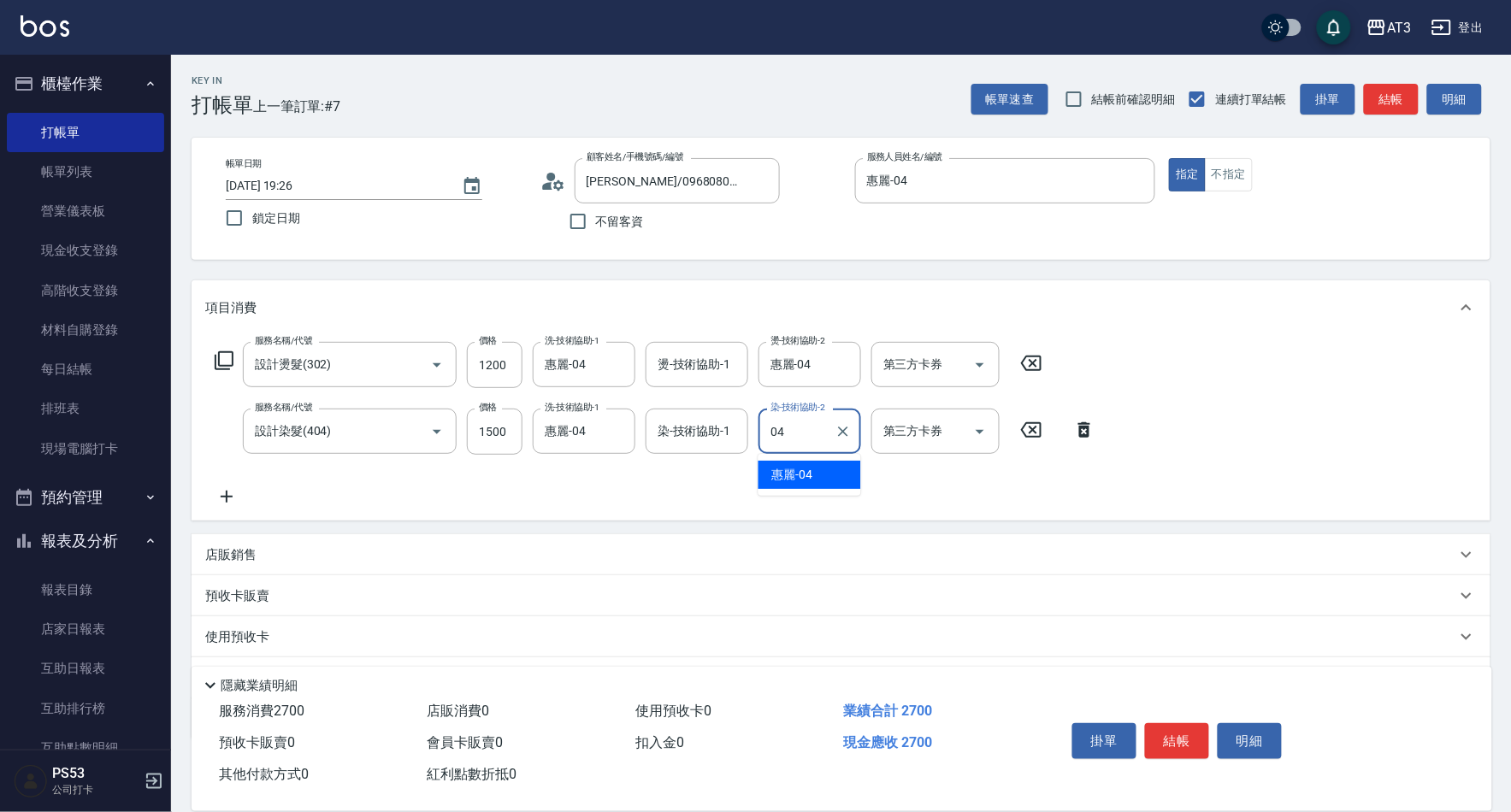
type input "惠麗-04"
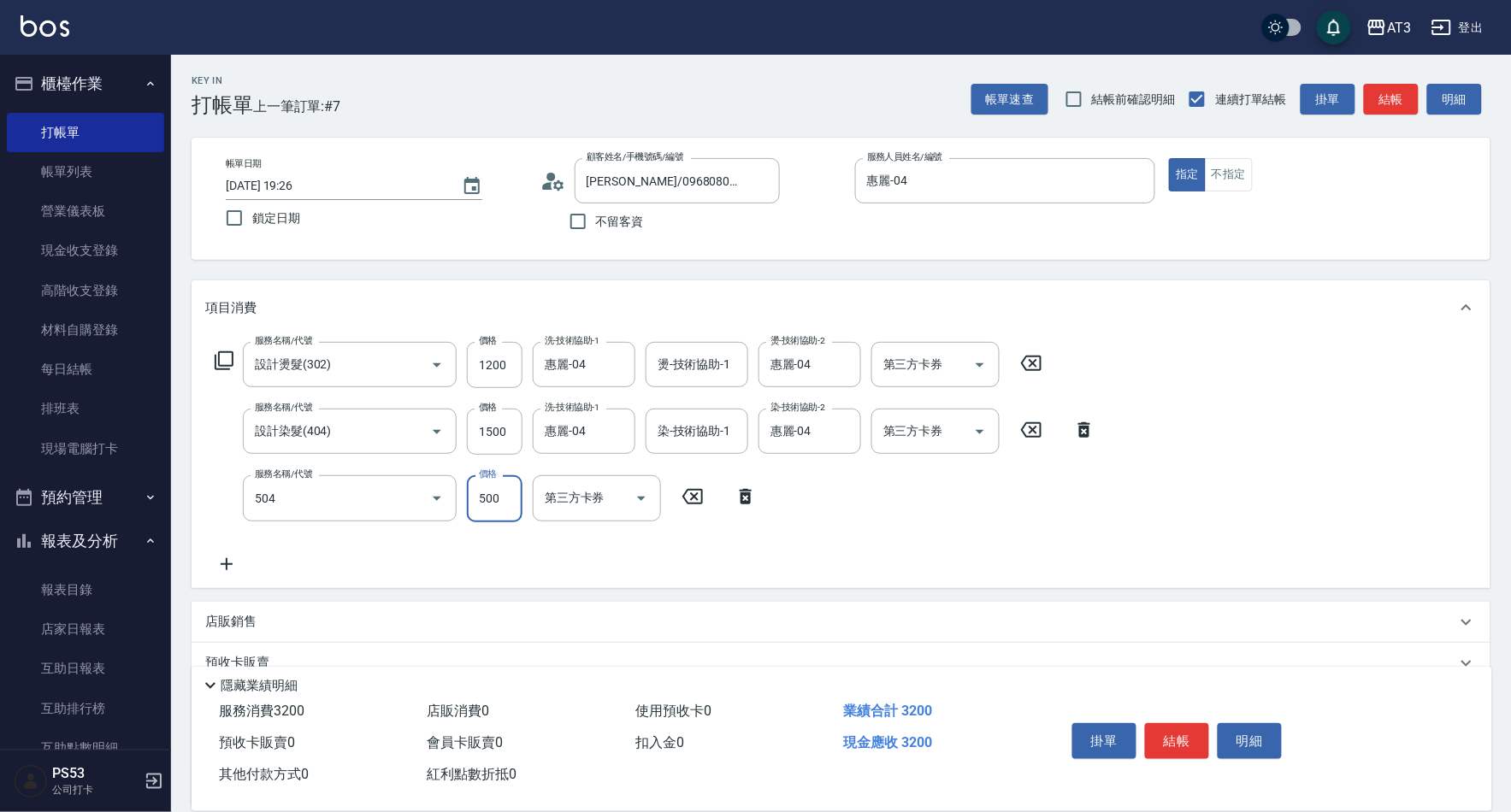
type input "順子護髮(504)"
type input "惠麗-04"
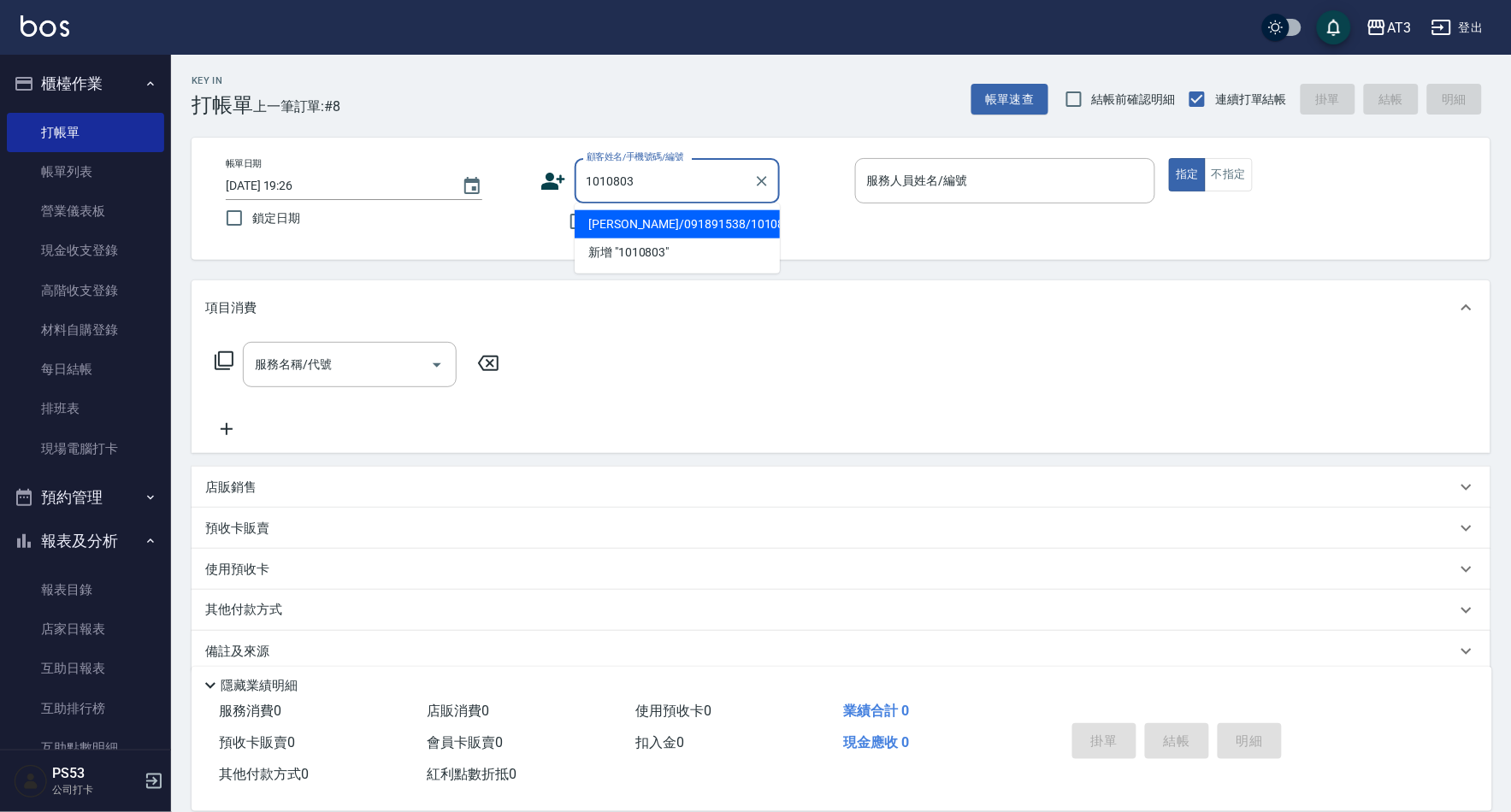
type input "[PERSON_NAME]/091891538/1010803"
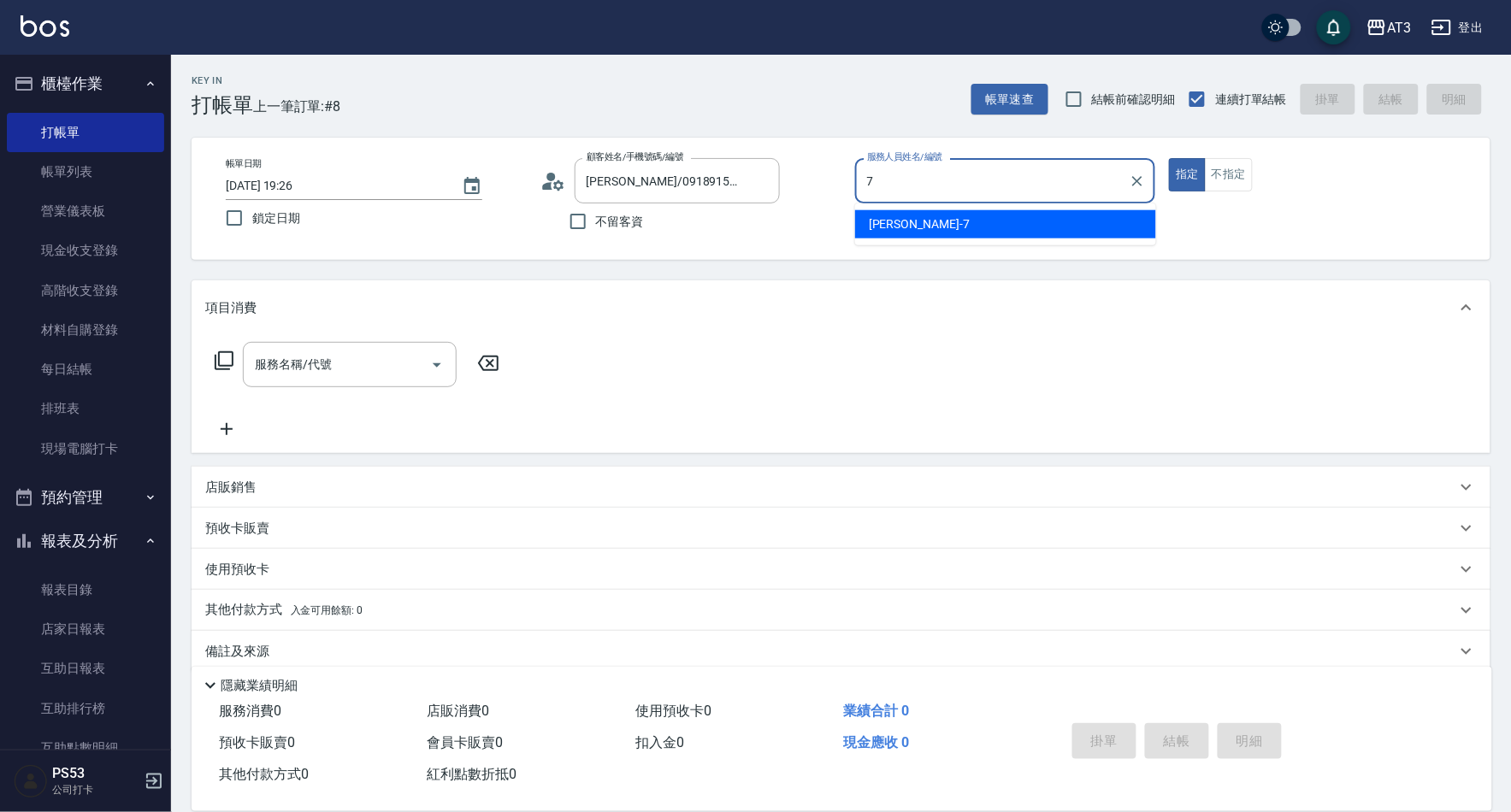
type input "子晴-7"
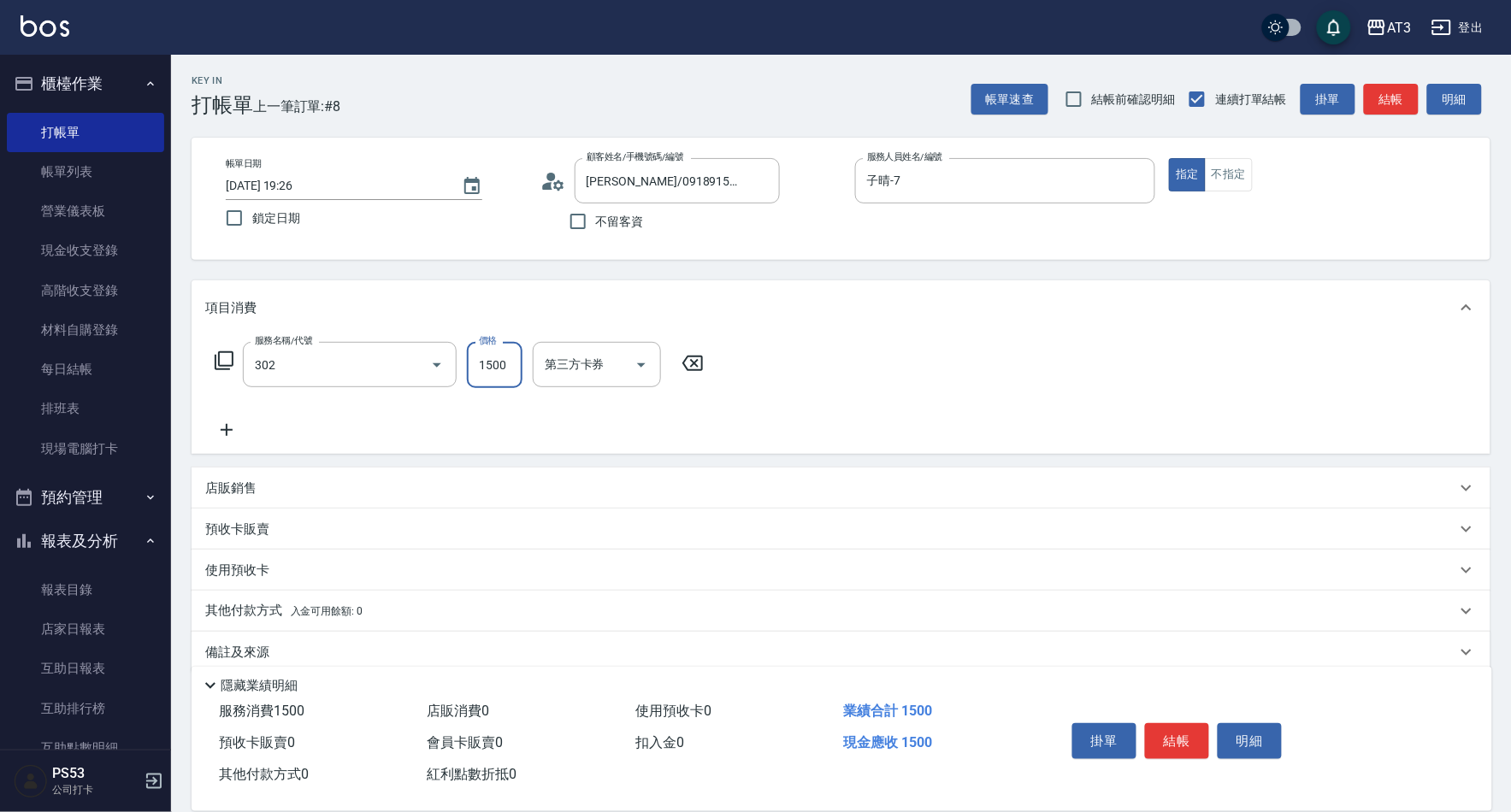
type input "設計燙髮(302)"
type input "1099"
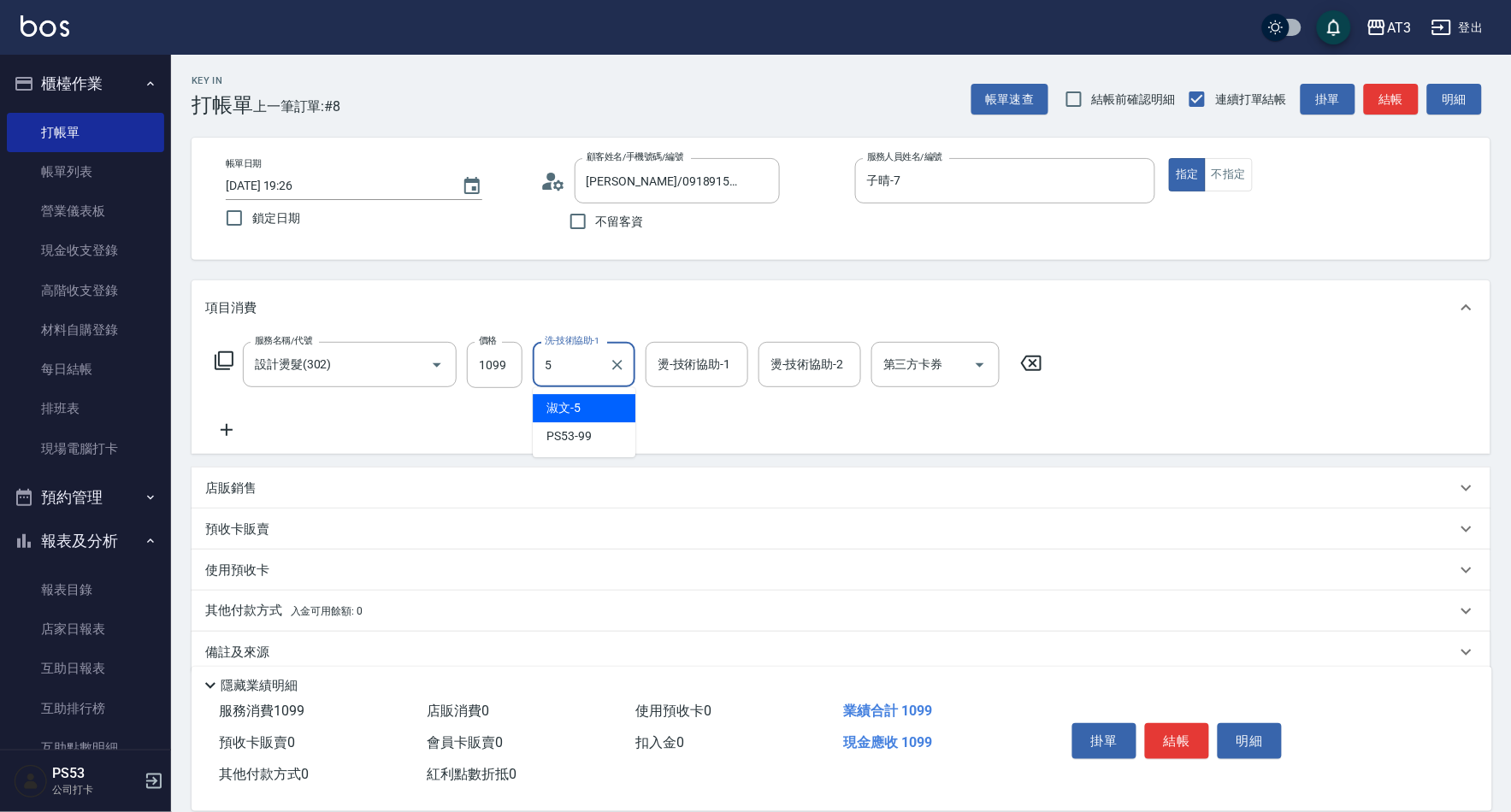
type input "淑文-5"
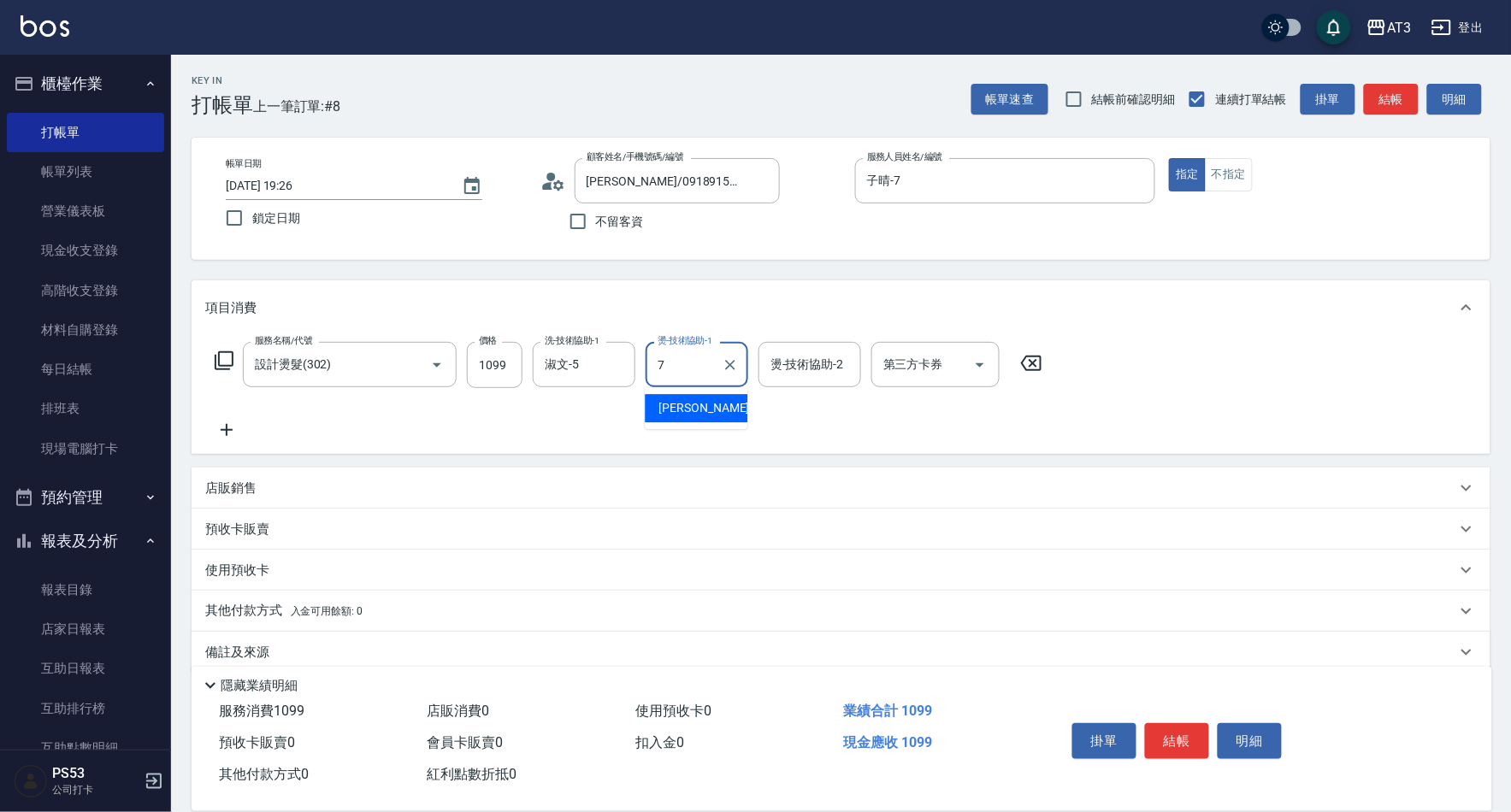
type input "子晴-7"
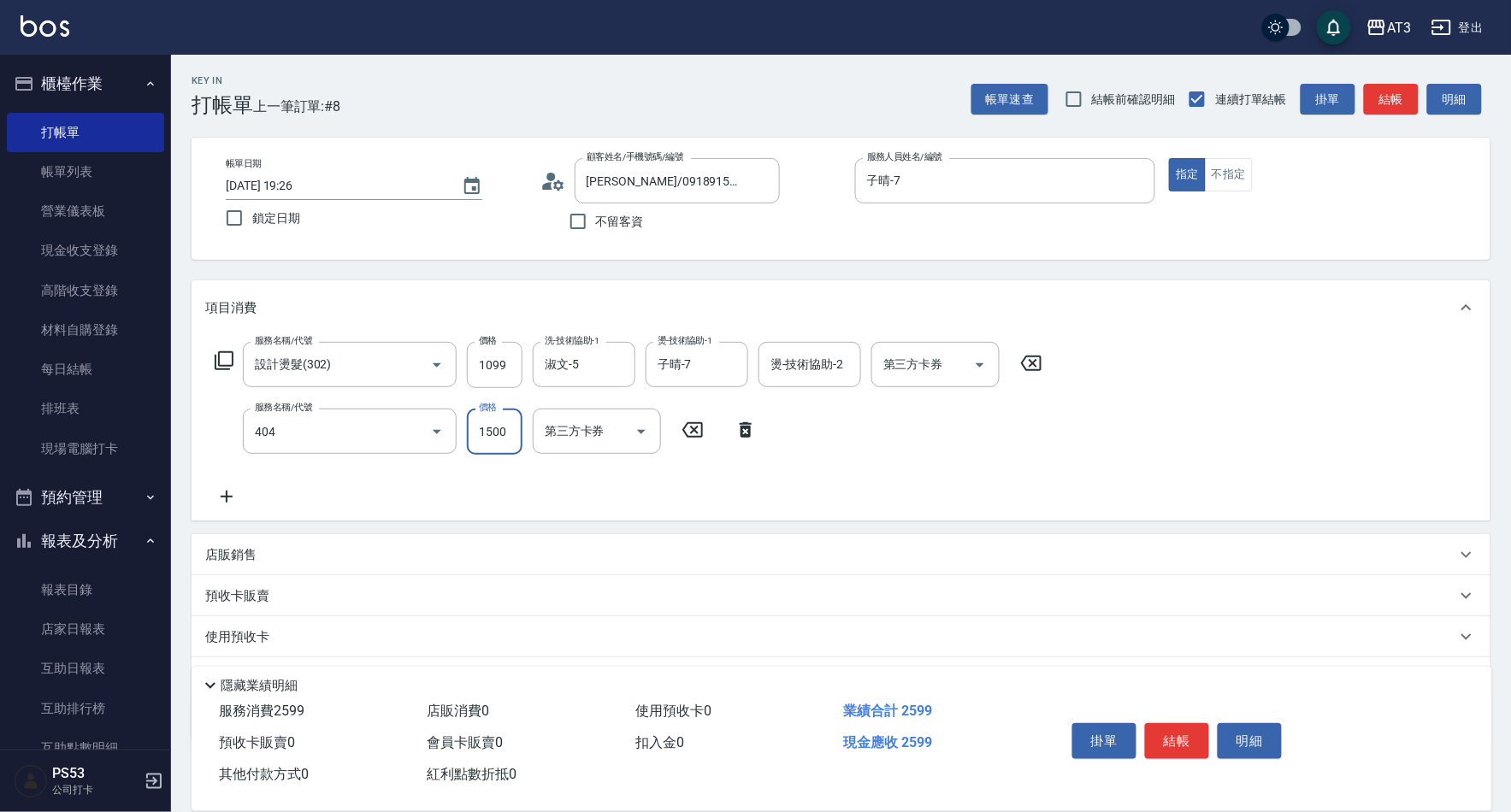
type input "設計染髮(404)"
type input "1099"
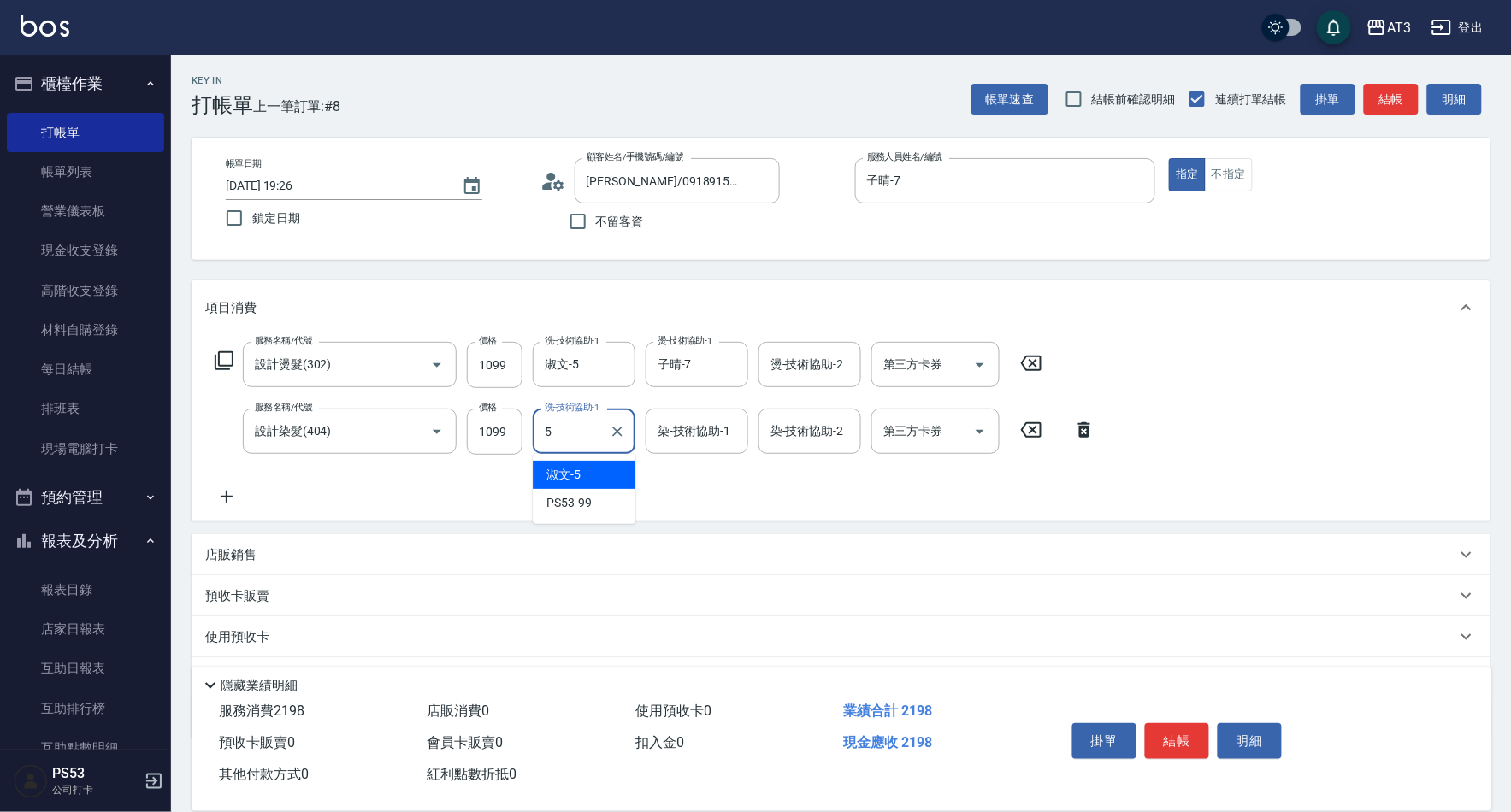
type input "淑文-5"
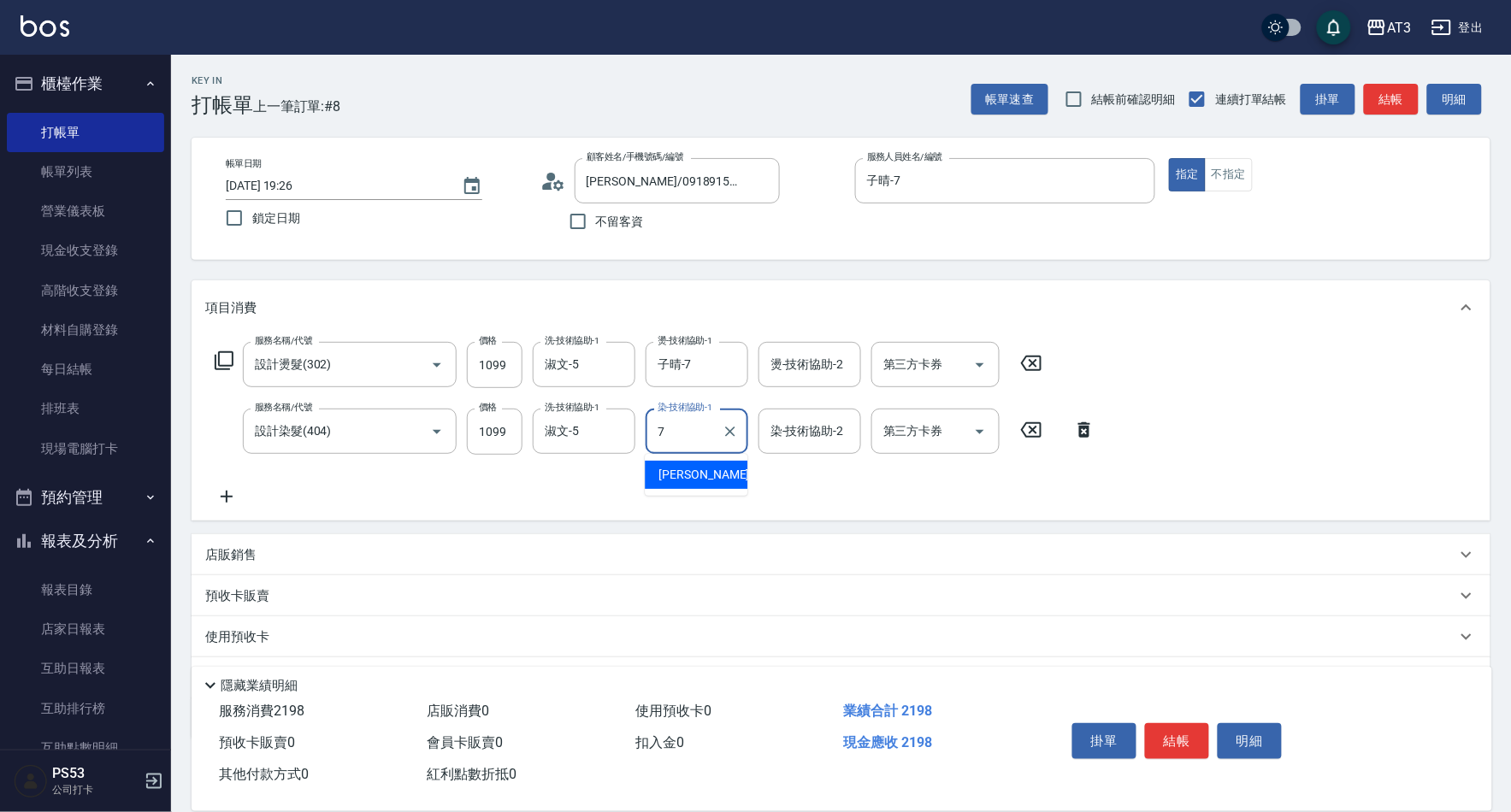
type input "子晴-7"
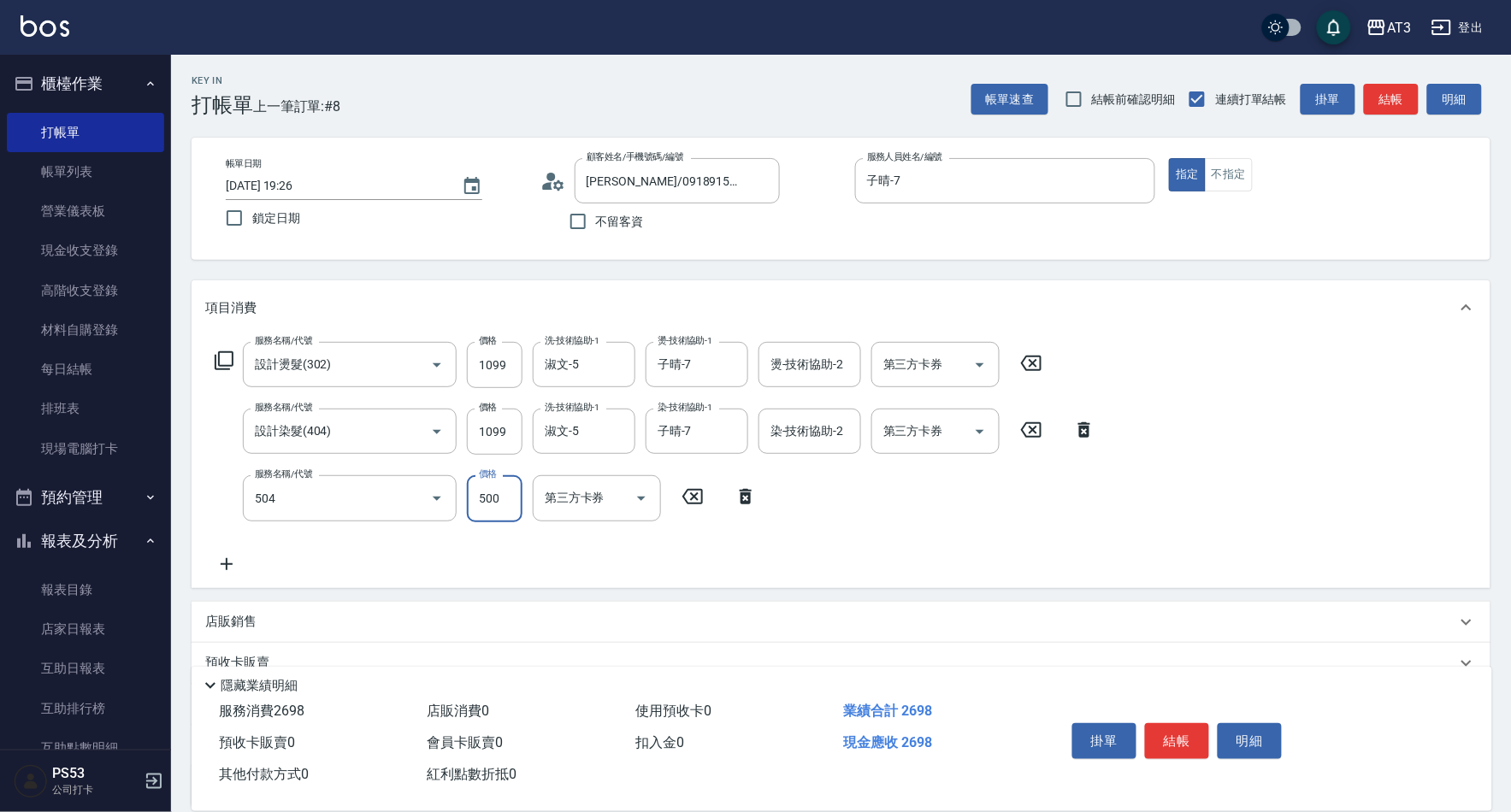
type input "順子護髮(504)"
type input "子晴-7"
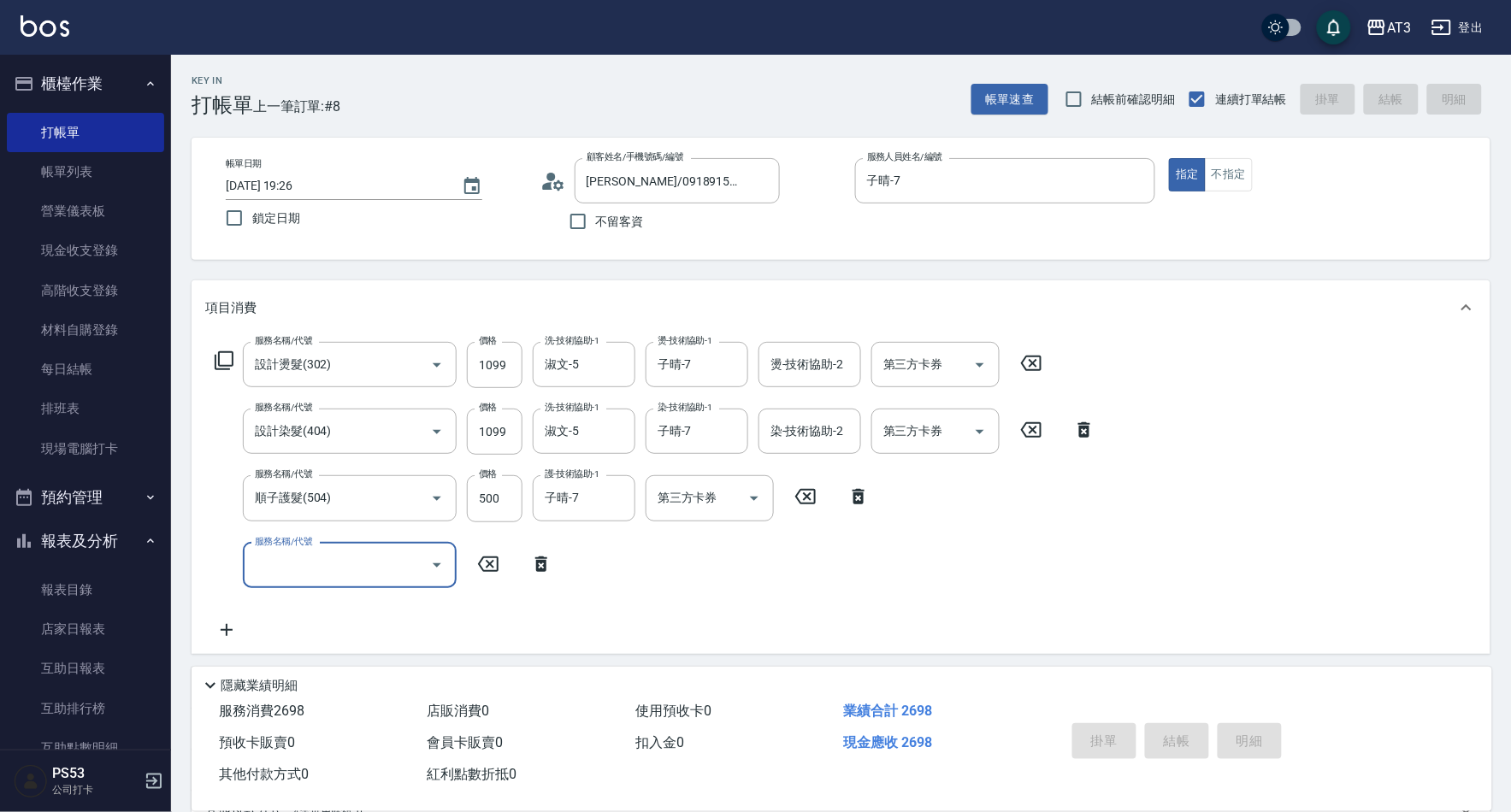
type input "[DATE] 19:27"
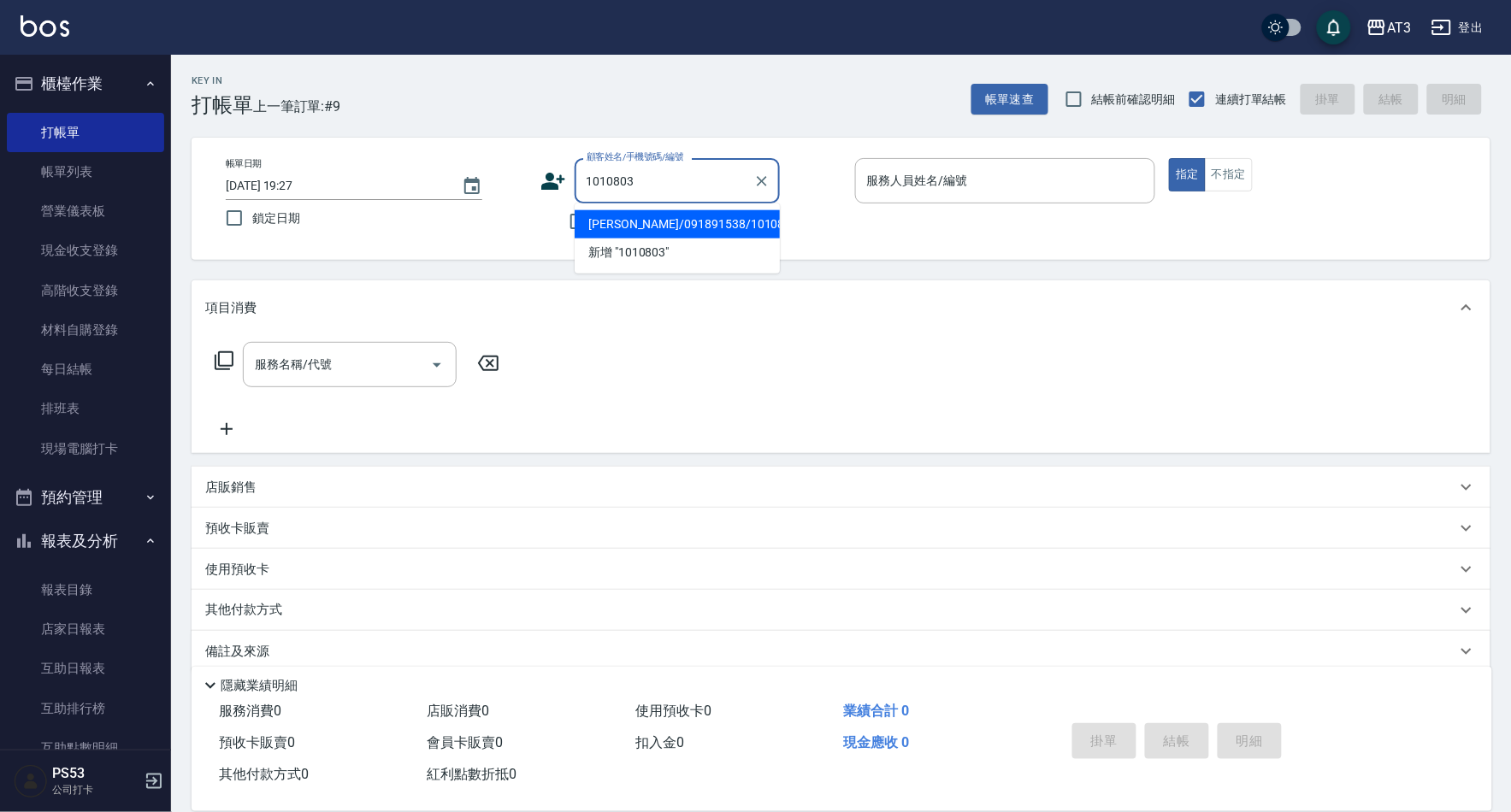
type input "[PERSON_NAME]/091891538/1010803"
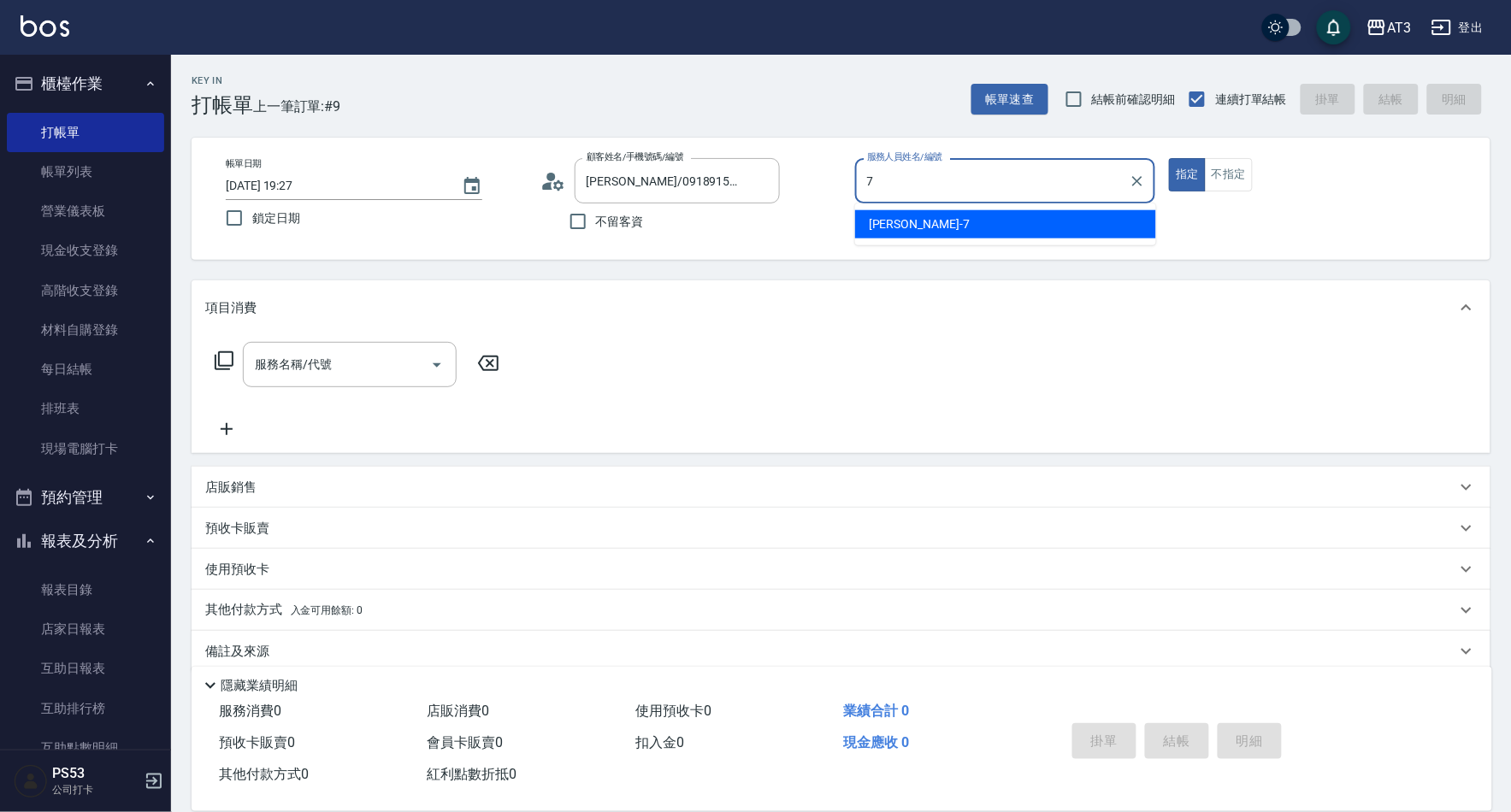
type input "子晴-7"
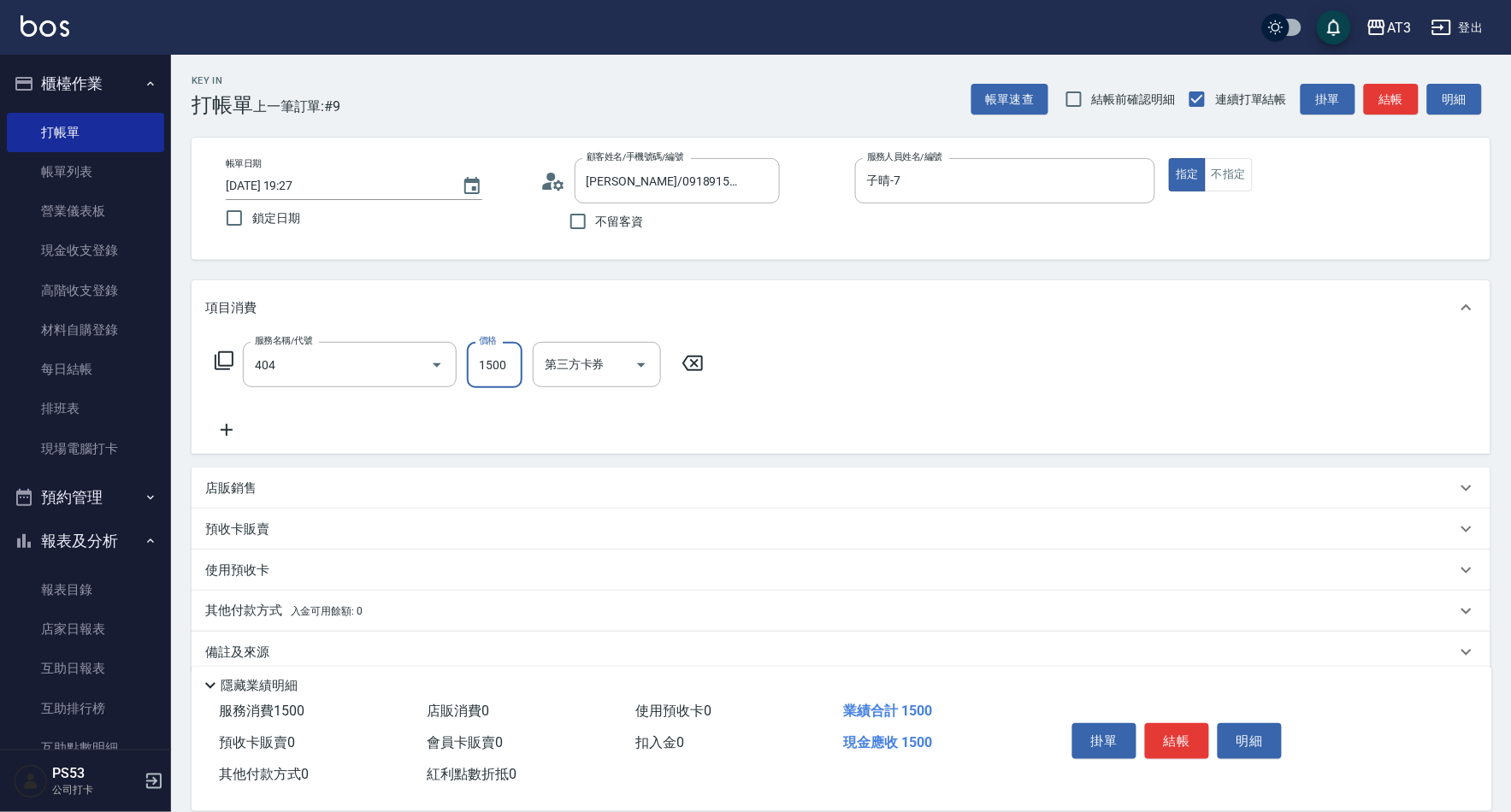
type input "設計染髮(404)"
type input "1099"
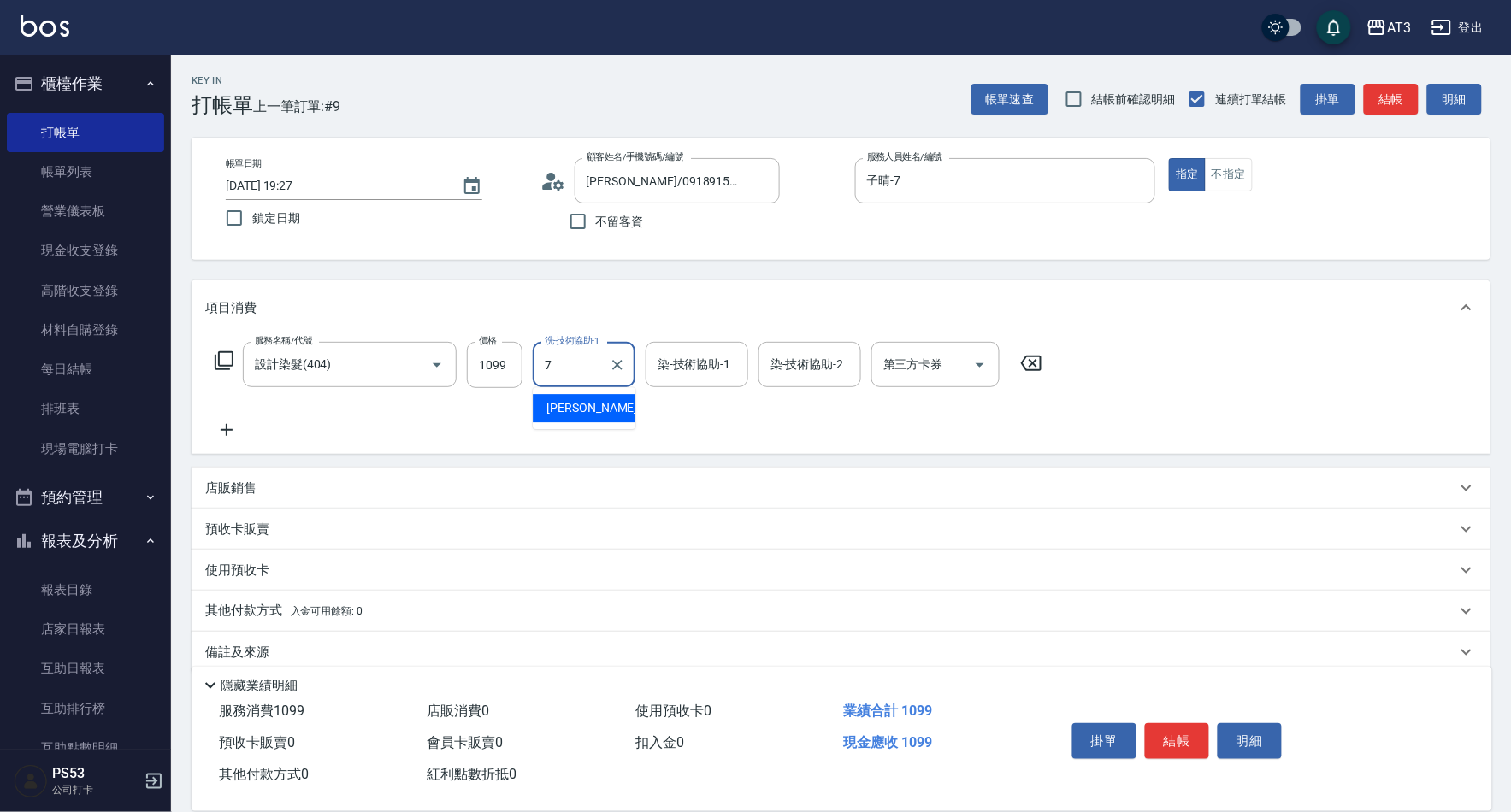
type input "子晴-7"
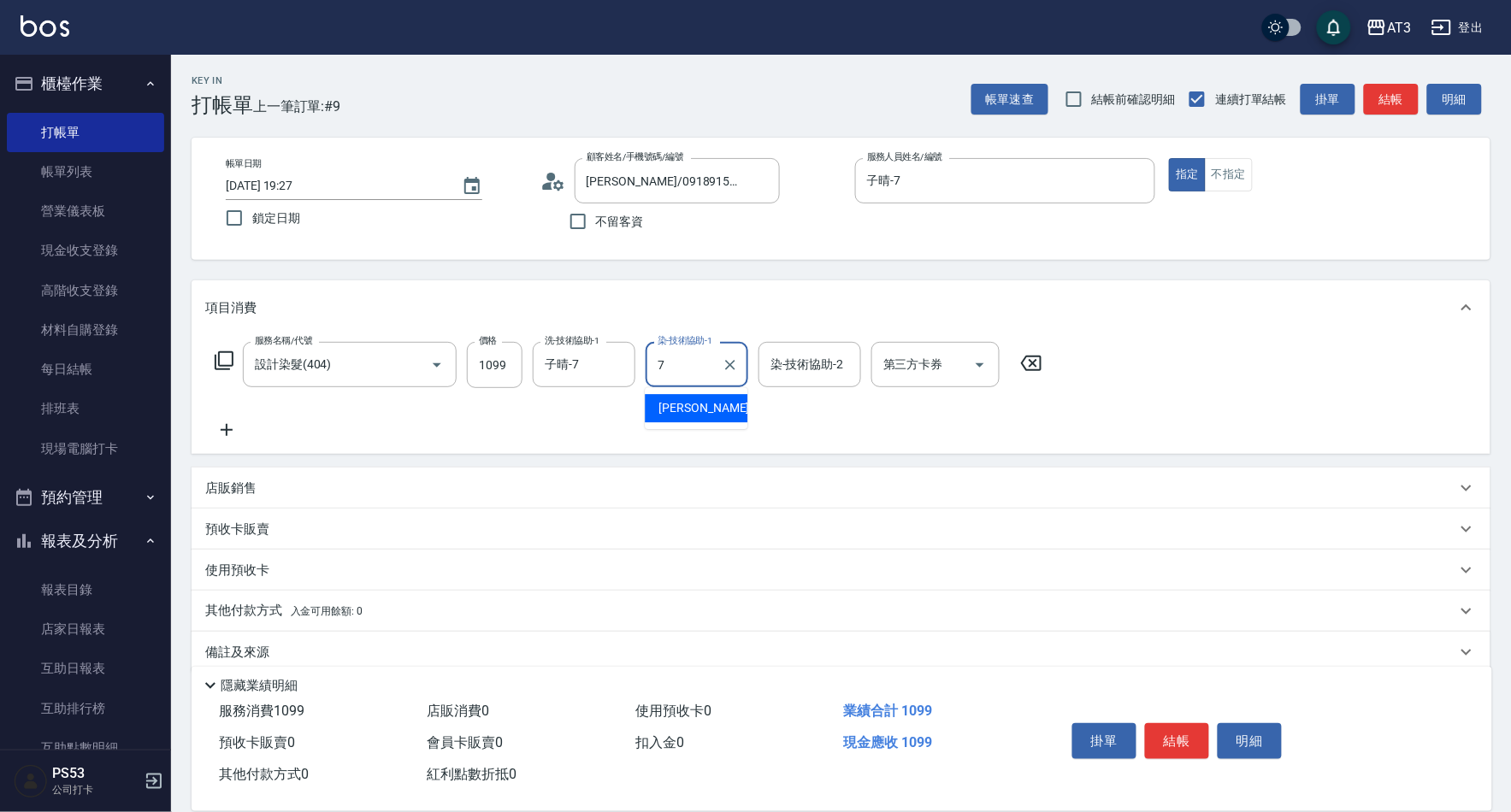
type input "子晴-7"
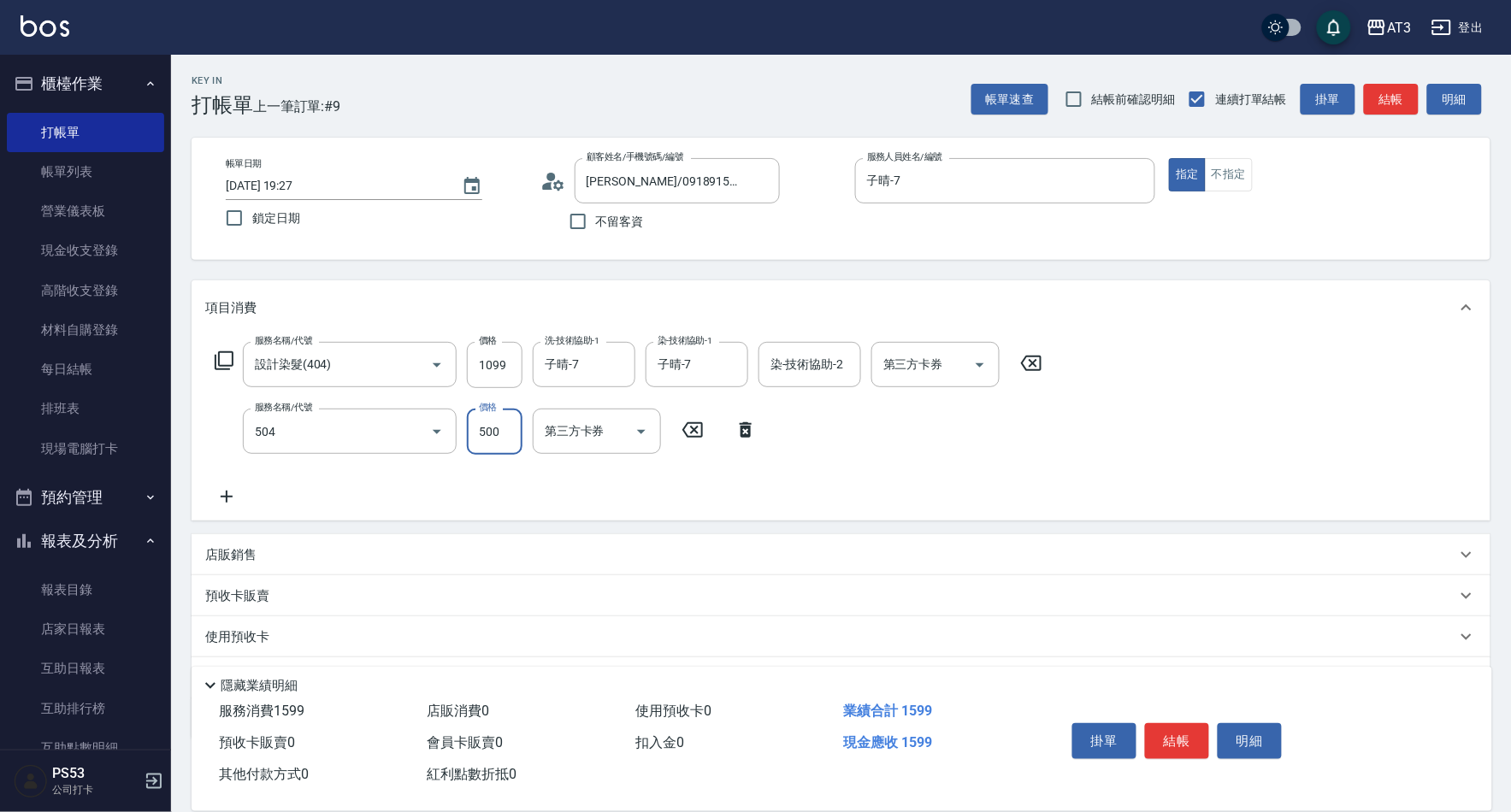
type input "順子護髮(504)"
type input "子晴-7"
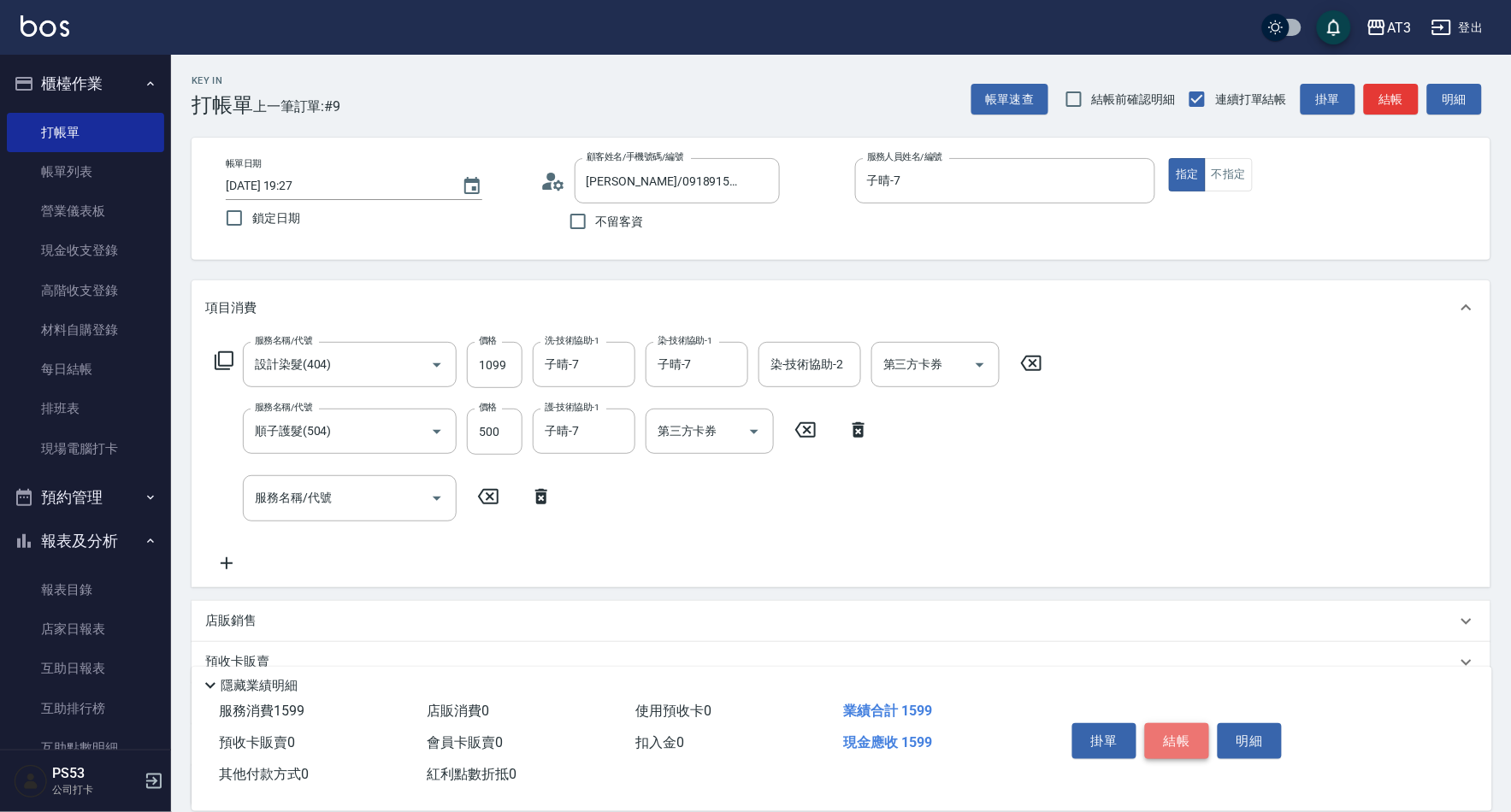
click at [1176, 675] on button "結帳" at bounding box center [1176, 740] width 64 height 36
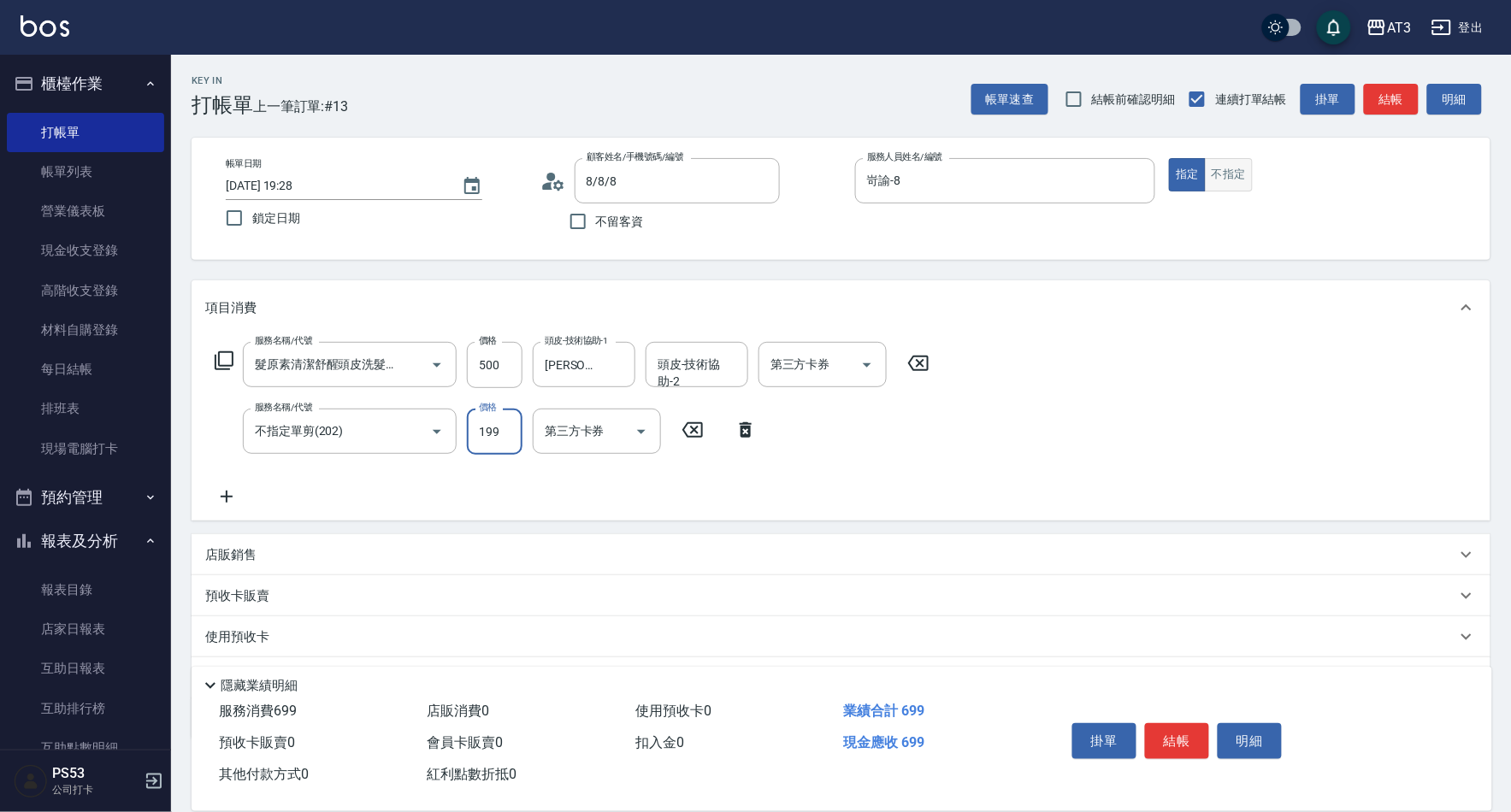
click at [1219, 175] on button "不指定" at bounding box center [1228, 175] width 48 height 33
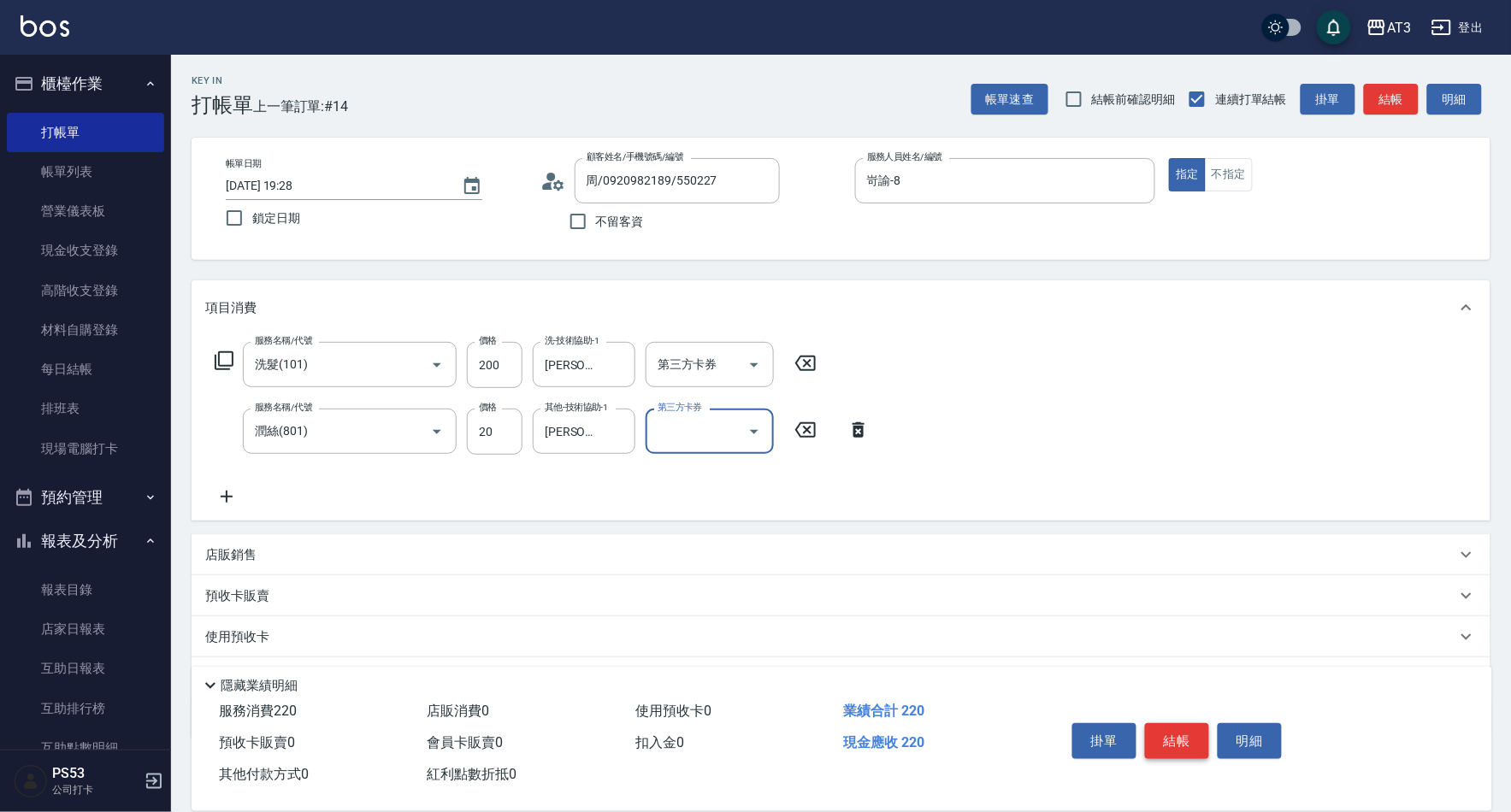
click at [1174, 675] on button "結帳" at bounding box center [1176, 740] width 64 height 36
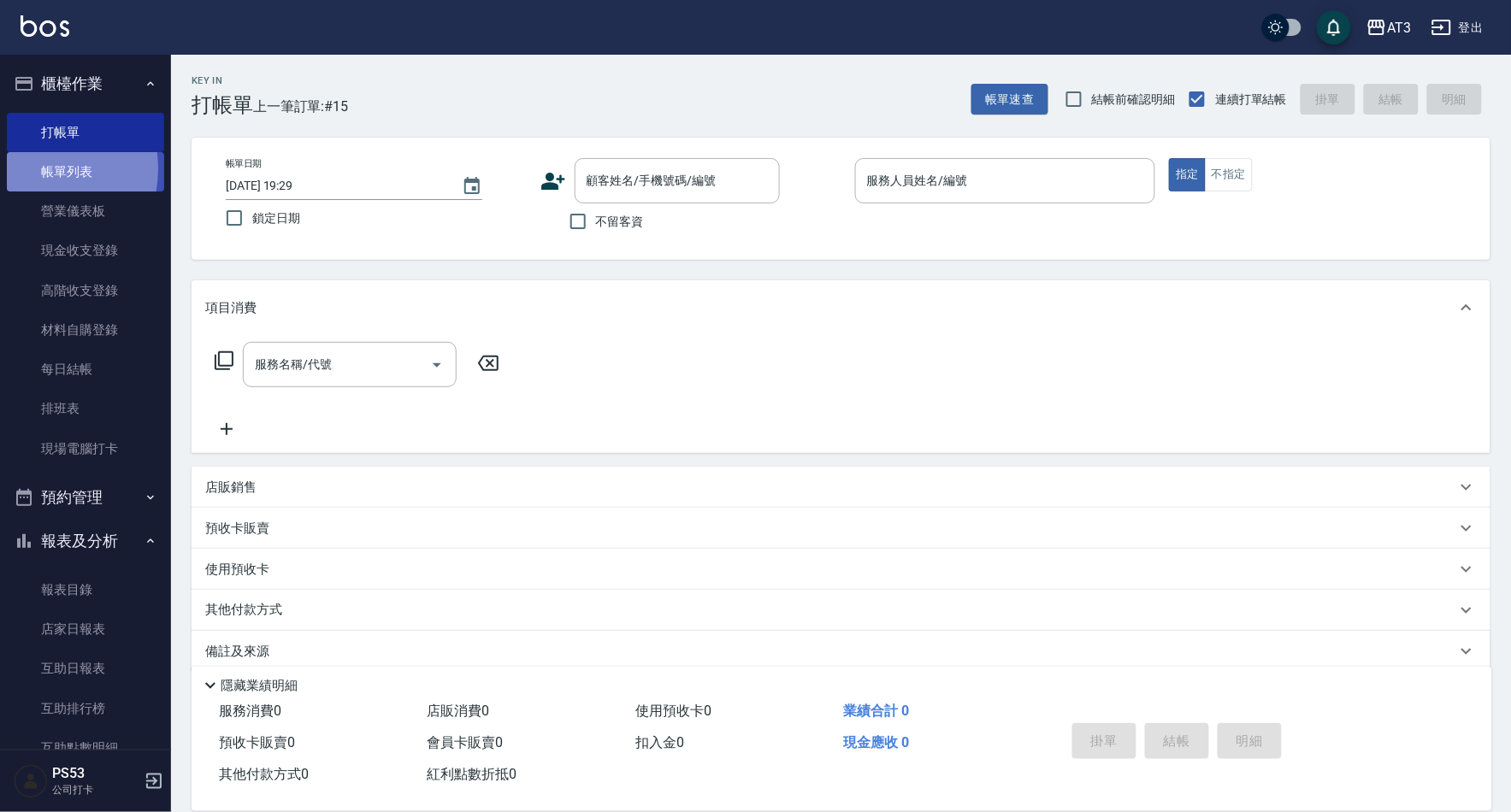
click at [31, 169] on link "帳單列表" at bounding box center [86, 171] width 157 height 39
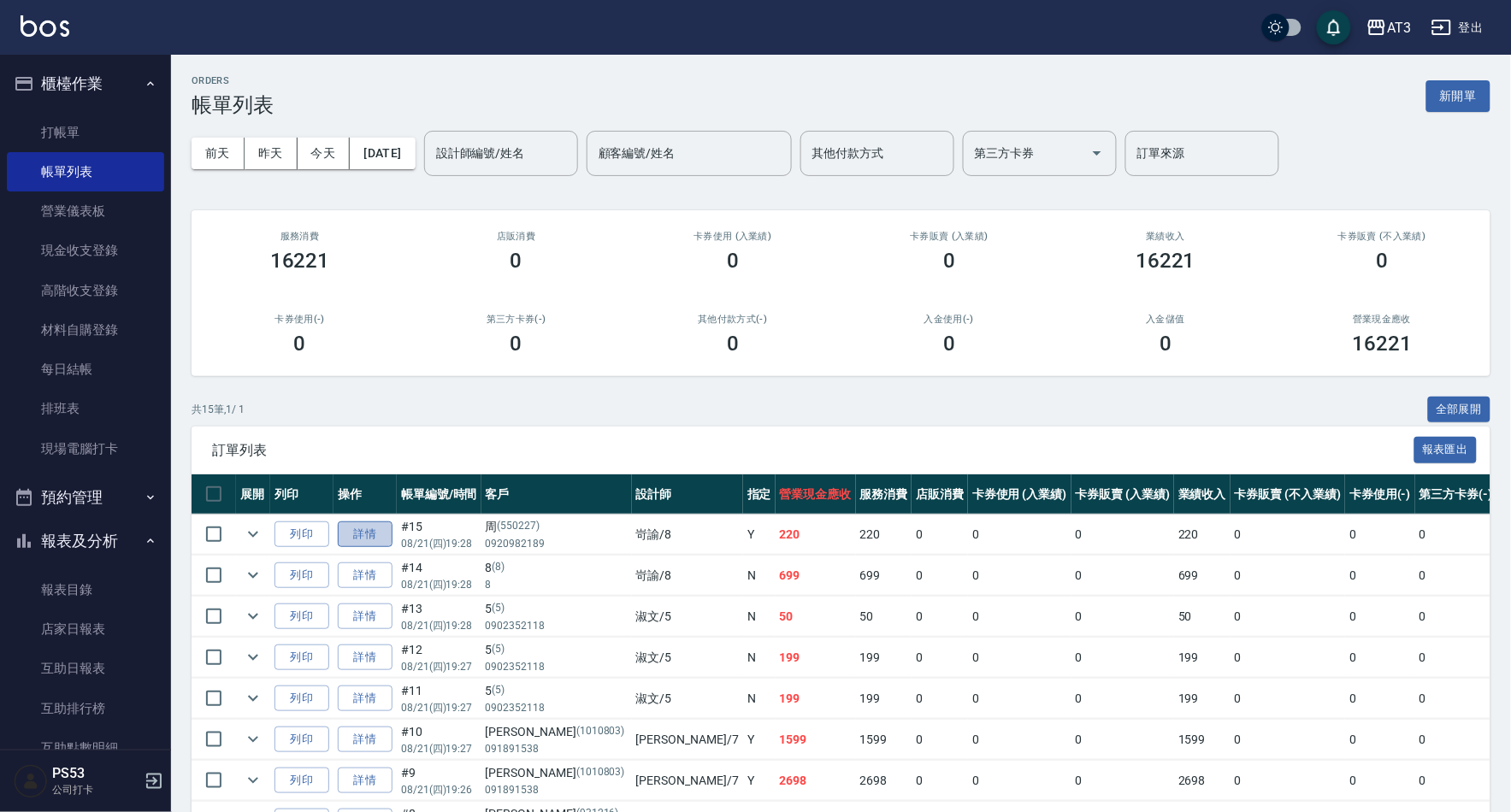
click at [356, 536] on link "詳情" at bounding box center [365, 534] width 55 height 26
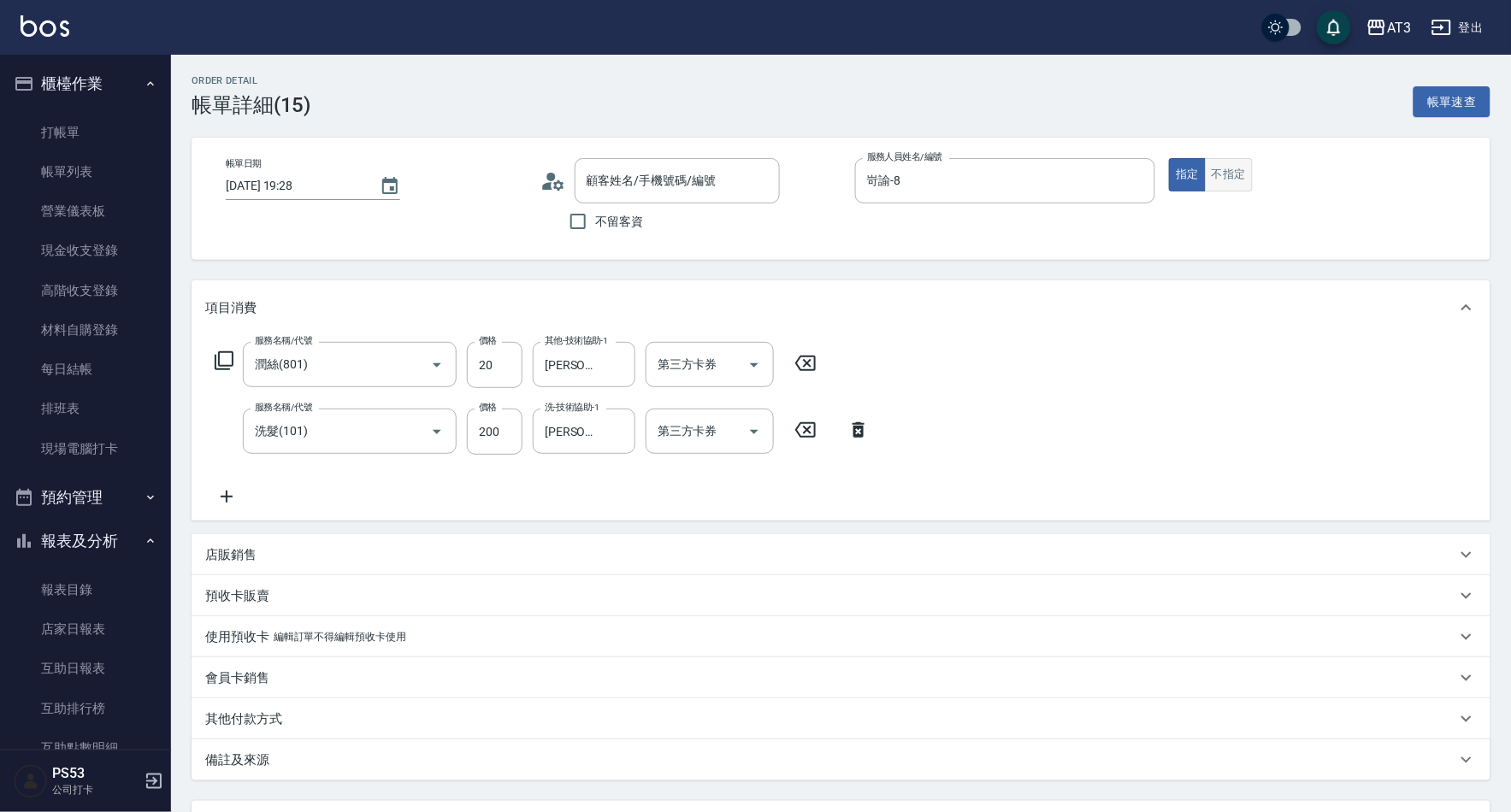
click at [1224, 184] on button "不指定" at bounding box center [1228, 175] width 48 height 33
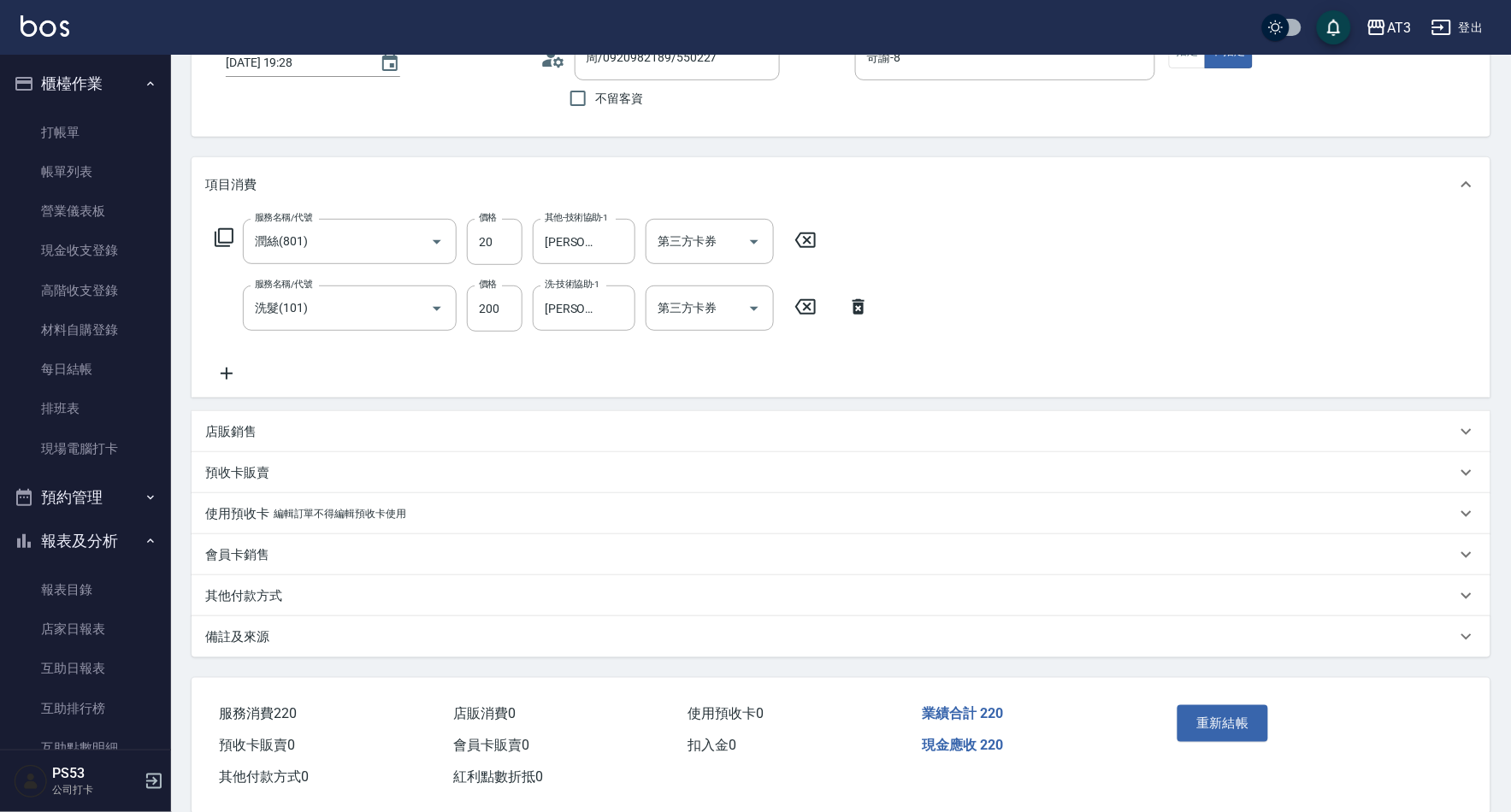
scroll to position [150, 0]
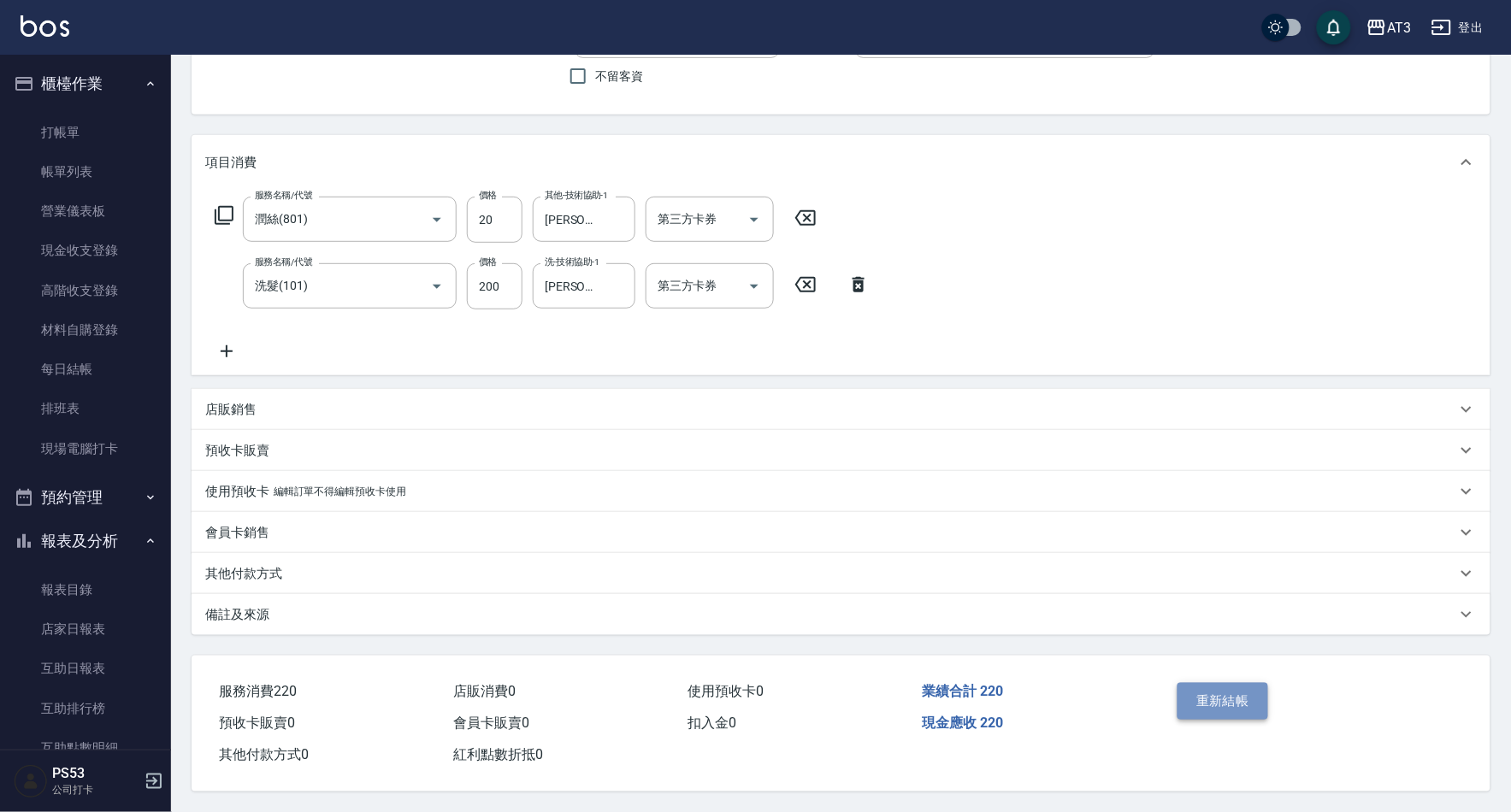
click at [1212, 675] on button "重新結帳" at bounding box center [1223, 700] width 91 height 36
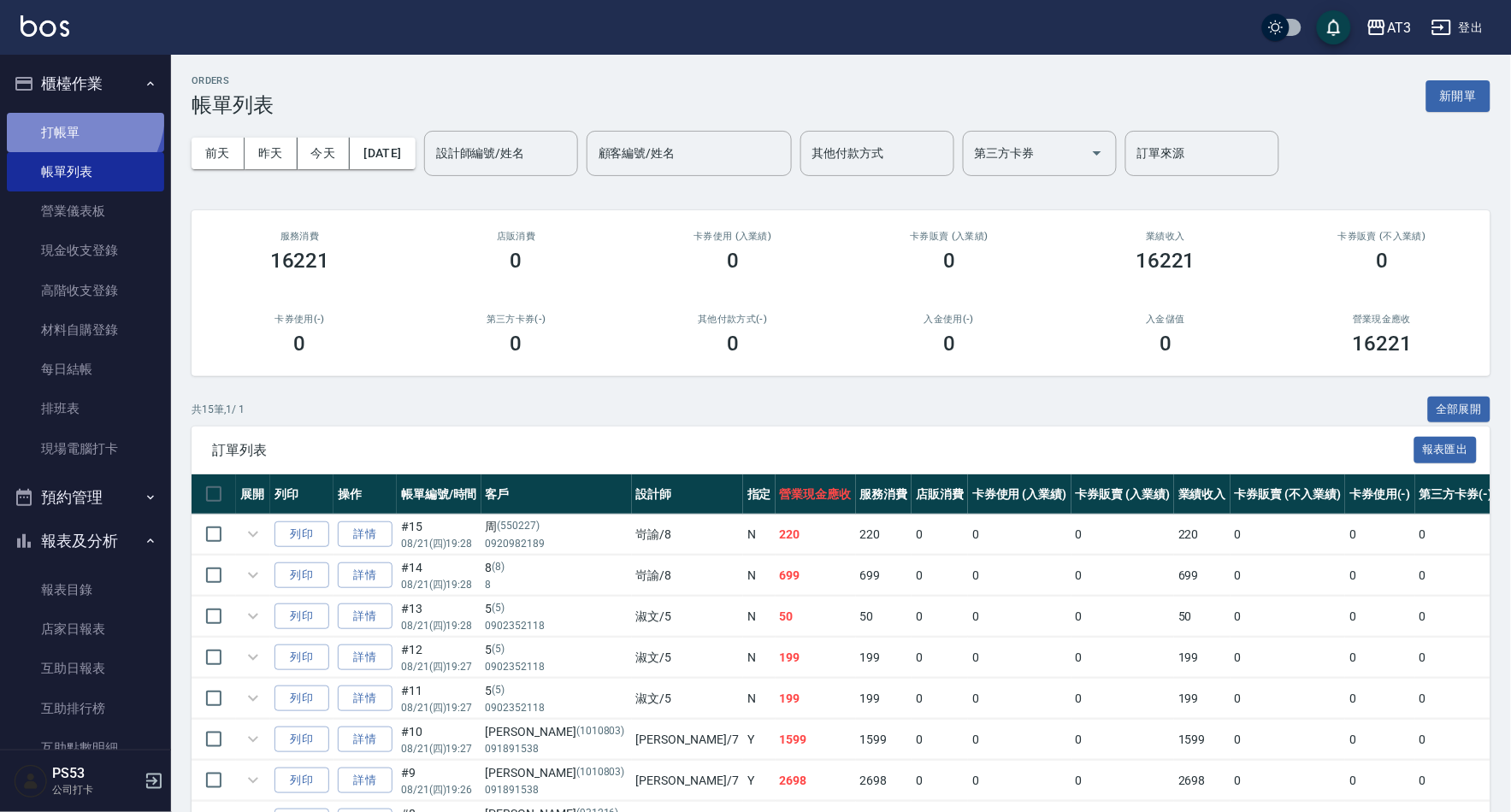
click at [66, 113] on link "打帳單" at bounding box center [86, 132] width 157 height 39
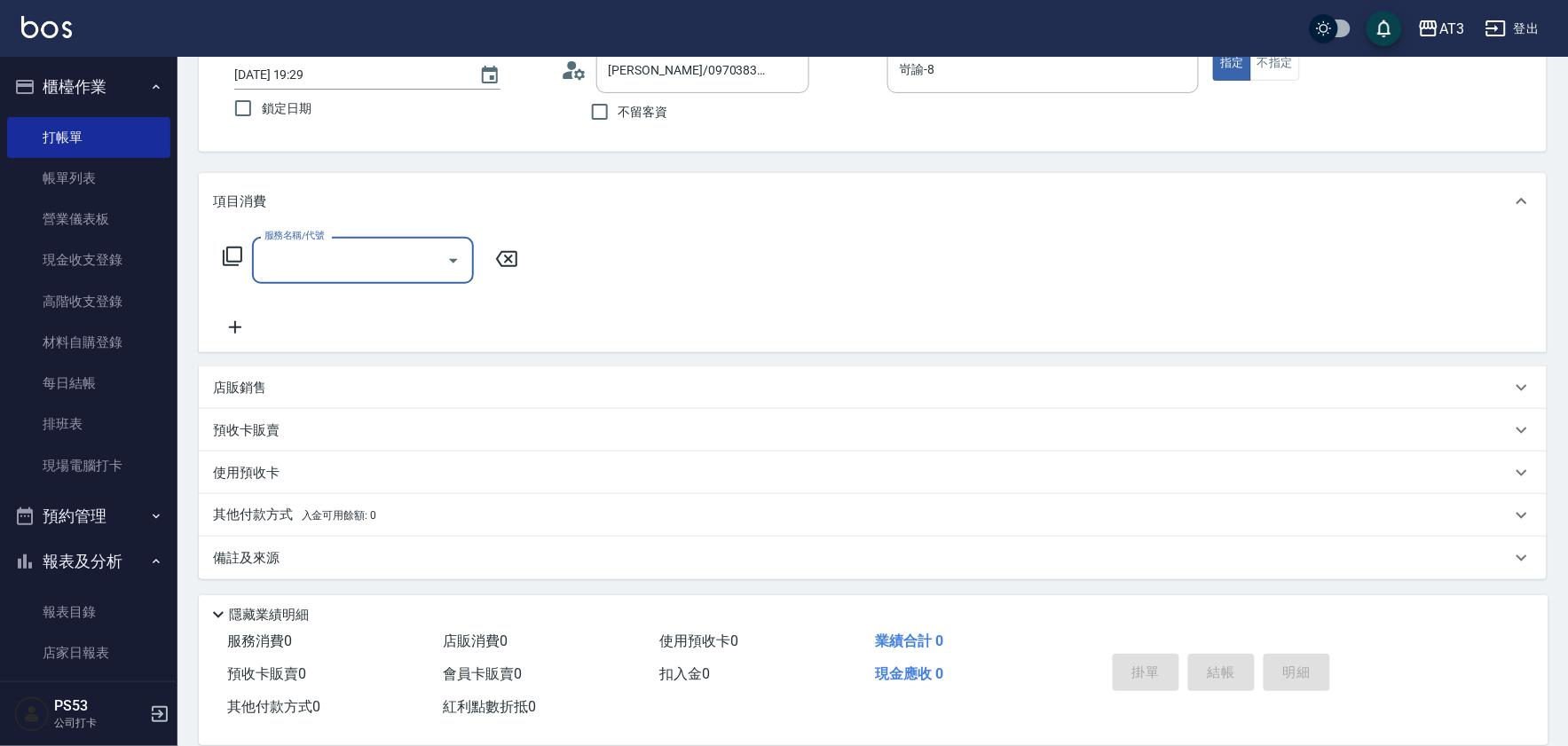
scroll to position [119, 0]
click at [246, 383] on p "店販銷售" at bounding box center [239, 387] width 53 height 19
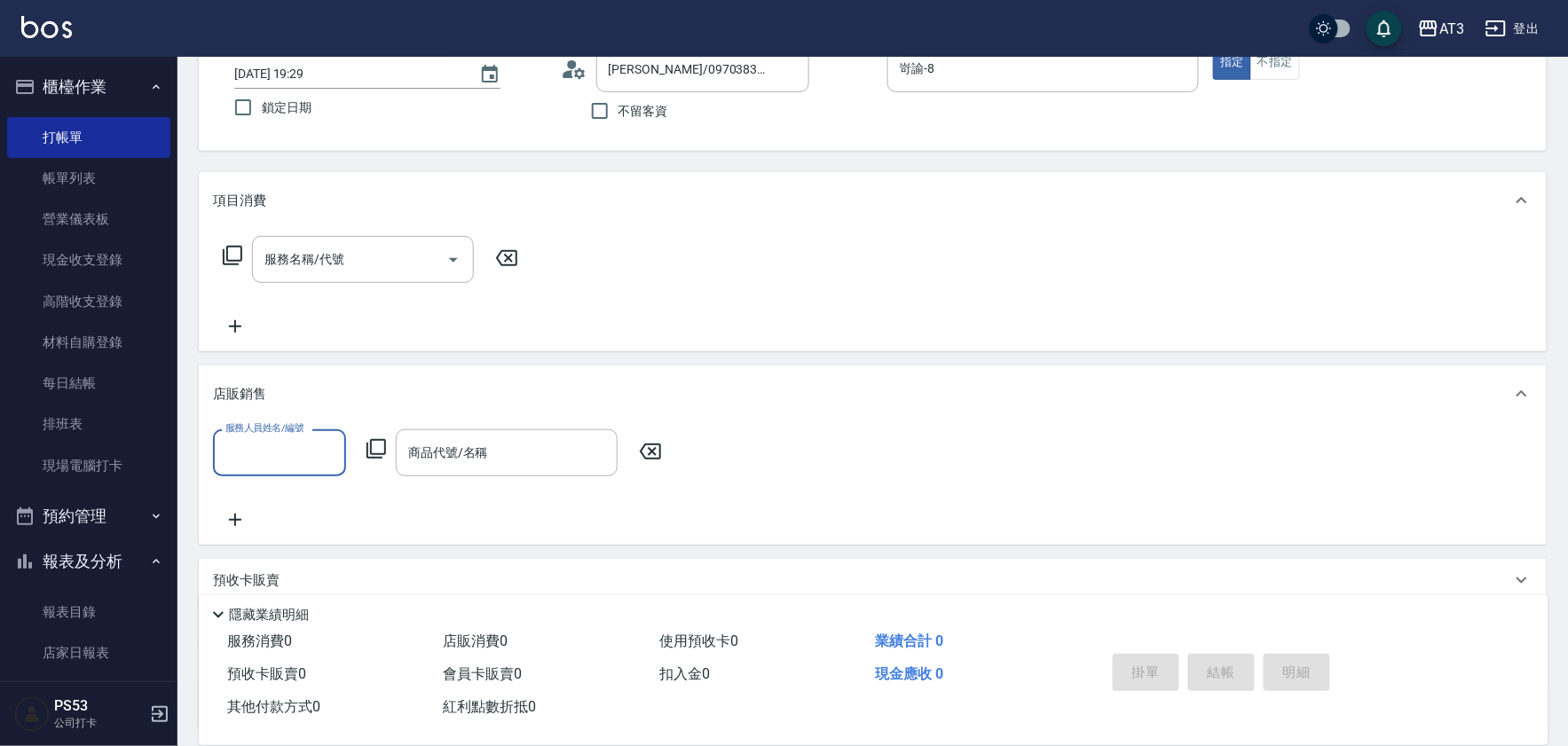
scroll to position [0, 0]
click at [382, 437] on div "服務人員姓名/編號 服務人員姓名/編號 商品代號/名稱 商品代號/名稱" at bounding box center [442, 453] width 460 height 47
click at [382, 446] on icon at bounding box center [375, 449] width 21 height 21
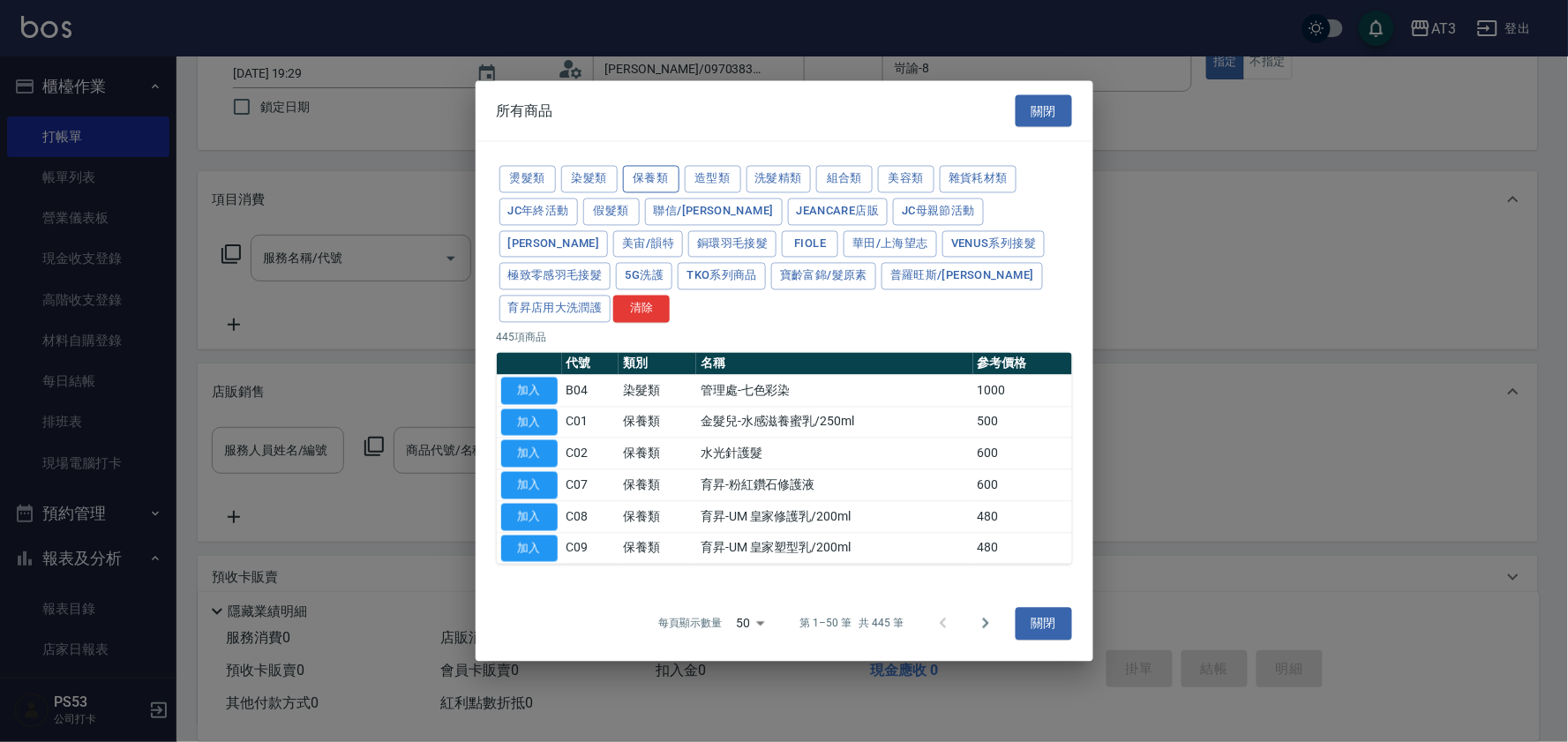
click at [655, 193] on button "保養類" at bounding box center [651, 179] width 57 height 27
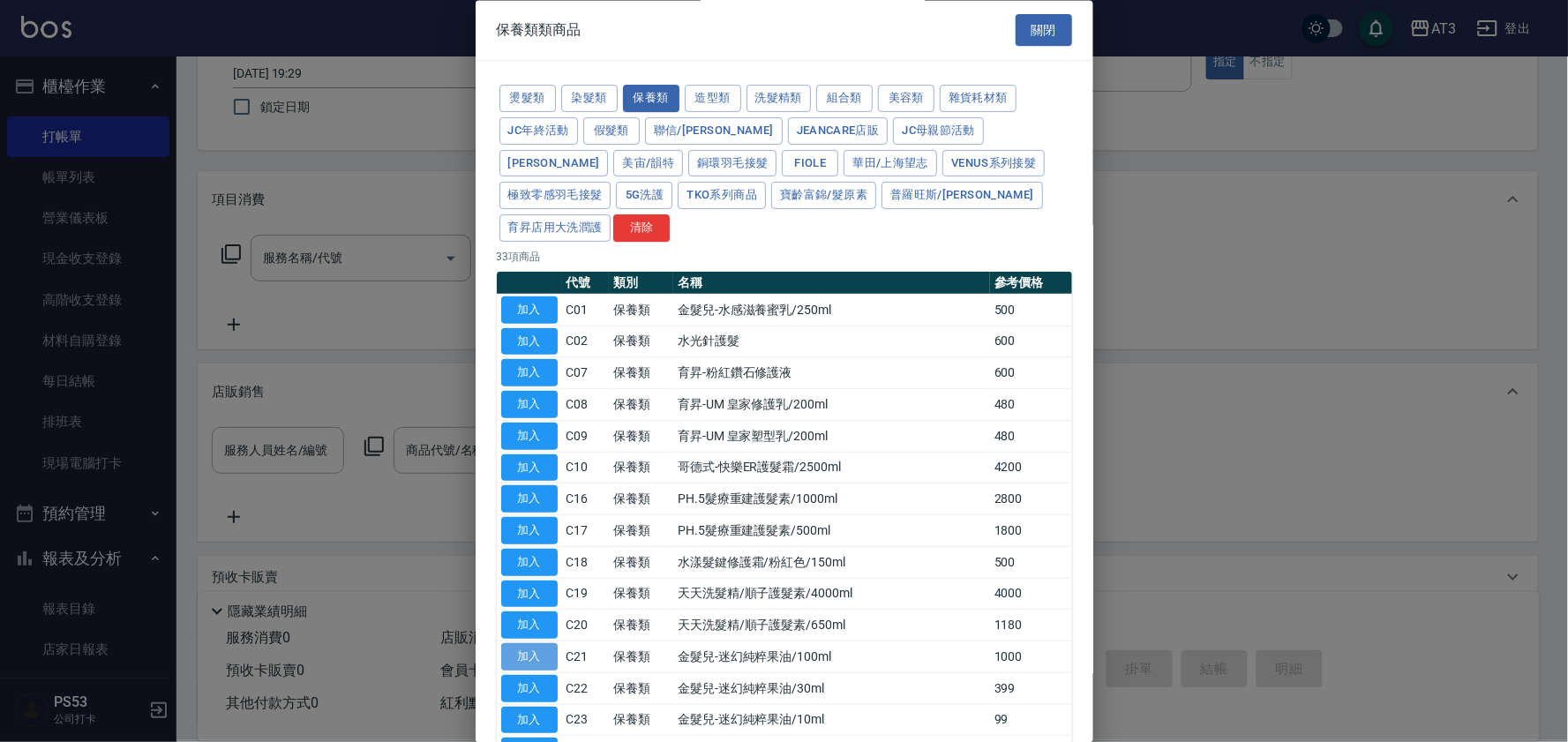
click at [526, 645] on button "加入" at bounding box center [529, 658] width 57 height 27
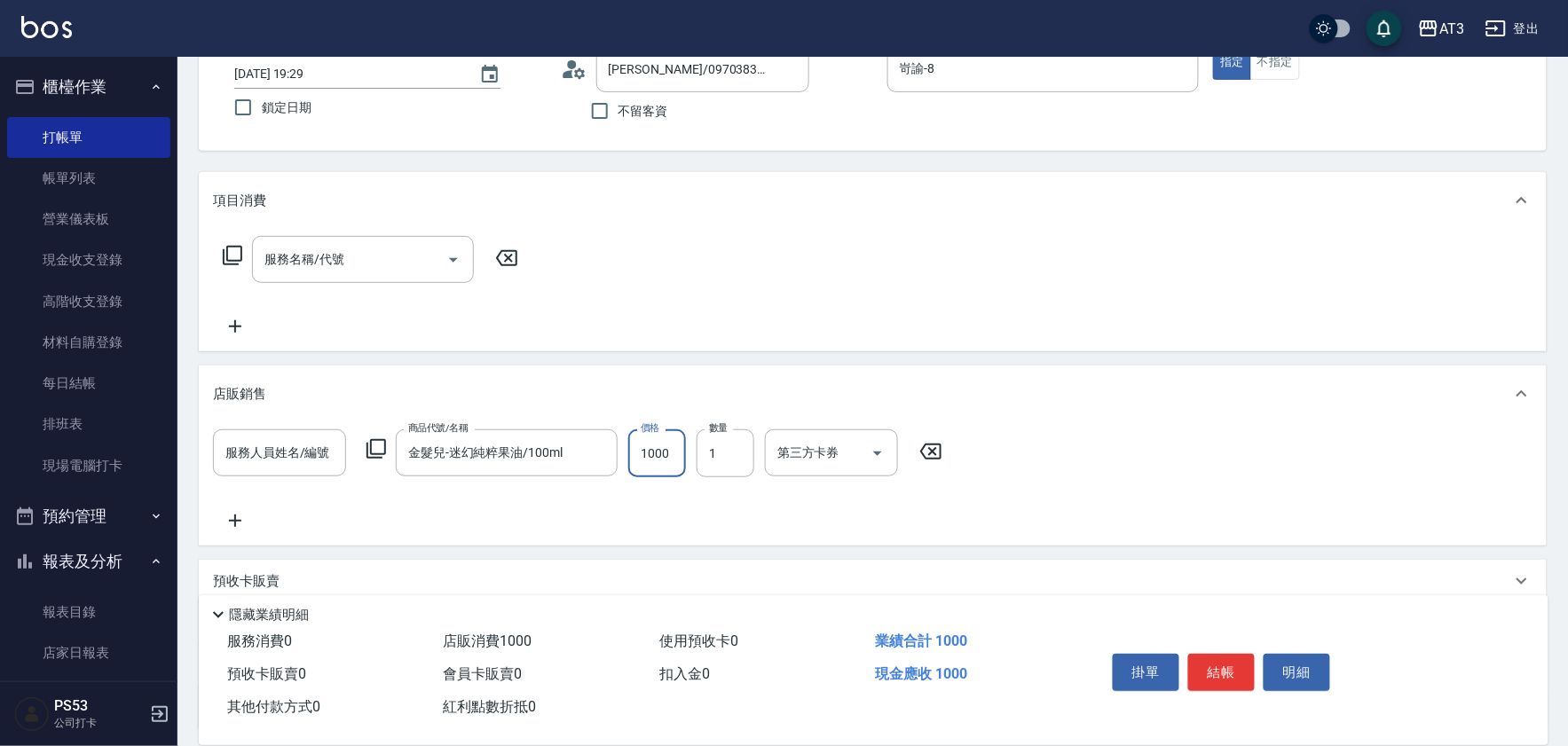
click at [672, 432] on input "1000" at bounding box center [657, 453] width 58 height 48
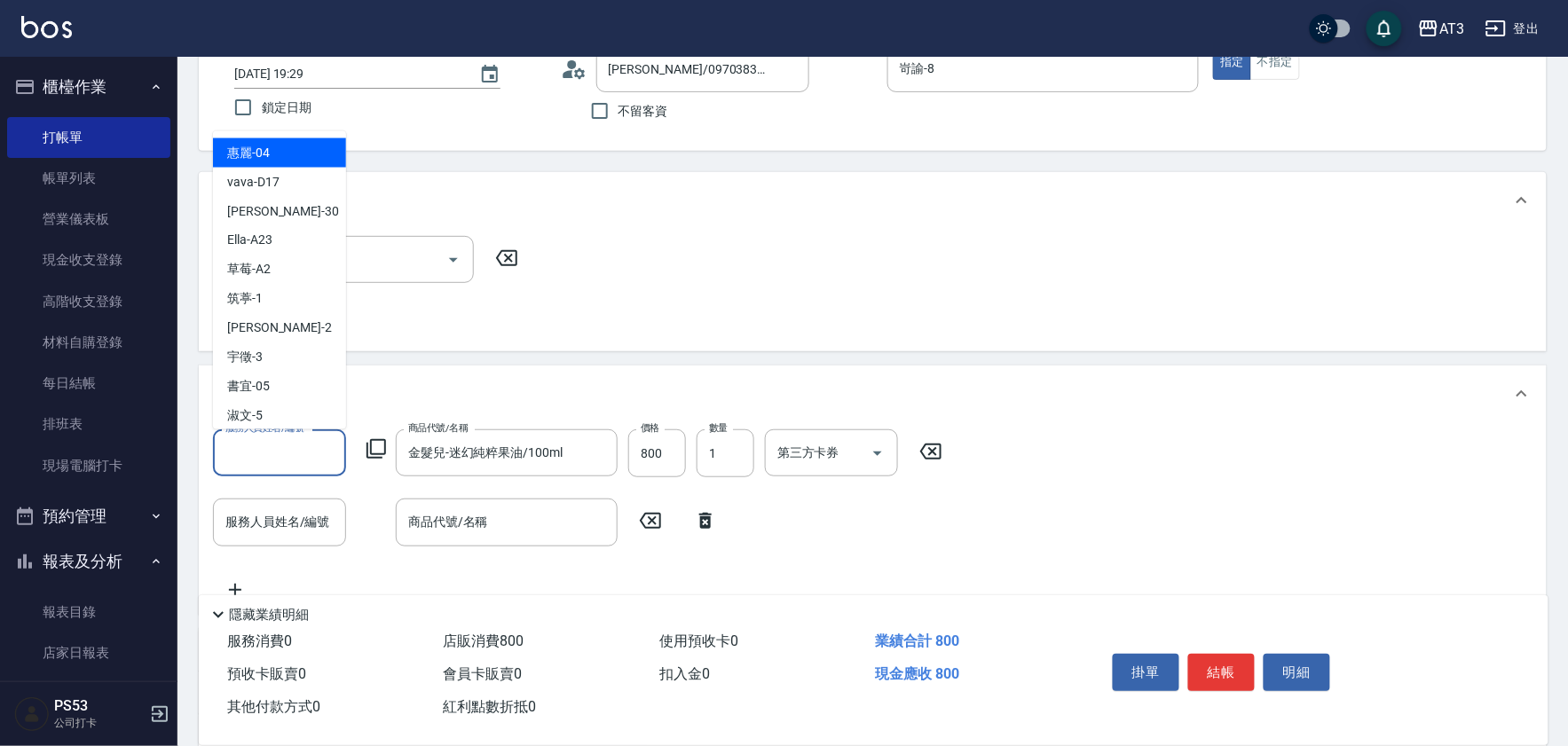
click at [297, 438] on div "服務人員姓名/編號 服務人員姓名/編號" at bounding box center [279, 453] width 133 height 48
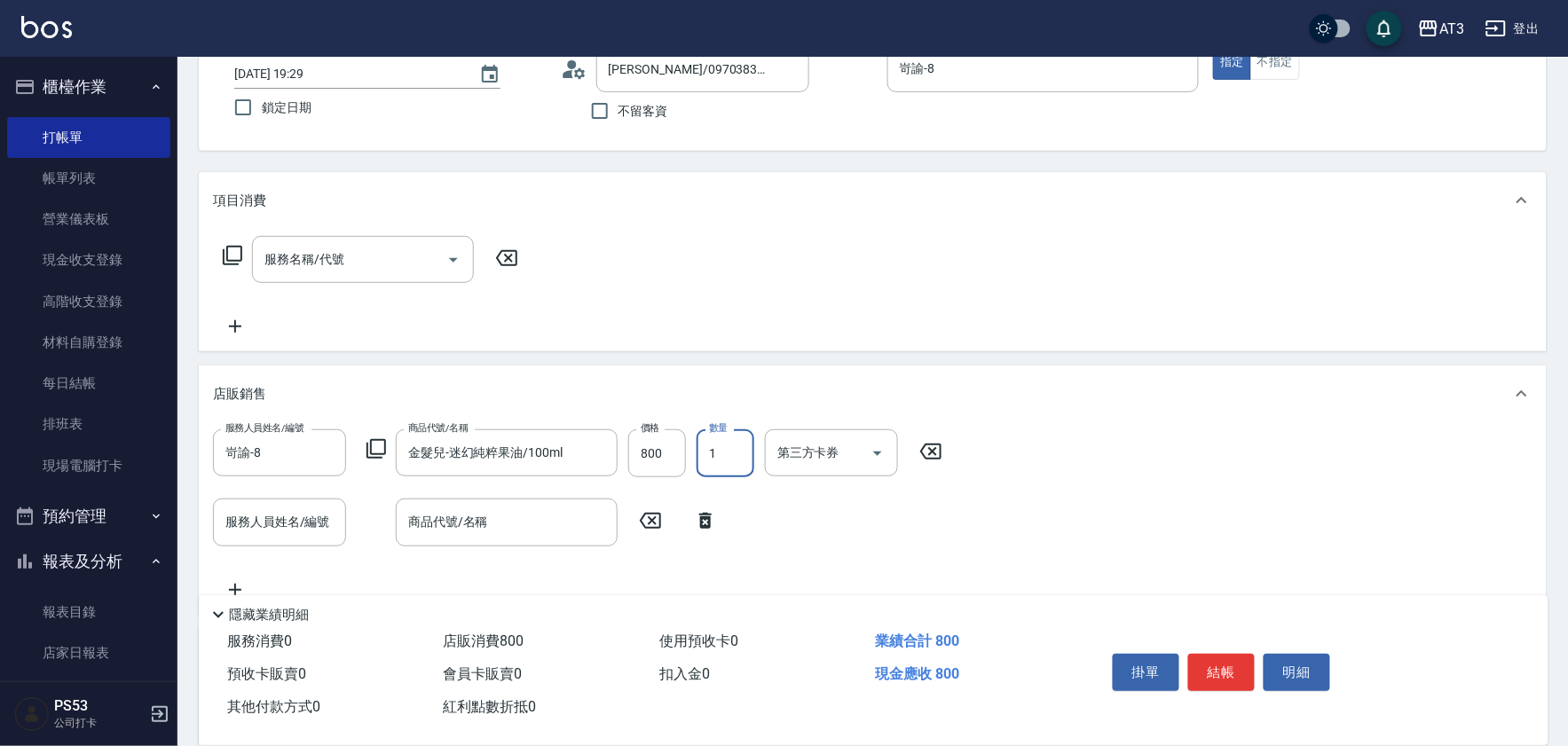
click at [373, 453] on icon at bounding box center [376, 450] width 20 height 20
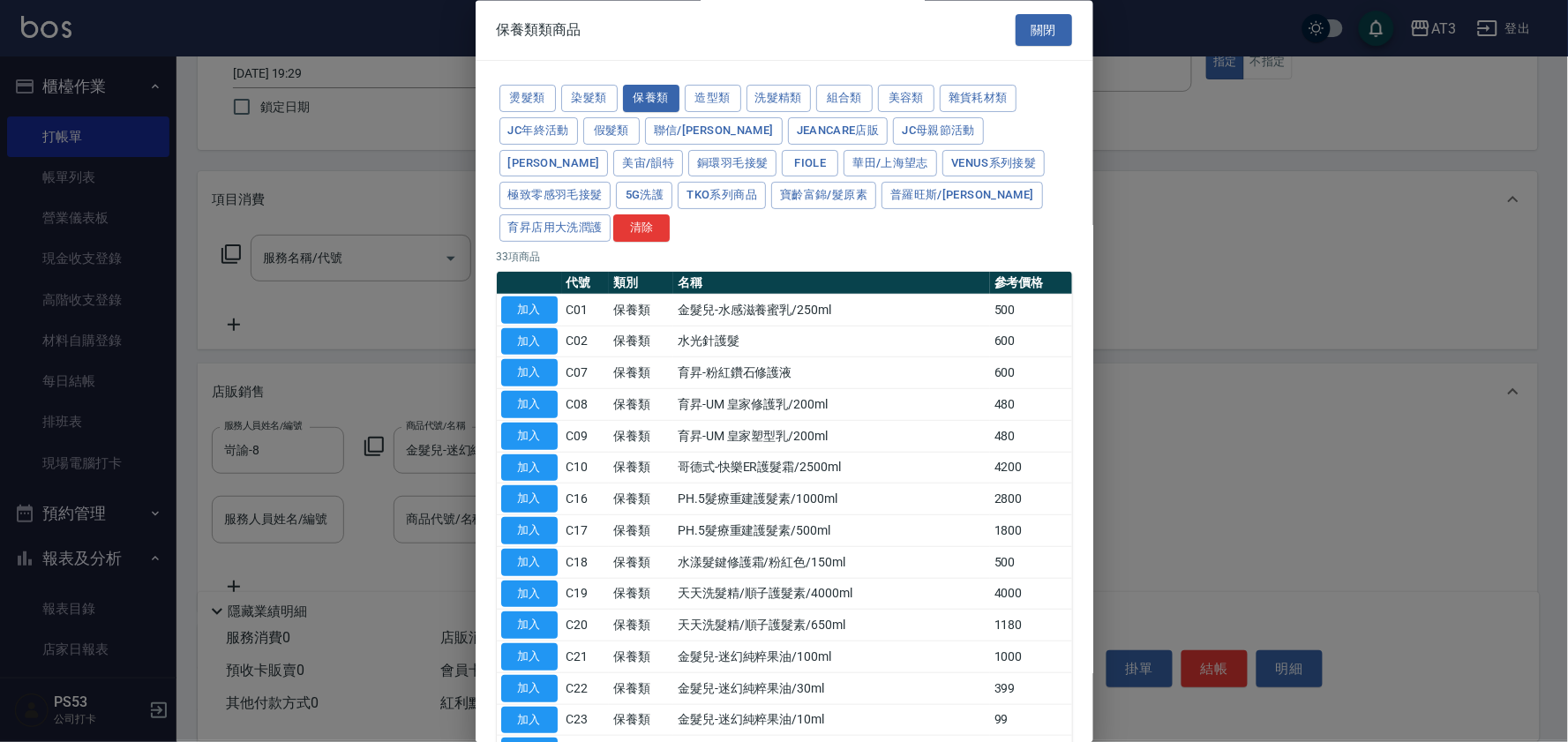
click at [671, 148] on div "燙髮類 染髮類 保養類 造型類 洗髮精類 組合類 美容類 雜貨耗材類 JC年終活動 假髮類 聯信/鳥慧 JeanCare店販 JC母親節活動 [PERSON_…" at bounding box center [784, 164] width 575 height 162
click at [672, 131] on button "聯信/[PERSON_NAME]" at bounding box center [714, 131] width 138 height 27
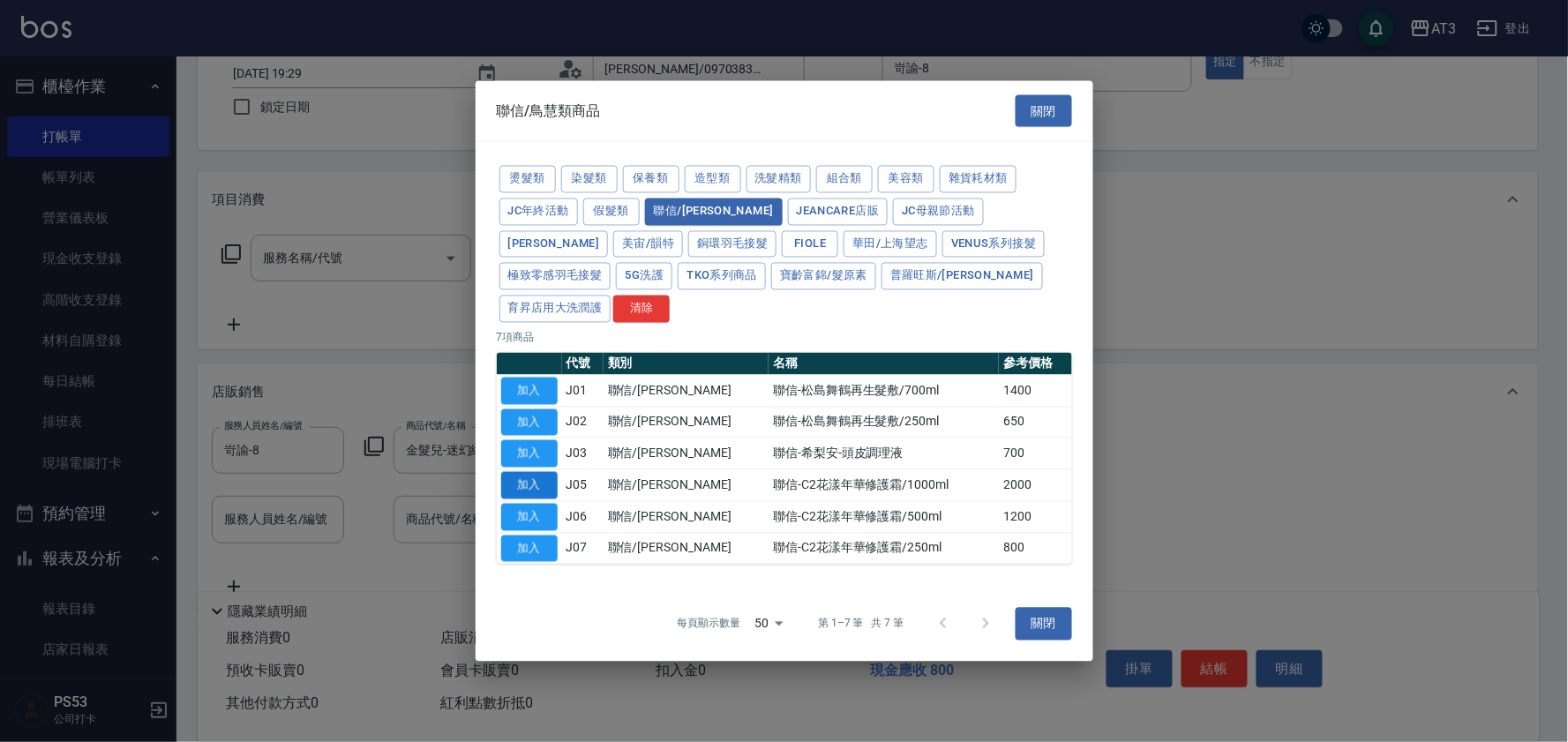
click at [541, 472] on button "加入" at bounding box center [529, 486] width 57 height 27
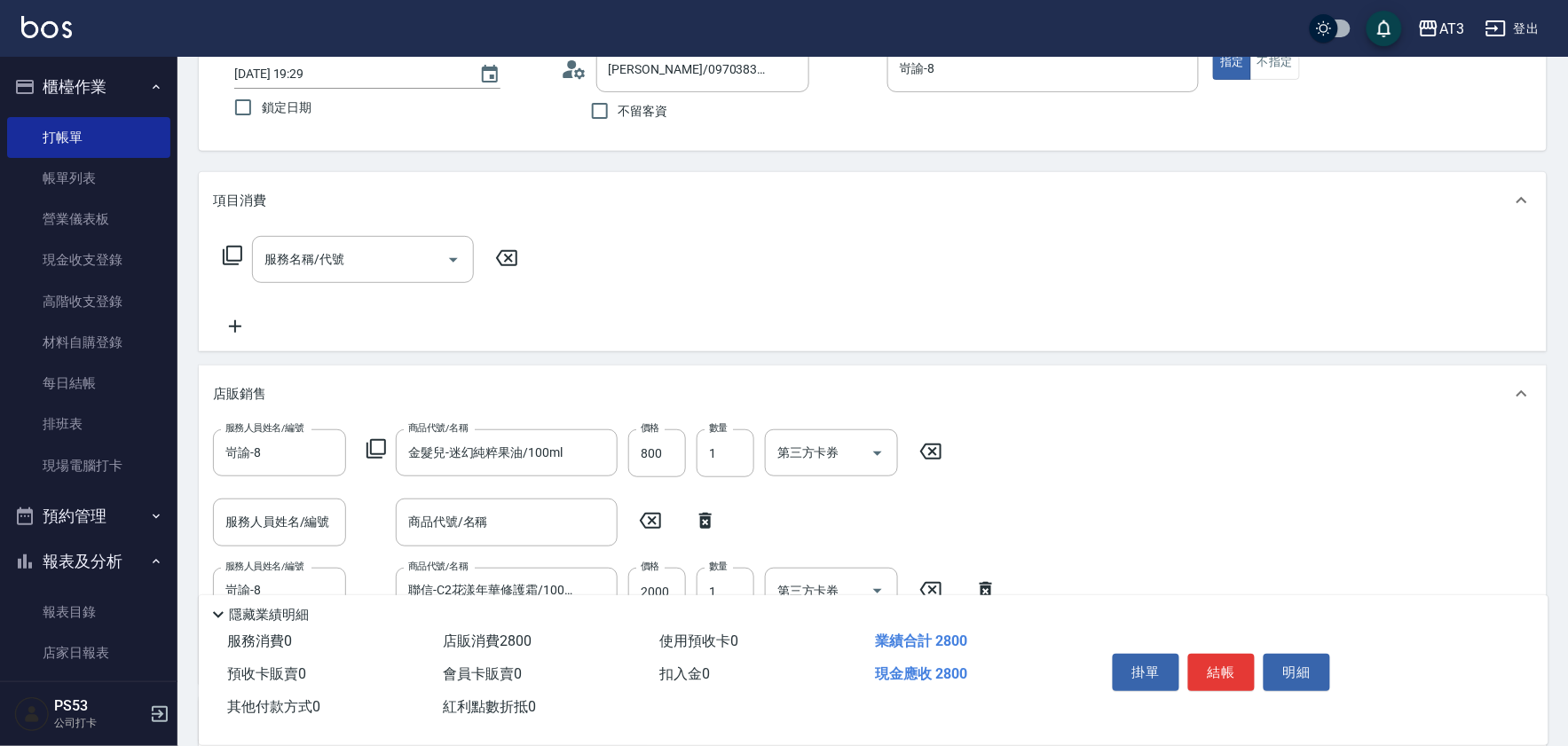
scroll to position [218, 0]
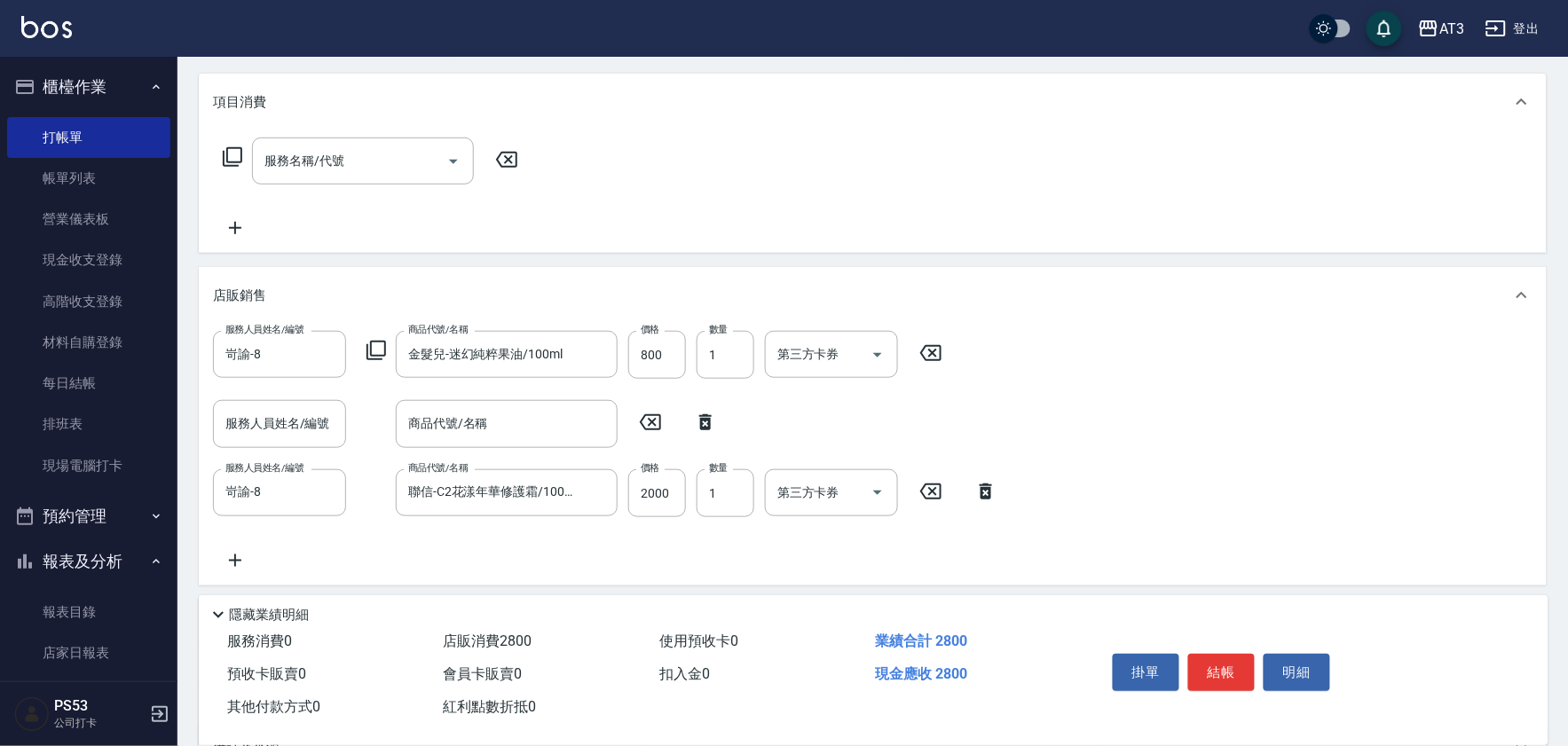
click at [704, 423] on icon at bounding box center [705, 421] width 44 height 21
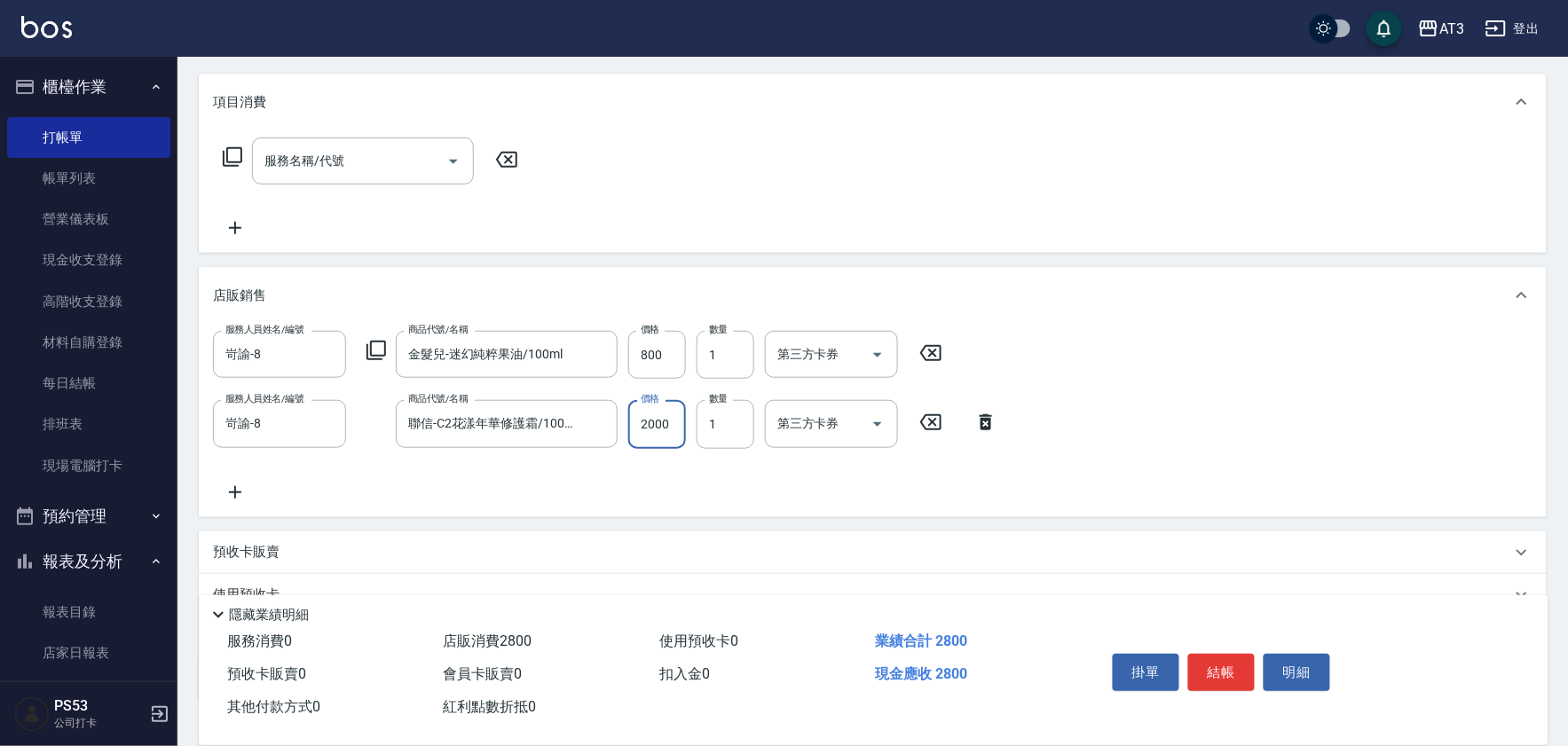
click at [653, 436] on input "2000" at bounding box center [657, 424] width 58 height 48
click at [1225, 663] on button "結帳" at bounding box center [1221, 673] width 66 height 37
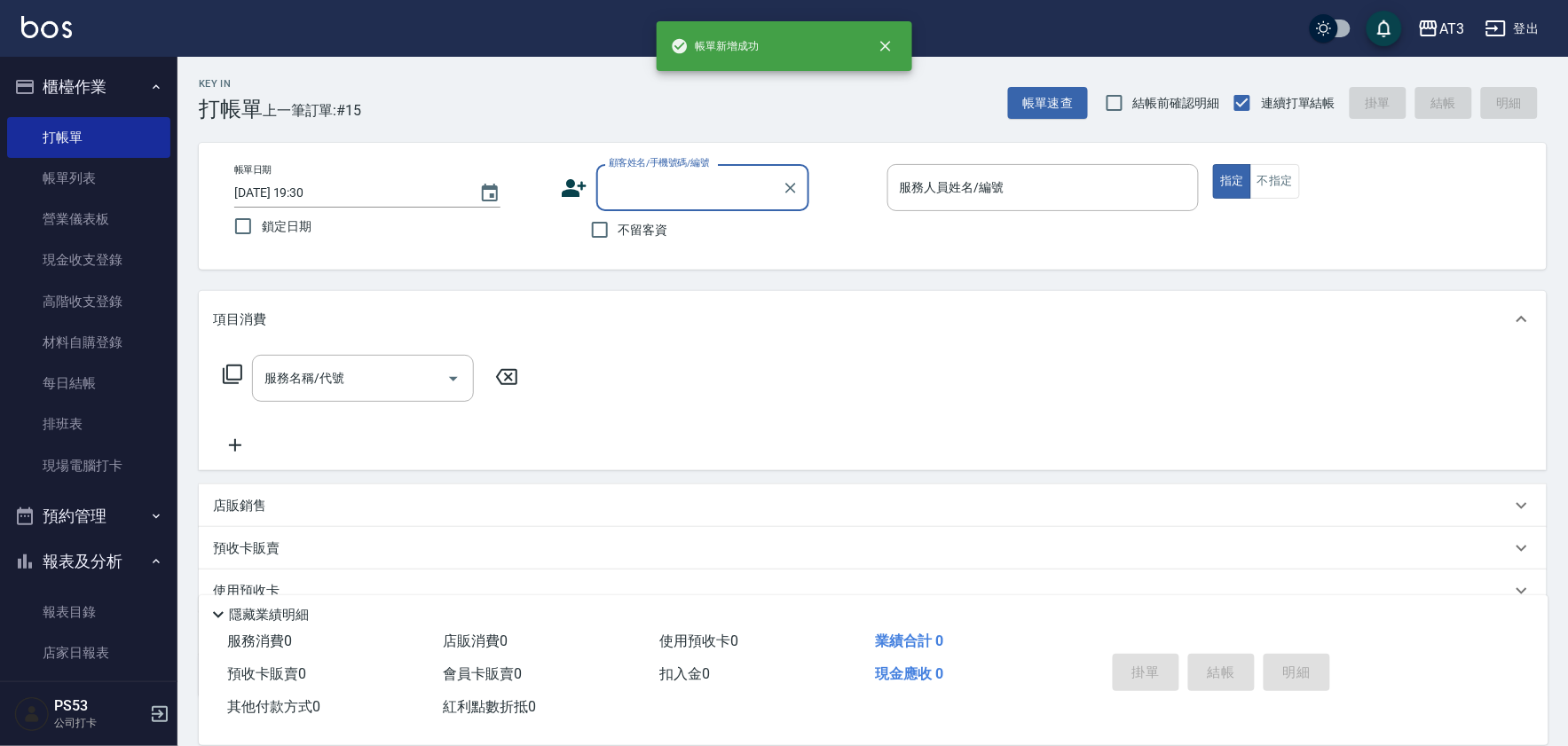
scroll to position [0, 0]
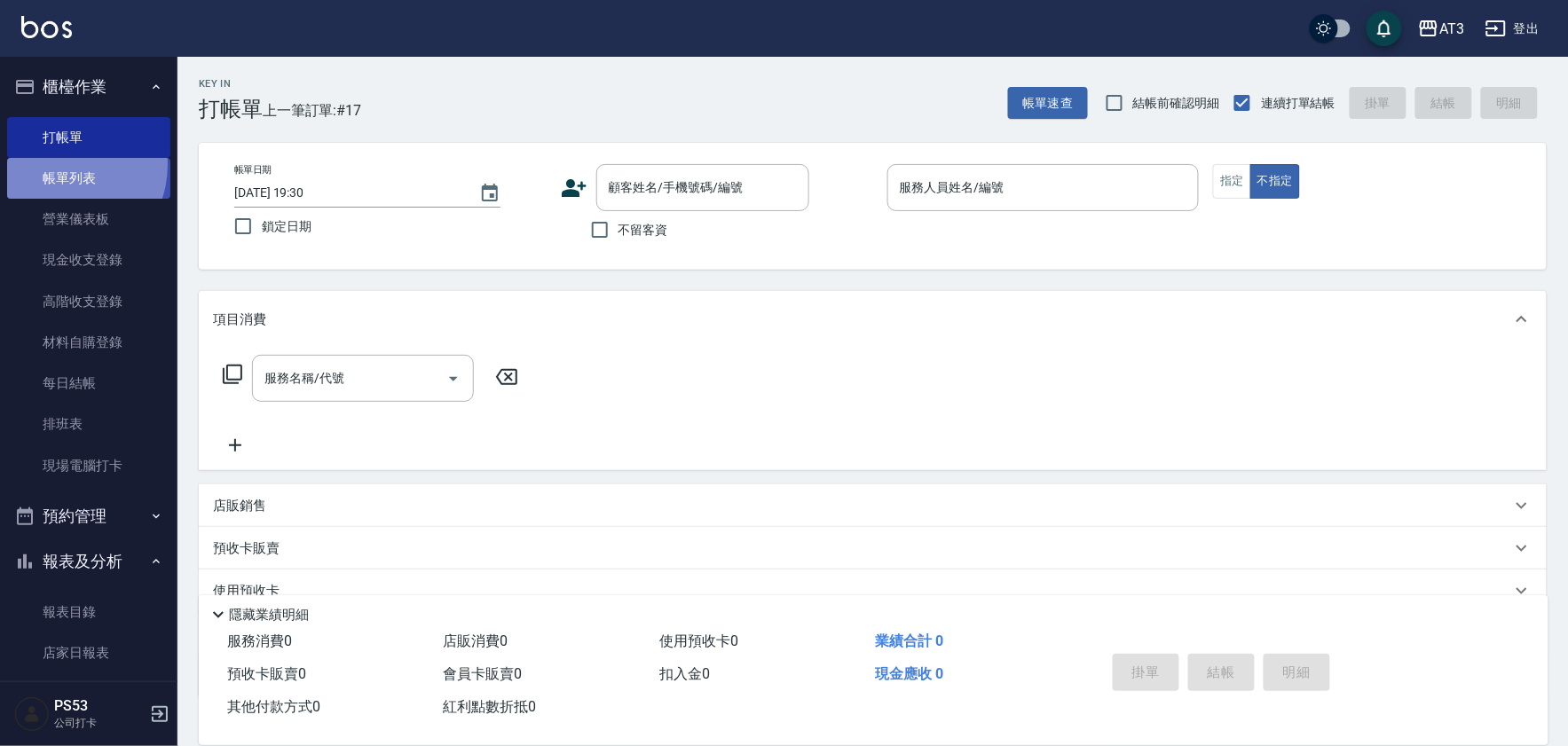
click at [60, 165] on link "帳單列表" at bounding box center [89, 178] width 163 height 41
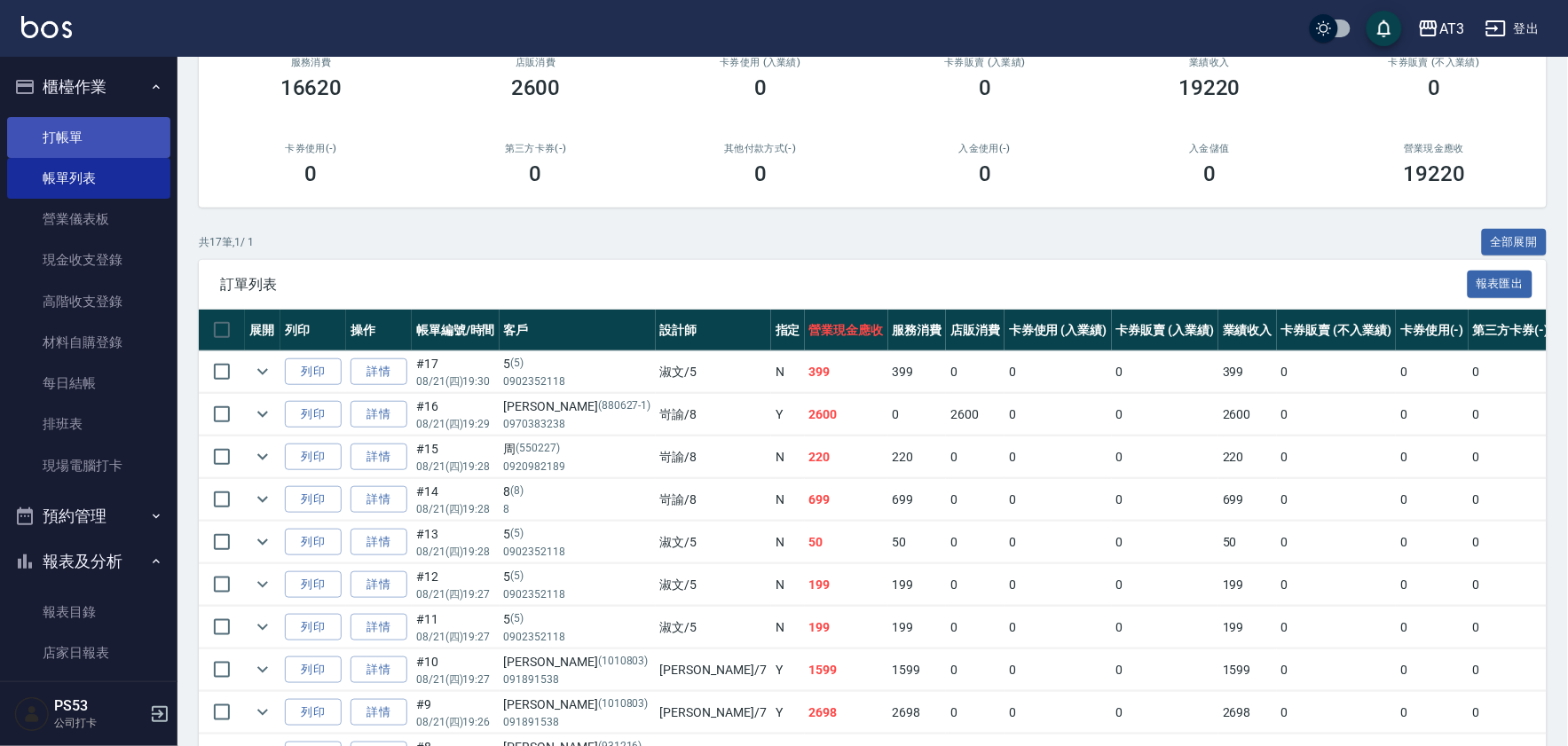
scroll to position [99, 0]
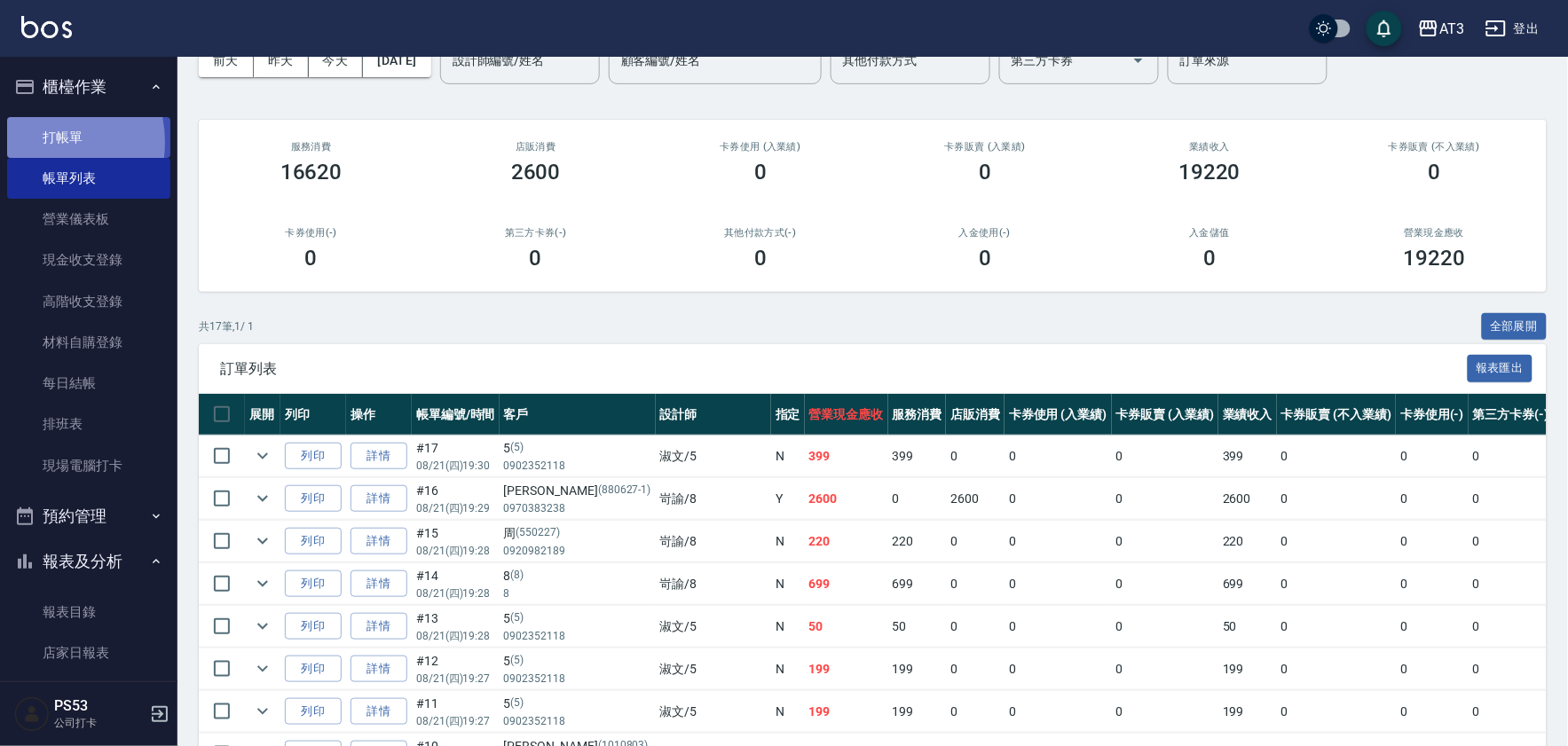
click at [35, 142] on link "打帳單" at bounding box center [89, 137] width 163 height 41
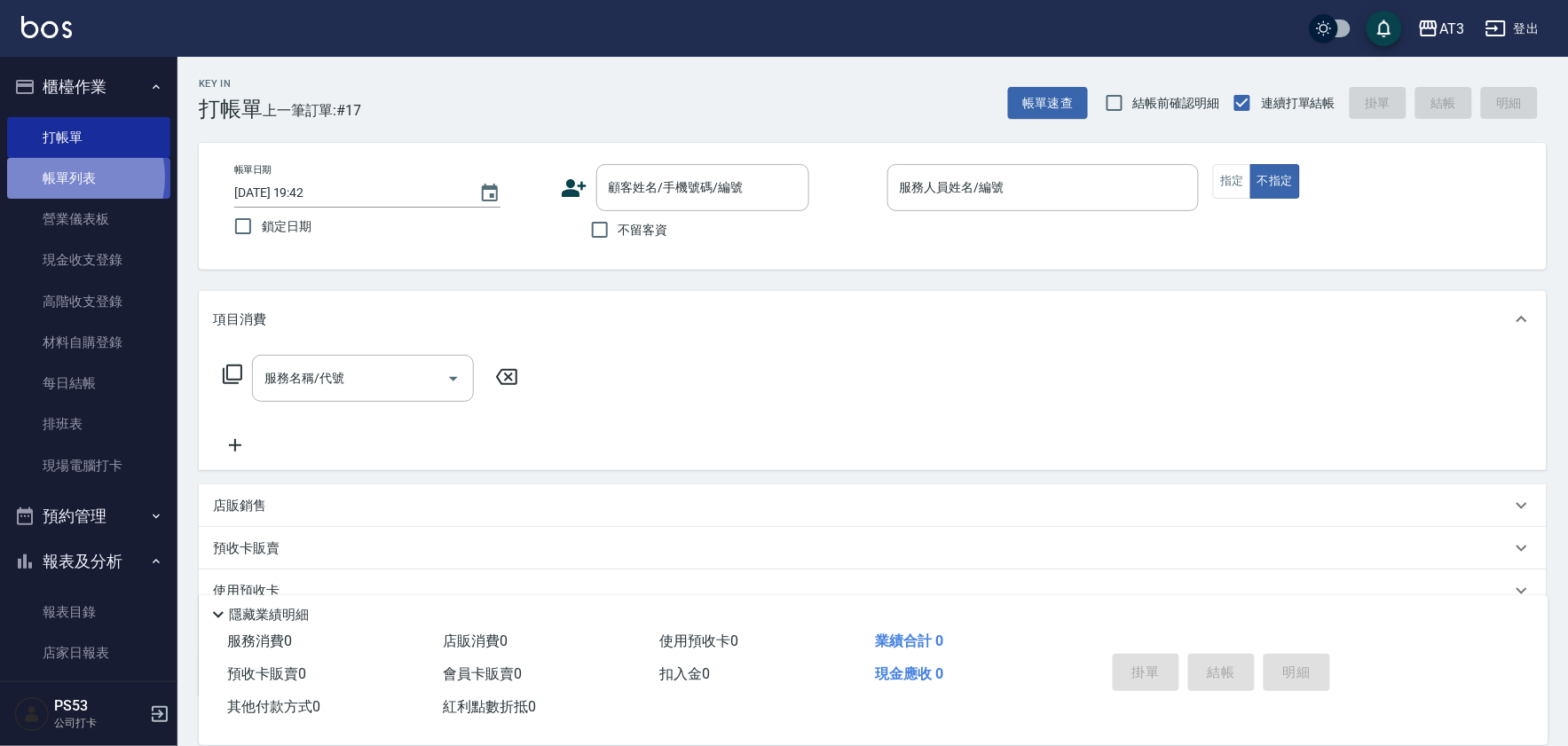
click at [63, 178] on link "帳單列表" at bounding box center [89, 178] width 163 height 41
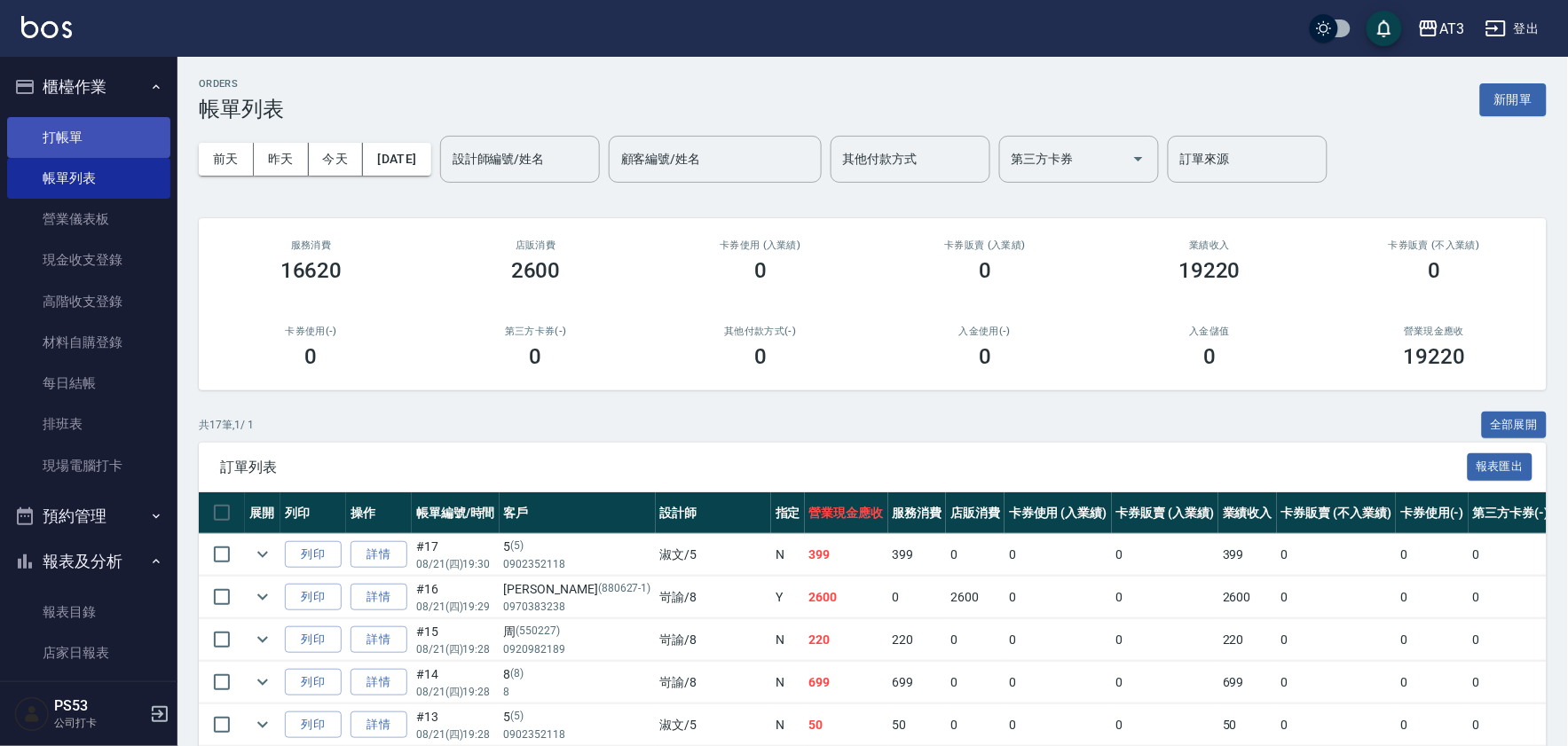
click at [60, 133] on link "打帳單" at bounding box center [89, 137] width 163 height 41
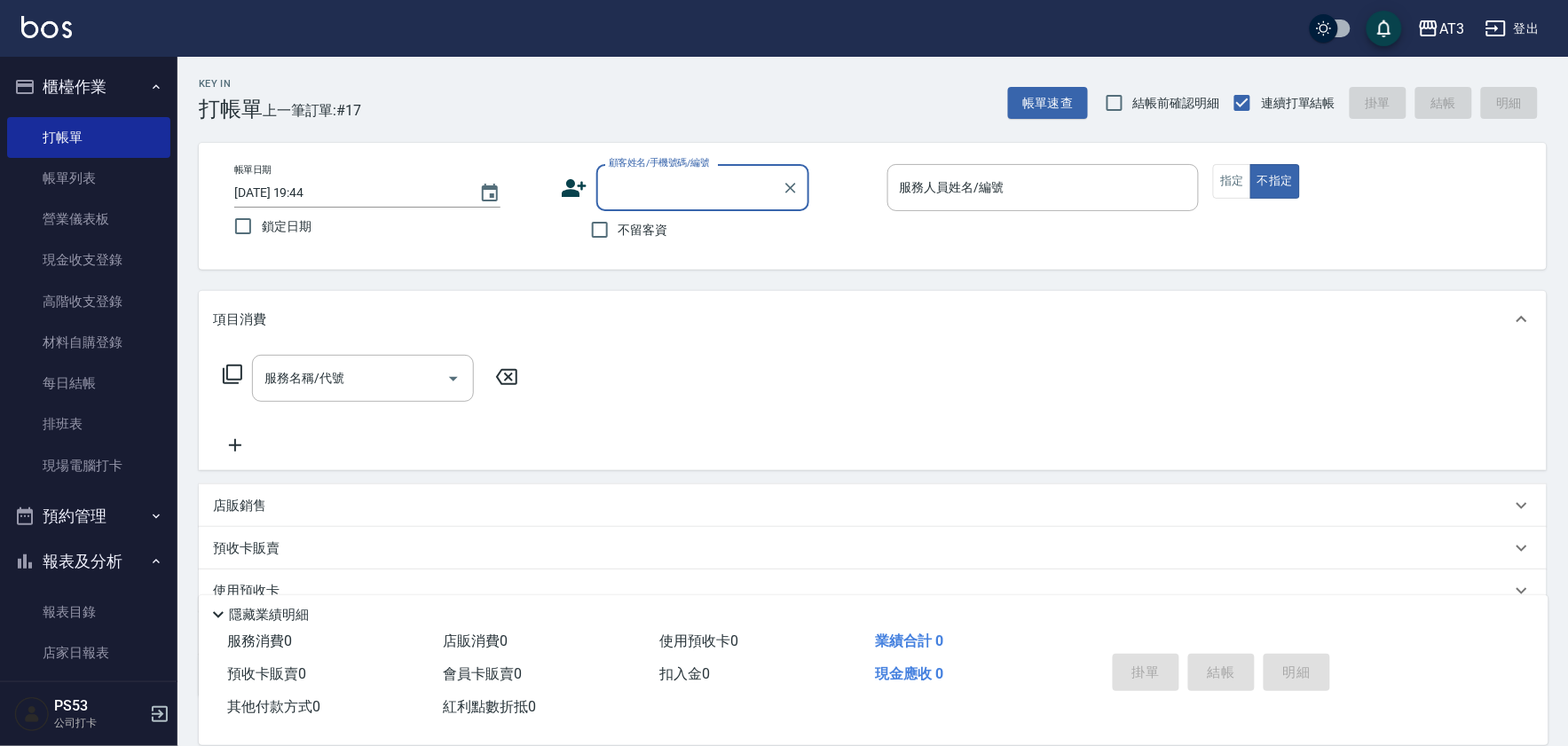
click at [564, 193] on icon at bounding box center [574, 189] width 24 height 18
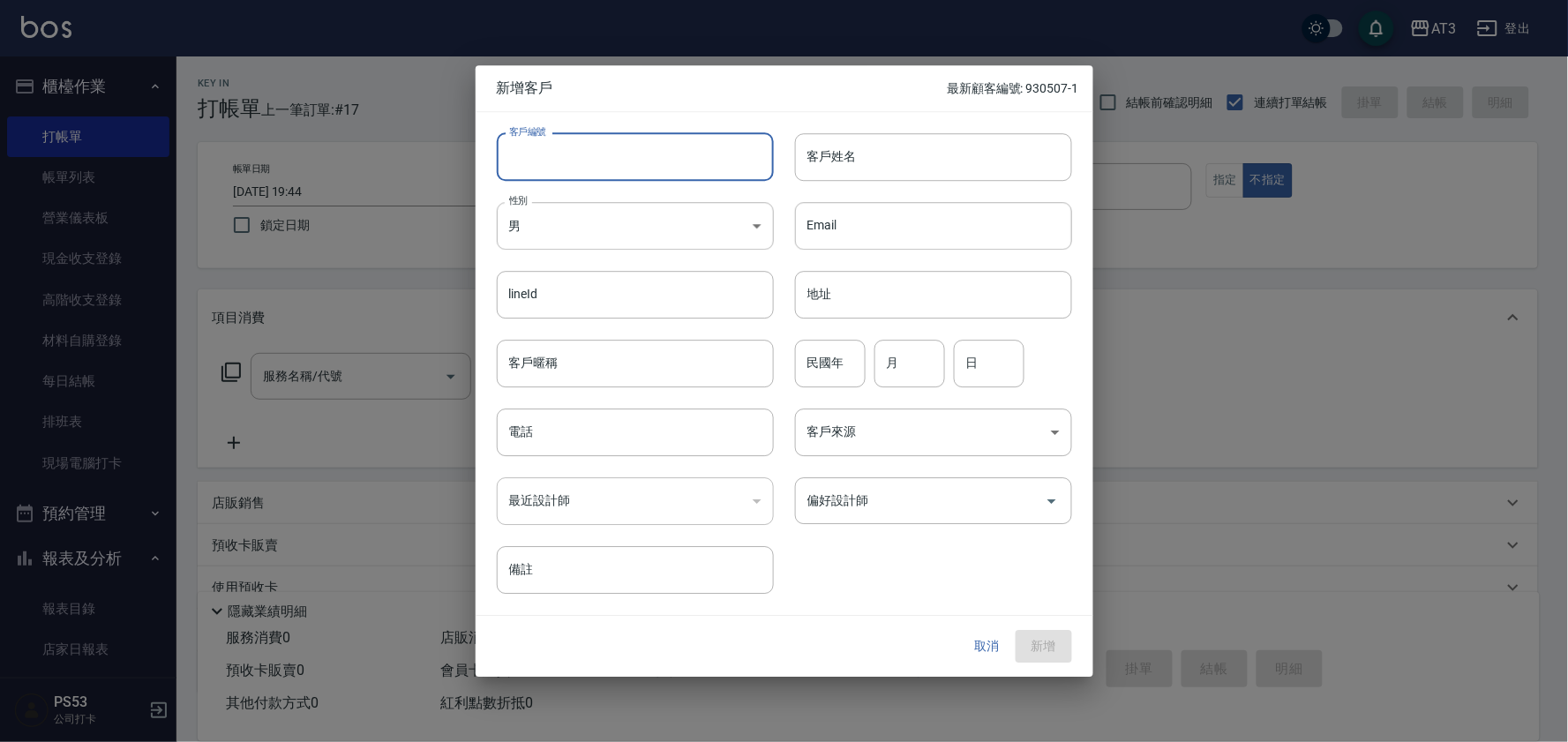
click at [533, 173] on input "客戶編號" at bounding box center [634, 157] width 277 height 48
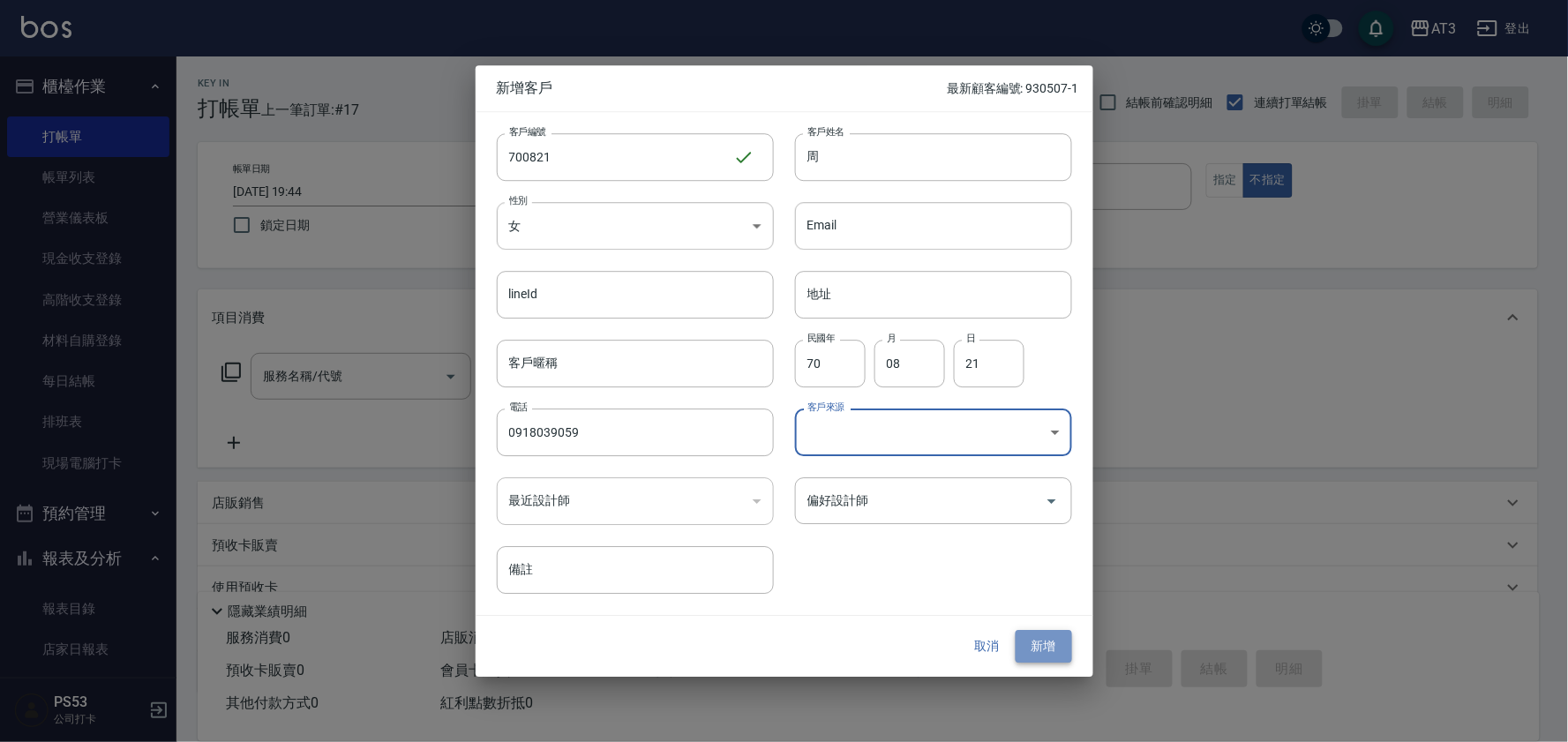
click at [1048, 640] on button "新增" at bounding box center [1044, 647] width 57 height 32
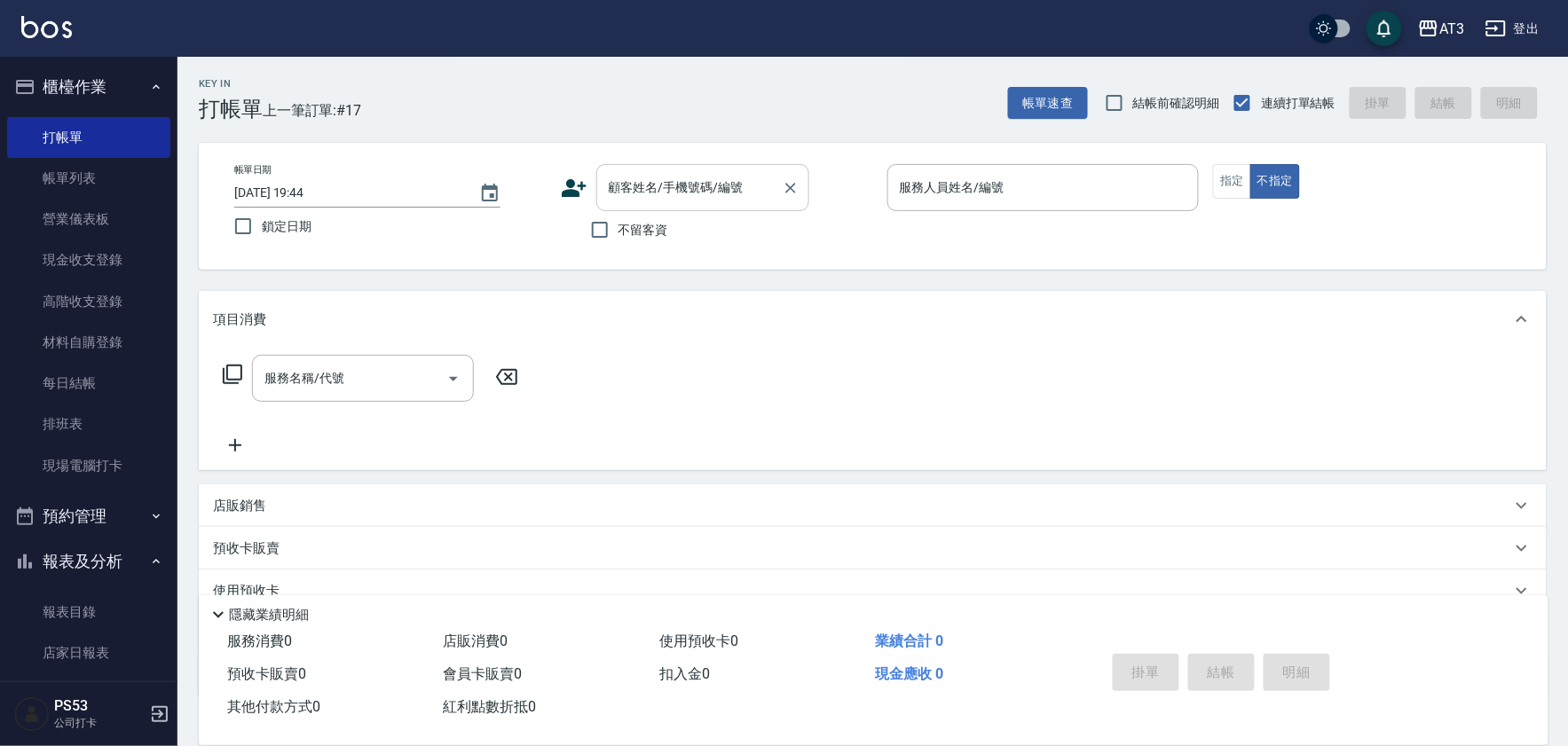
click at [720, 181] on div "顧客姓名/手機號碼/編號 顧客姓名/手機號碼/編號" at bounding box center [702, 188] width 213 height 47
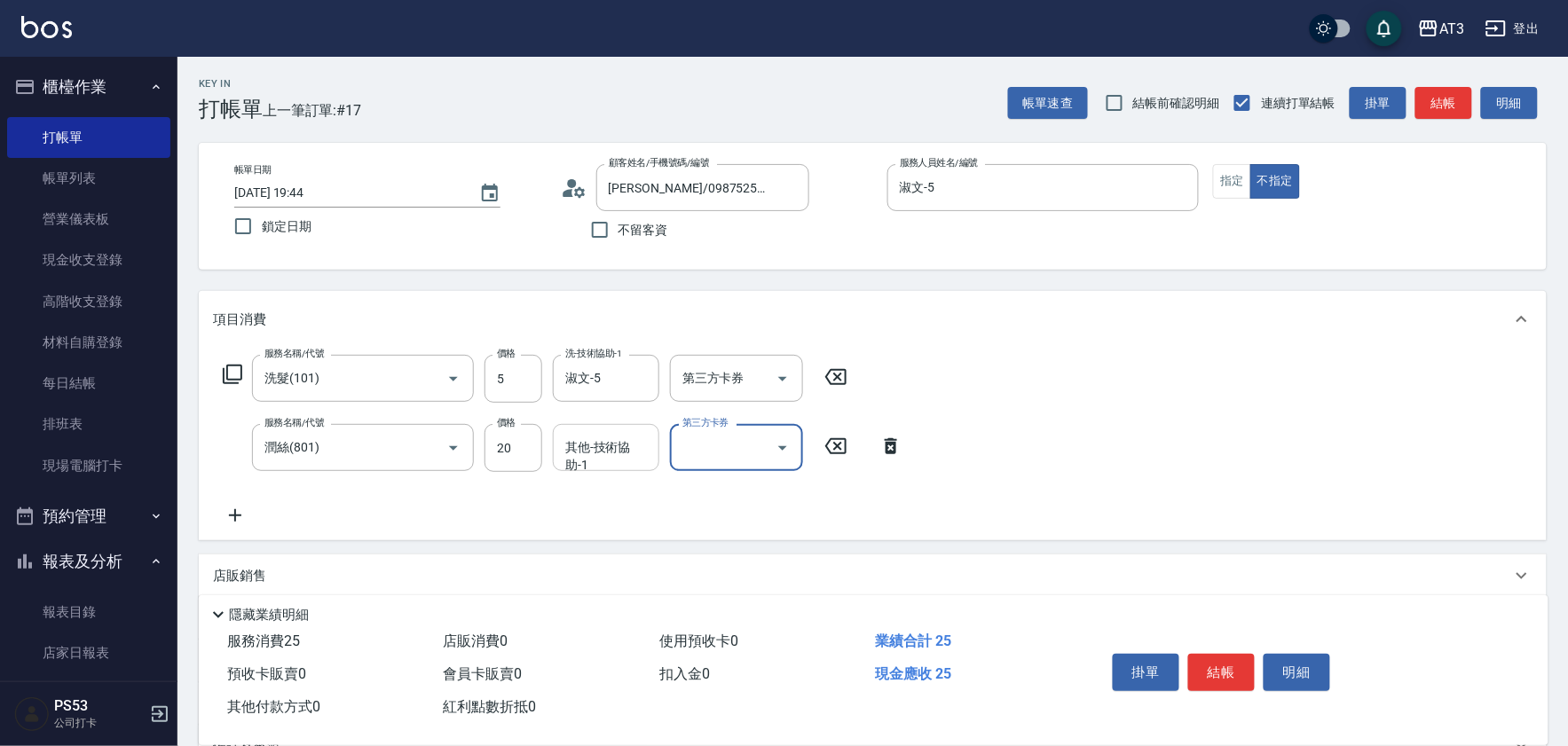
click at [610, 452] on div "其他-技術協助-1 其他-技術協助-1" at bounding box center [605, 448] width 106 height 47
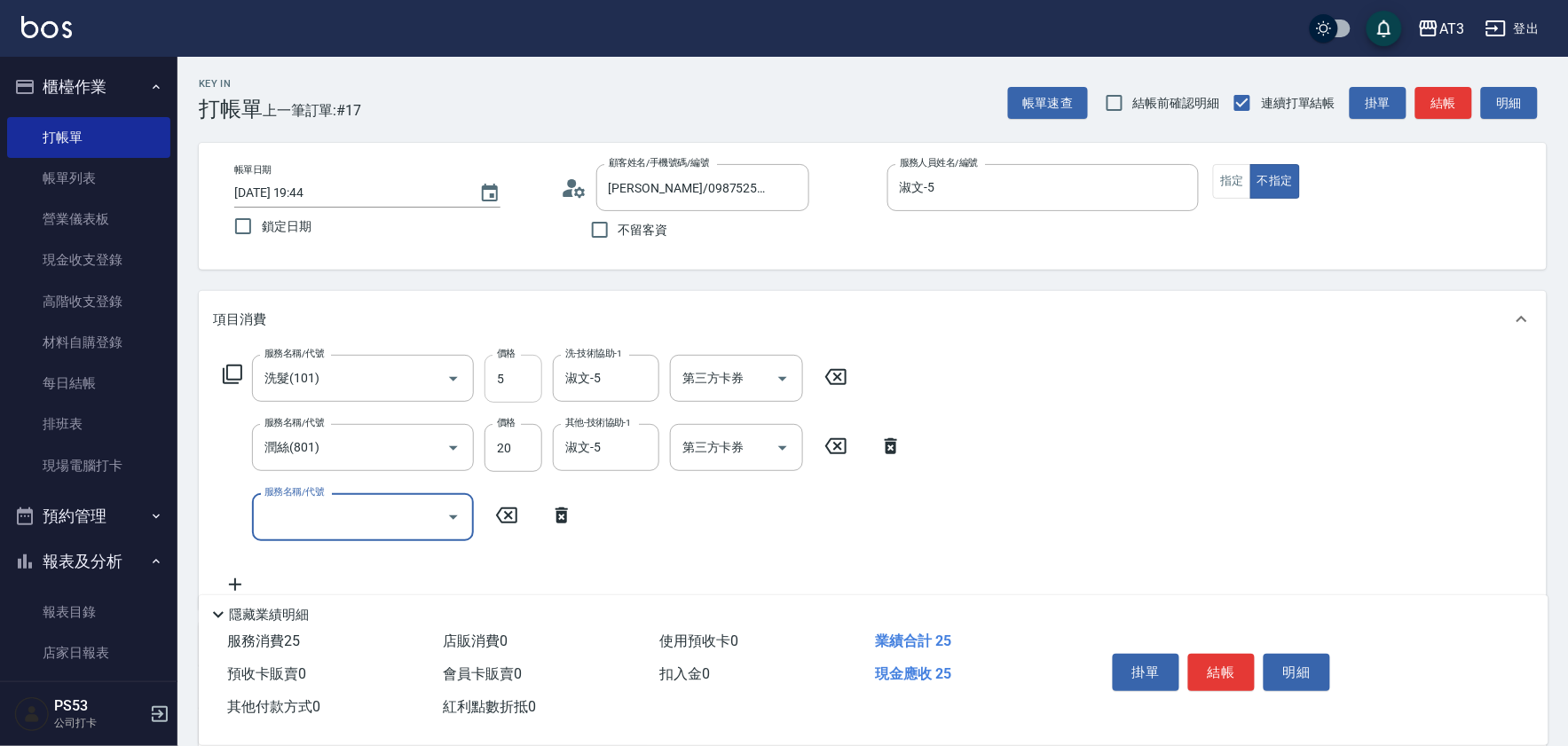
click at [525, 387] on input "5" at bounding box center [514, 379] width 58 height 48
click at [522, 387] on input "5" at bounding box center [514, 379] width 58 height 48
click at [570, 179] on icon at bounding box center [574, 188] width 26 height 26
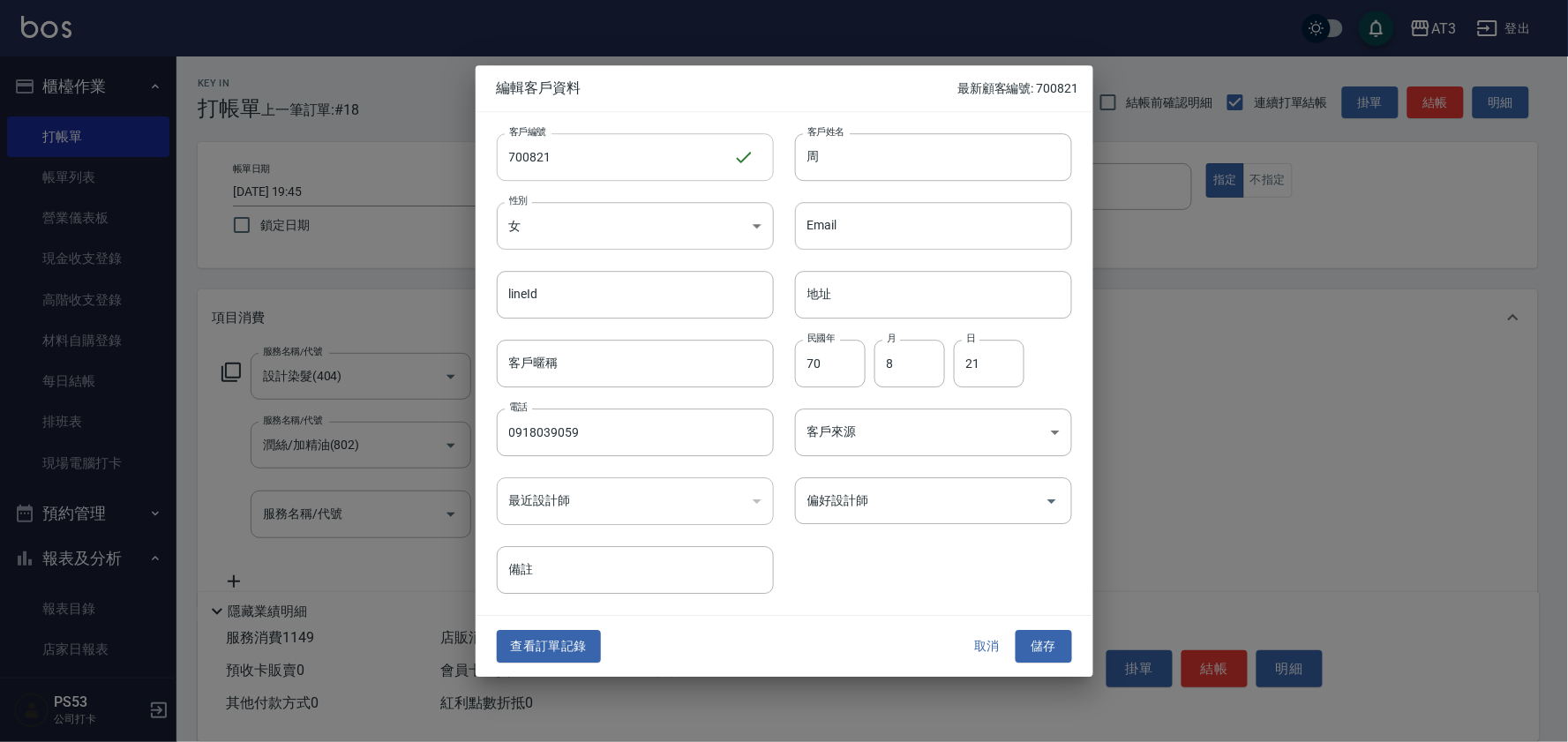
click at [524, 159] on input "700821" at bounding box center [615, 157] width 236 height 48
click at [1026, 641] on button "儲存" at bounding box center [1044, 647] width 57 height 32
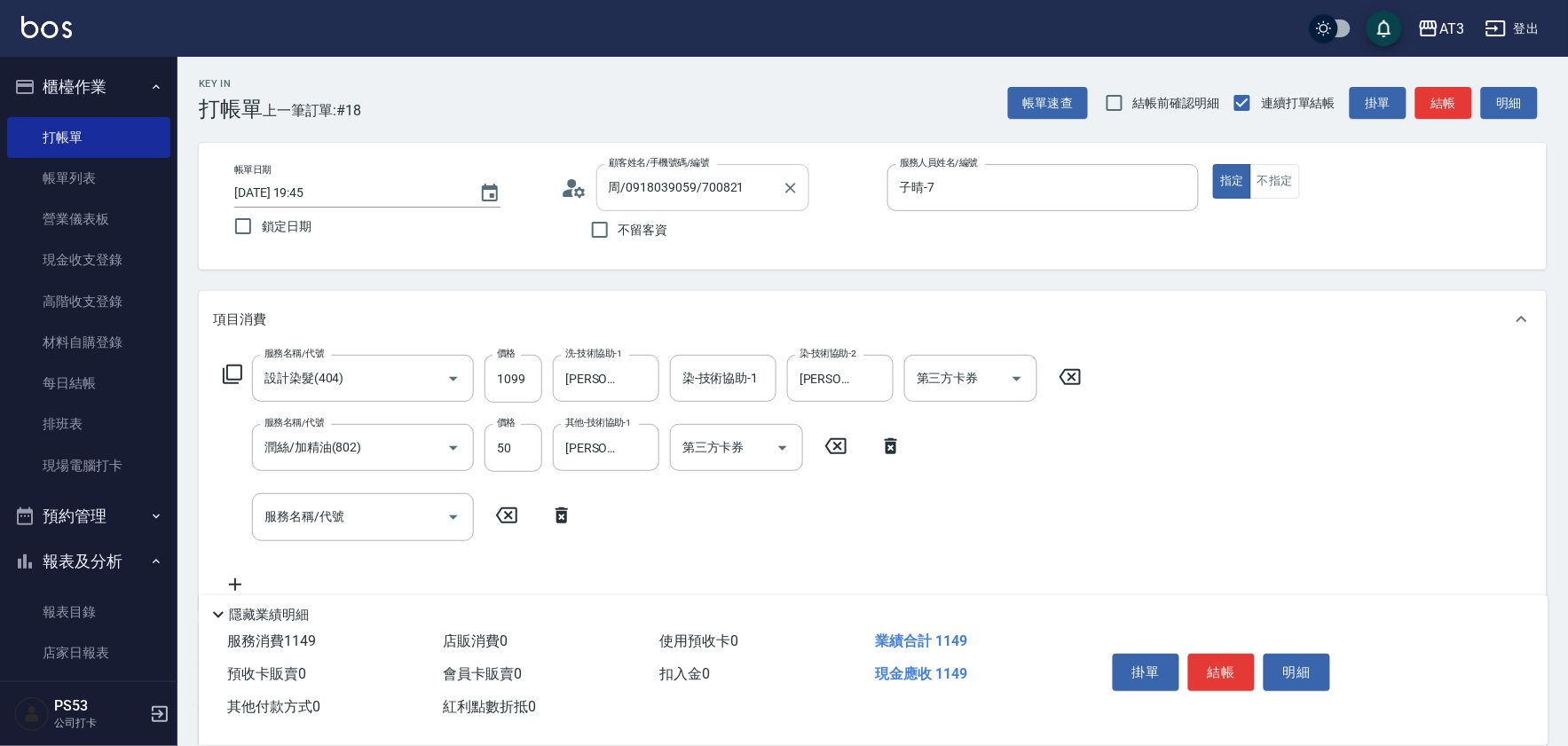
click at [708, 188] on input "周/0918039059/700821" at bounding box center [690, 188] width 170 height 31
click at [713, 190] on input "周/0918039059/700821" at bounding box center [690, 188] width 170 height 31
click at [775, 236] on li "新增 "周/0918039059/780821"" at bounding box center [702, 233] width 213 height 29
click at [1226, 671] on button "結帳" at bounding box center [1221, 673] width 66 height 37
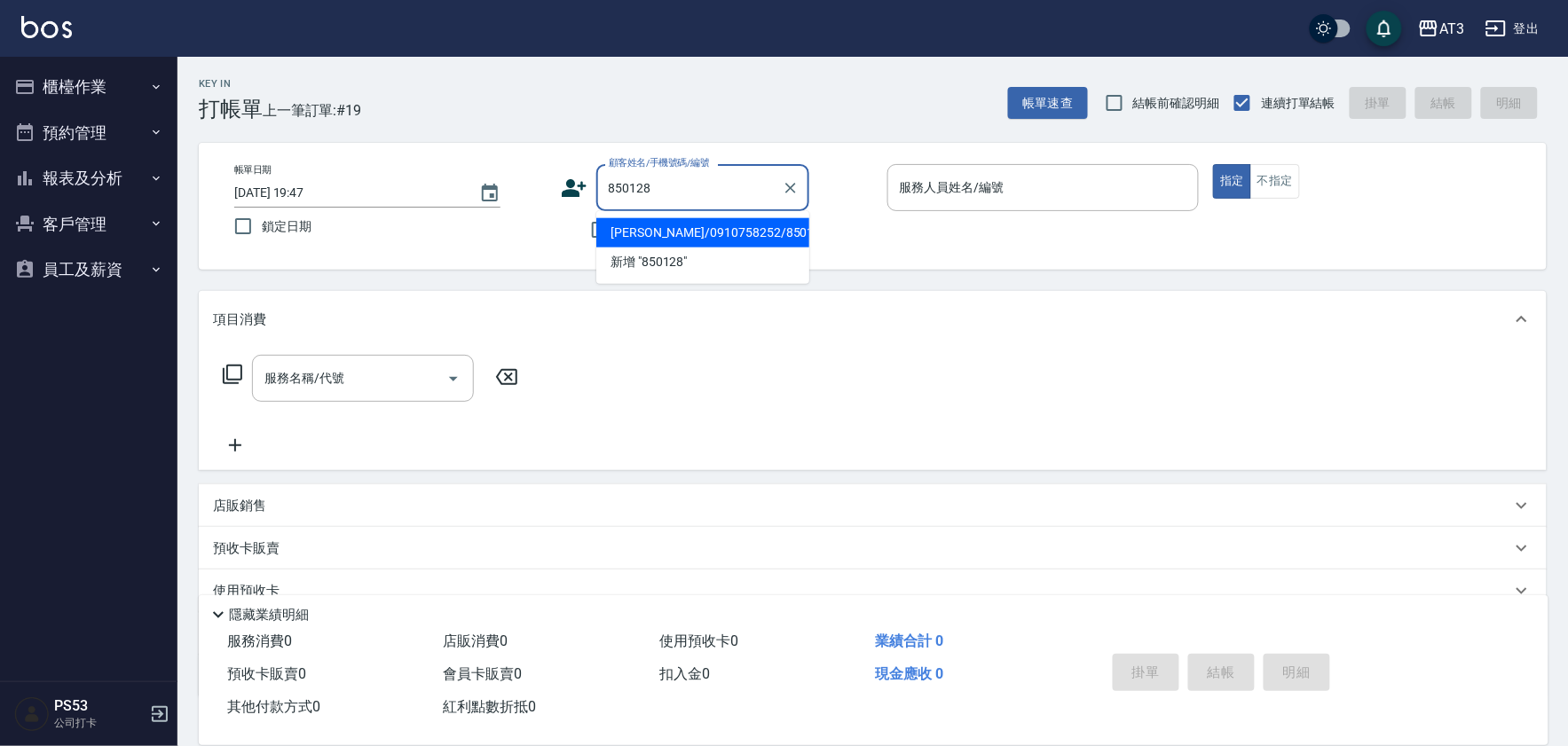
type input "[PERSON_NAME]/0910758252/850128"
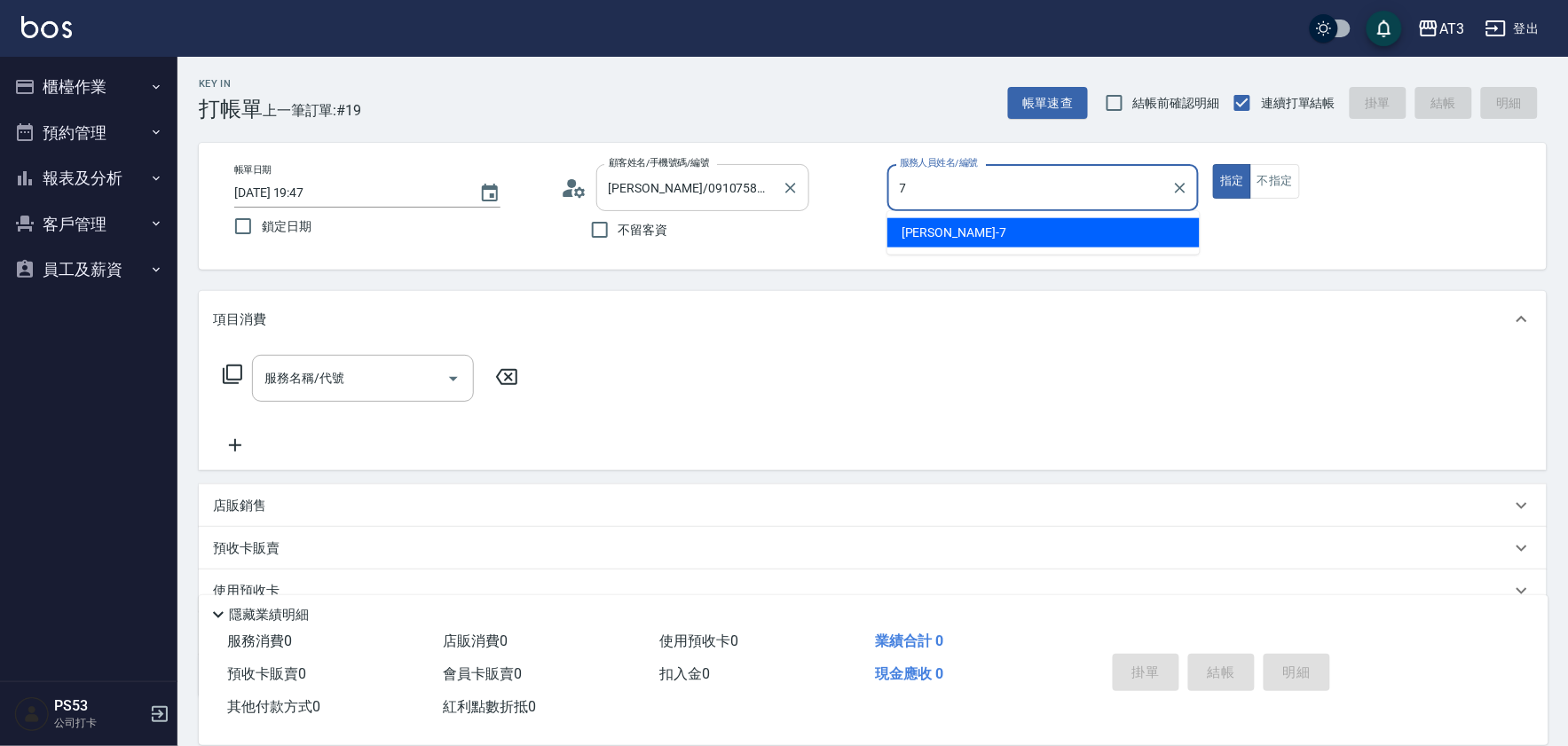
type input "7"
type button "true"
type input "子晴-7"
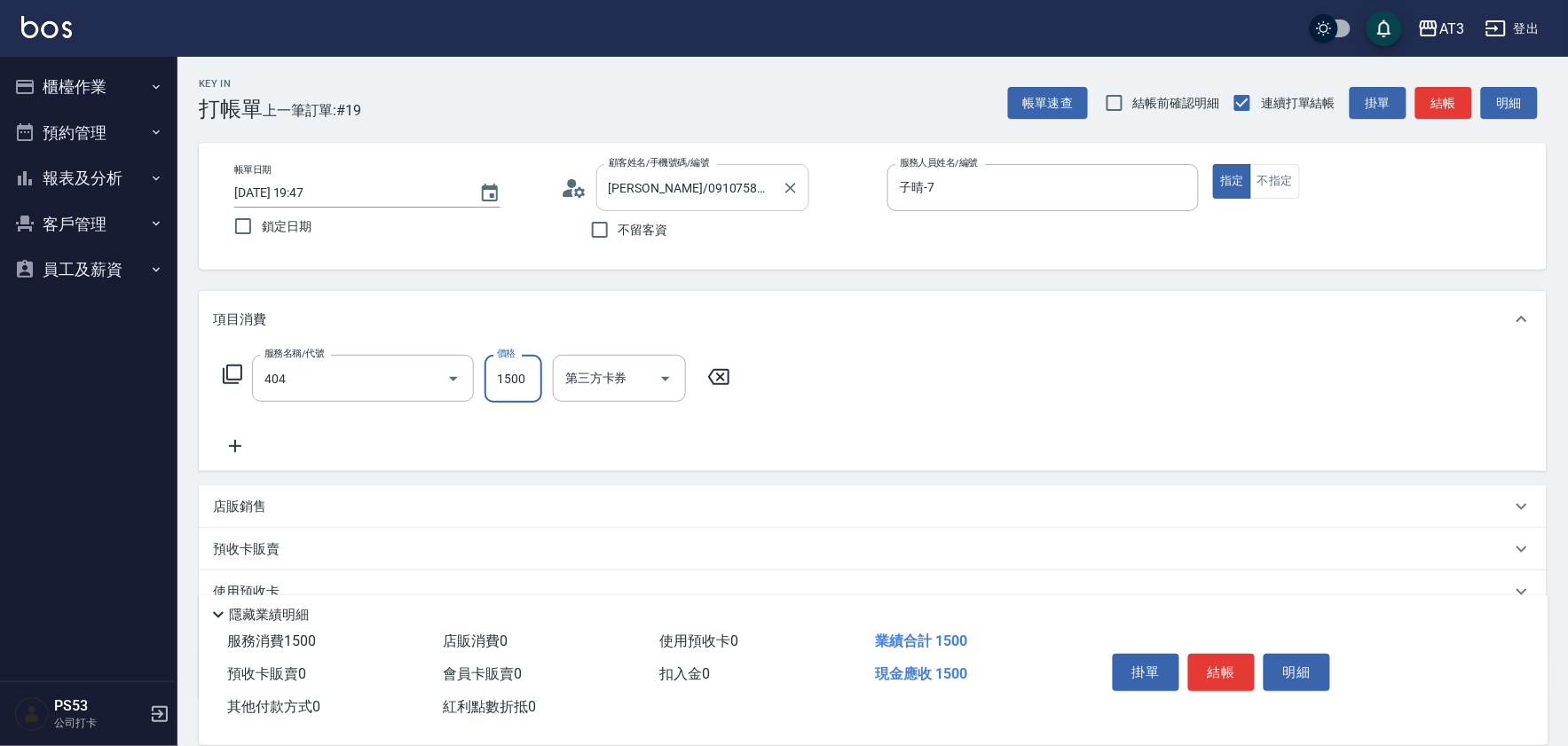
type input "設計染髮(404)"
type input "1099"
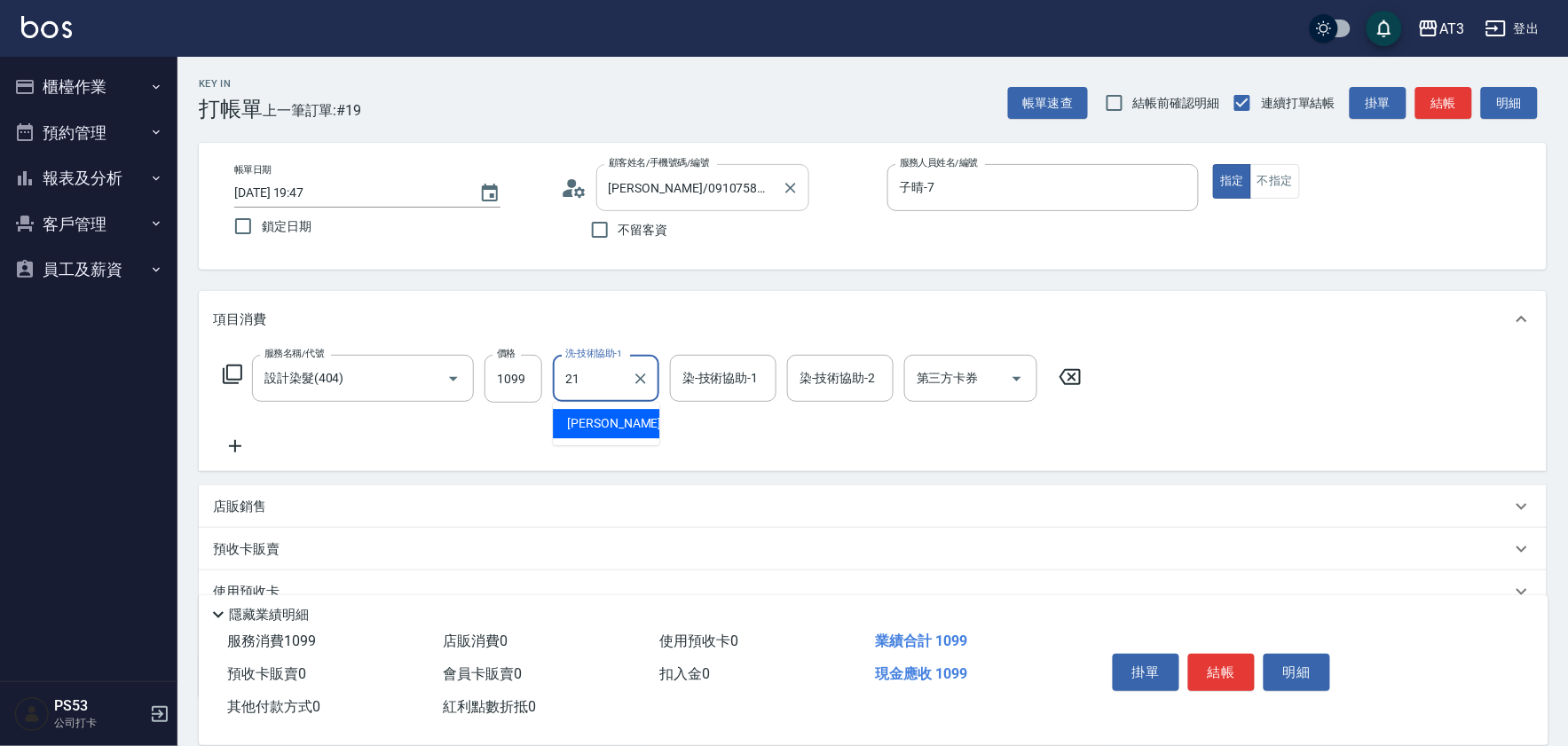
type input "[PERSON_NAME]-21"
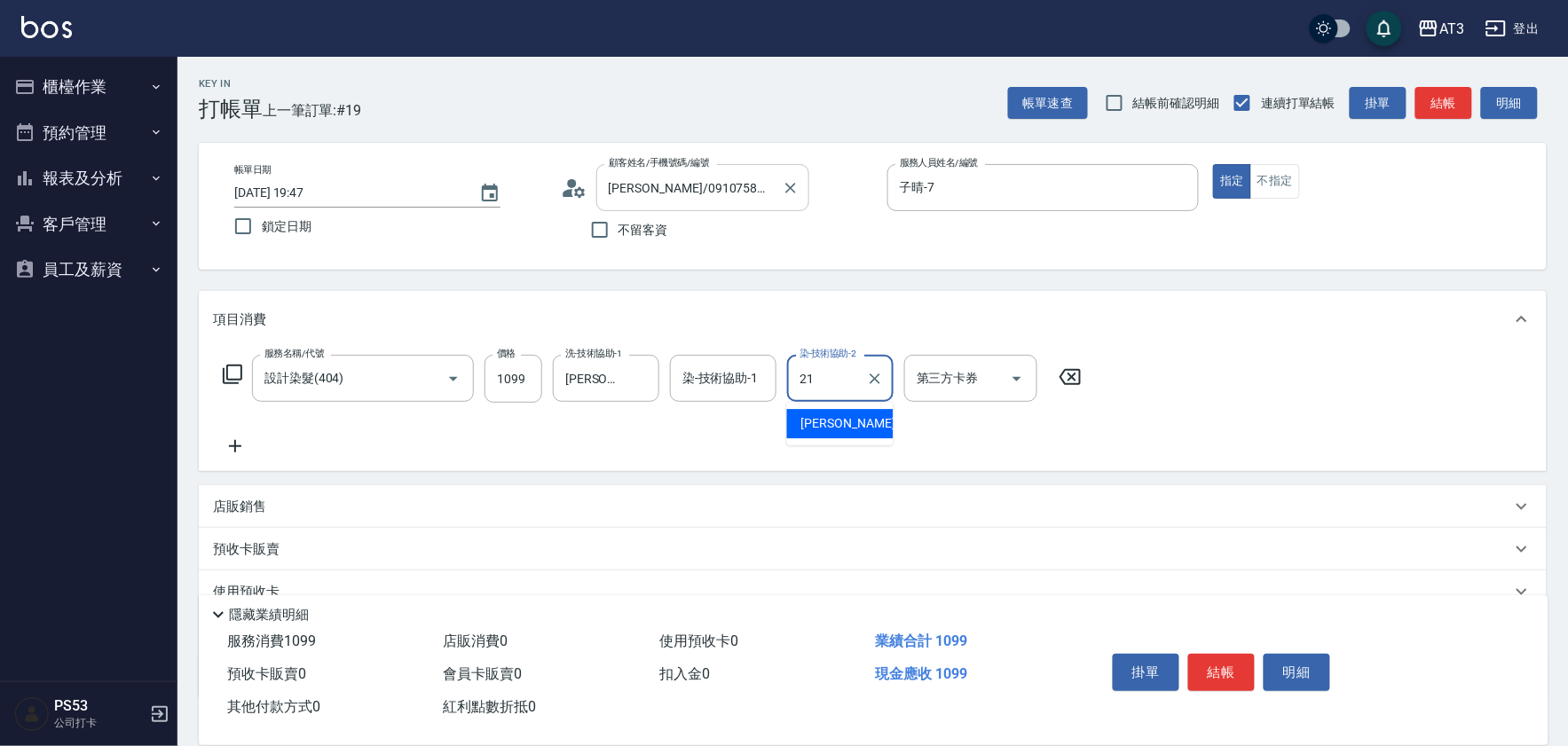
type input "[PERSON_NAME]-21"
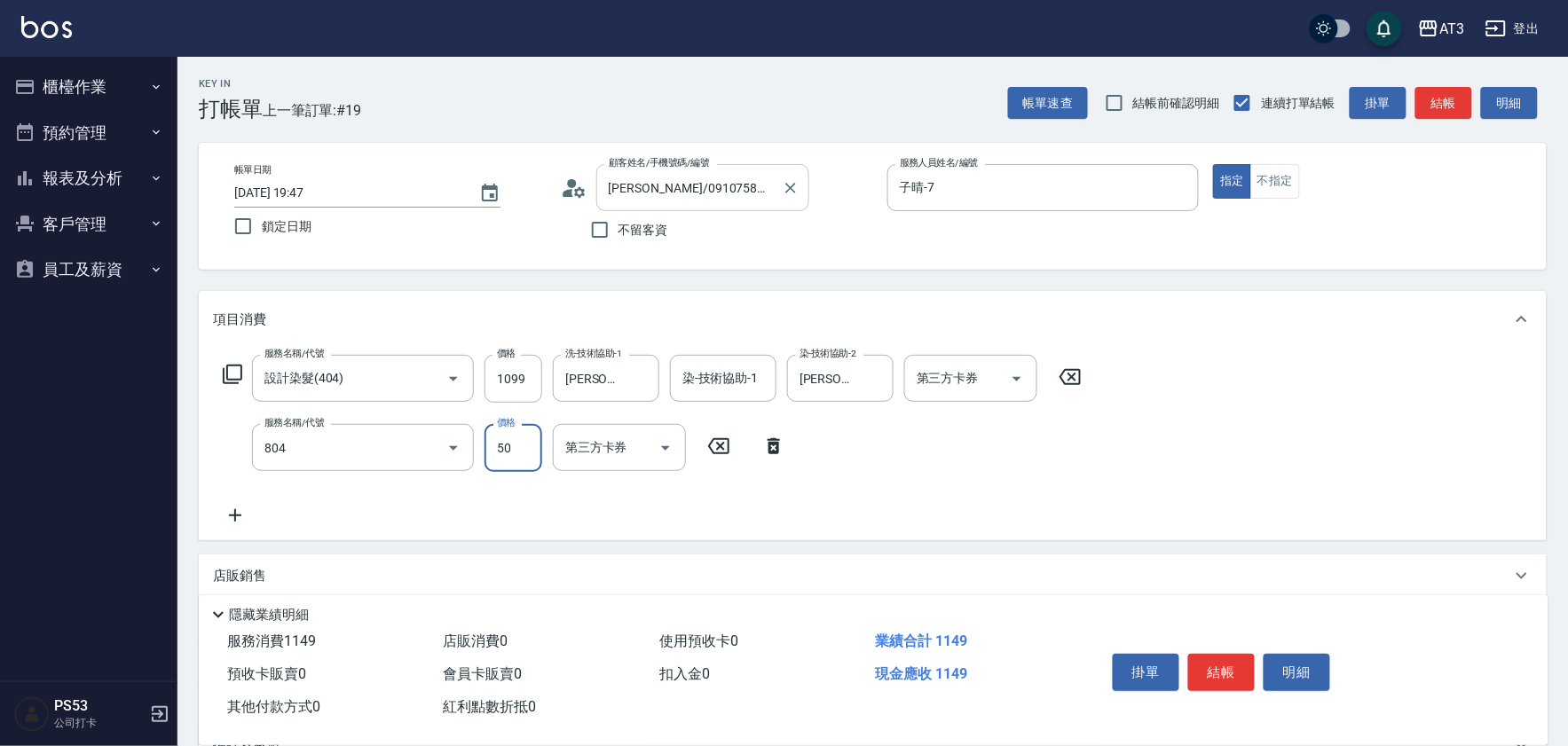
type input "吹捲/夾直/青捲/電棒/夾玉米鬚(804)"
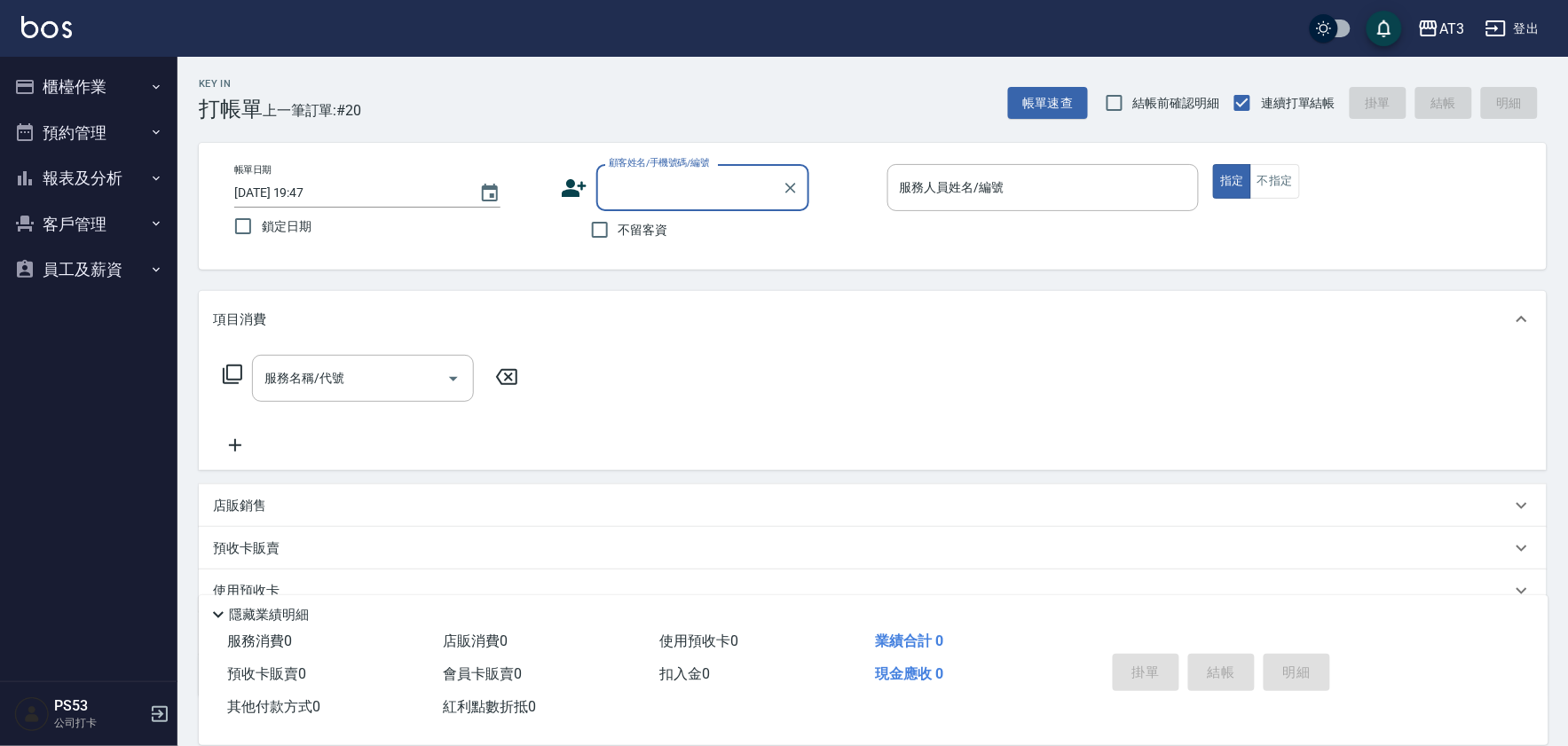
click at [78, 82] on button "櫃檯作業" at bounding box center [89, 86] width 163 height 46
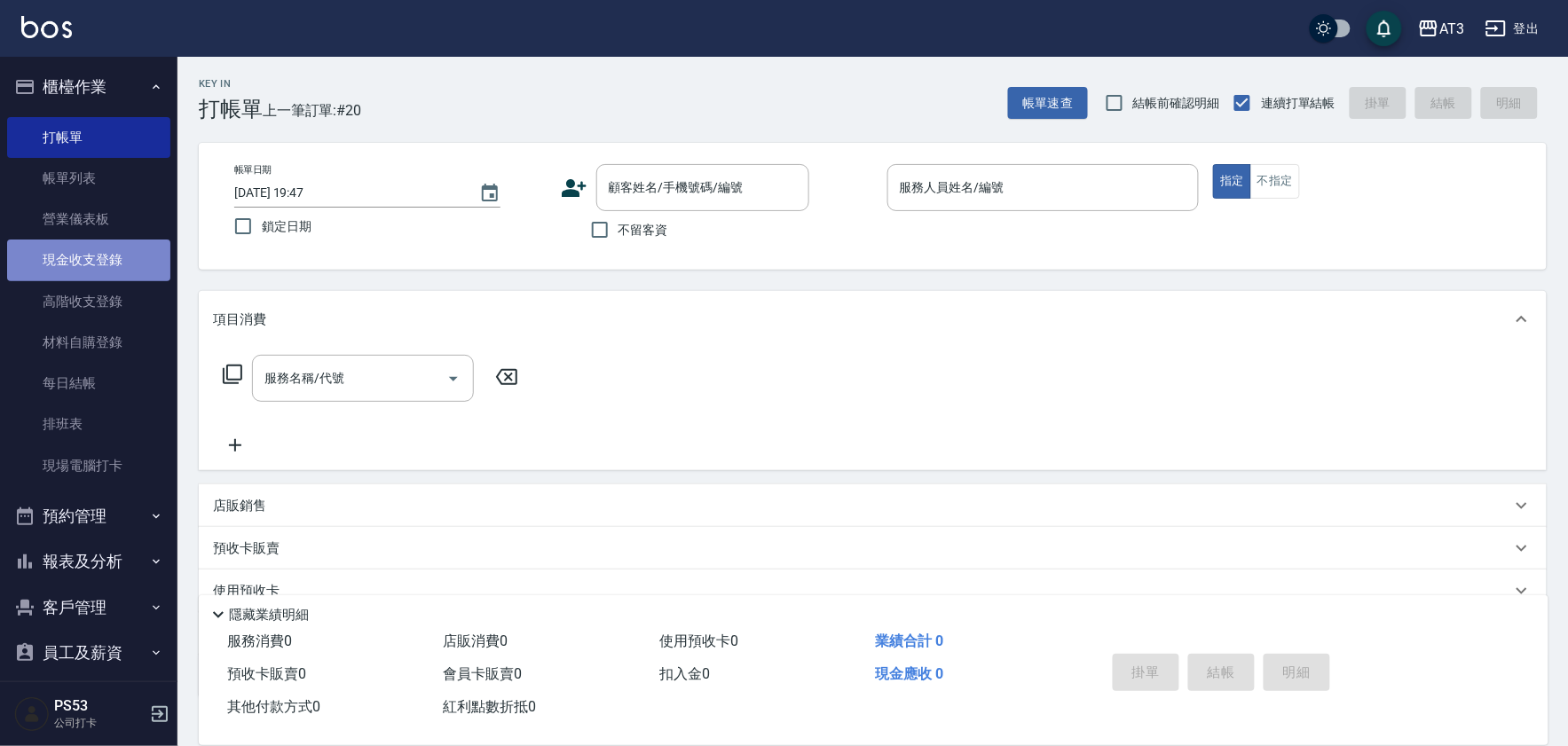
click at [121, 265] on link "現金收支登錄" at bounding box center [89, 259] width 163 height 41
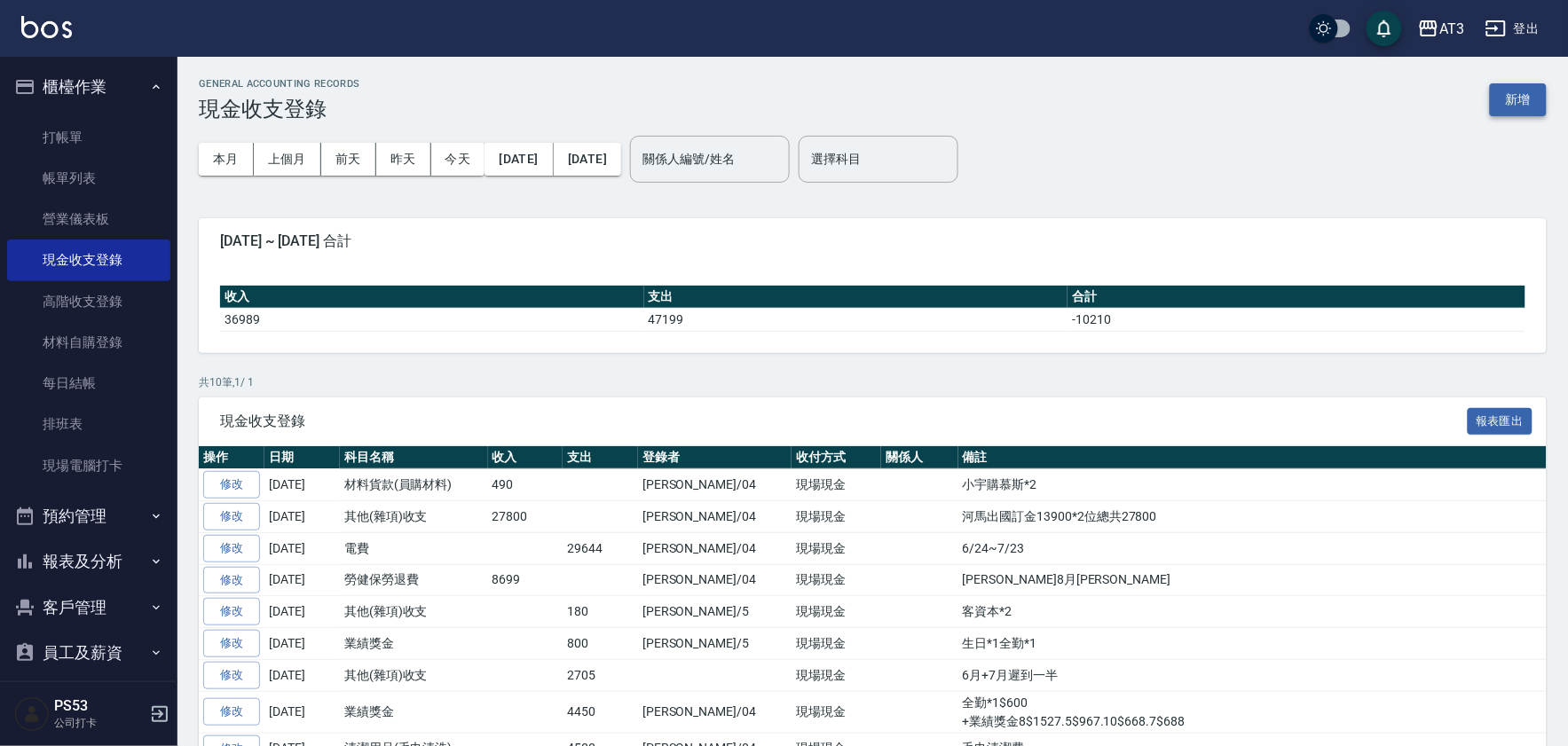
click at [1533, 104] on button "新增" at bounding box center [1518, 100] width 57 height 33
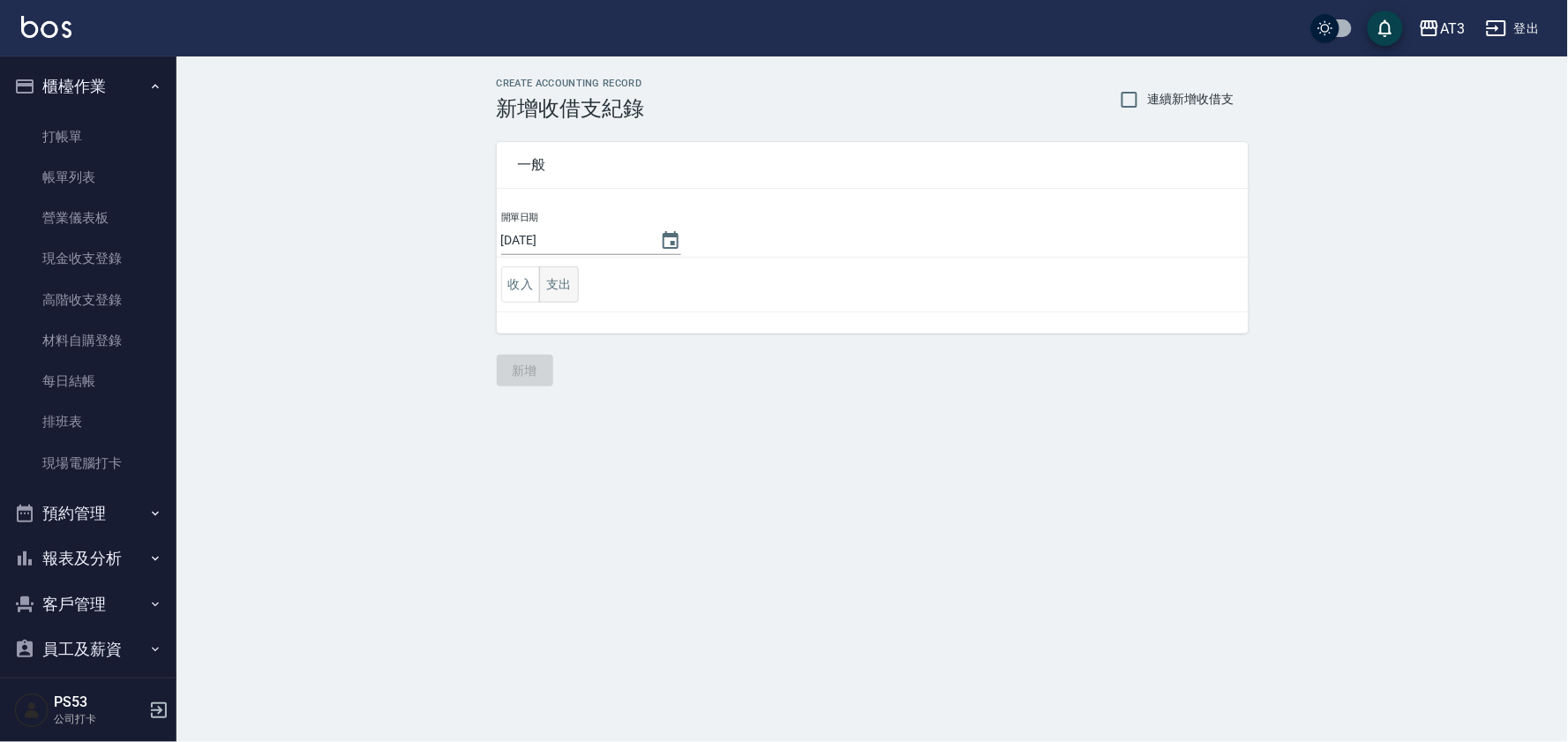
click at [562, 291] on button "支出" at bounding box center [559, 285] width 40 height 36
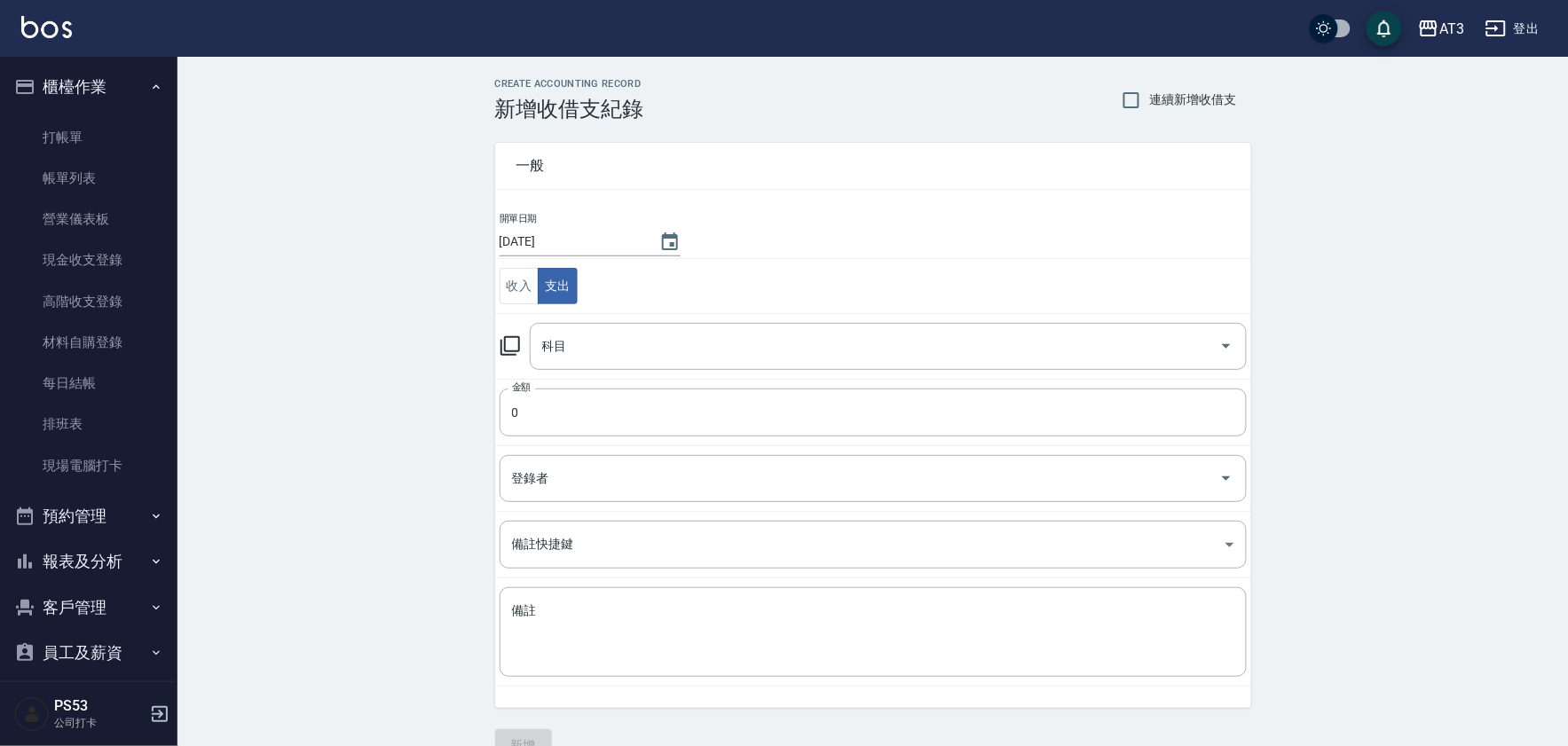
click at [518, 344] on icon at bounding box center [510, 346] width 20 height 20
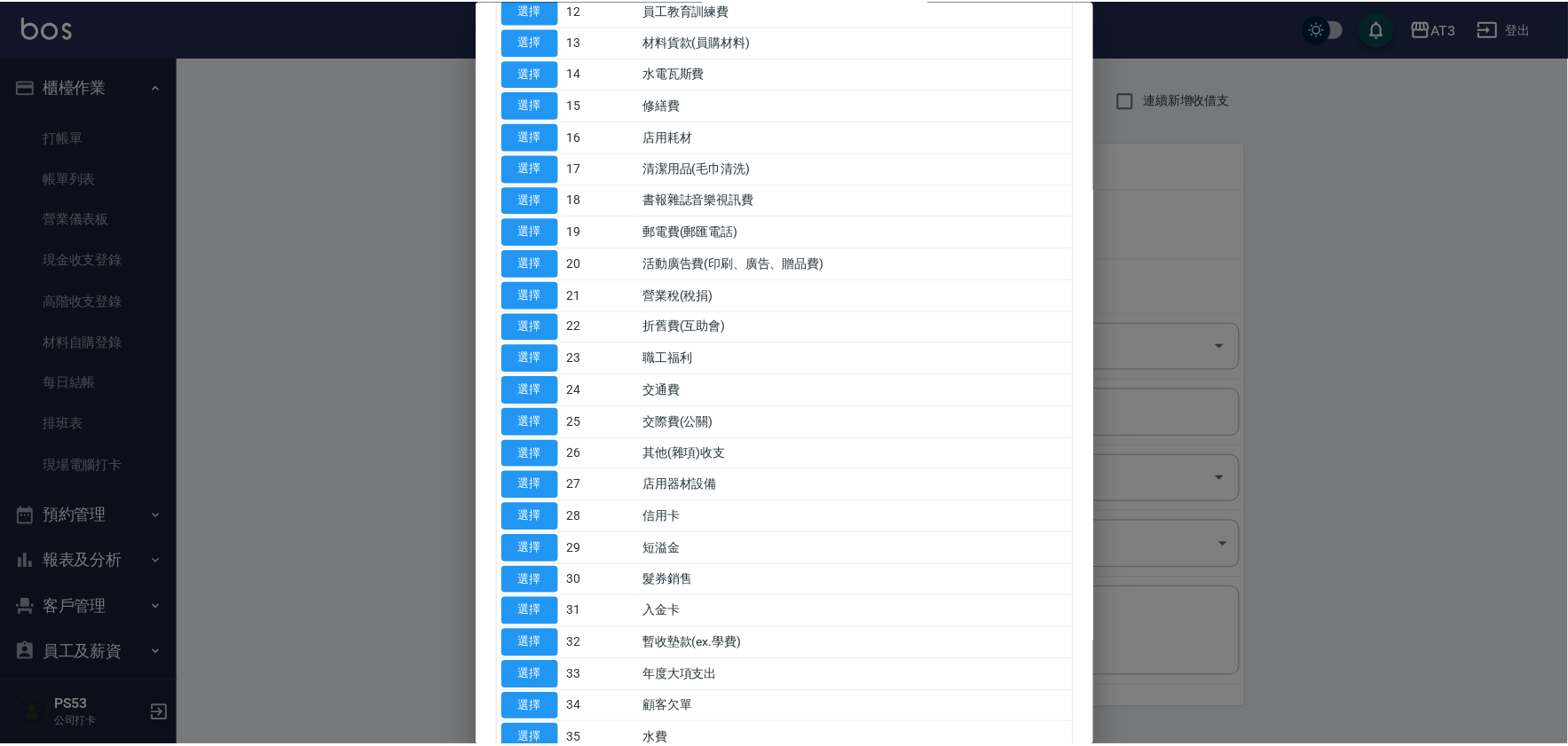
scroll to position [591, 0]
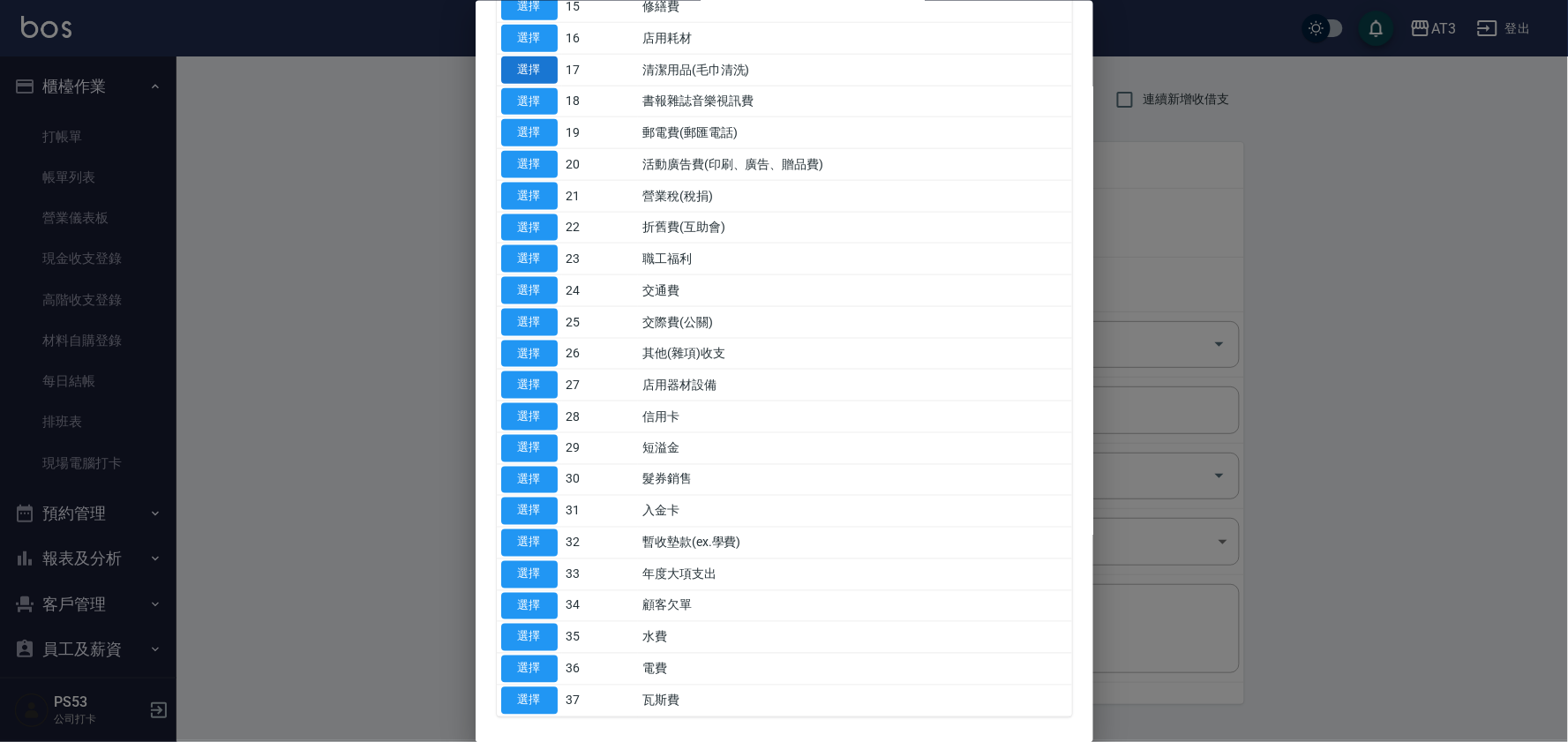
click at [544, 66] on button "選擇" at bounding box center [529, 69] width 57 height 27
type input "17 清潔用品(毛巾清洗)"
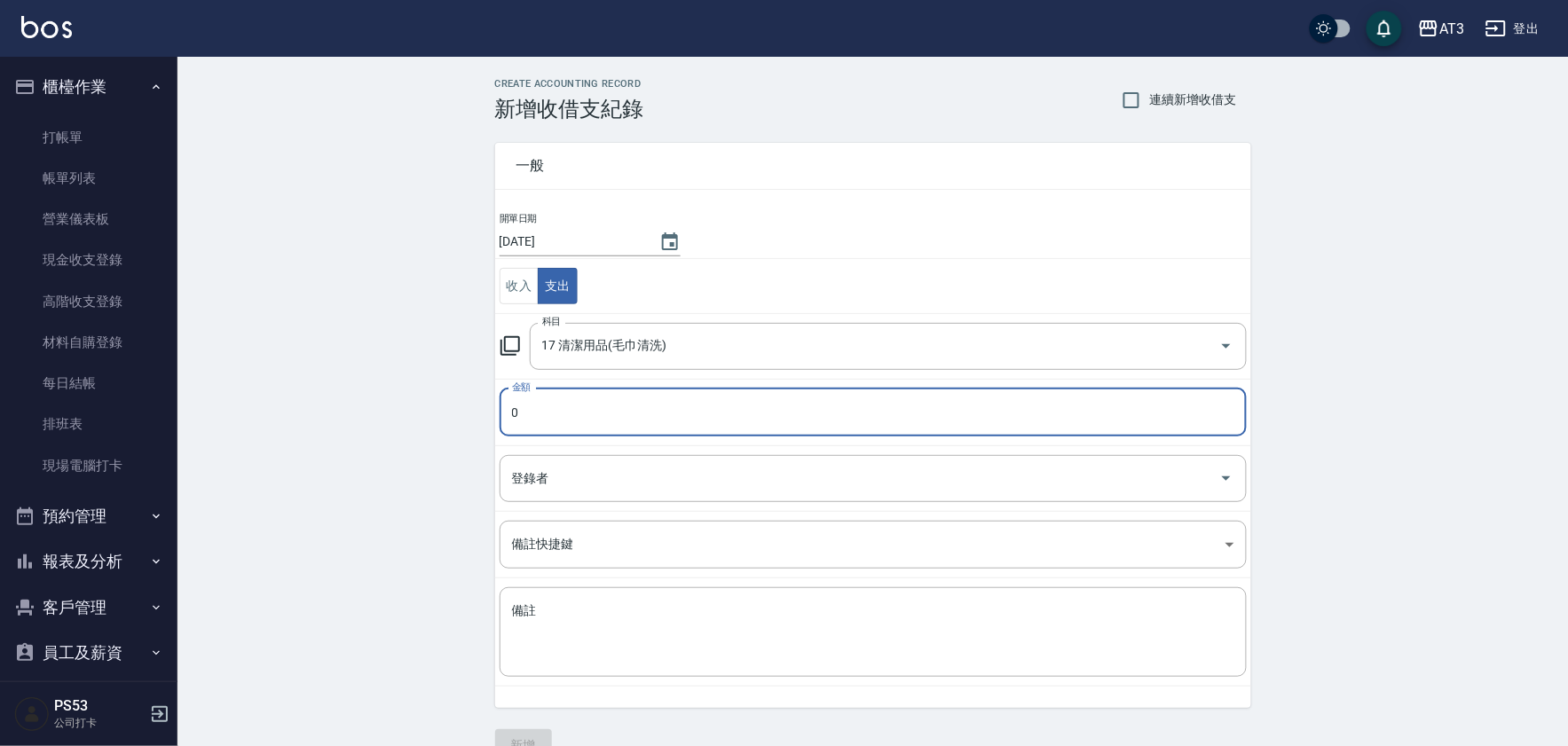
click at [592, 409] on input "0" at bounding box center [873, 412] width 747 height 48
type input "380"
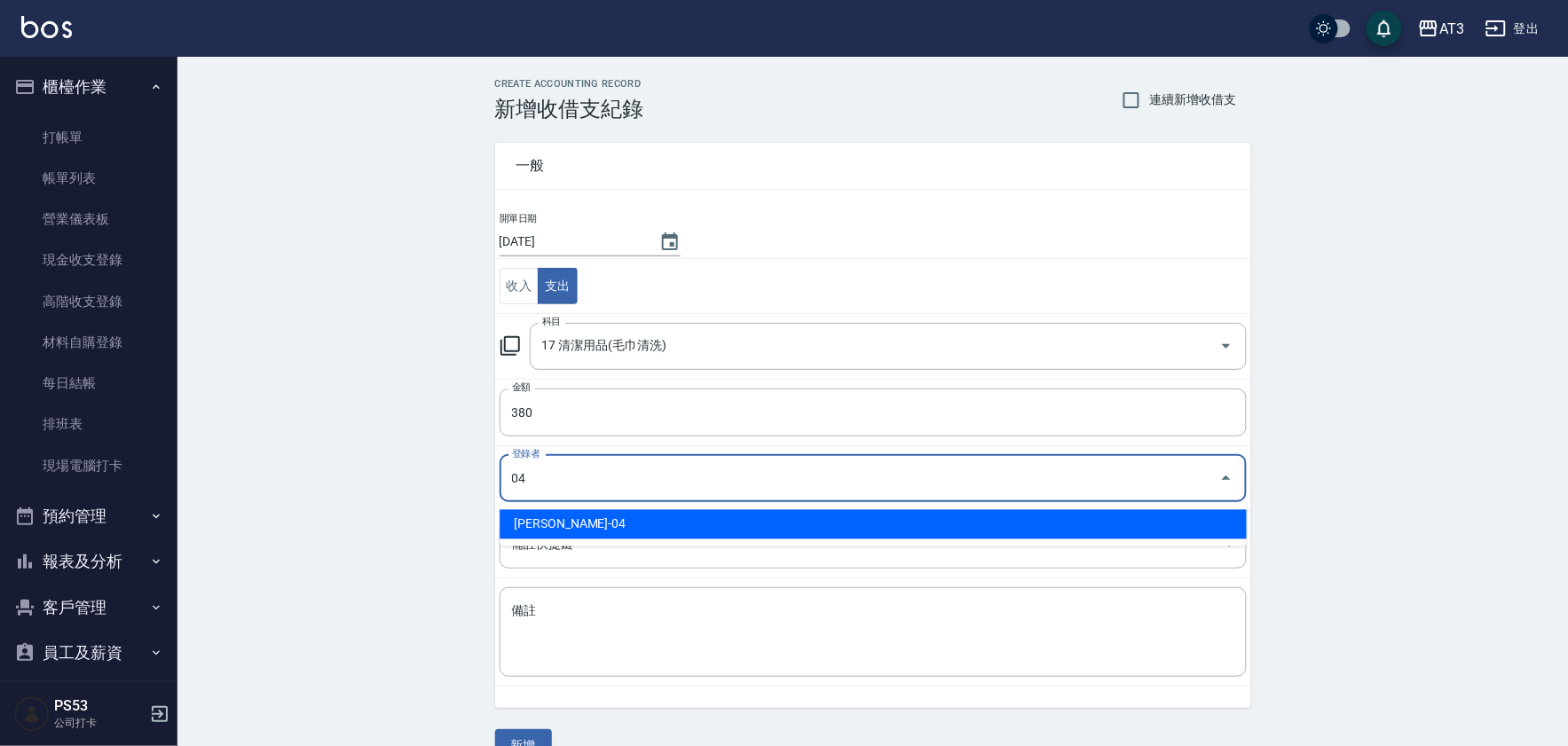
type input "王惠麗-04"
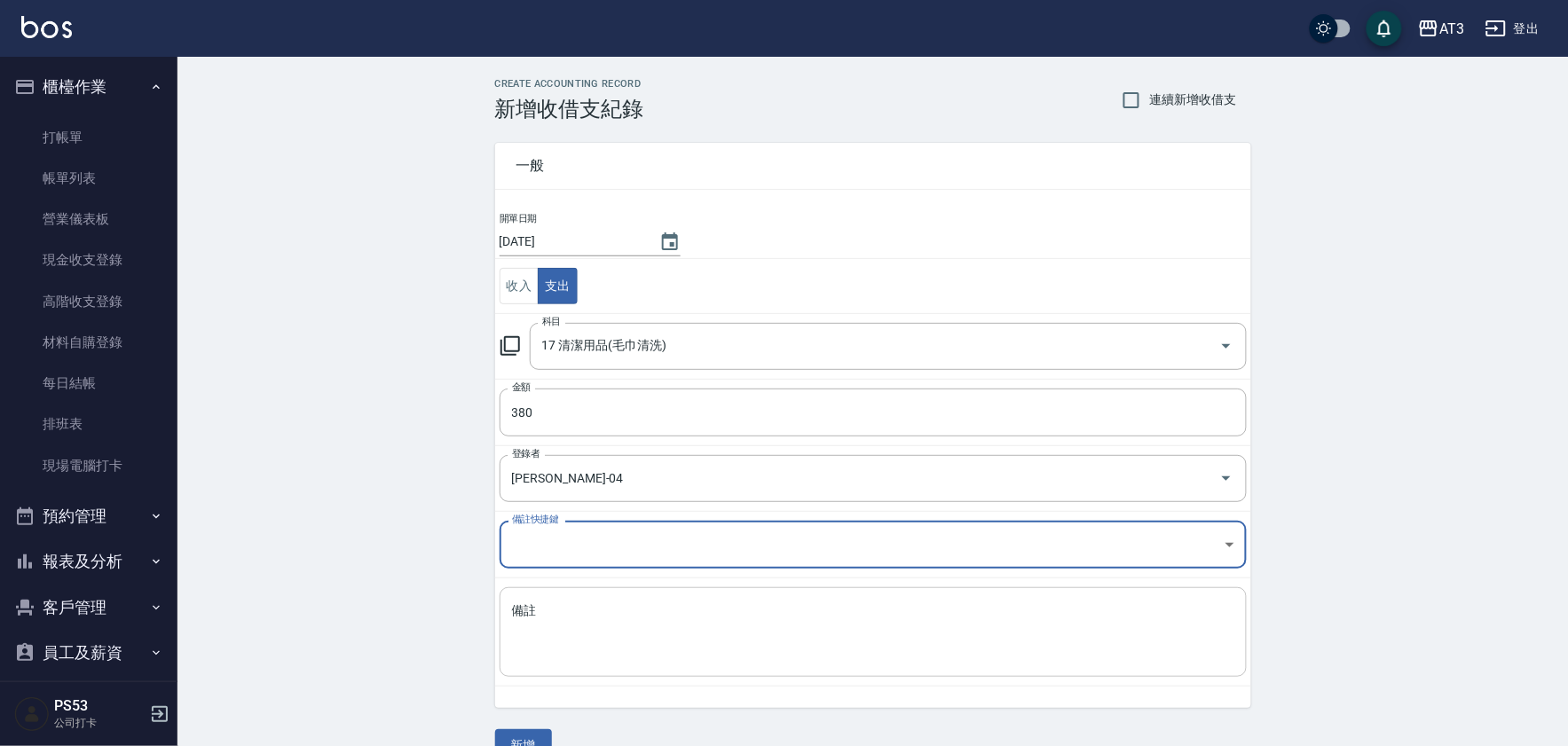
click at [591, 635] on textarea "備註" at bounding box center [873, 633] width 722 height 61
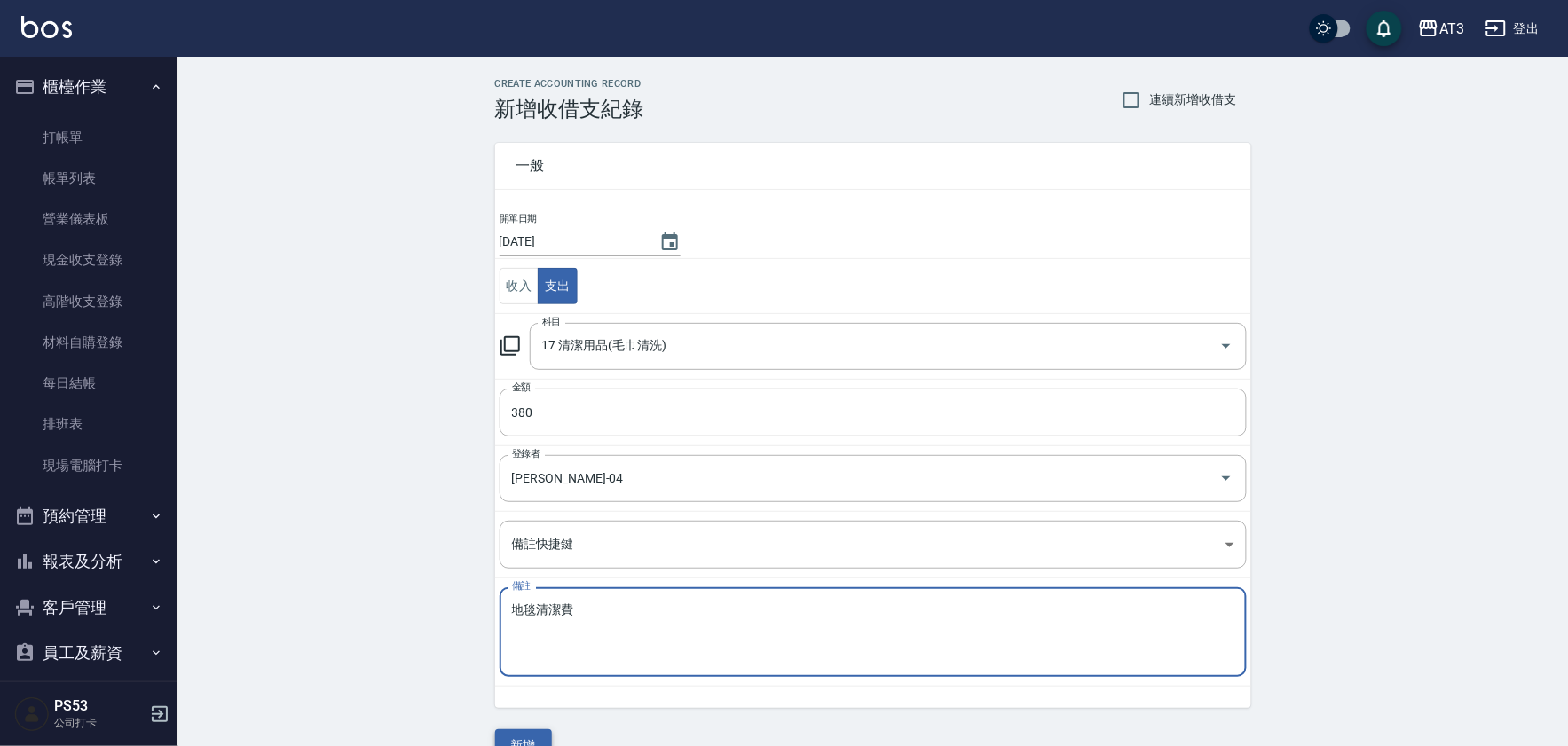
type textarea "地毯清潔費"
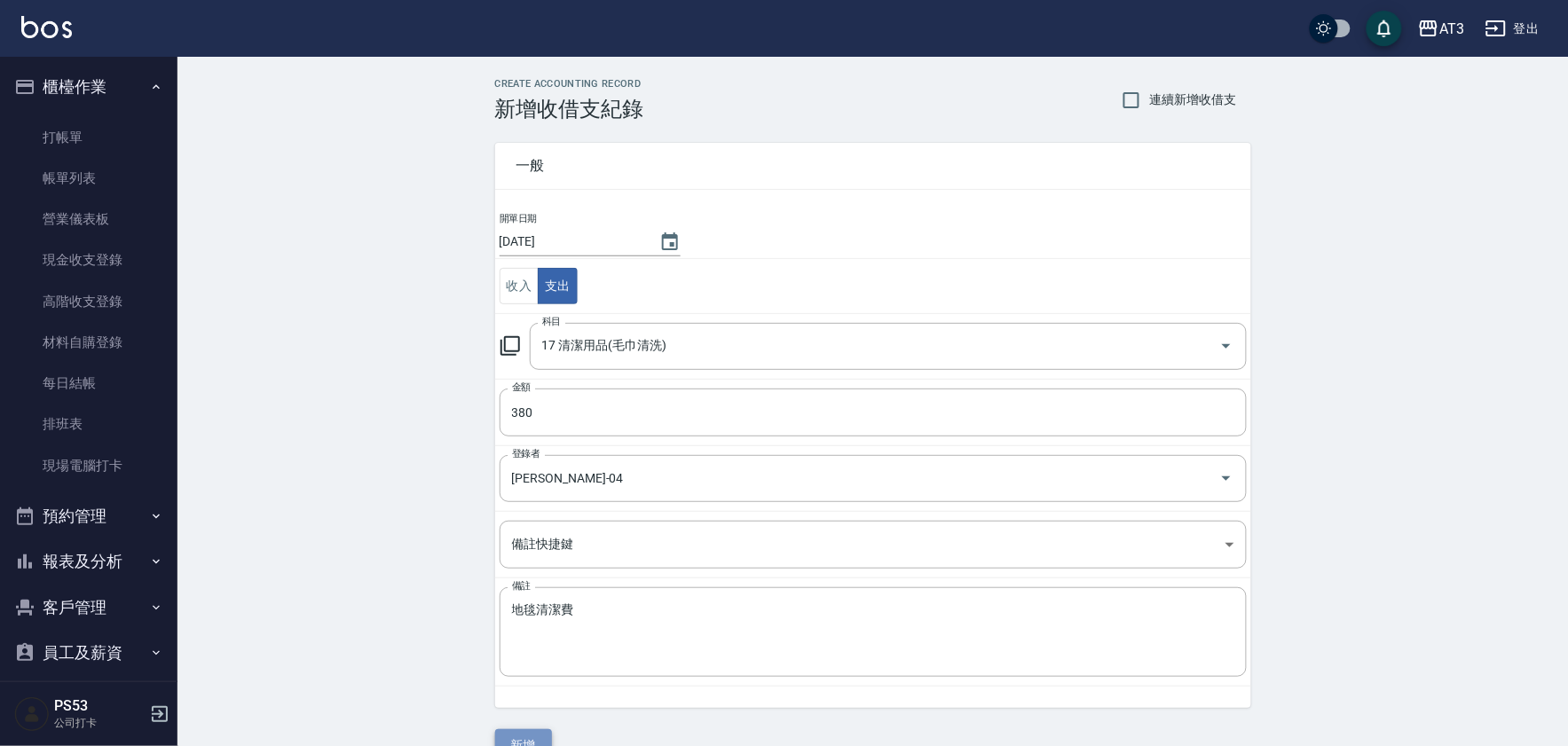
click at [526, 739] on button "新增" at bounding box center [523, 746] width 57 height 33
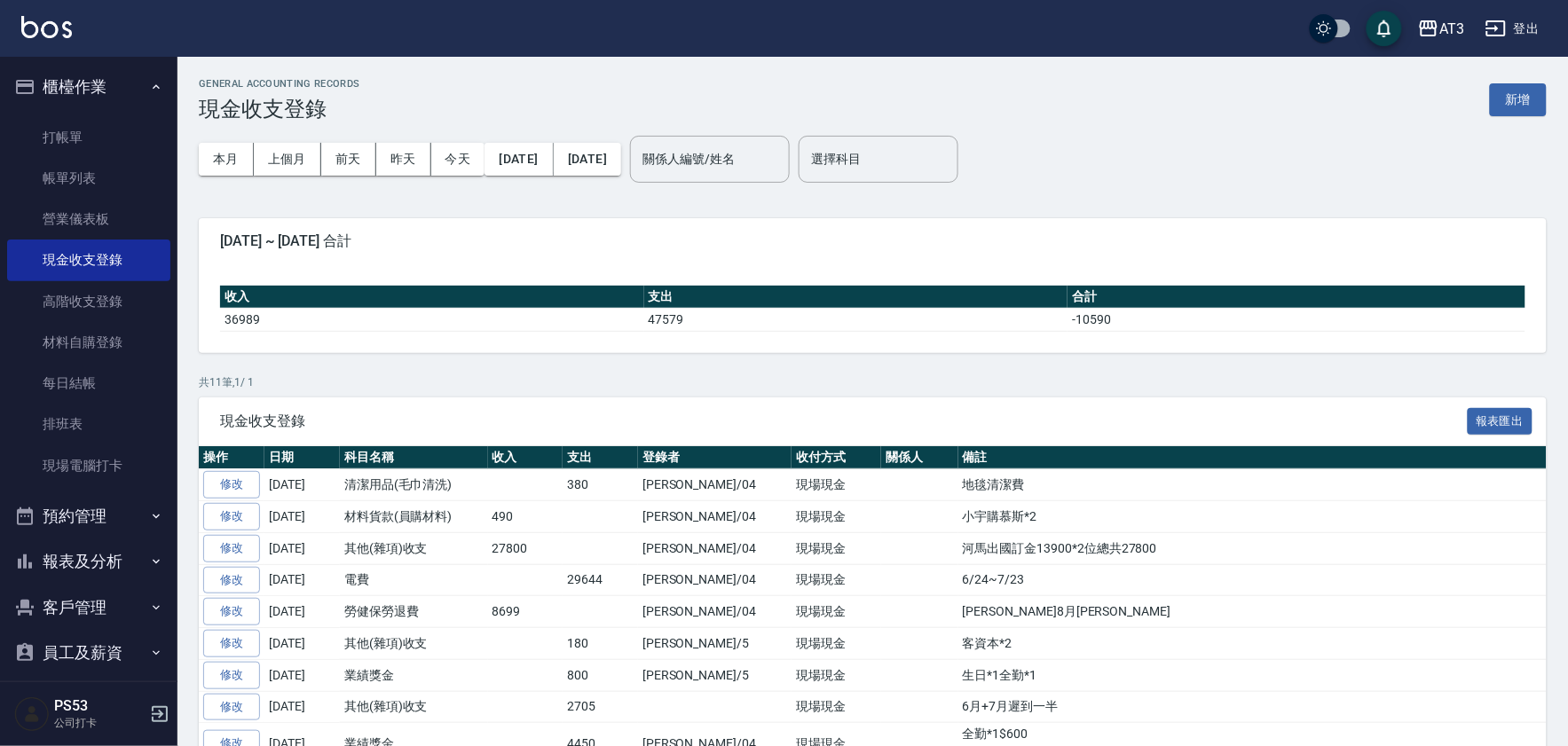
click at [90, 547] on button "報表及分析" at bounding box center [89, 561] width 163 height 46
click at [112, 649] on link "店家日報表" at bounding box center [89, 653] width 163 height 41
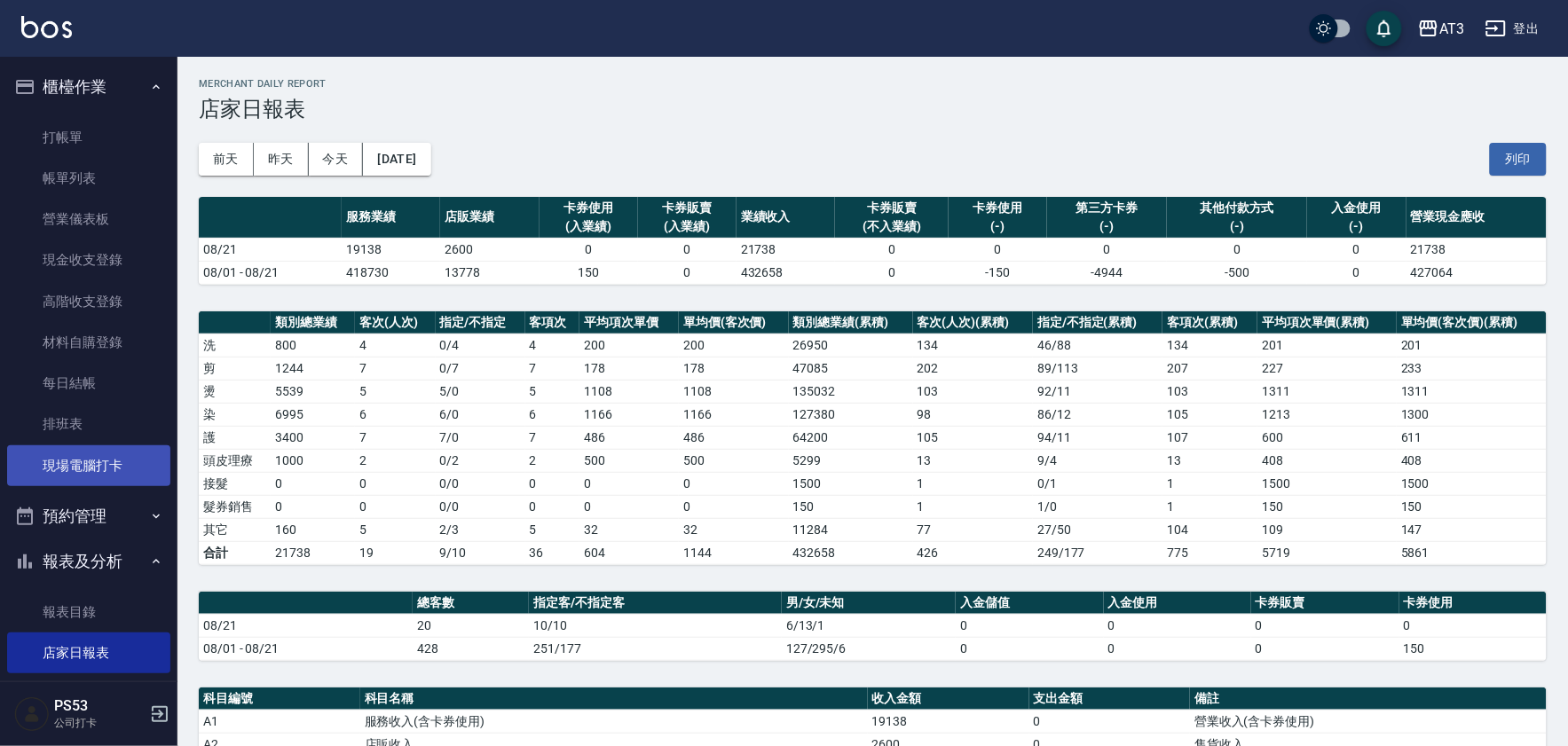
click at [105, 469] on link "現場電腦打卡" at bounding box center [89, 465] width 163 height 41
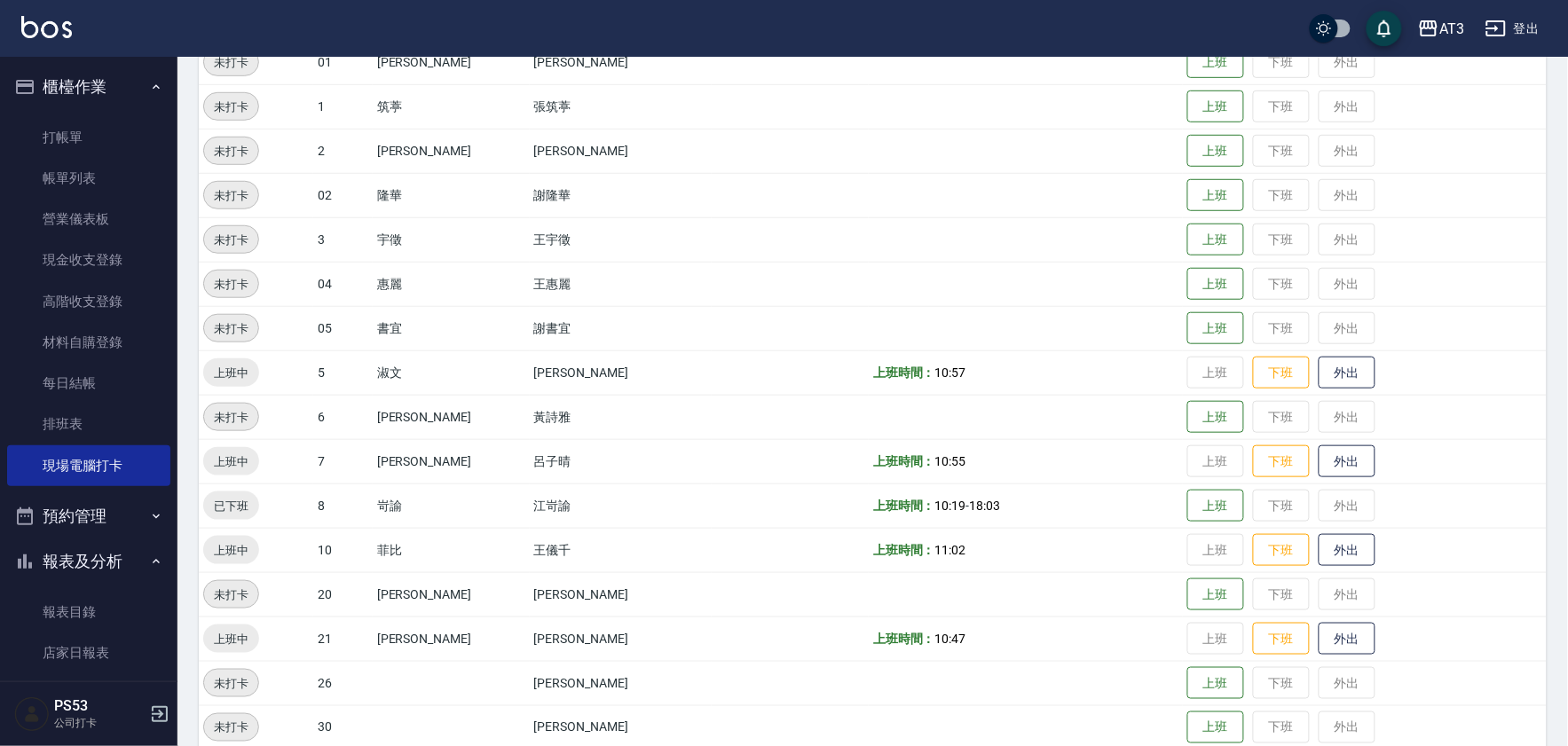
scroll to position [295, 0]
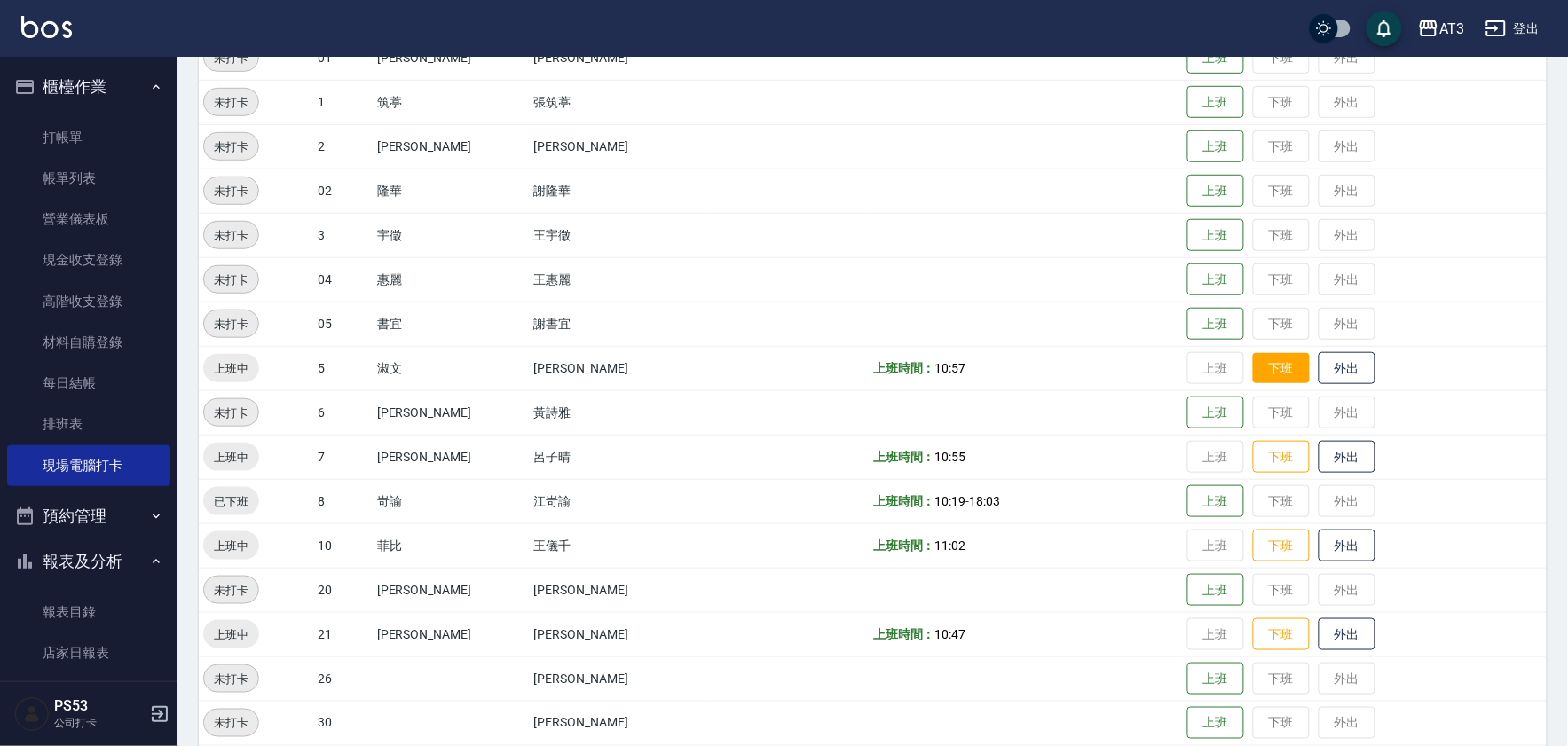
click at [1261, 365] on button "下班" at bounding box center [1281, 369] width 57 height 31
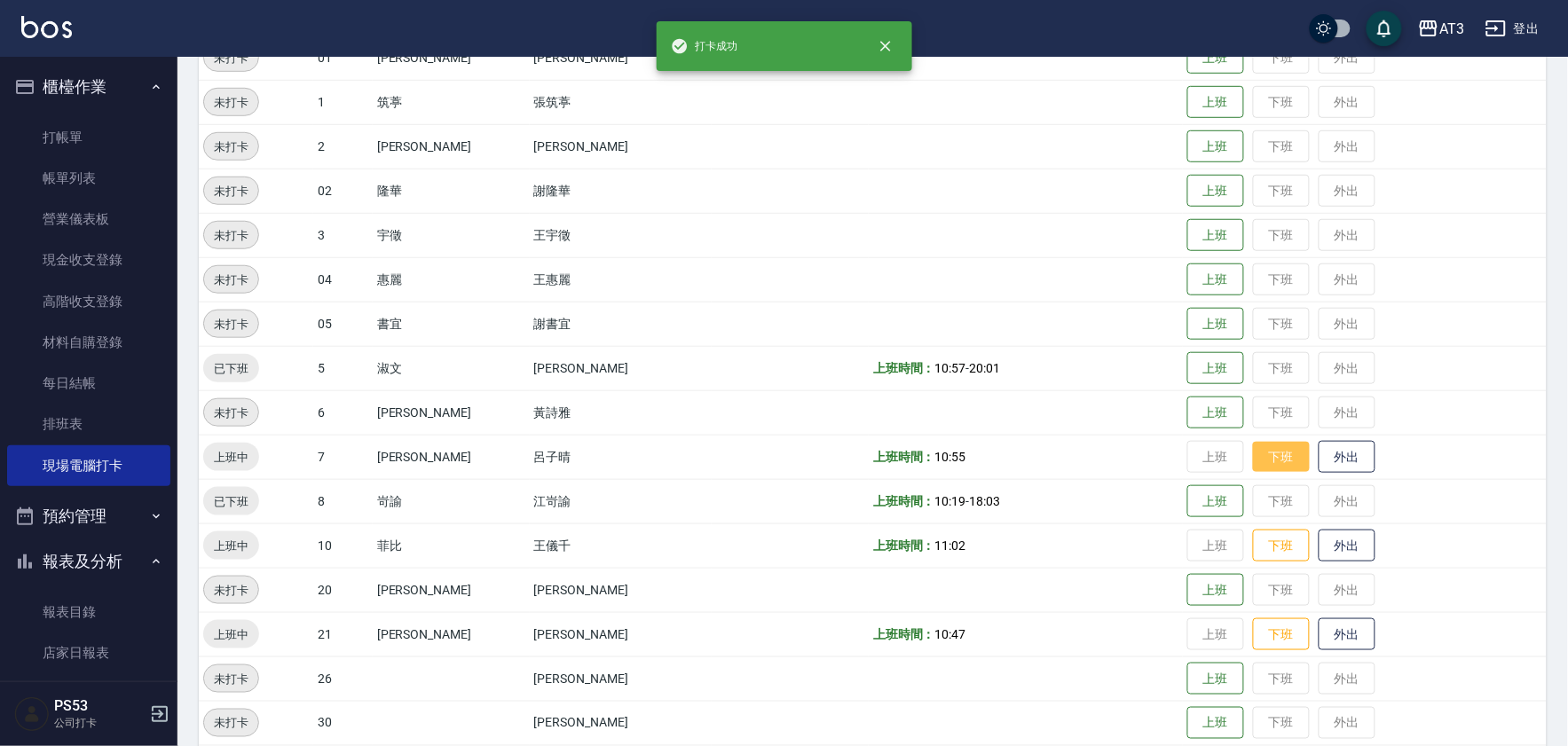
click at [1253, 466] on button "下班" at bounding box center [1281, 458] width 57 height 31
click at [1253, 541] on button "下班" at bounding box center [1281, 546] width 57 height 31
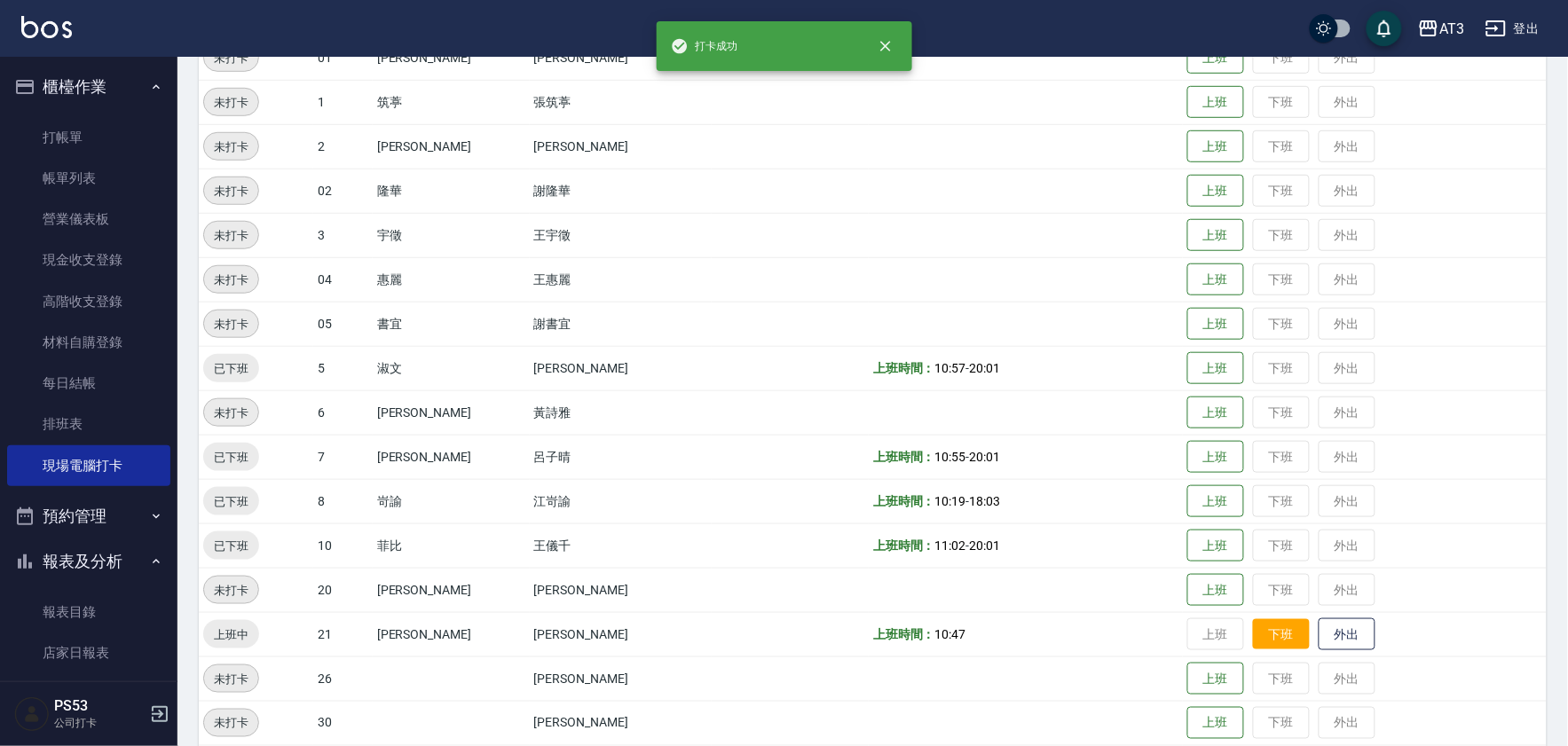
click at [1253, 637] on button "下班" at bounding box center [1281, 635] width 57 height 31
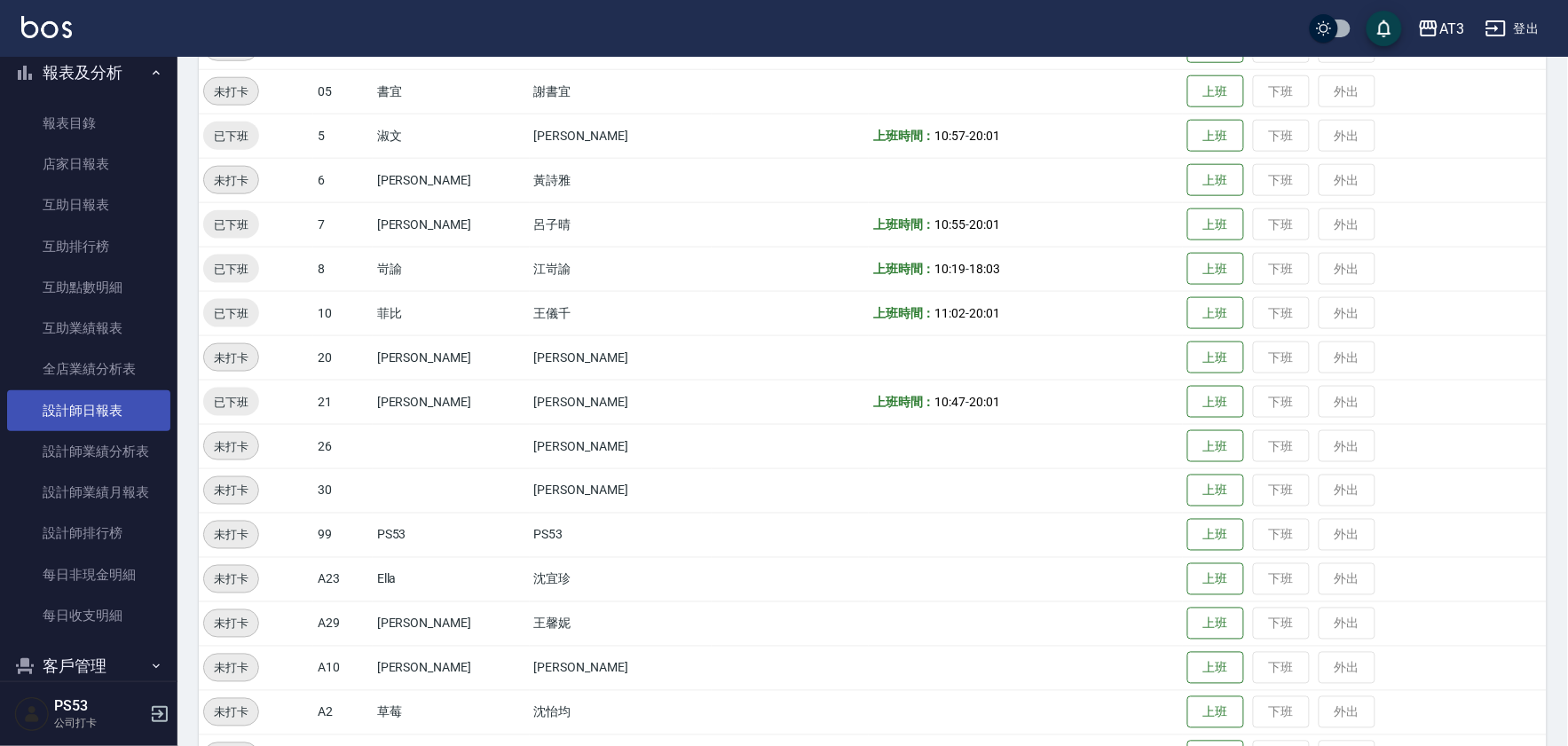
scroll to position [492, 0]
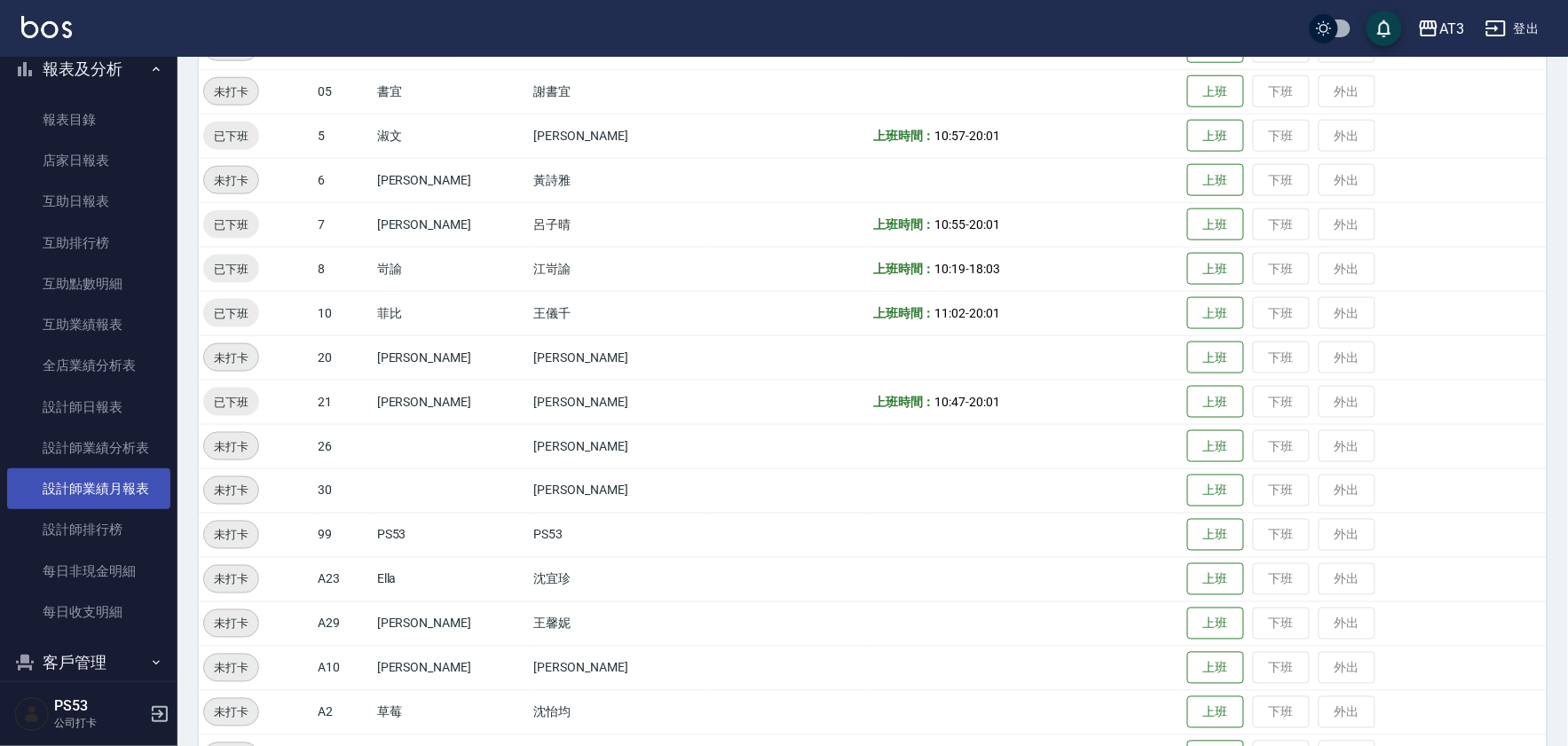
click at [117, 486] on link "設計師業績月報表" at bounding box center [89, 489] width 163 height 41
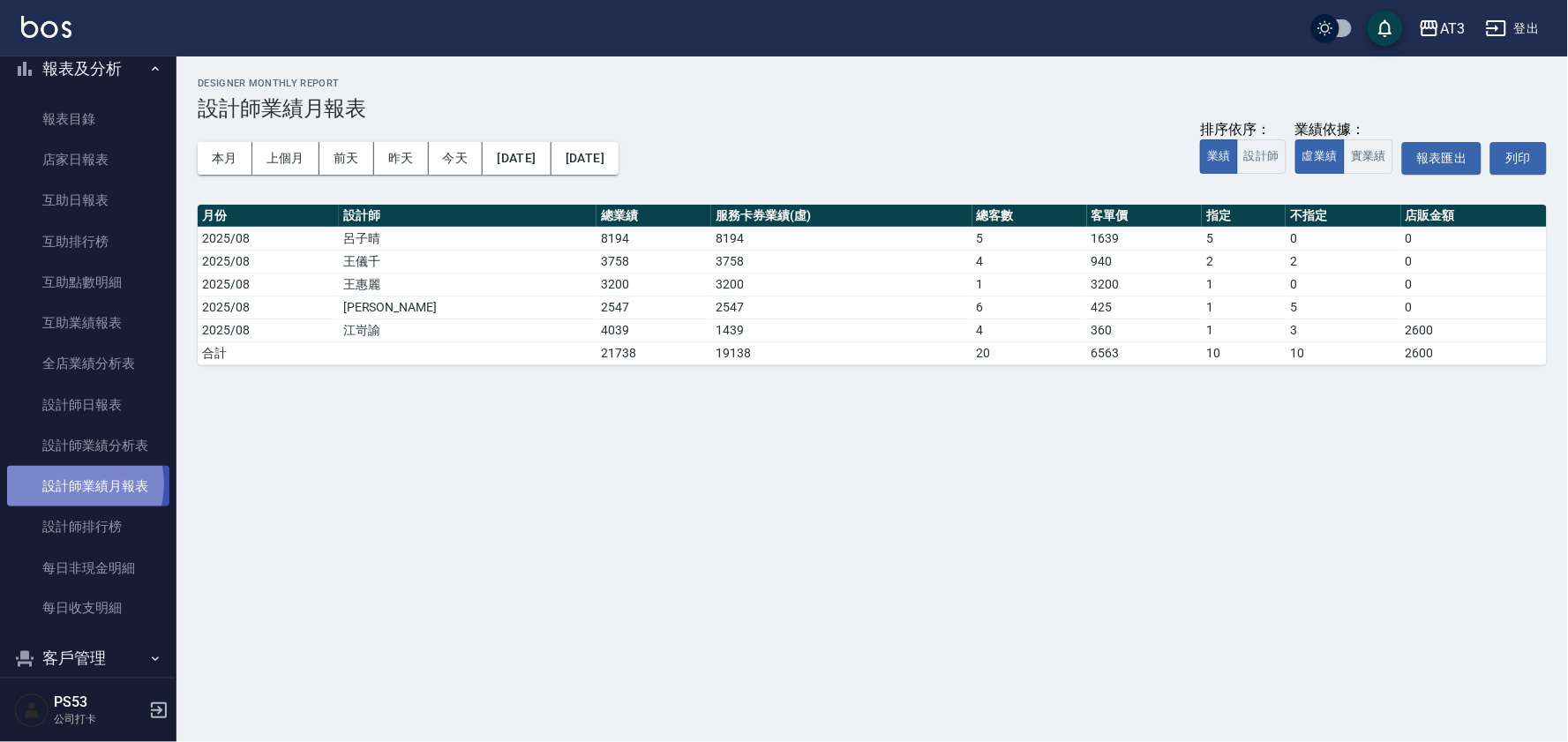
click at [71, 483] on link "設計師業績月報表" at bounding box center [88, 486] width 162 height 41
click at [234, 160] on button "本月" at bounding box center [224, 159] width 55 height 32
